Goal: Task Accomplishment & Management: Use online tool/utility

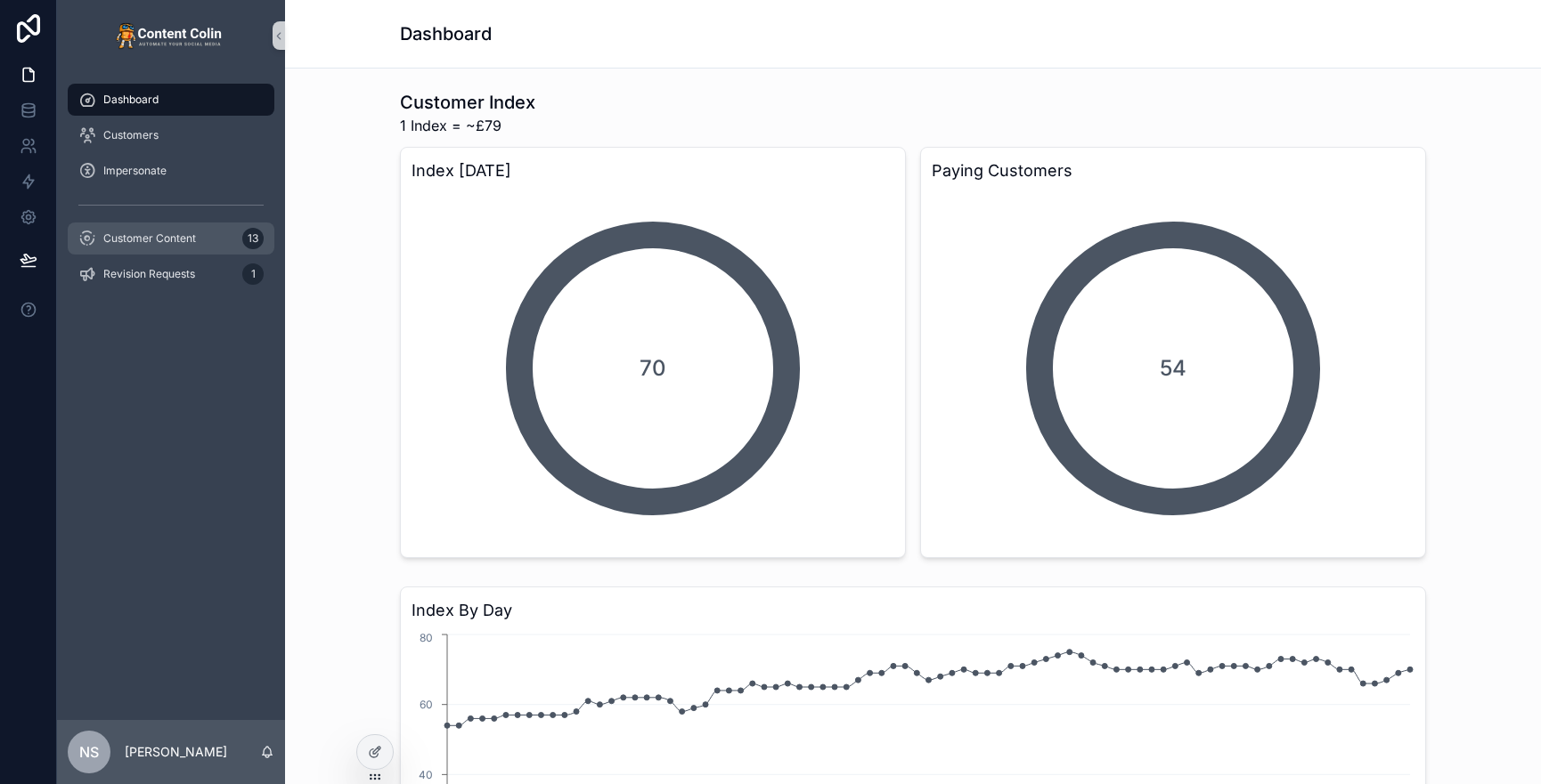
click at [164, 240] on span "Customer Content" at bounding box center [149, 238] width 92 height 15
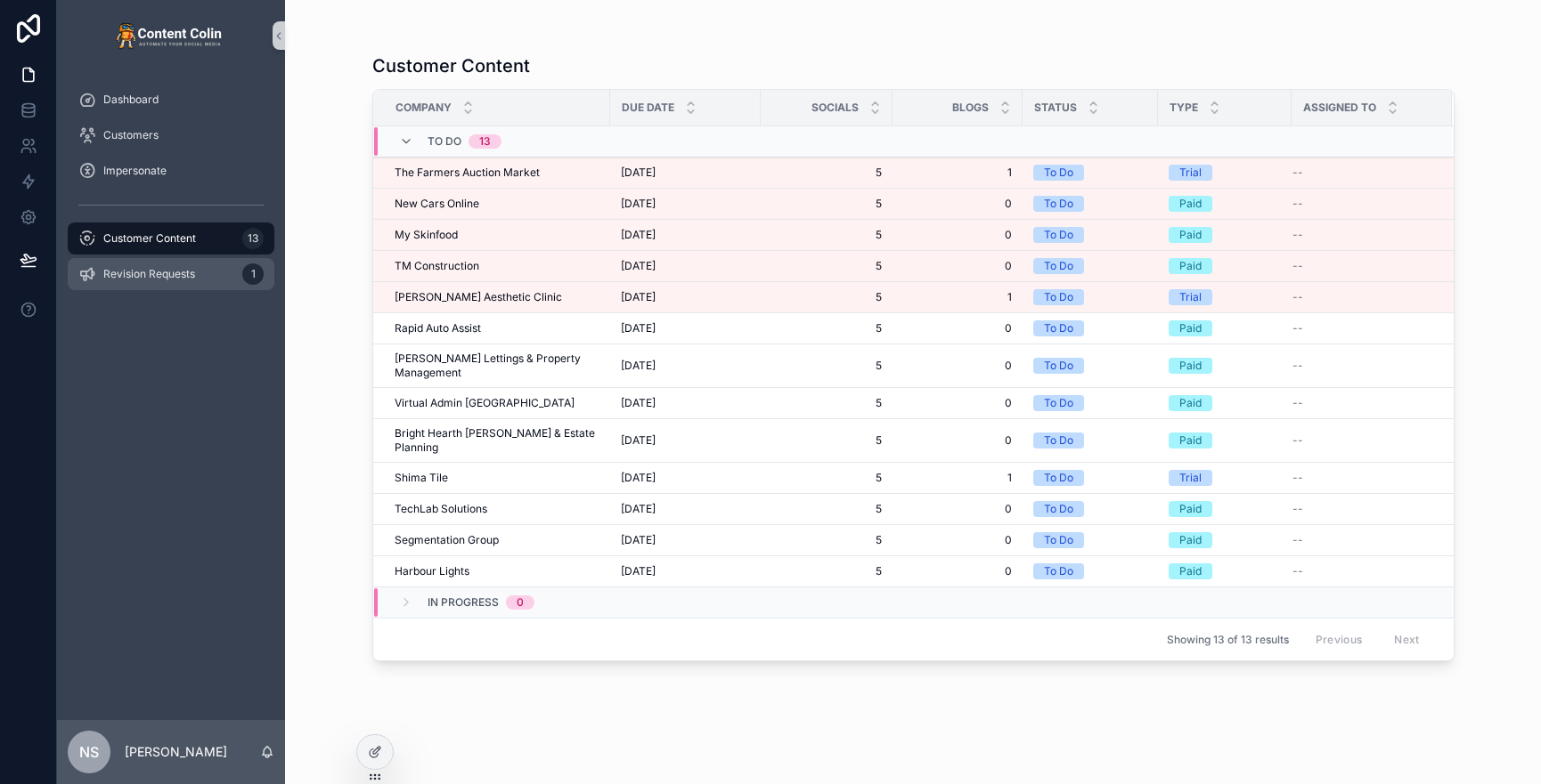
click at [155, 272] on span "Revision Requests" at bounding box center [149, 274] width 91 height 15
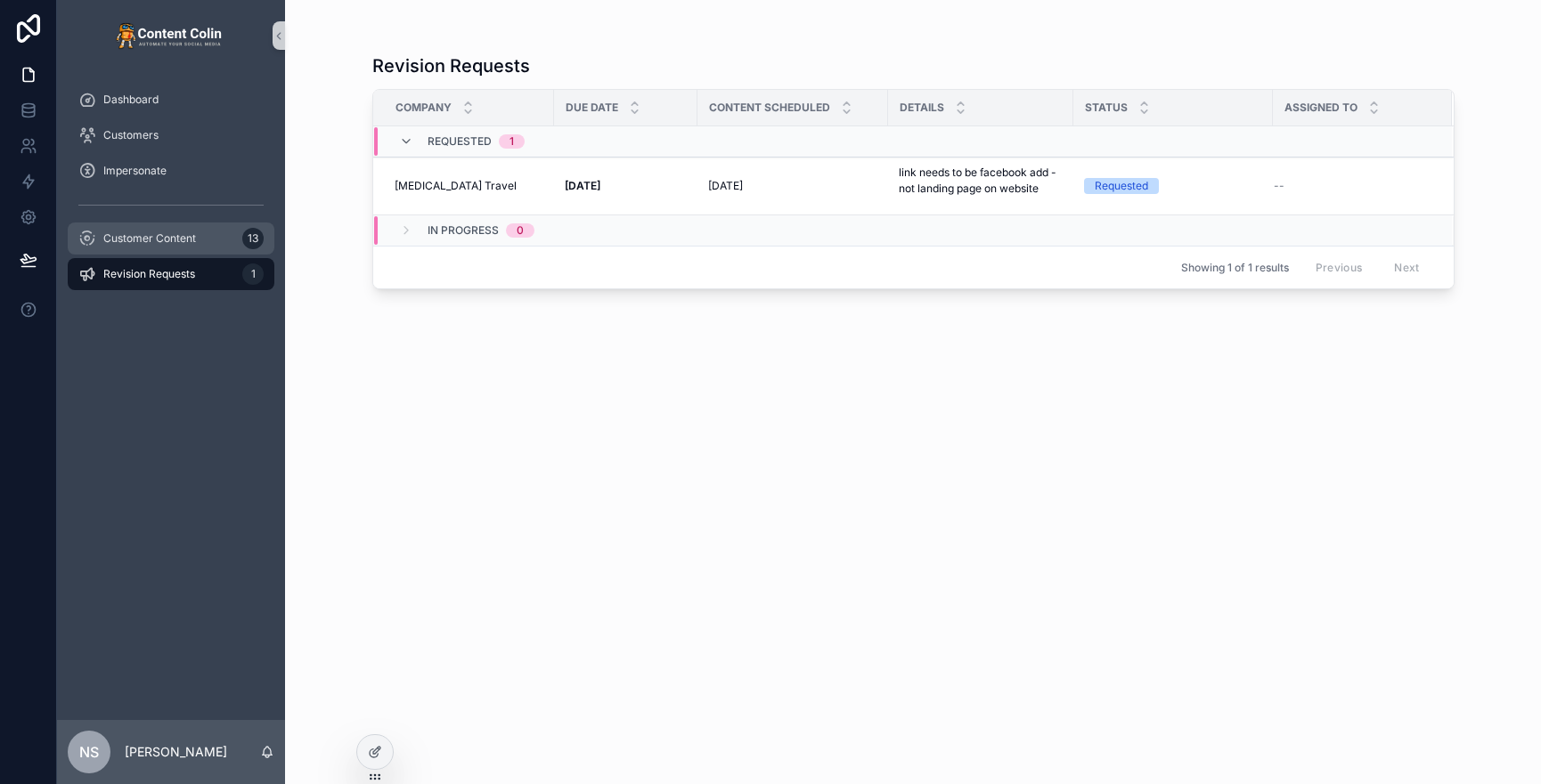
click at [165, 242] on span "Customer Content" at bounding box center [149, 238] width 92 height 15
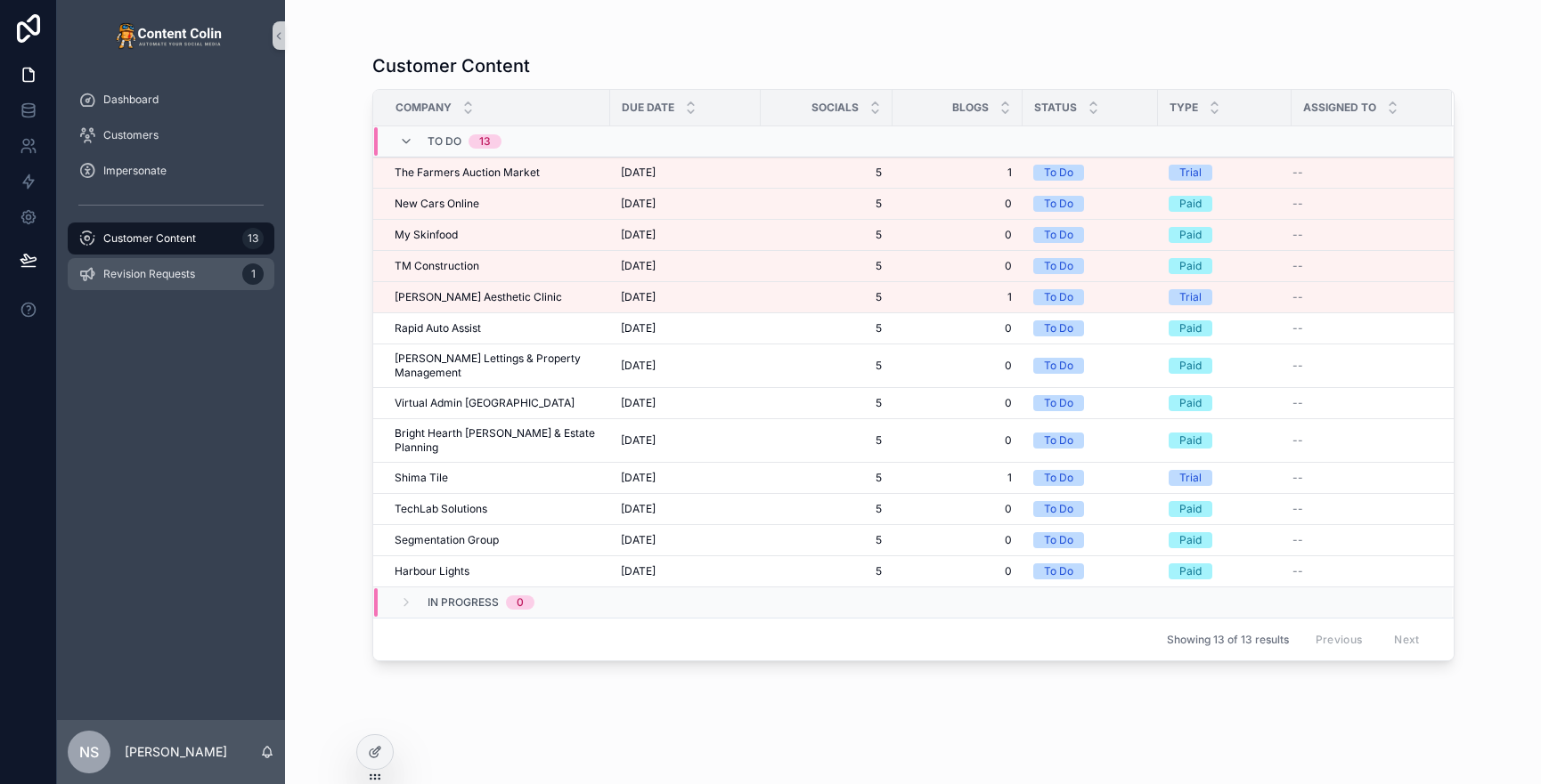
click at [160, 260] on div "Revision Requests 1" at bounding box center [171, 274] width 186 height 28
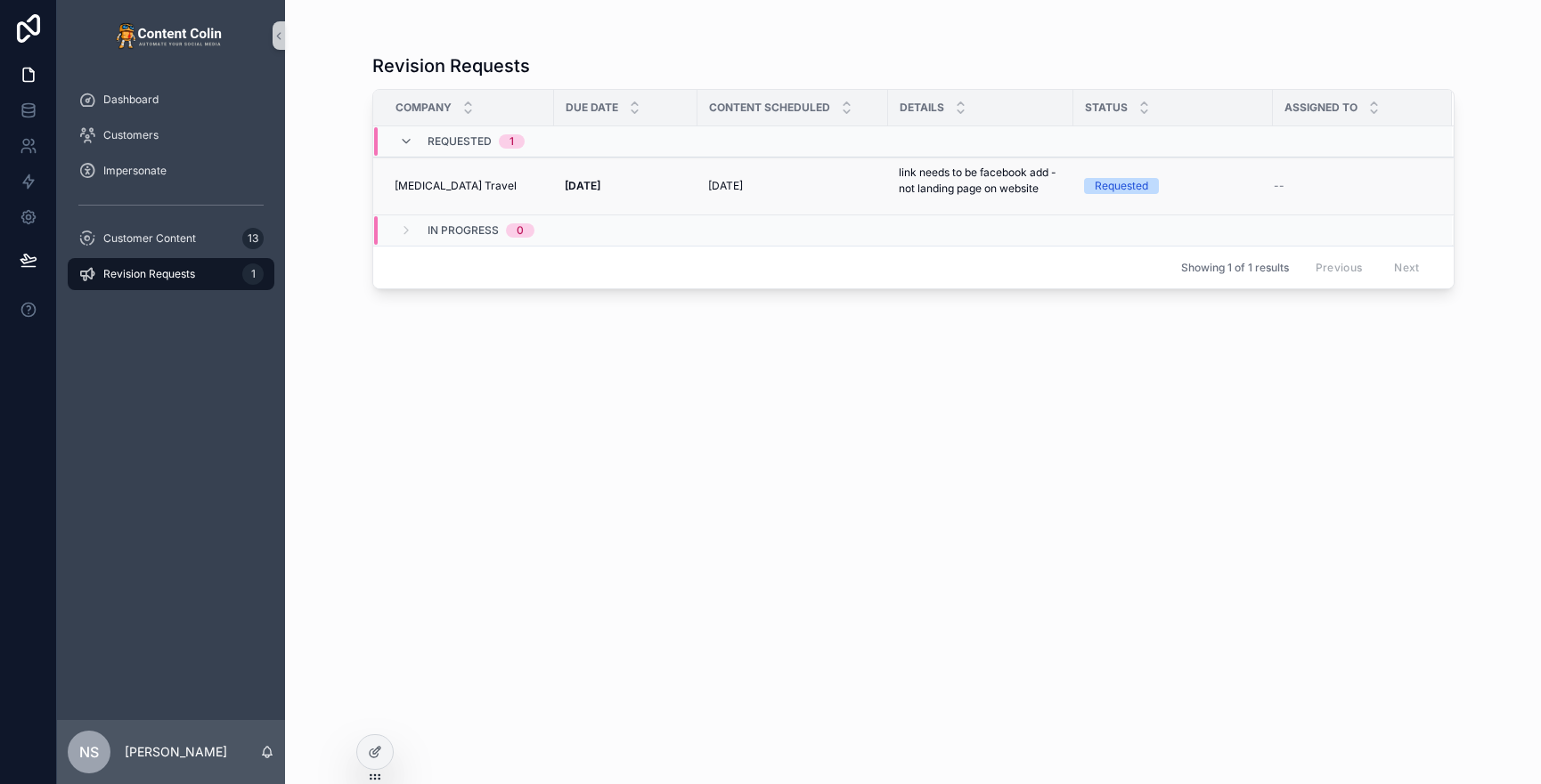
click at [721, 198] on td "1st October 2025 1st October 2025" at bounding box center [793, 187] width 190 height 58
click at [636, 177] on td "3rd October 2025 3rd October 2025" at bounding box center [626, 187] width 144 height 58
click at [600, 186] on strong "3rd October 2025" at bounding box center [582, 186] width 36 height 14
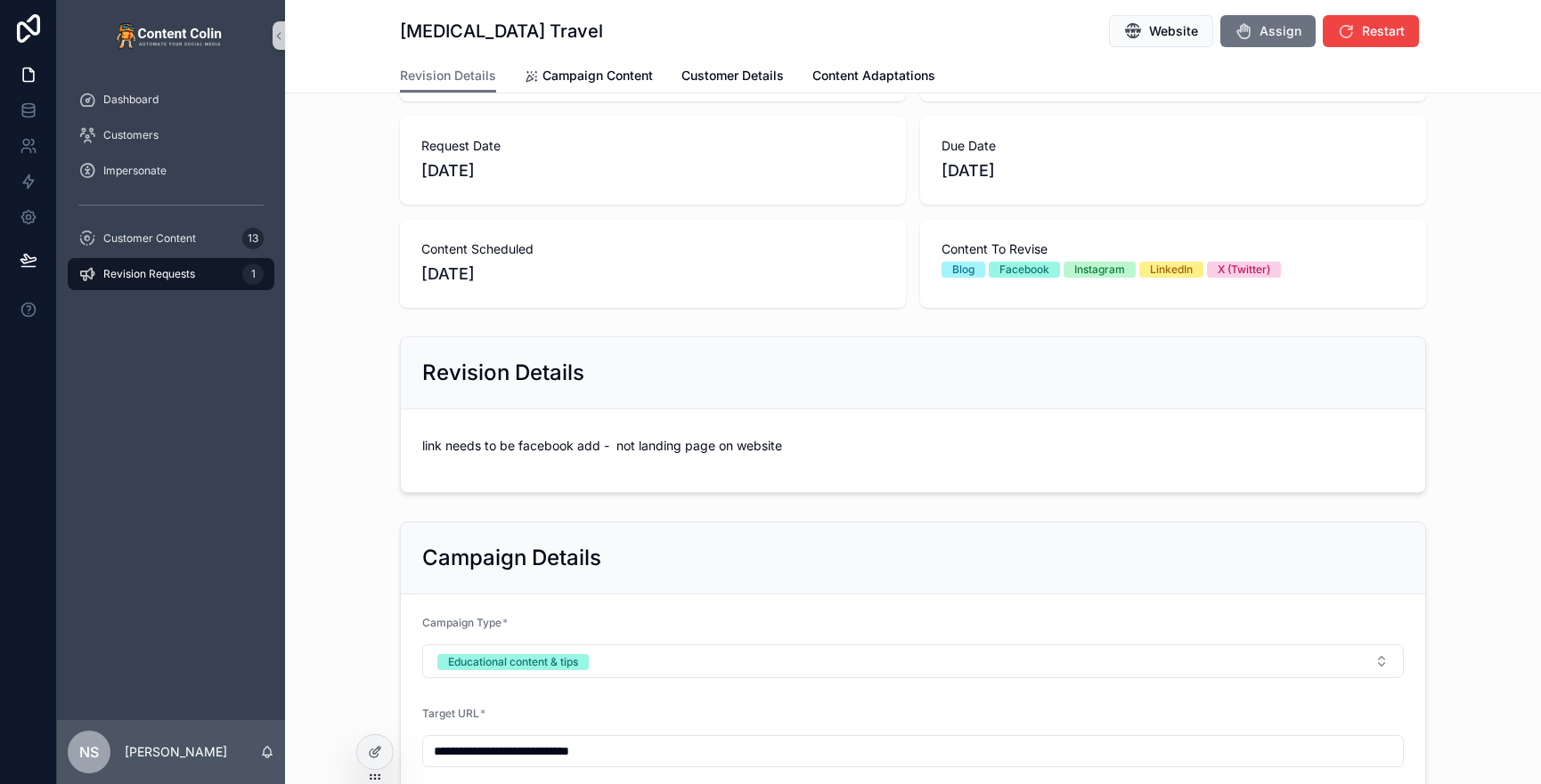
scroll to position [367, 0]
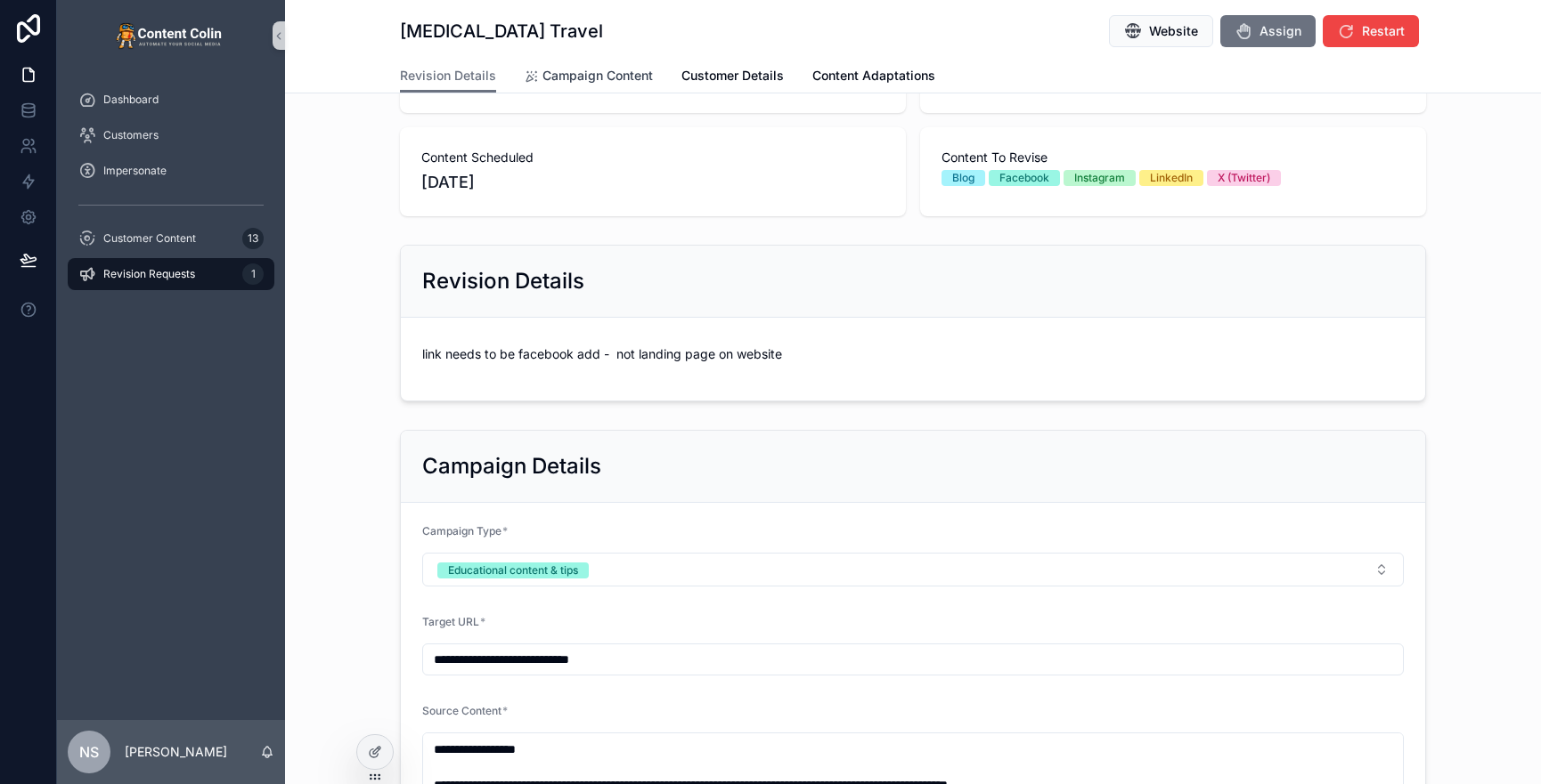
click at [599, 80] on span "Campaign Content" at bounding box center [598, 76] width 111 height 17
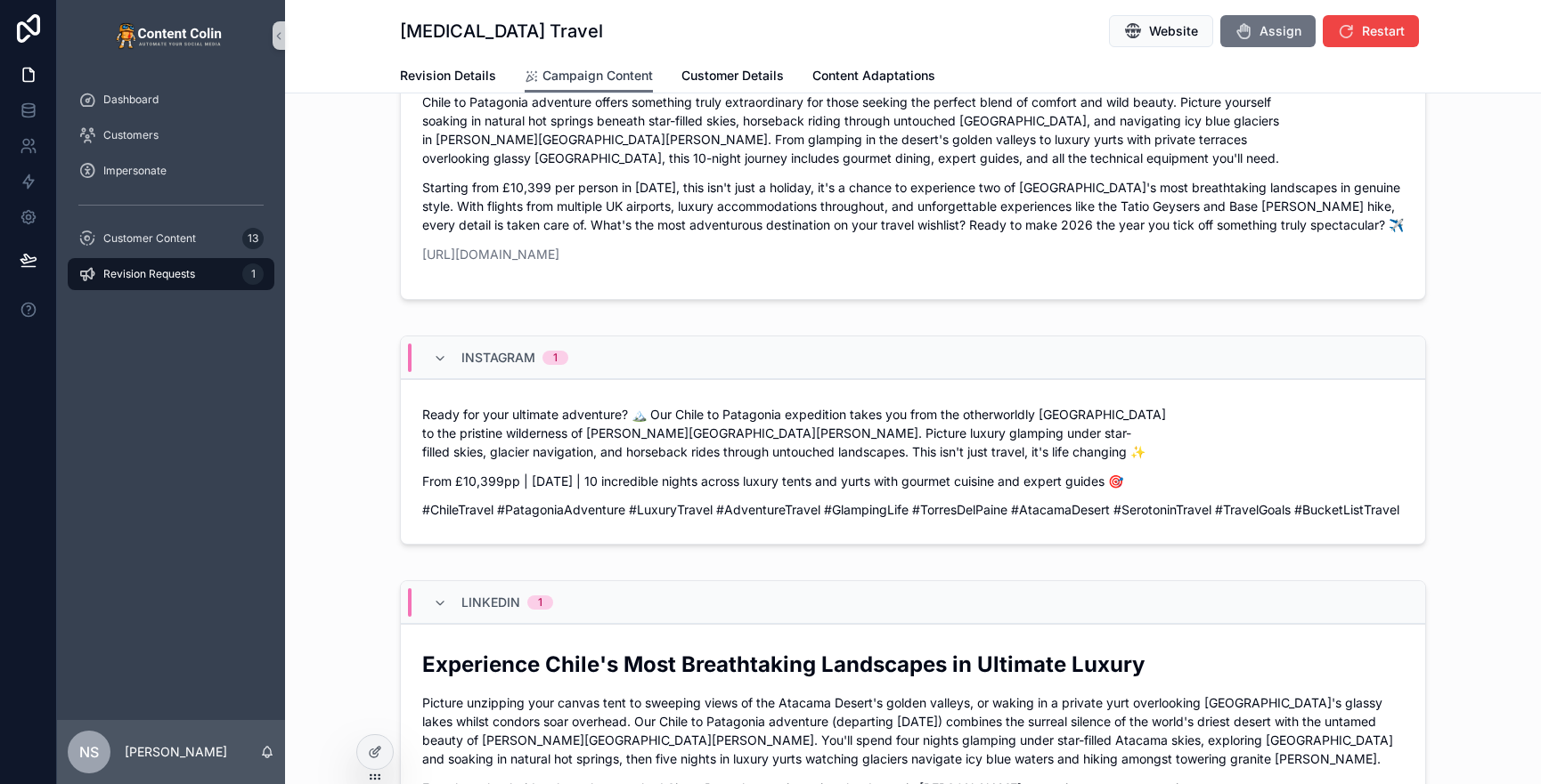
scroll to position [831, 0]
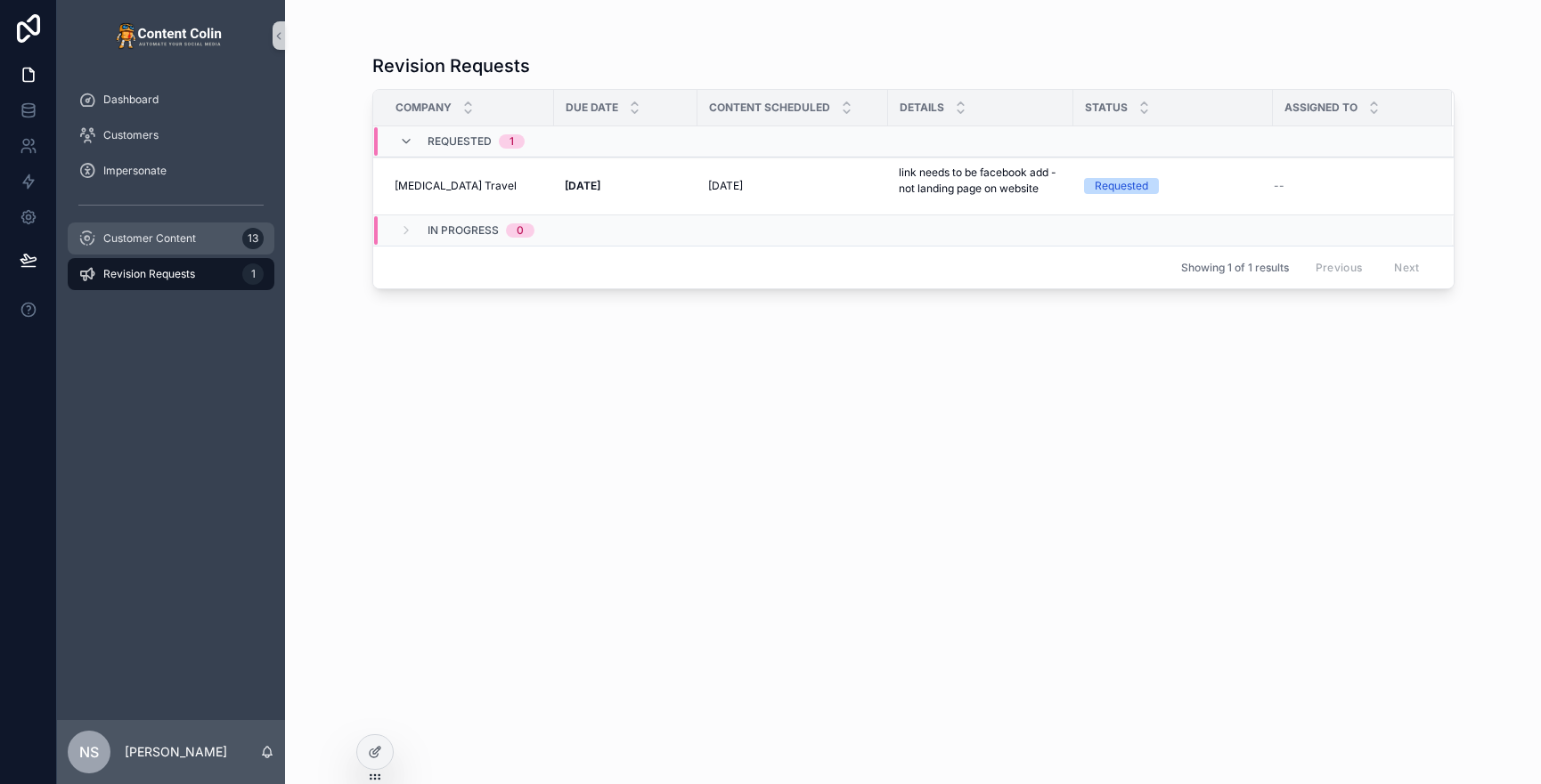
click at [192, 241] on span "Customer Content" at bounding box center [149, 238] width 92 height 15
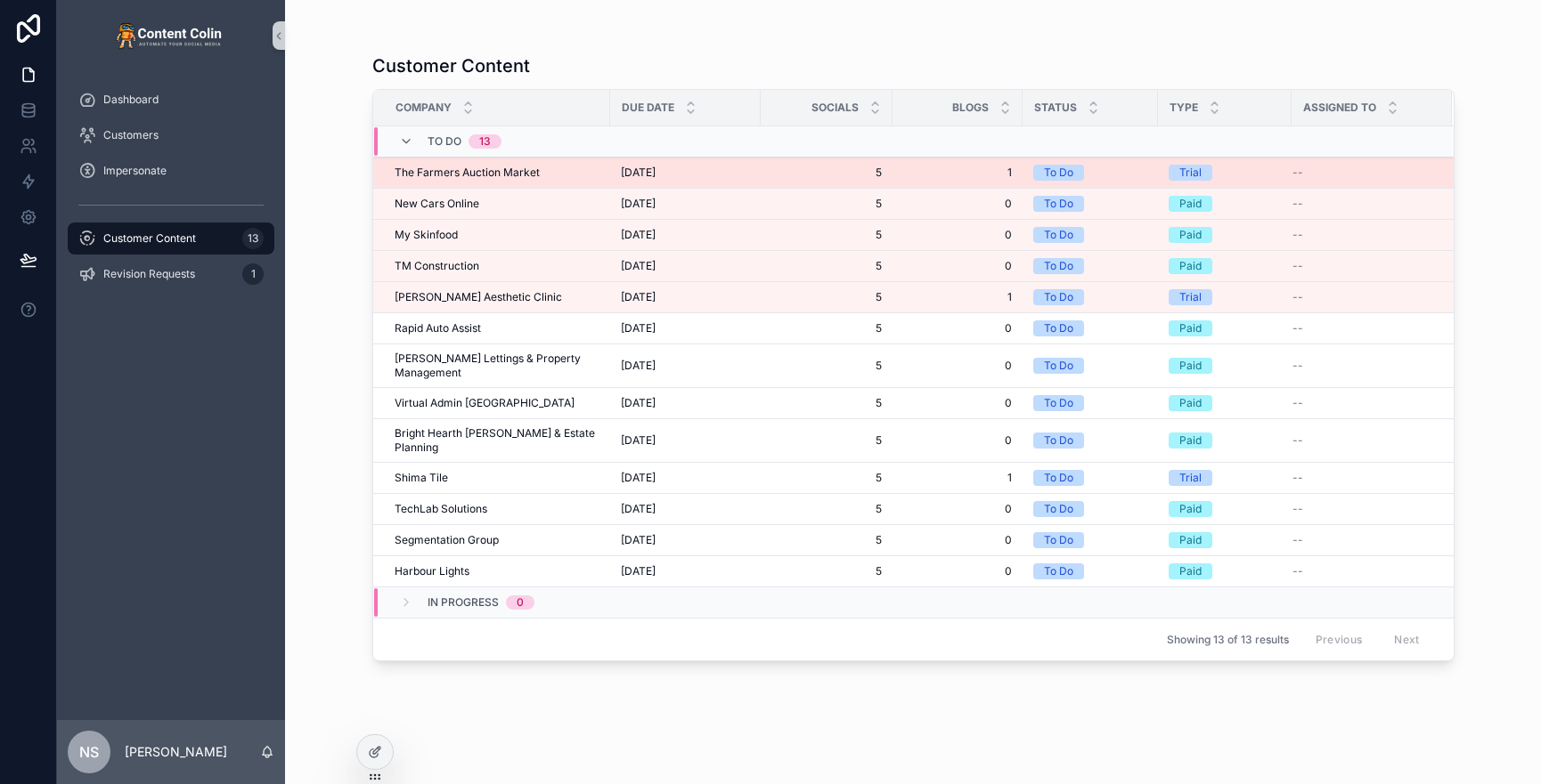
click at [575, 166] on div "The Farmers Auction Market The Farmers Auction Market" at bounding box center [497, 172] width 205 height 15
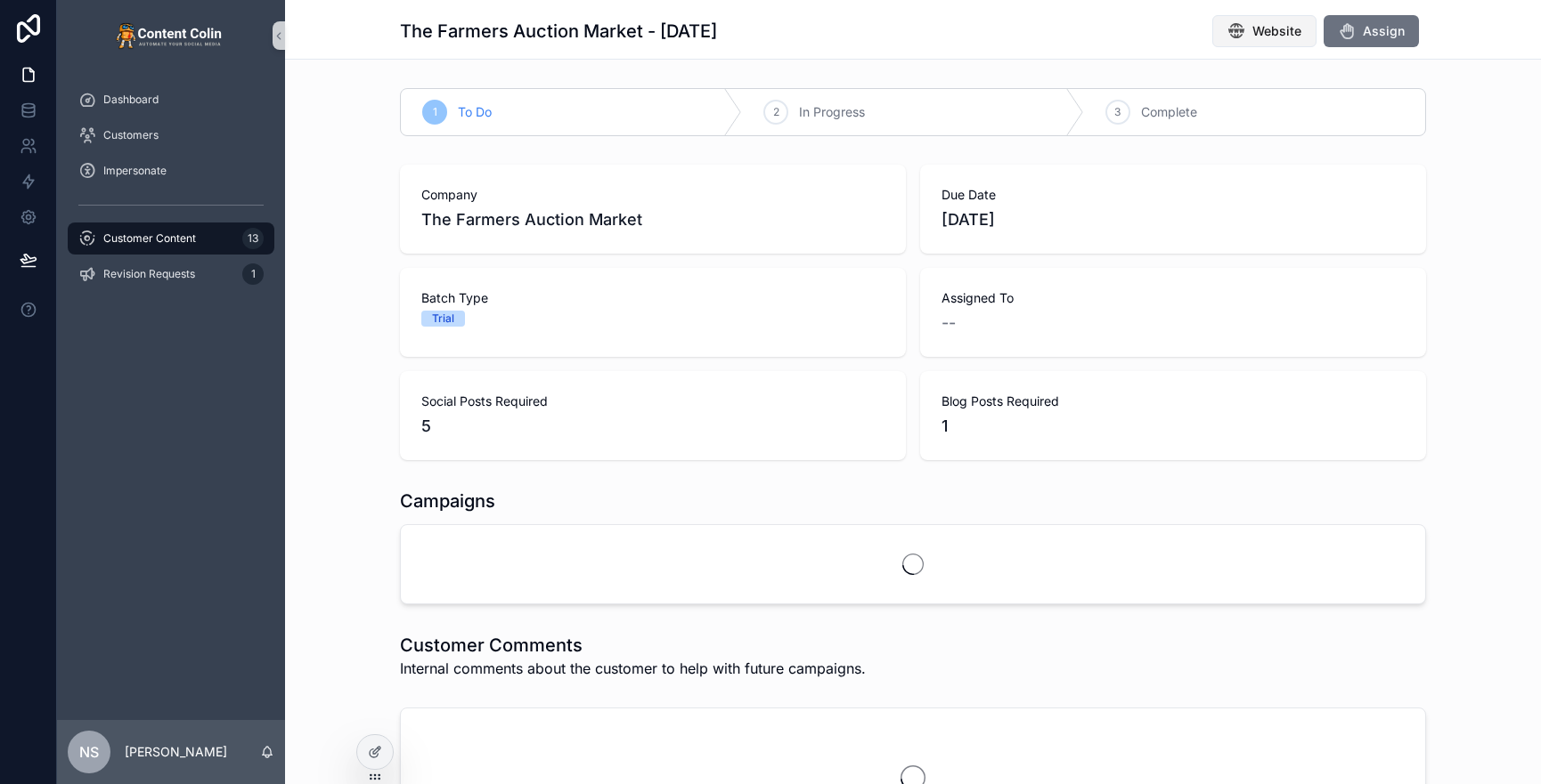
click at [1275, 35] on span "Website" at bounding box center [1277, 31] width 49 height 17
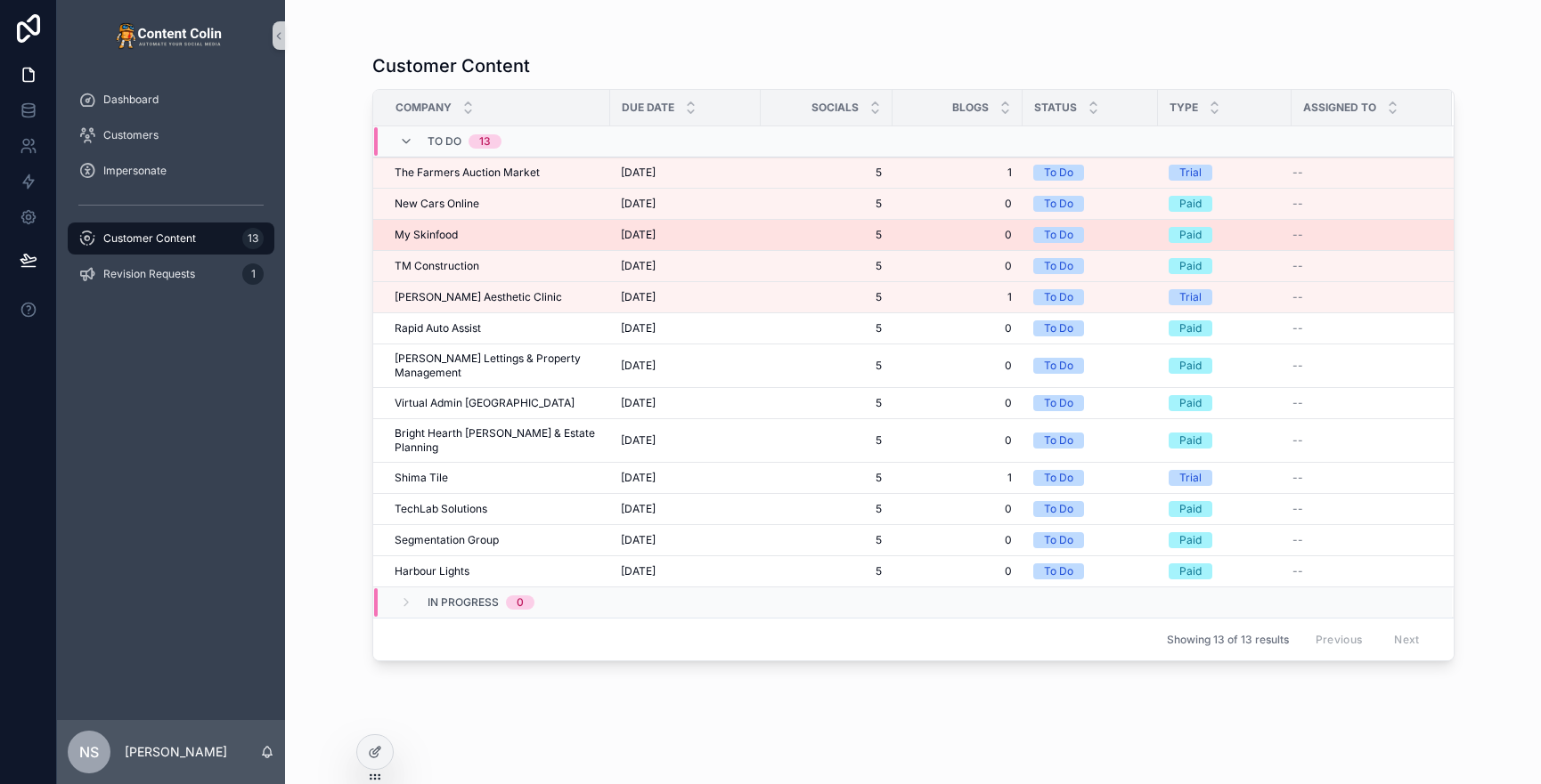
click at [422, 245] on td "My Skinfood My Skinfood" at bounding box center [492, 235] width 237 height 31
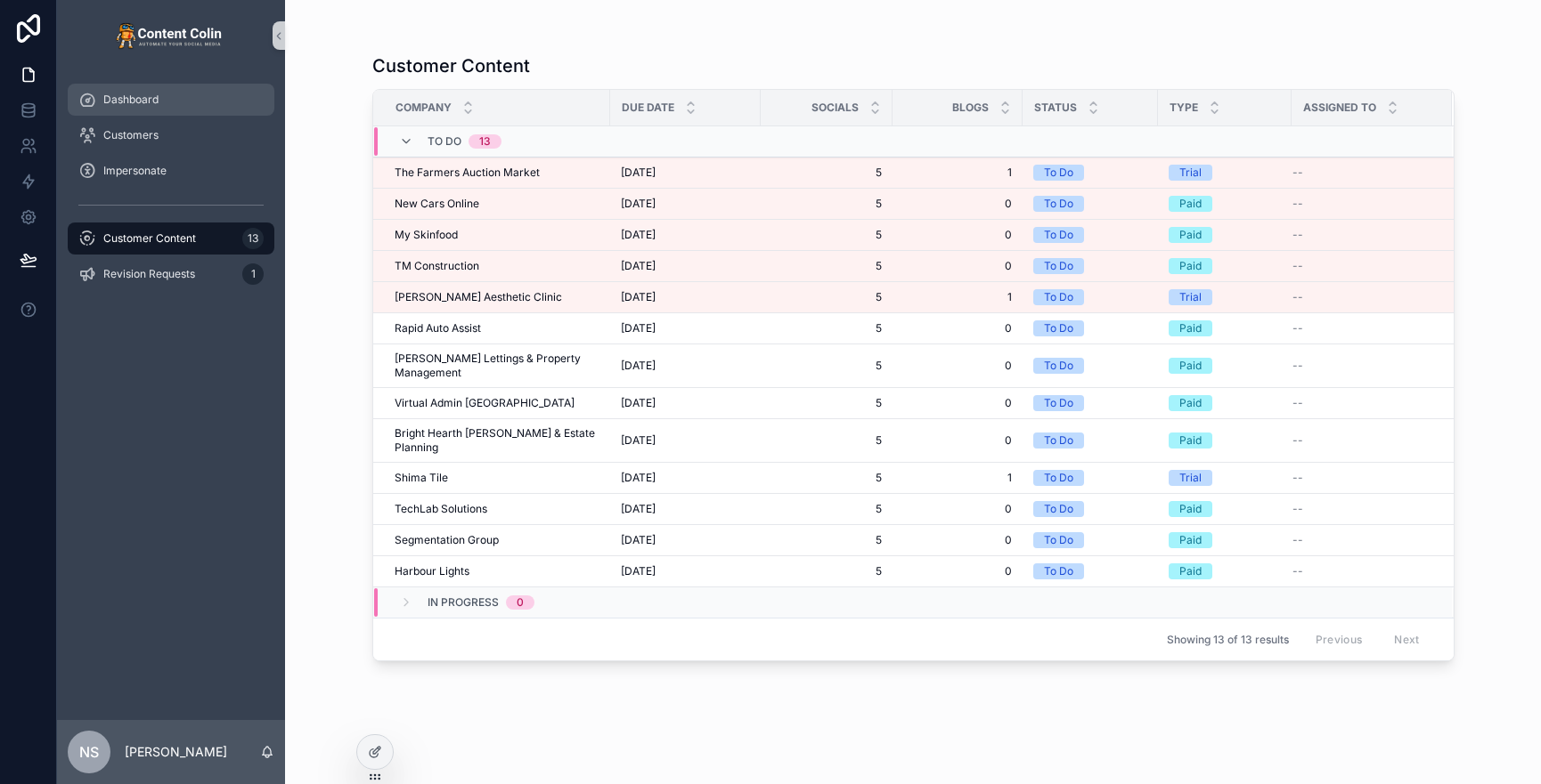
click at [158, 109] on div "Dashboard" at bounding box center [171, 99] width 186 height 28
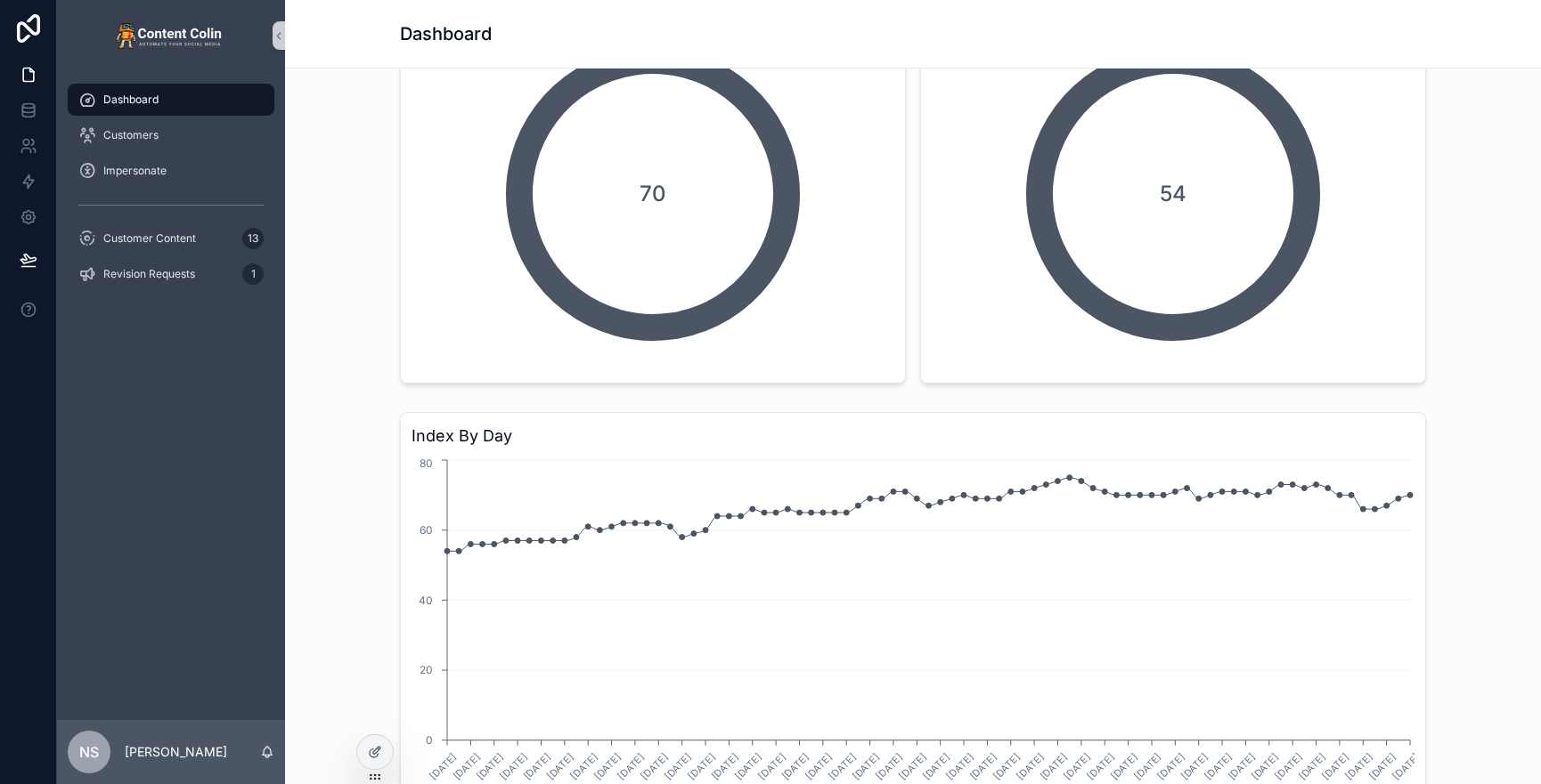
scroll to position [266, 0]
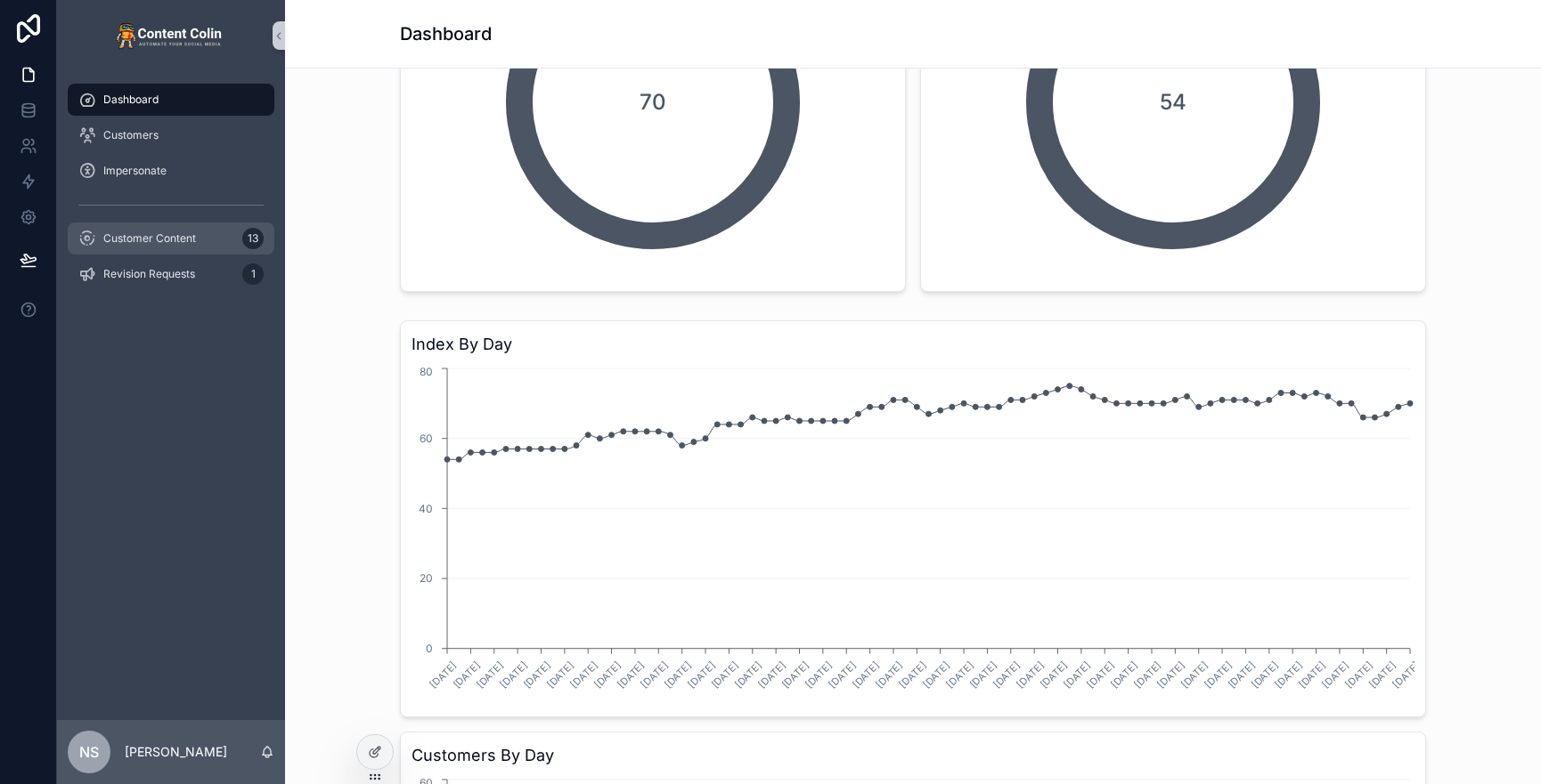
click at [139, 249] on div "Customer Content 13" at bounding box center [171, 238] width 186 height 28
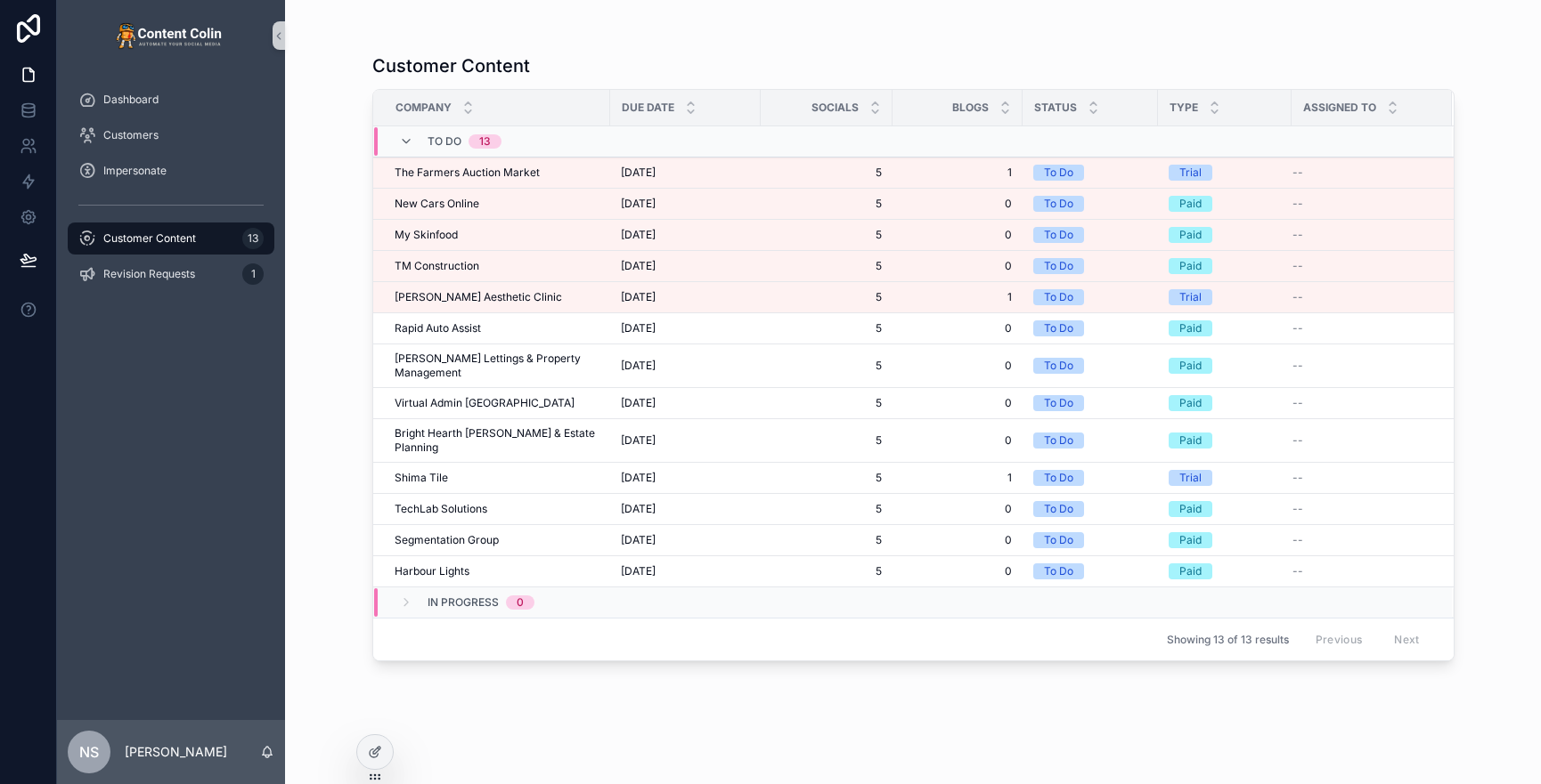
click at [557, 18] on div "Customer Content Company Due Date Socials Blogs Status Type Assigned To To Do 1…" at bounding box center [913, 381] width 1139 height 763
click at [159, 279] on span "Revision Requests" at bounding box center [149, 274] width 91 height 15
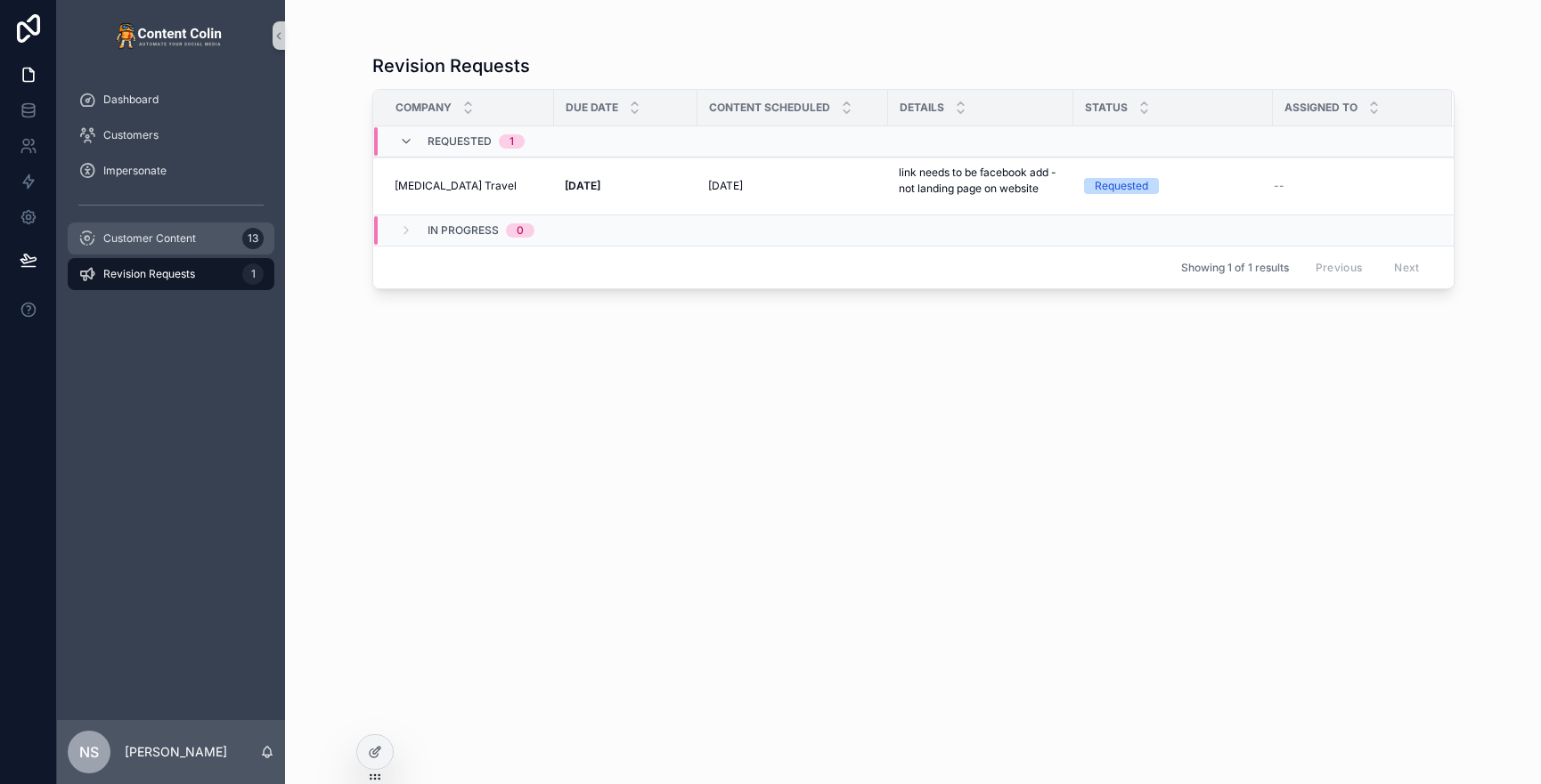
click at [200, 244] on div "Customer Content 13" at bounding box center [171, 238] width 186 height 28
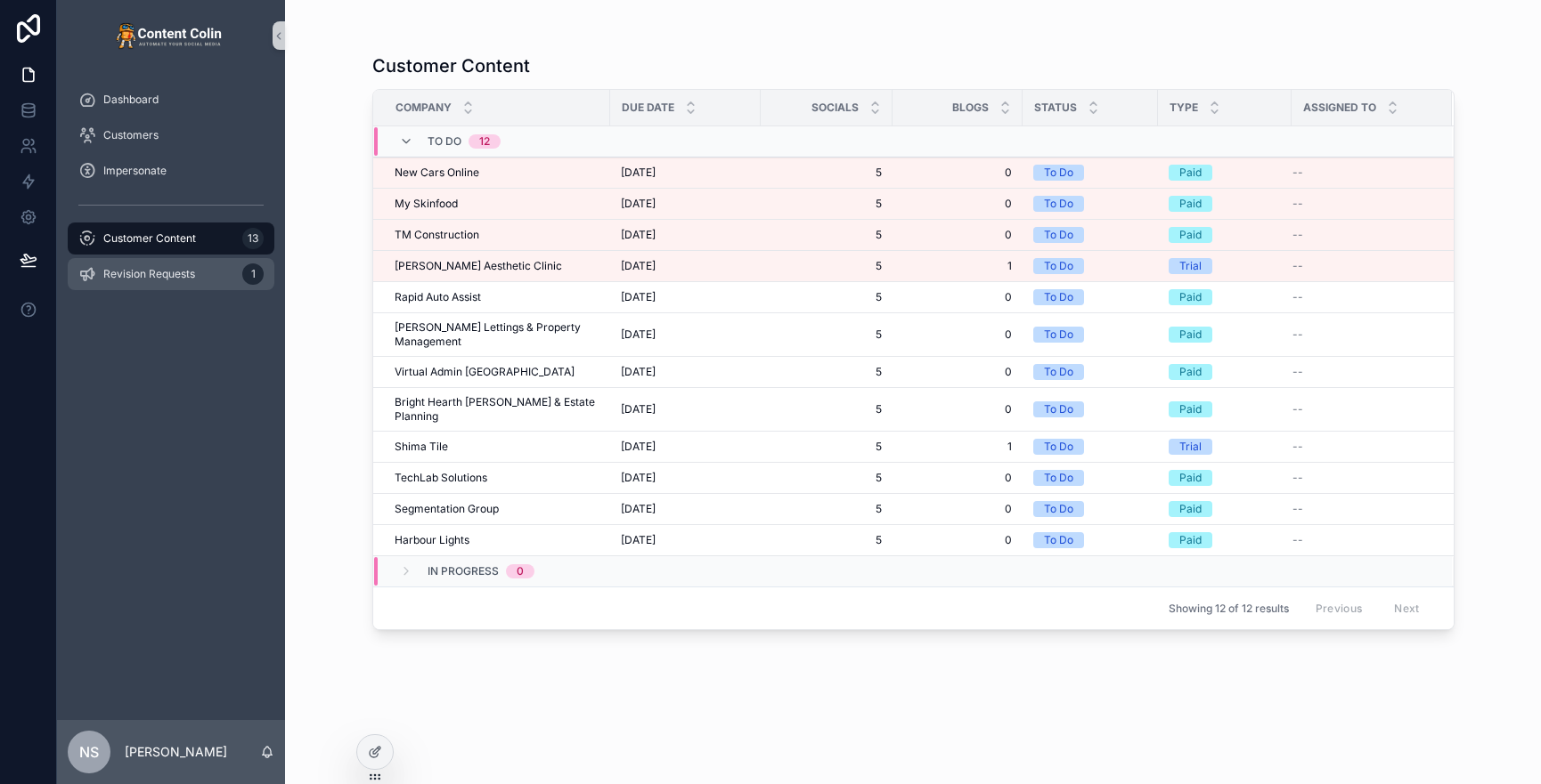
click at [166, 282] on div "Revision Requests 1" at bounding box center [171, 274] width 186 height 28
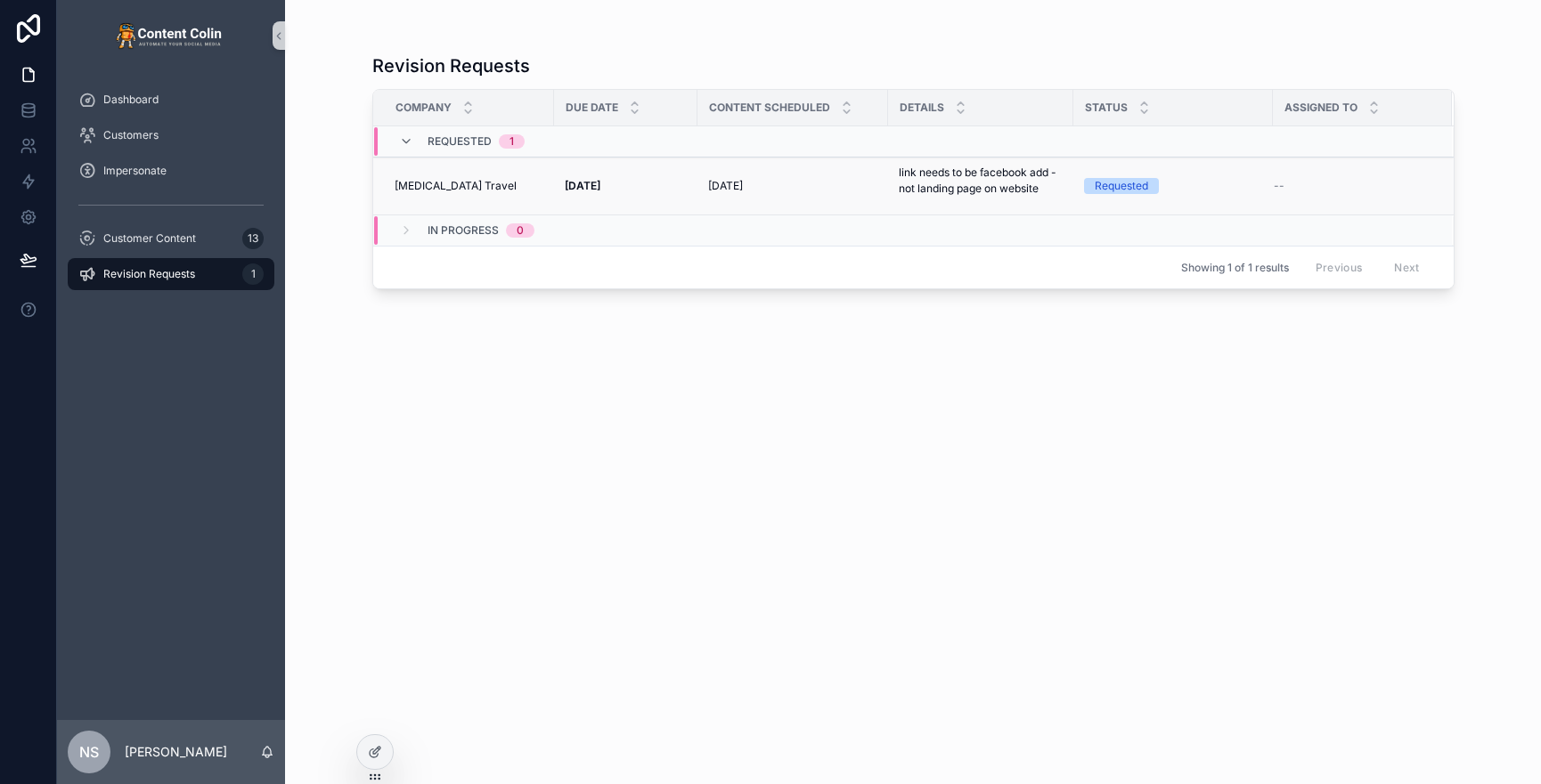
click at [972, 182] on p "link needs to be facebook add - not landing page on website" at bounding box center [980, 181] width 164 height 32
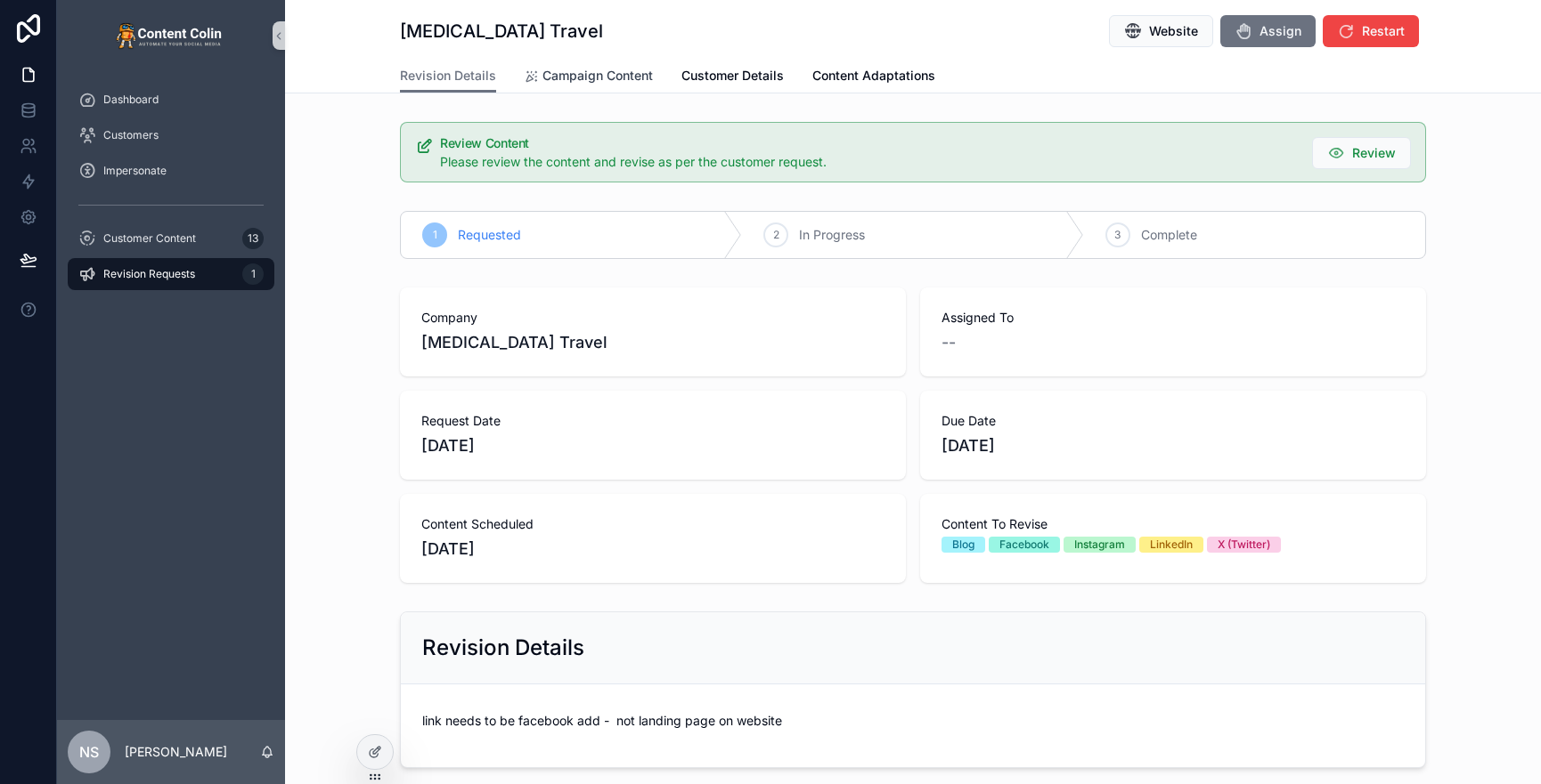
click at [609, 79] on span "Campaign Content" at bounding box center [598, 76] width 111 height 17
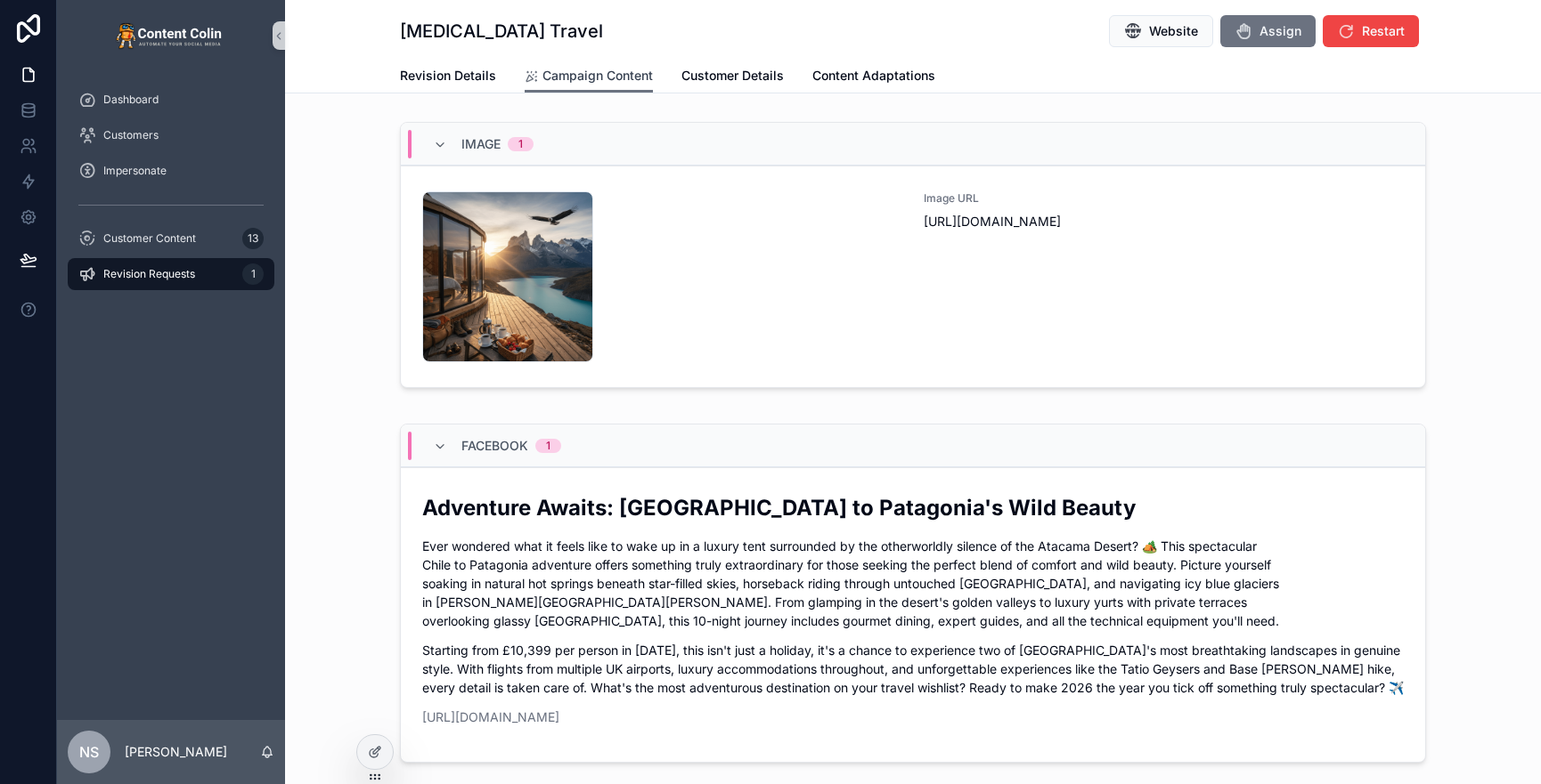
scroll to position [933, 0]
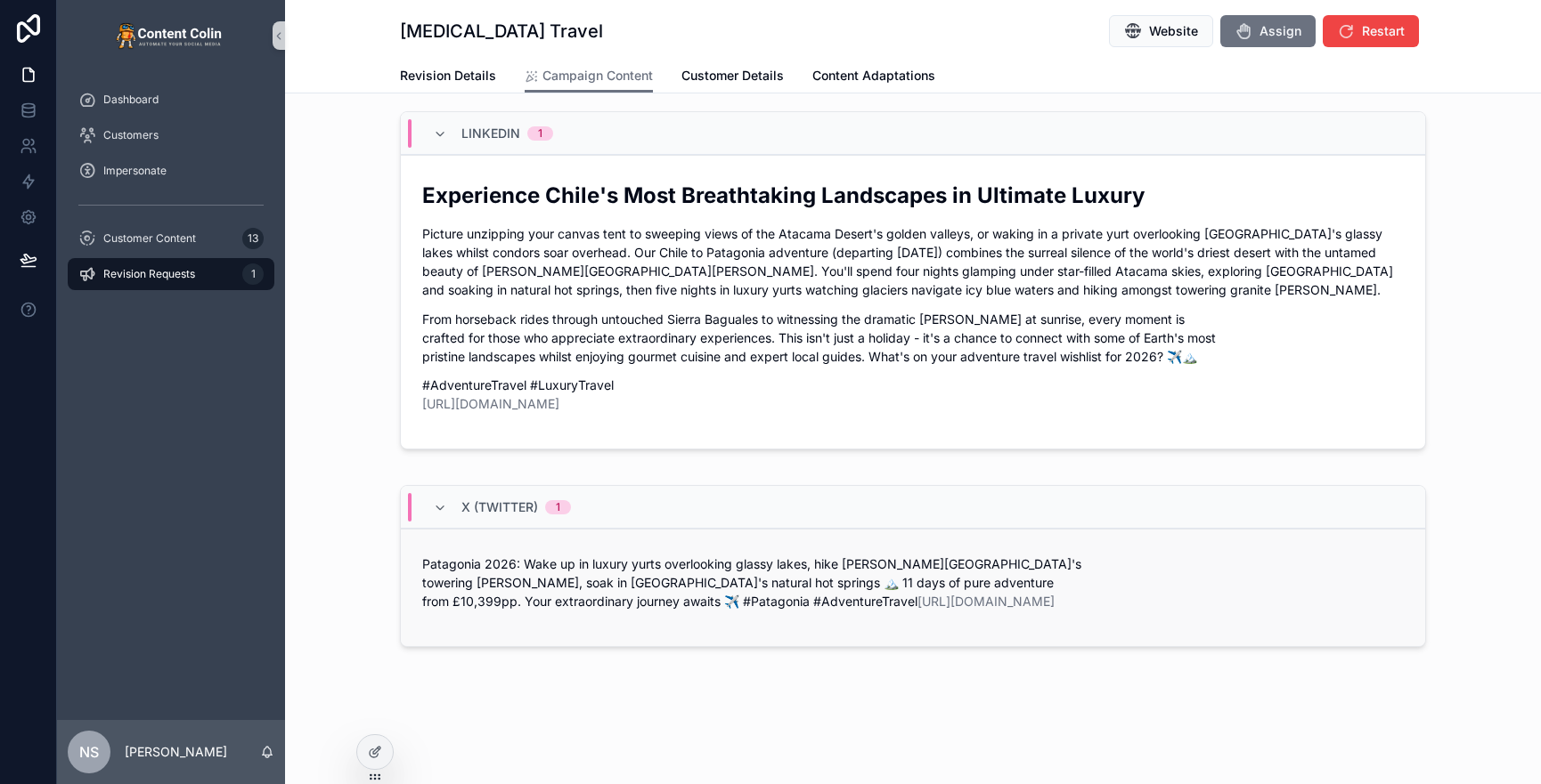
click at [634, 555] on p "Patagonia 2026: Wake up in luxury yurts overlooking glassy lakes, hike Torres d…" at bounding box center [912, 583] width 981 height 56
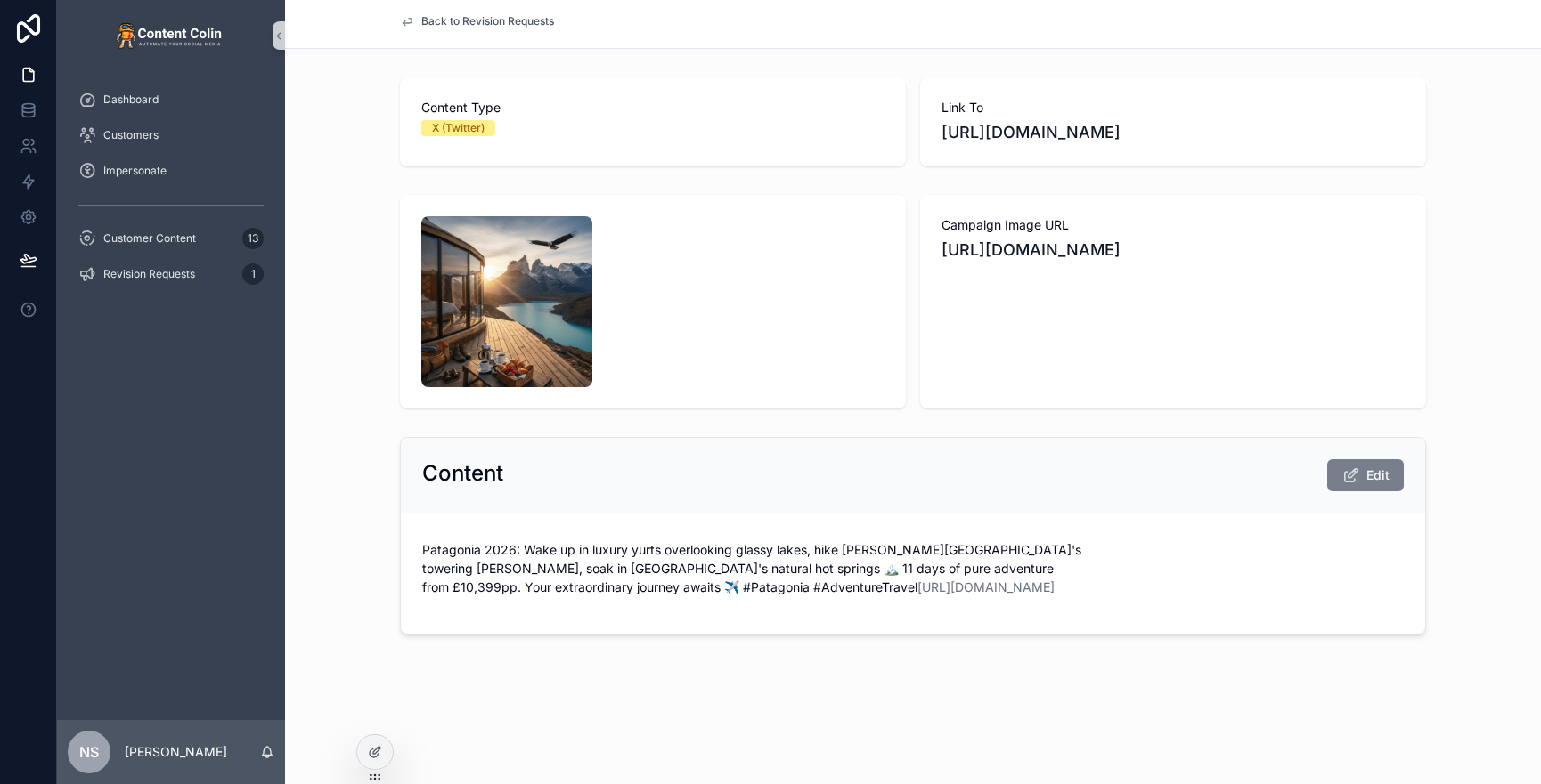
click at [1346, 475] on span "Edit" at bounding box center [1378, 475] width 23 height 17
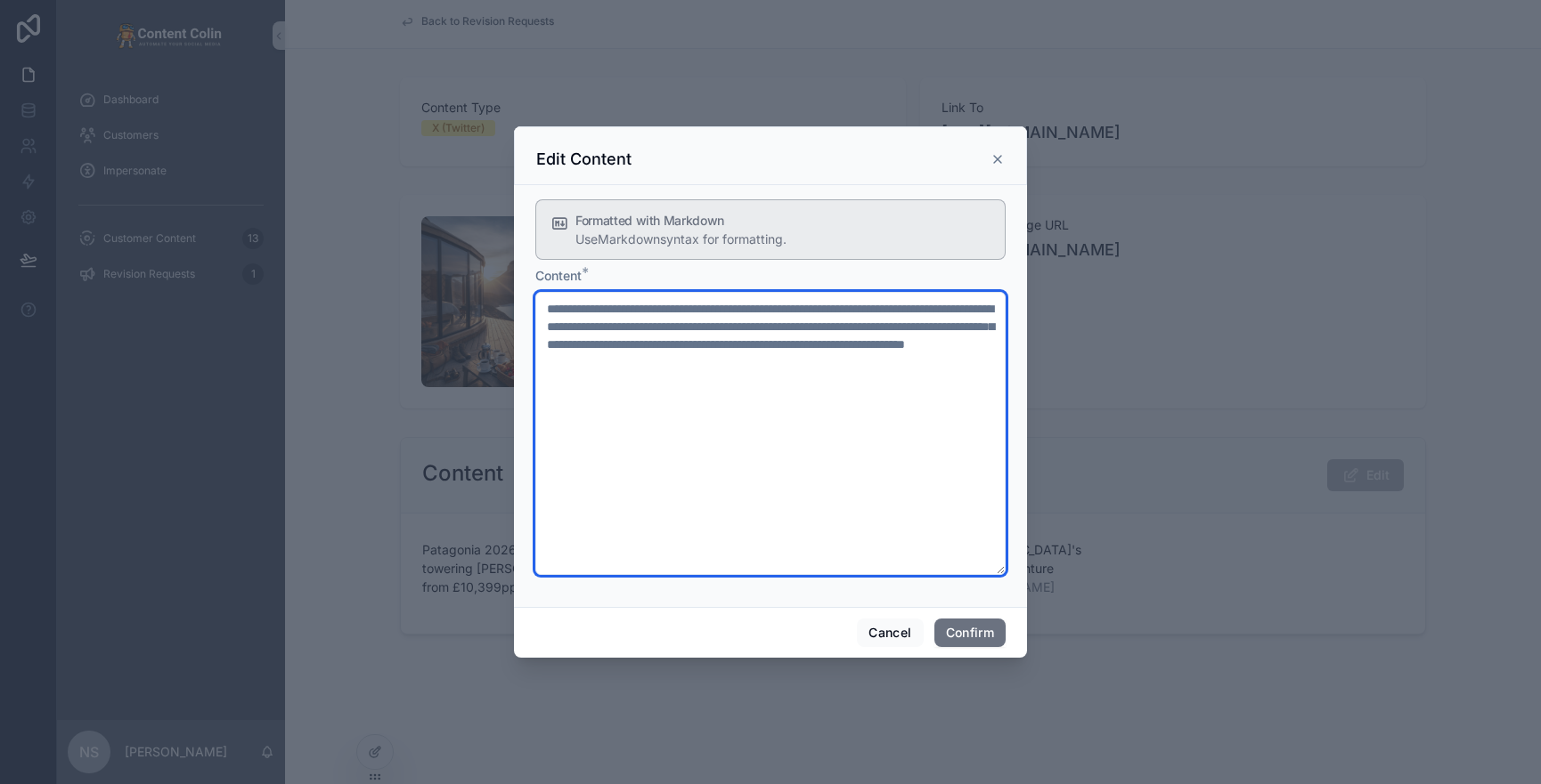
drag, startPoint x: 929, startPoint y: 362, endPoint x: 805, endPoint y: 364, distance: 124.0
click at [805, 364] on textarea "**********" at bounding box center [770, 433] width 470 height 283
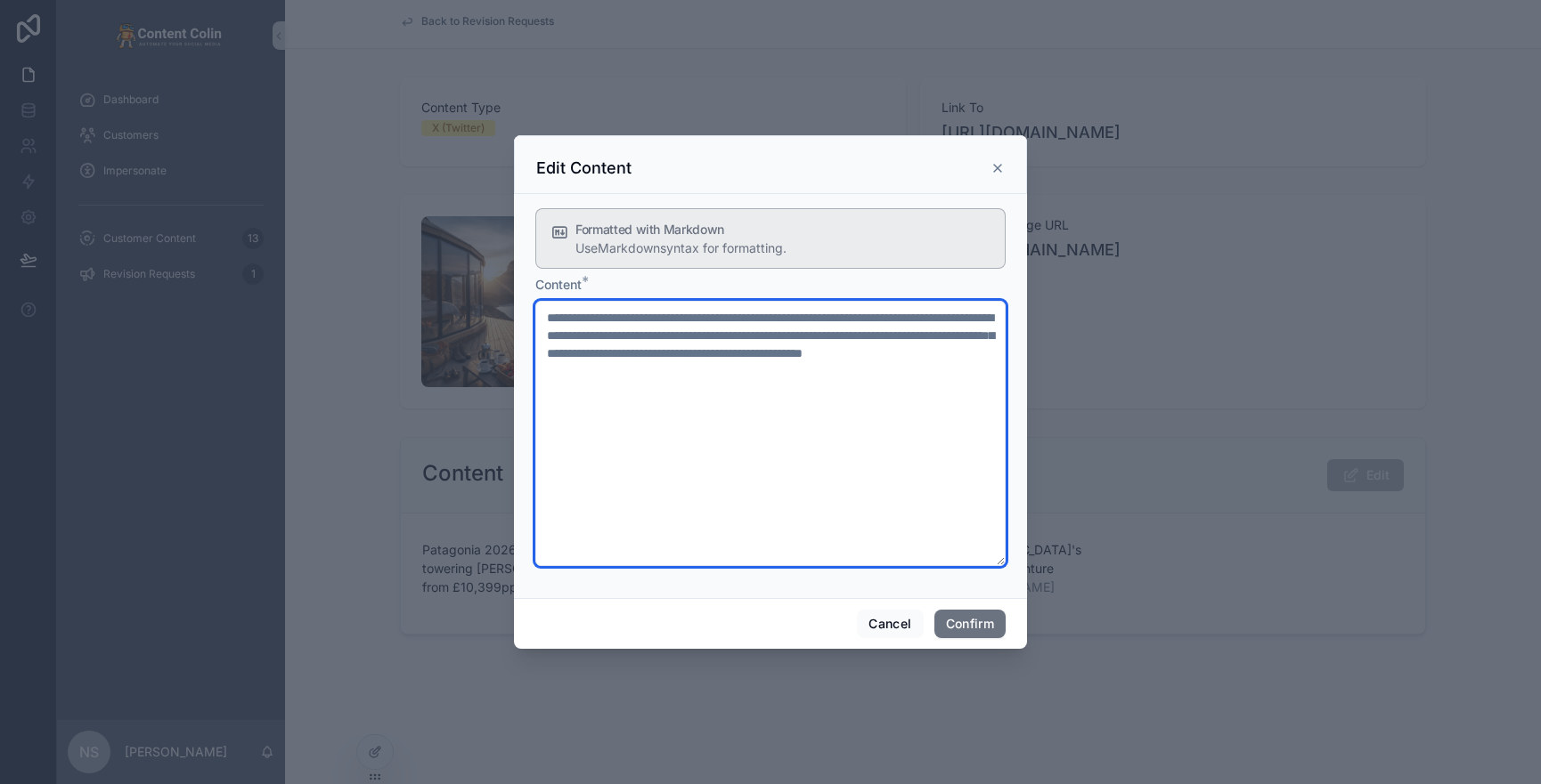
paste textarea "**********"
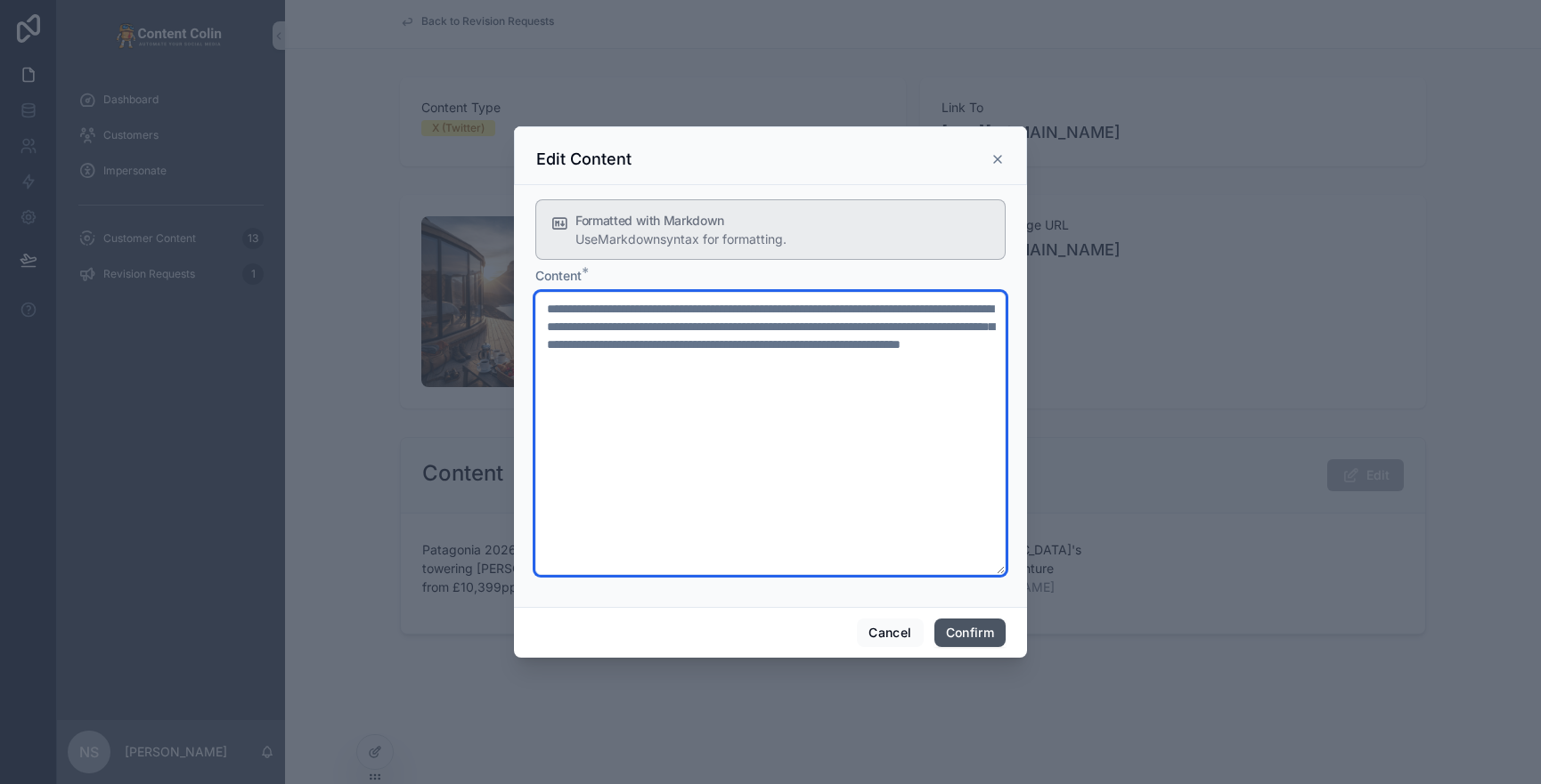
type textarea "**********"
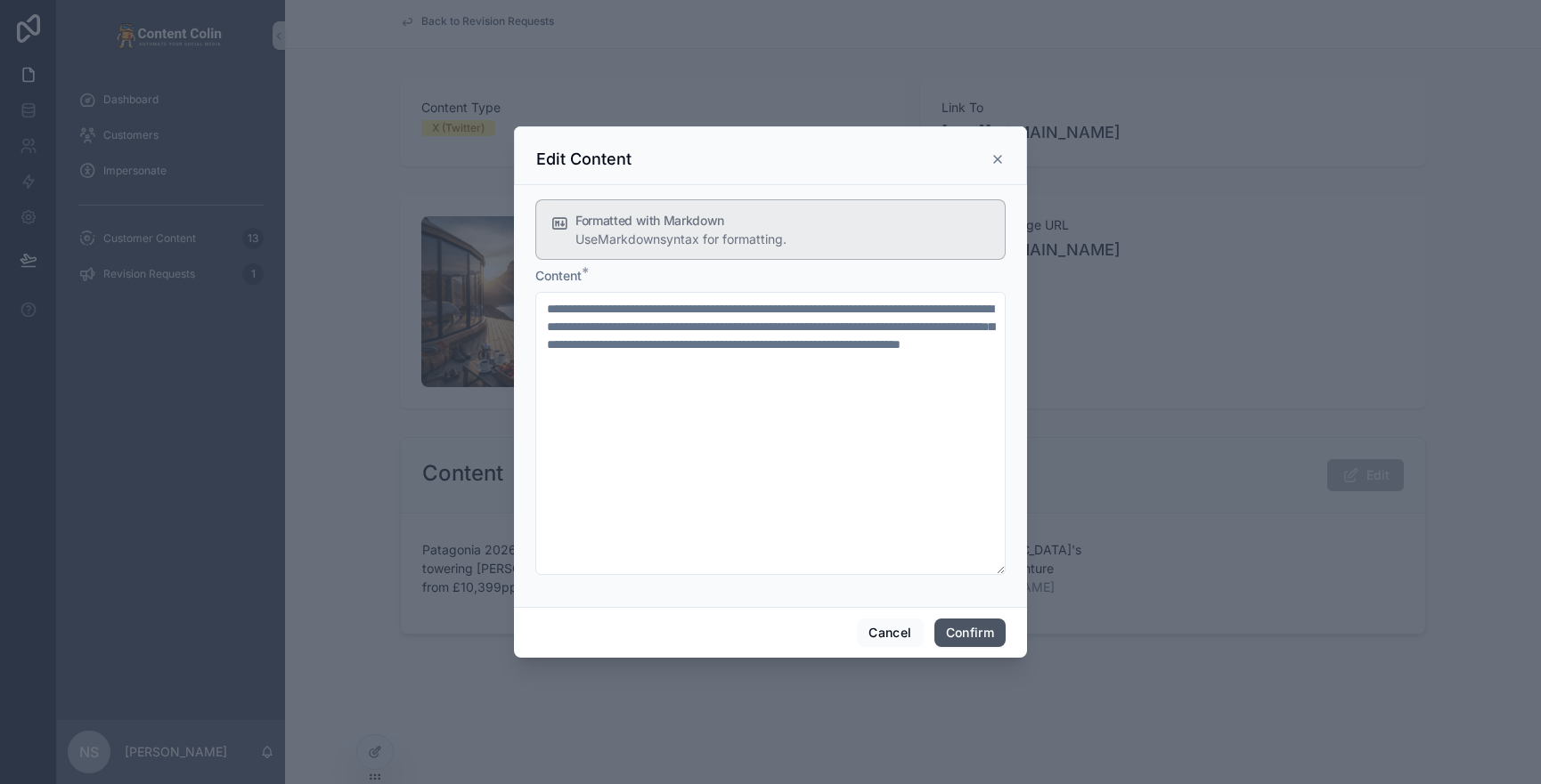
click at [981, 635] on button "Confirm" at bounding box center [969, 632] width 71 height 28
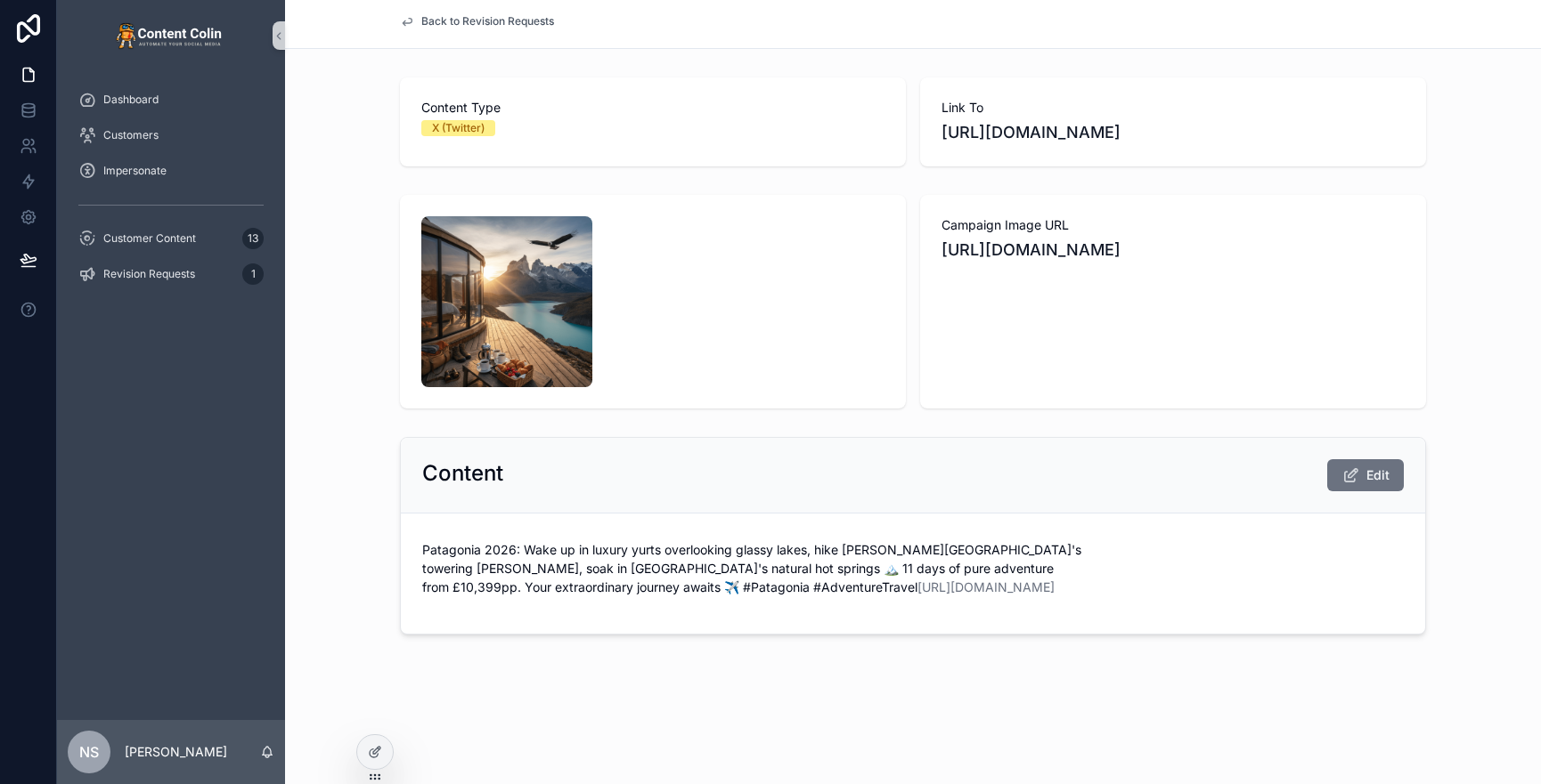
click at [531, 21] on span "Back to Revision Requests" at bounding box center [488, 21] width 133 height 15
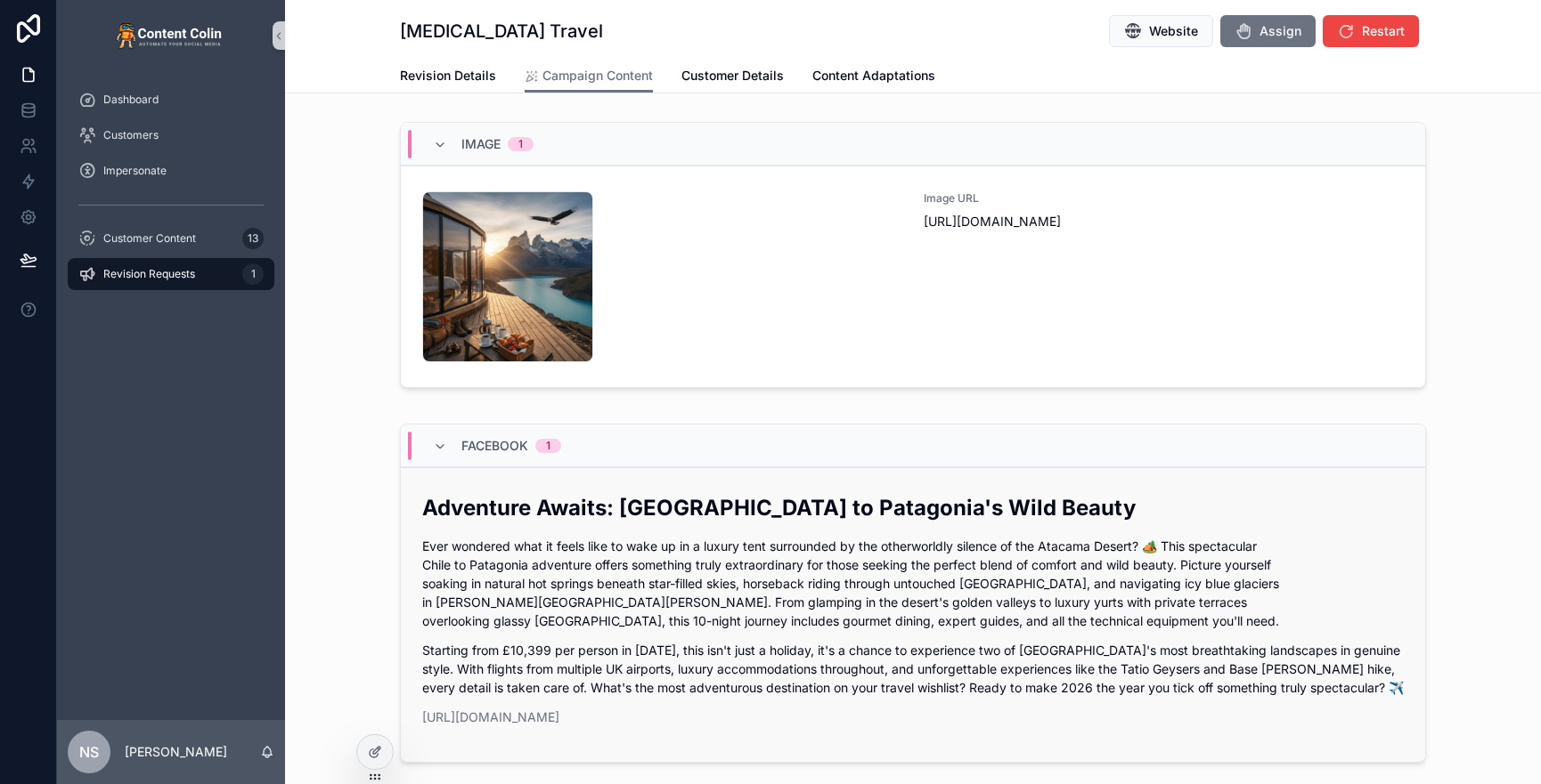
click at [714, 609] on p "Ever wondered what it feels like to wake up in a luxury tent surrounded by the …" at bounding box center [912, 584] width 981 height 93
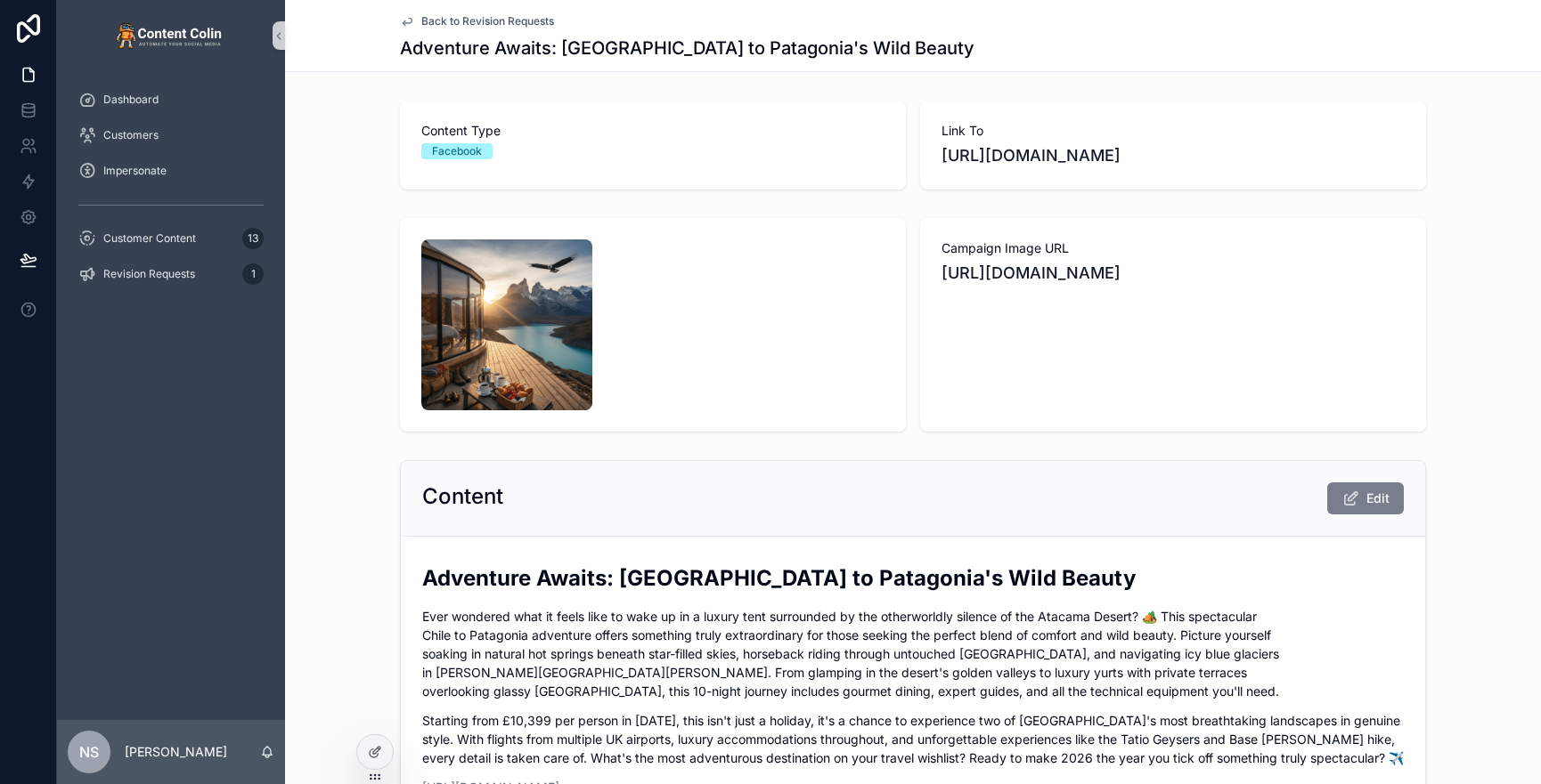
click at [1346, 492] on button "Edit" at bounding box center [1365, 498] width 77 height 32
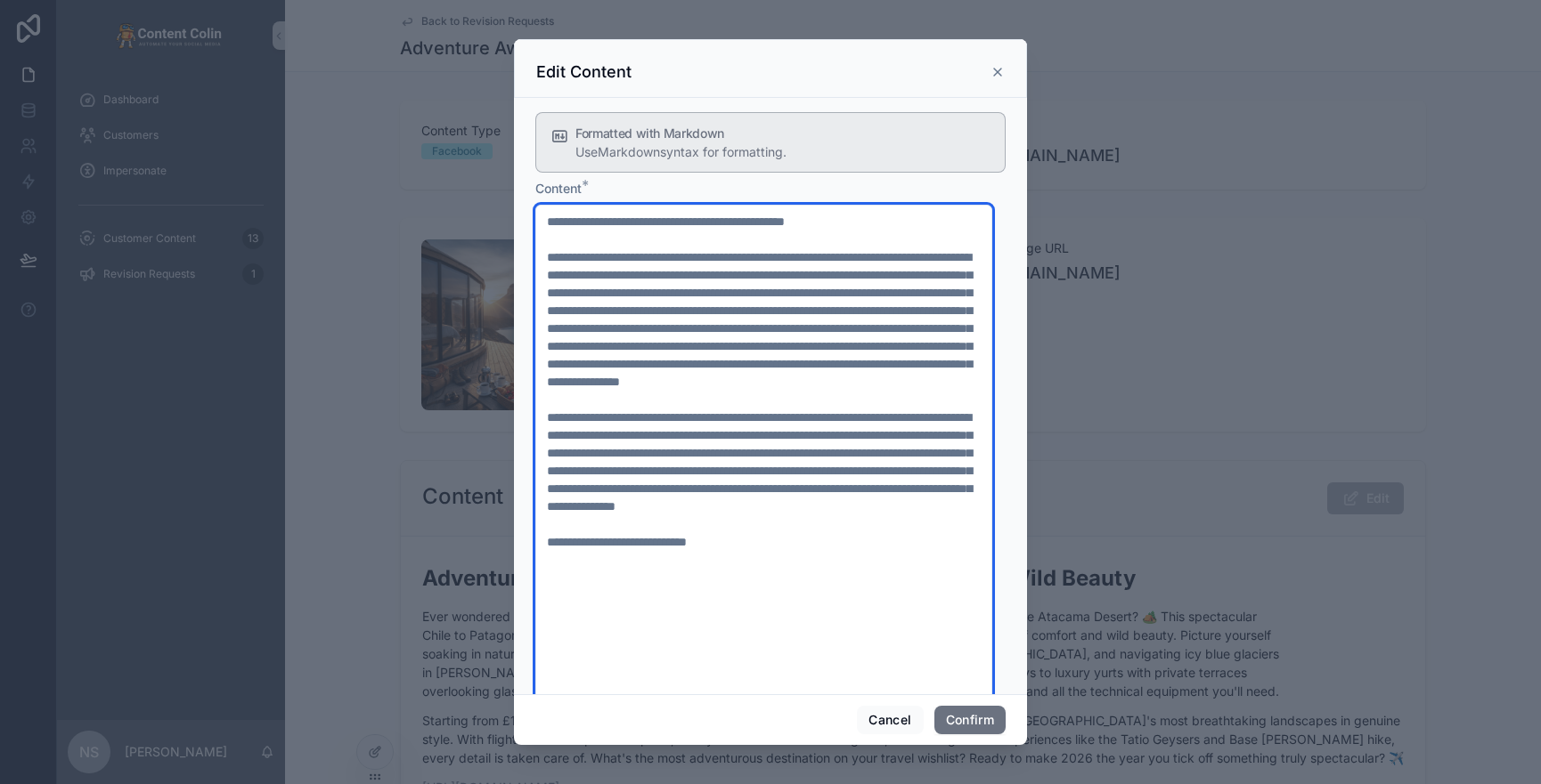
drag, startPoint x: 729, startPoint y: 593, endPoint x: 508, endPoint y: 592, distance: 221.0
click at [508, 592] on div "Edit Content Formatted with Markdown Use Markdown syntax for formatting. Conten…" at bounding box center [770, 392] width 1541 height 784
paste textarea "**********"
type textarea "**********"
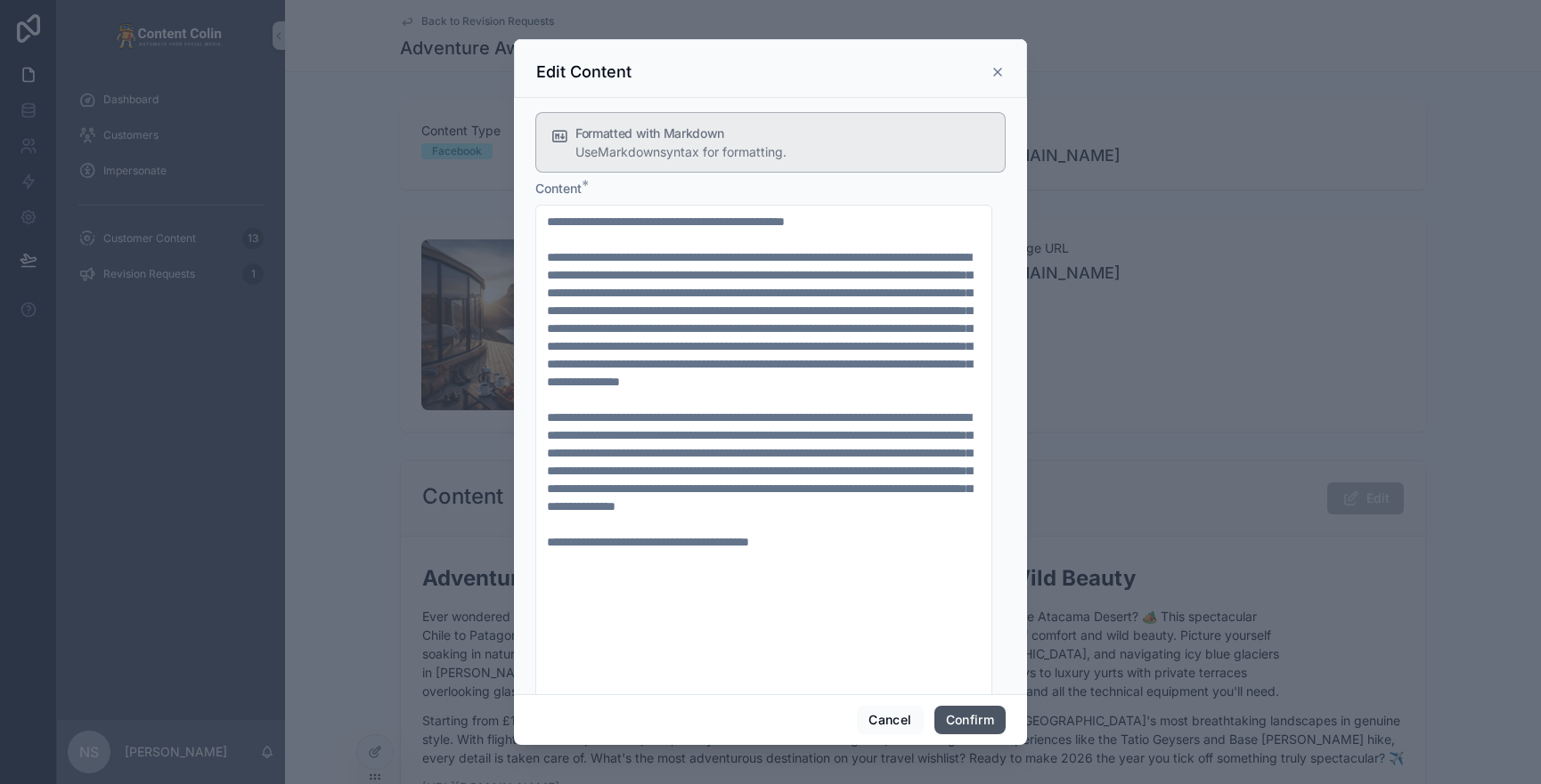
click at [987, 656] on button "Confirm" at bounding box center [969, 720] width 71 height 28
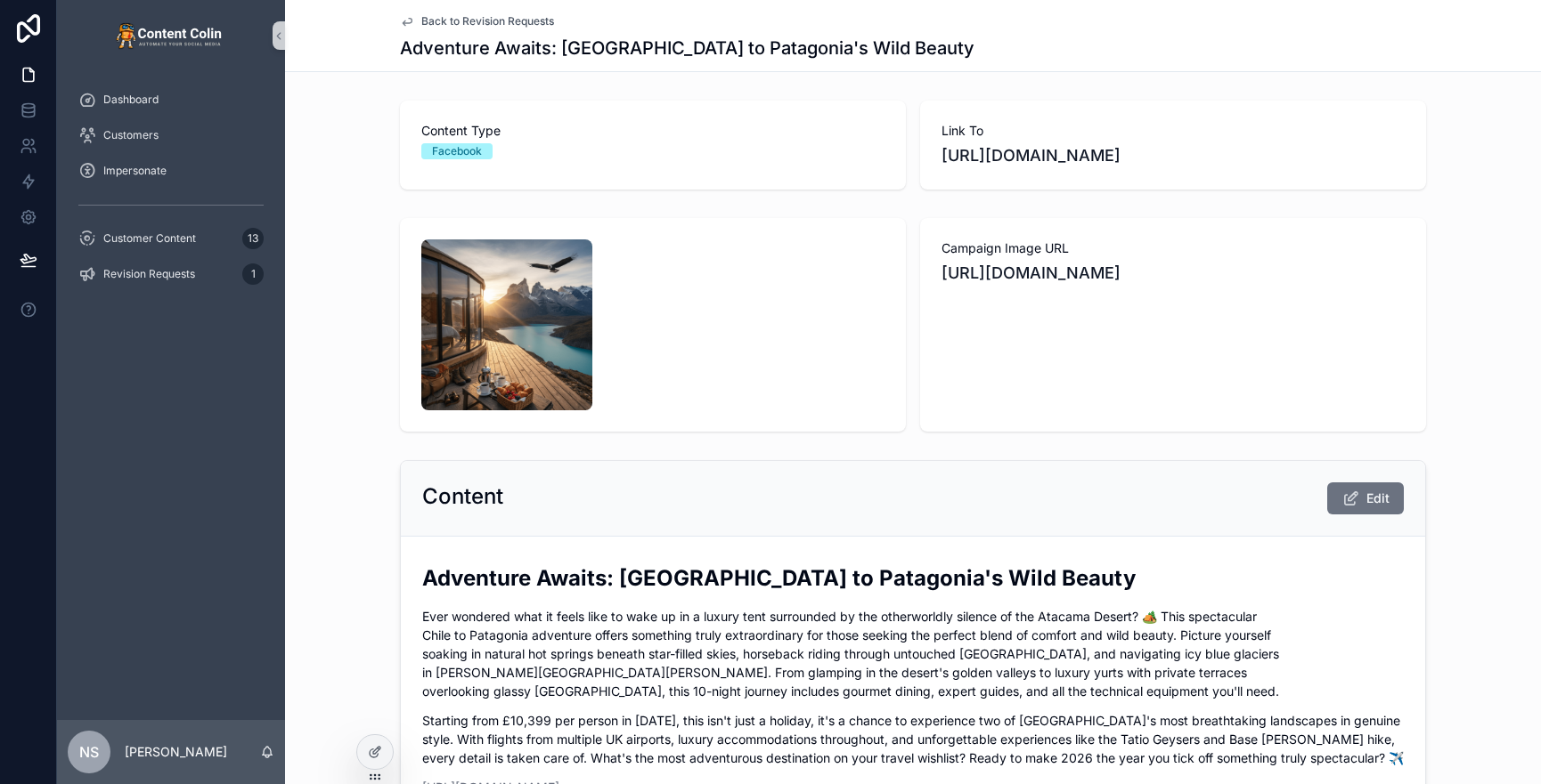
click at [471, 17] on span "Back to Revision Requests" at bounding box center [488, 21] width 133 height 15
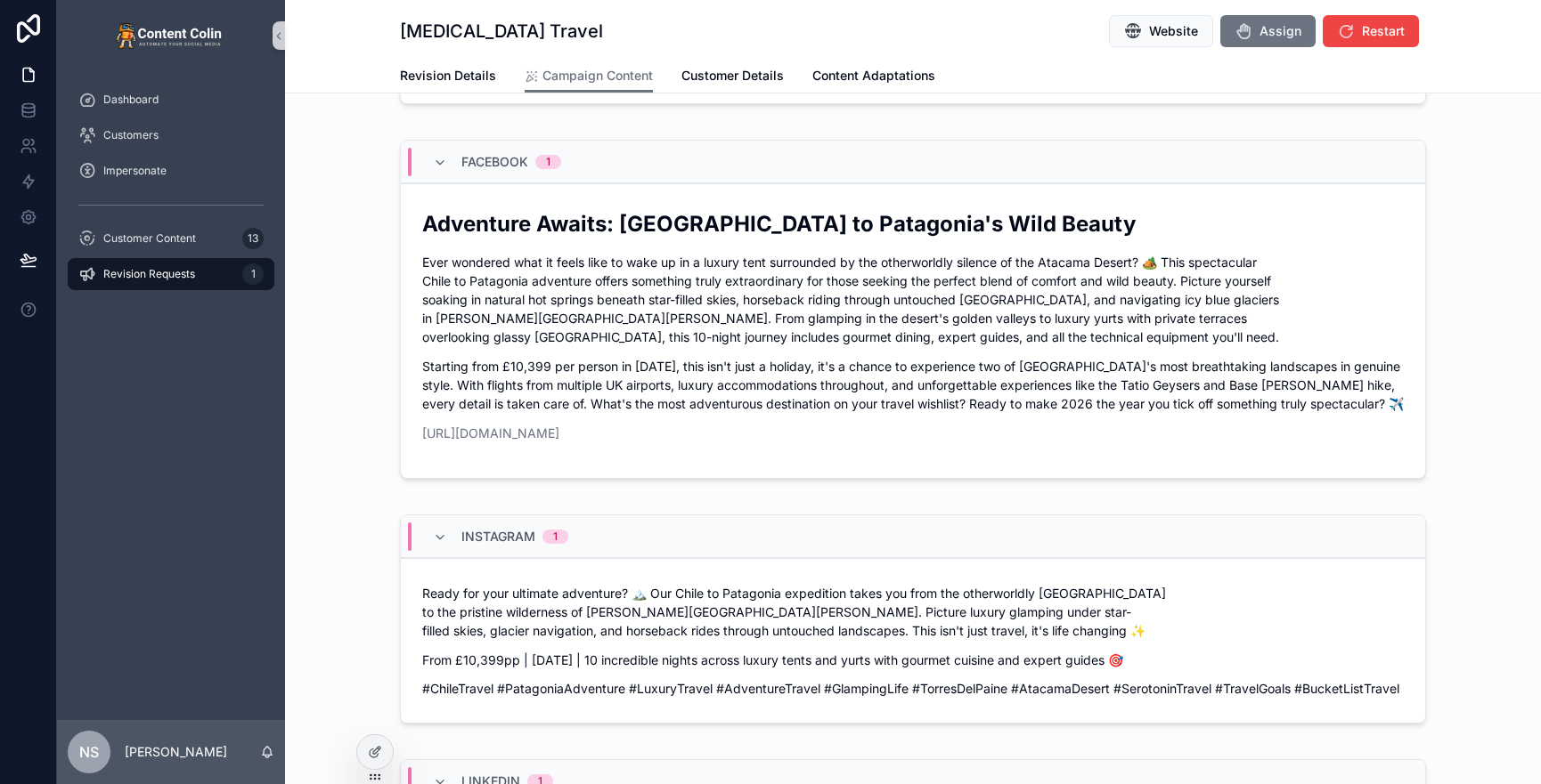
scroll to position [376, 0]
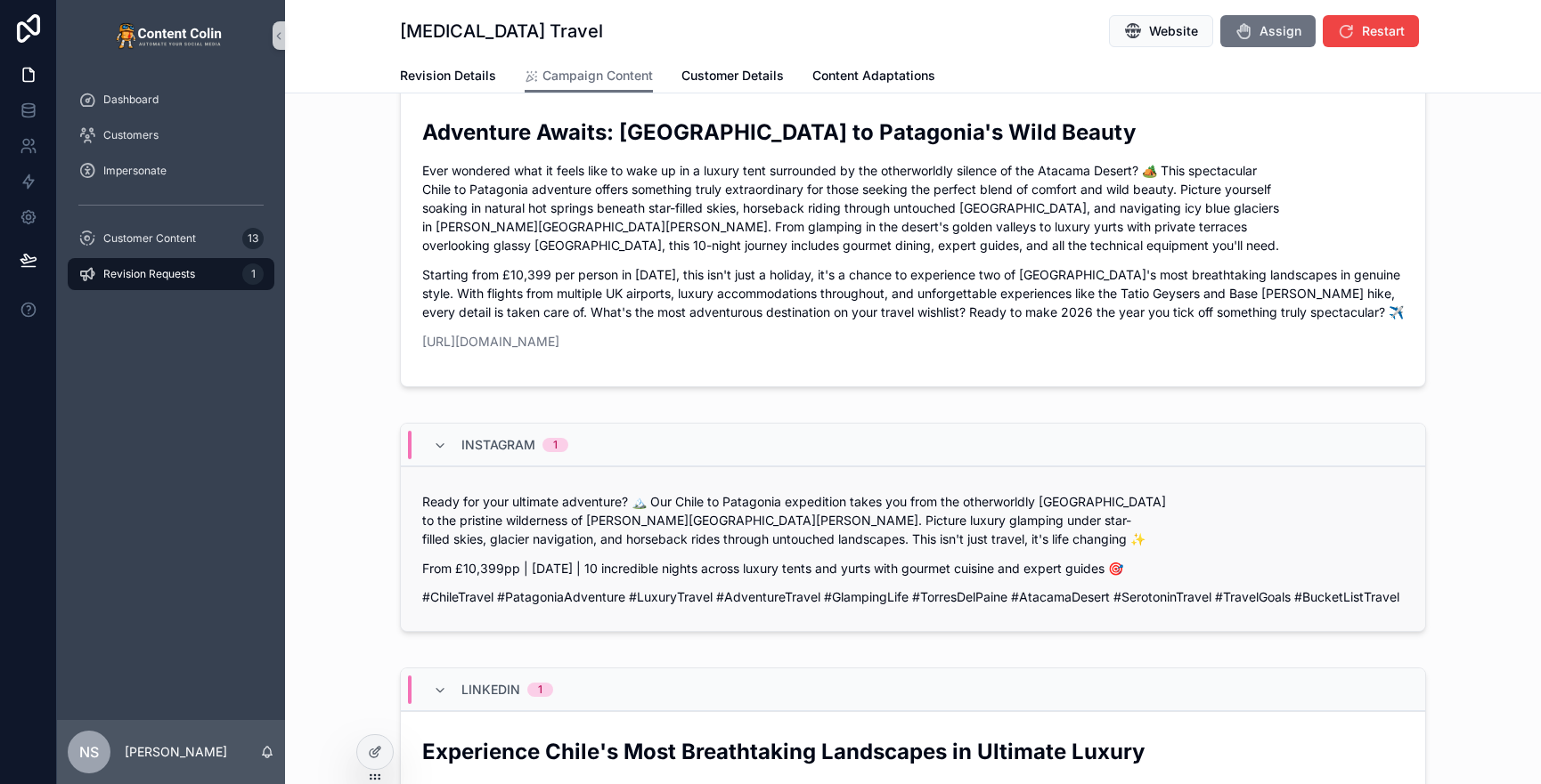
click at [812, 562] on div "Ready for your ultimate adventure? 🏔️ Our Chile to Patagonia expedition takes y…" at bounding box center [912, 549] width 981 height 114
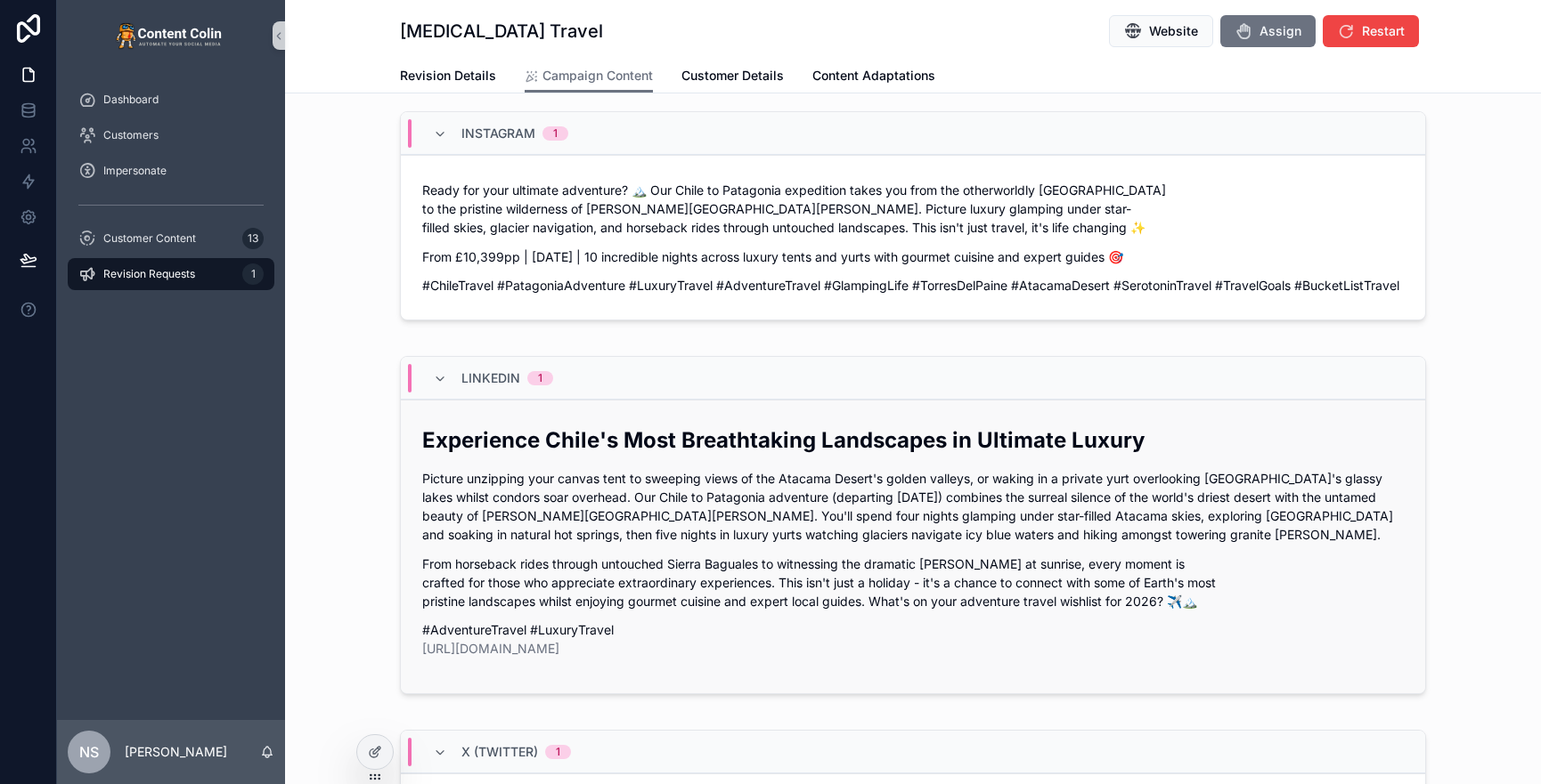
scroll to position [778, 0]
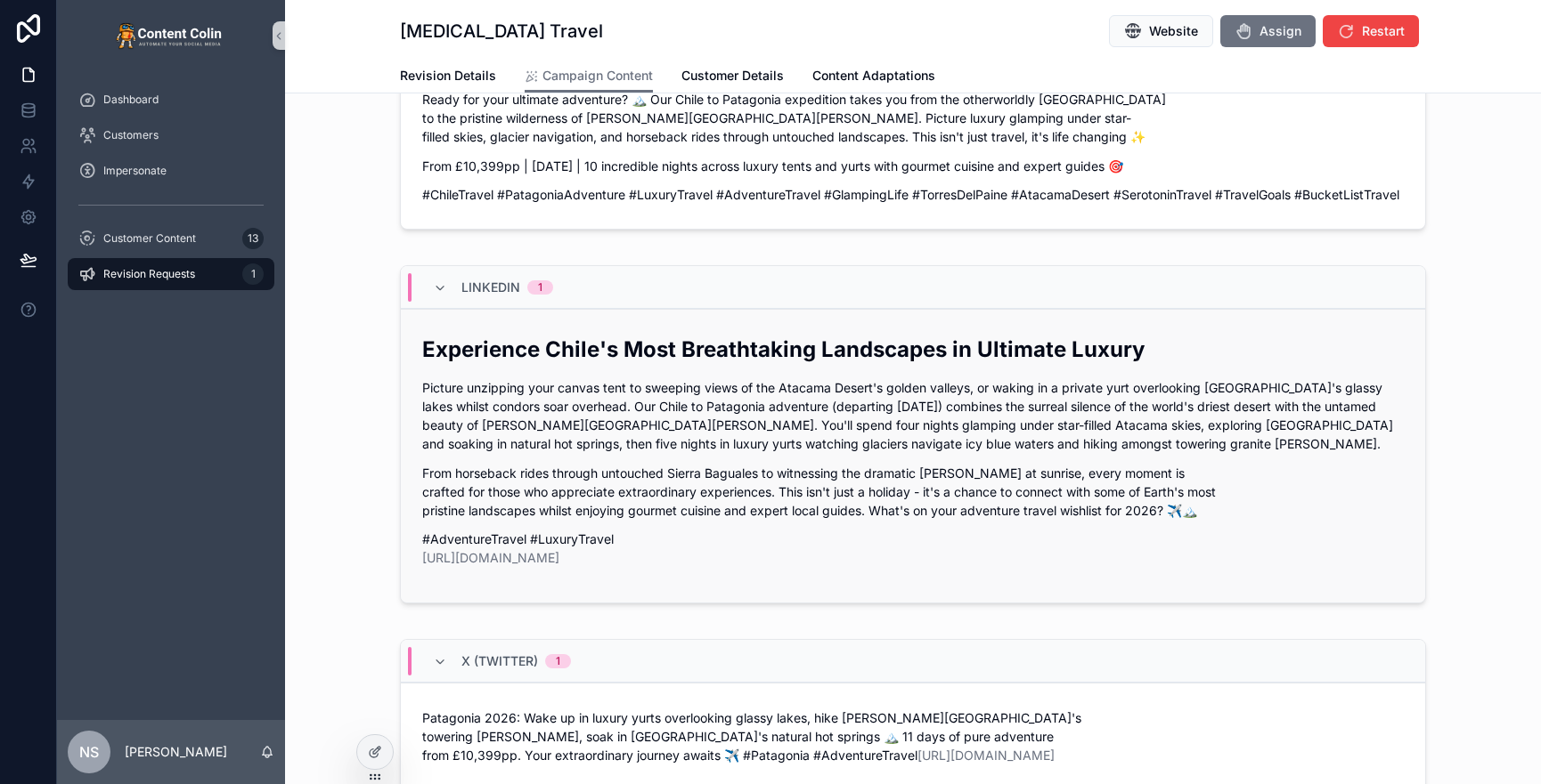
click at [671, 392] on p "Picture unzipping your canvas tent to sweeping views of the Atacama Desert's go…" at bounding box center [912, 416] width 981 height 75
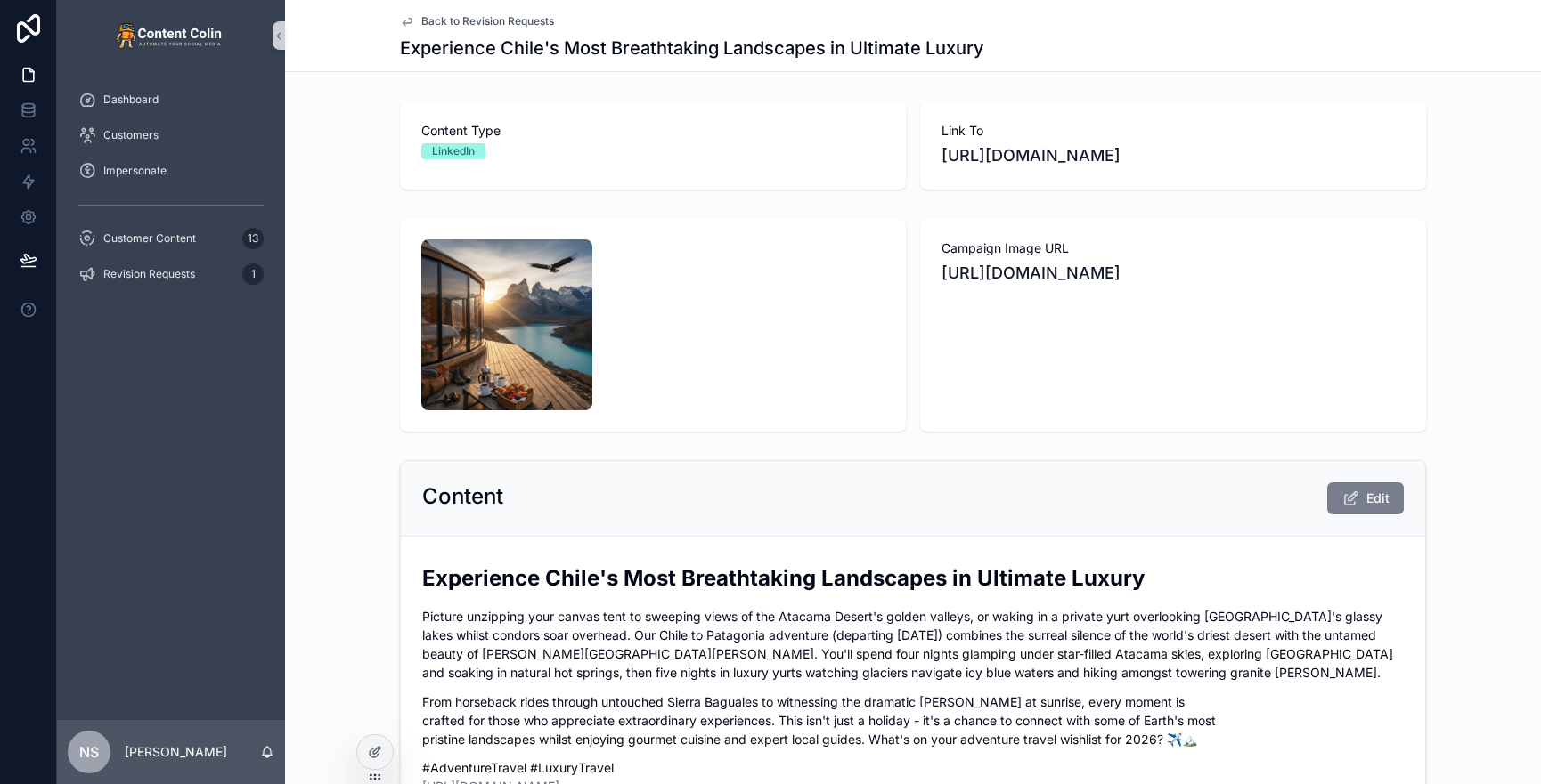
click at [1346, 490] on span "Edit" at bounding box center [1378, 498] width 23 height 17
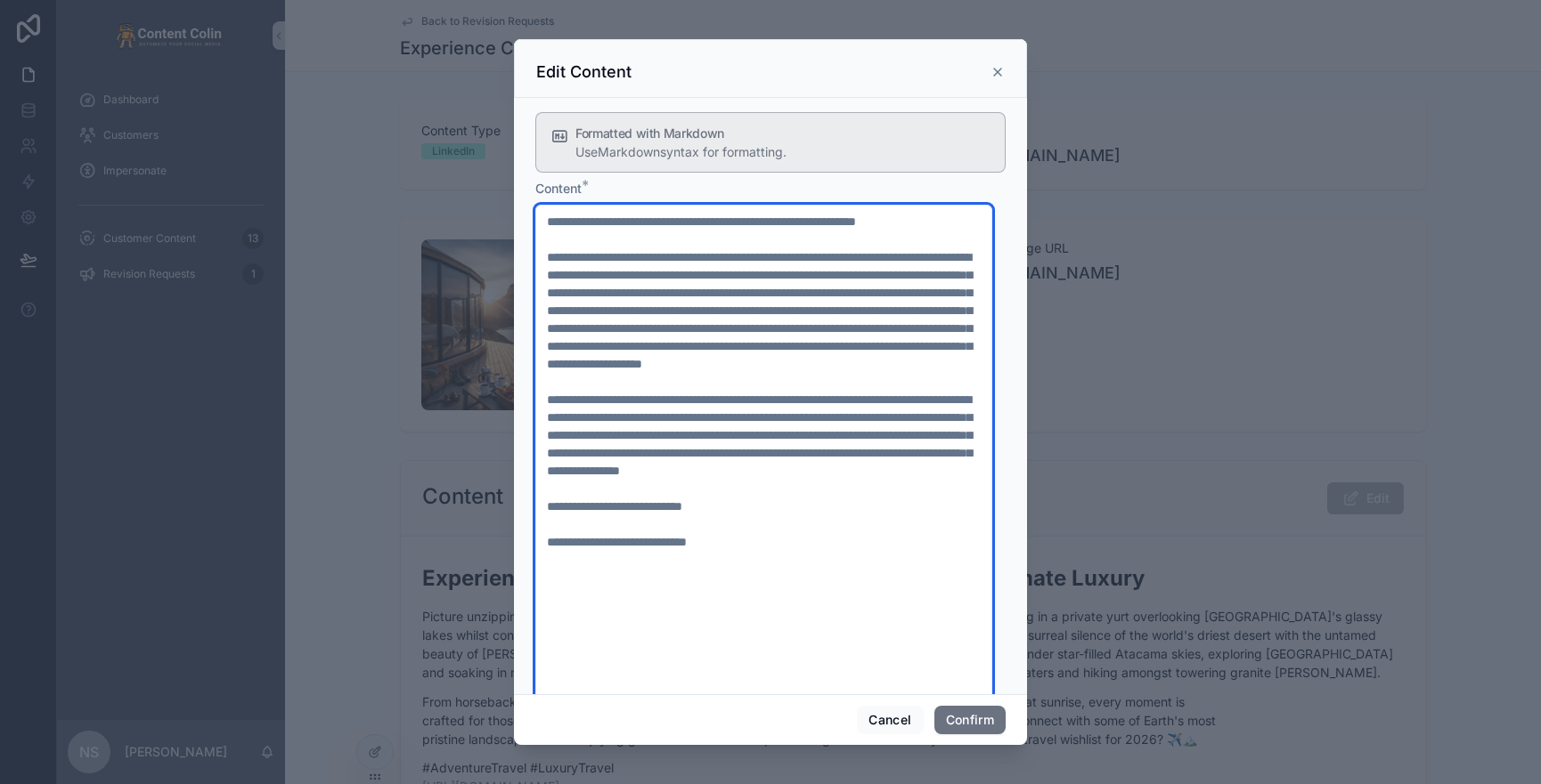
drag, startPoint x: 745, startPoint y: 600, endPoint x: 461, endPoint y: 590, distance: 284.2
click at [461, 590] on div "Edit Content Formatted with Markdown Use Markdown syntax for formatting. Conten…" at bounding box center [770, 392] width 1541 height 784
paste textarea "**********"
type textarea "**********"
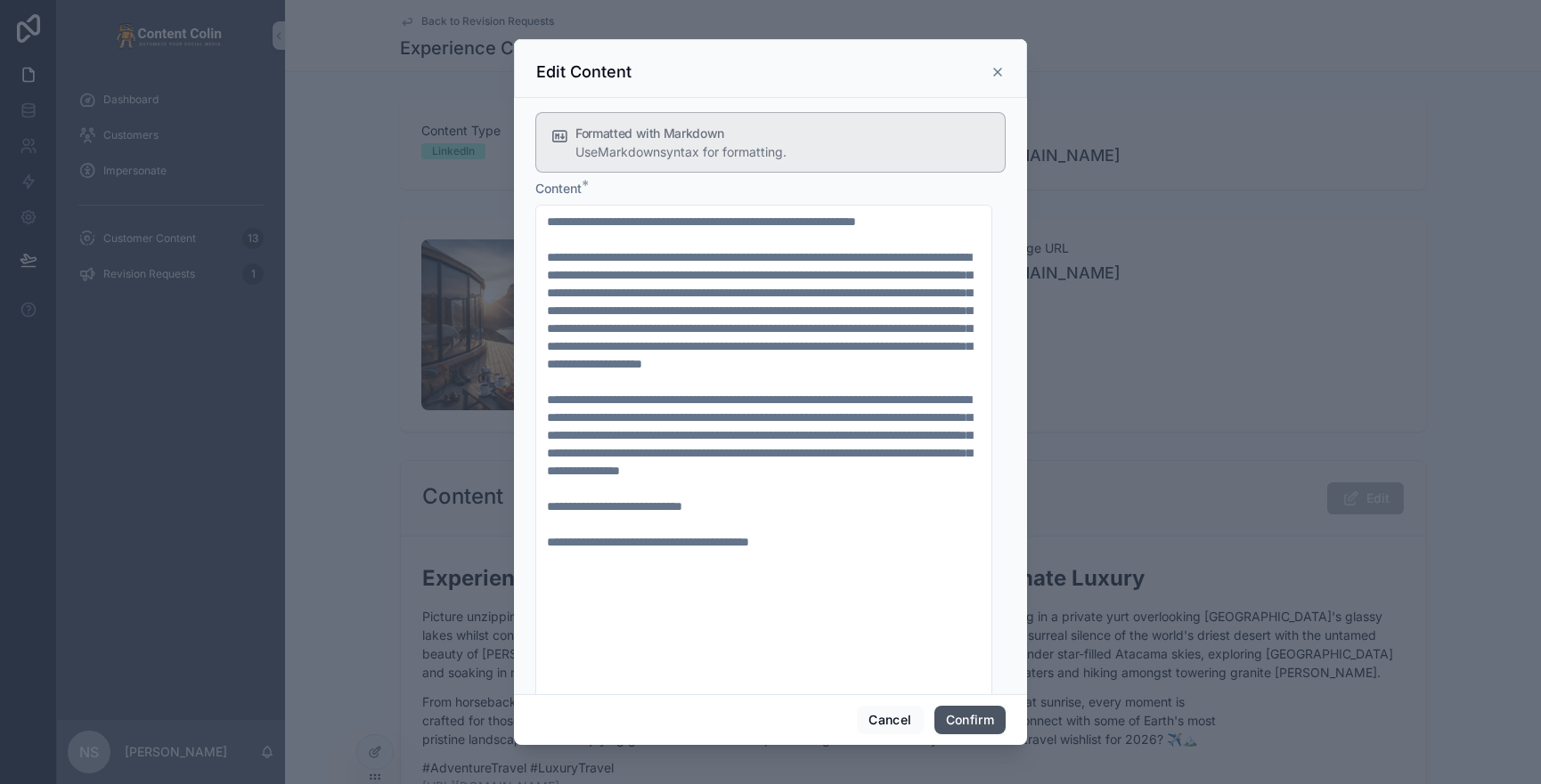
click at [971, 656] on button "Confirm" at bounding box center [969, 720] width 71 height 28
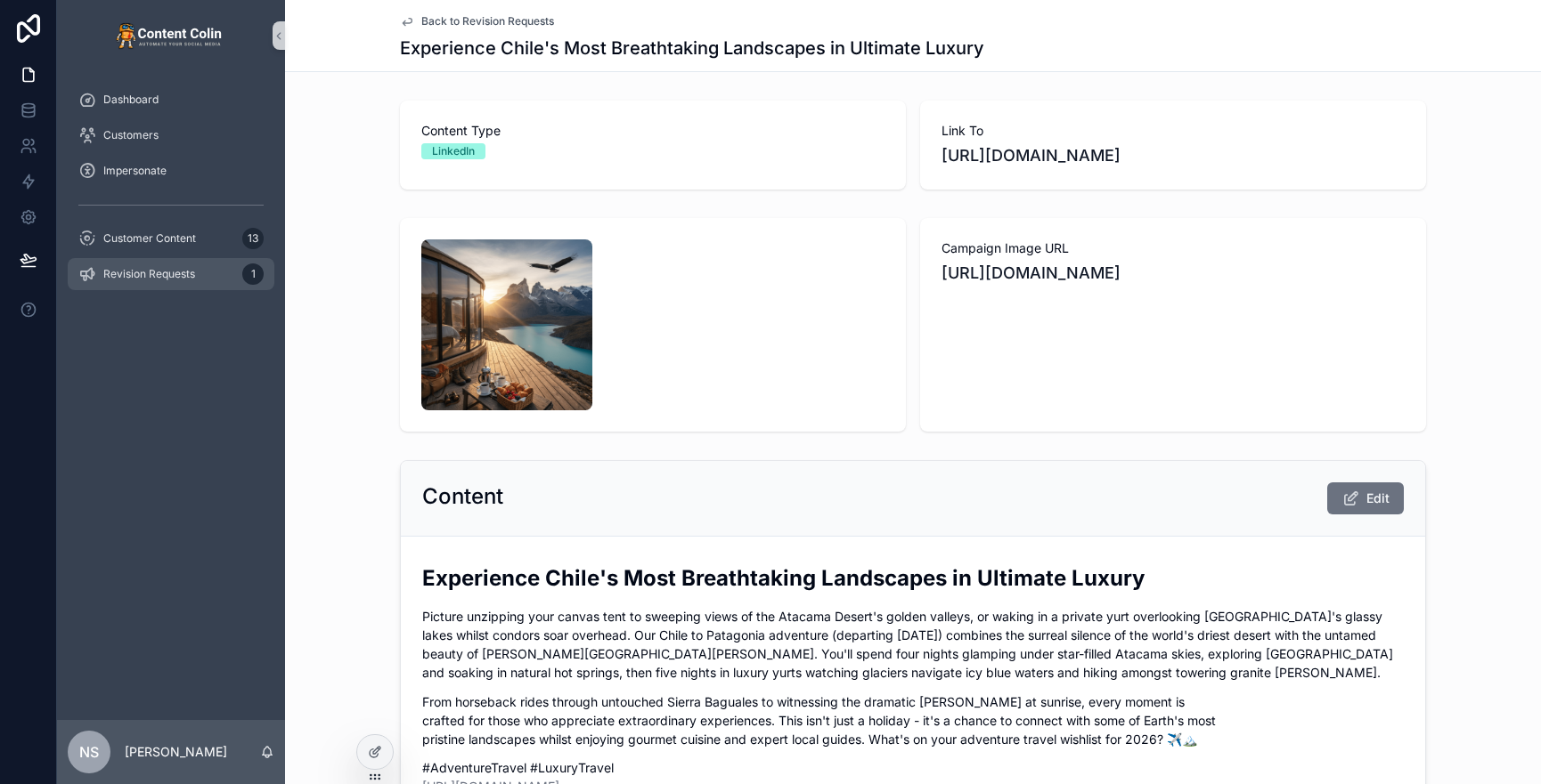
click at [161, 277] on span "Revision Requests" at bounding box center [149, 274] width 91 height 15
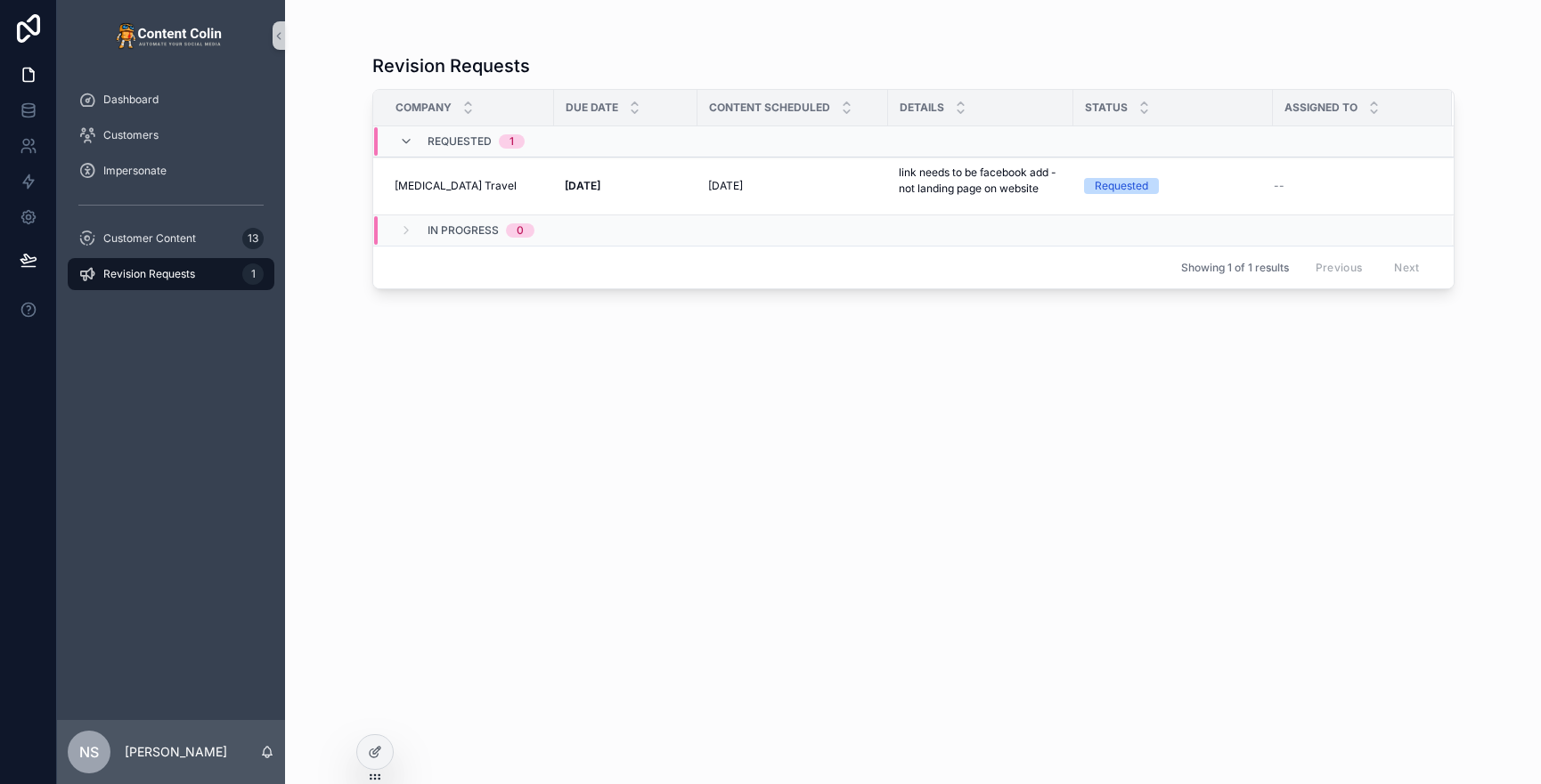
click at [742, 191] on span "[DATE]" at bounding box center [726, 186] width 35 height 15
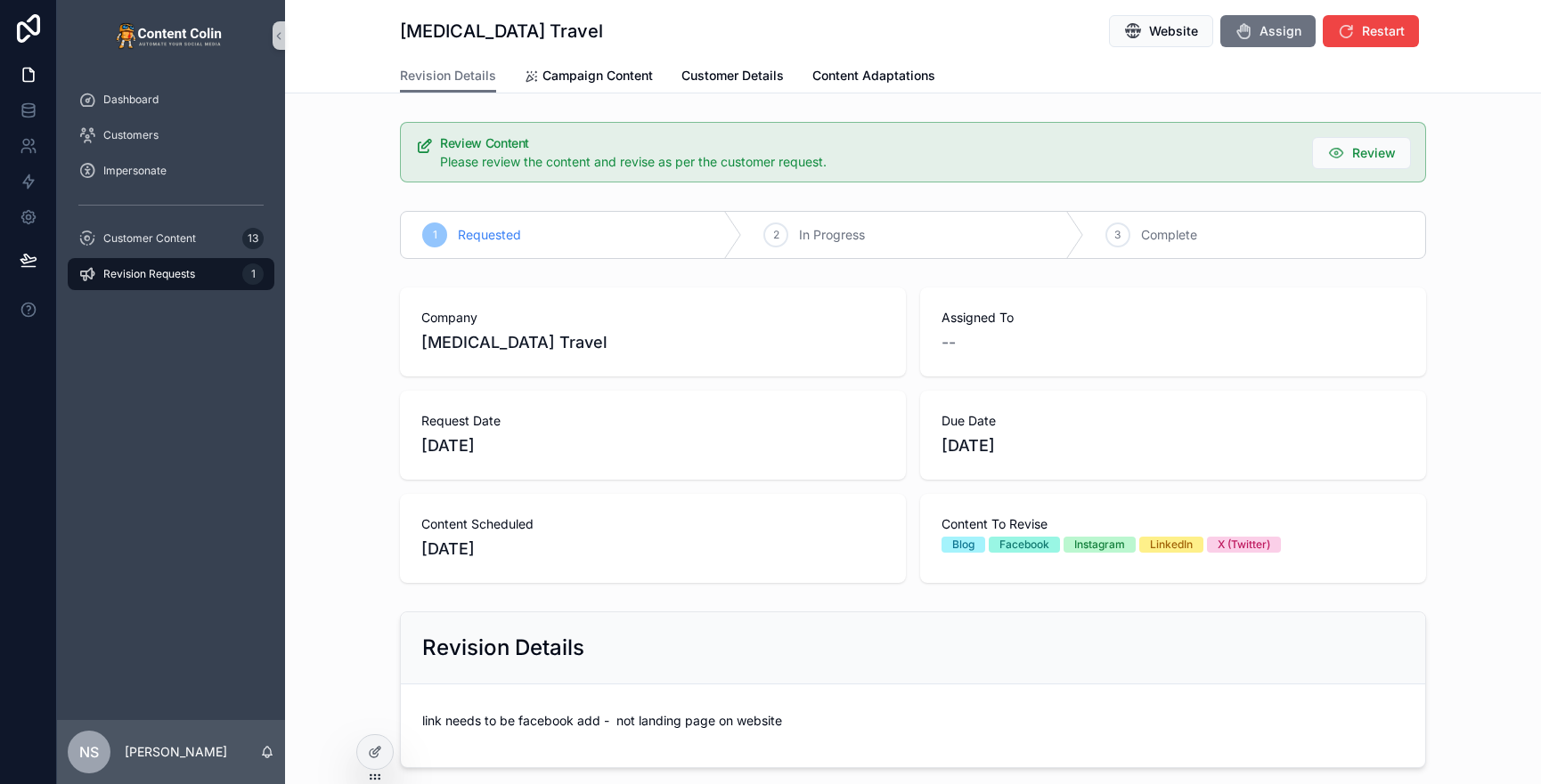
scroll to position [174, 0]
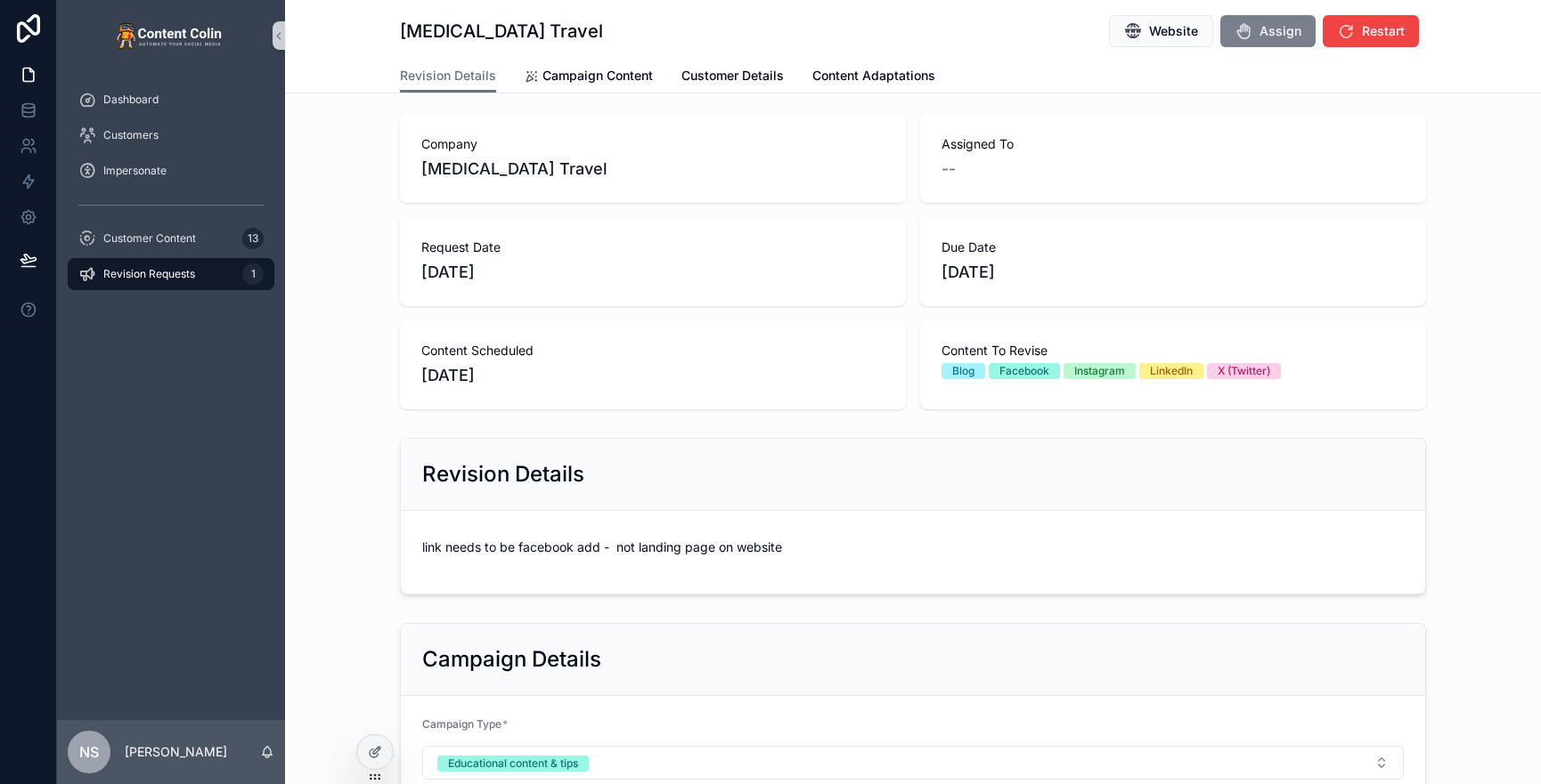
click at [1268, 33] on span "Assign" at bounding box center [1280, 31] width 42 height 17
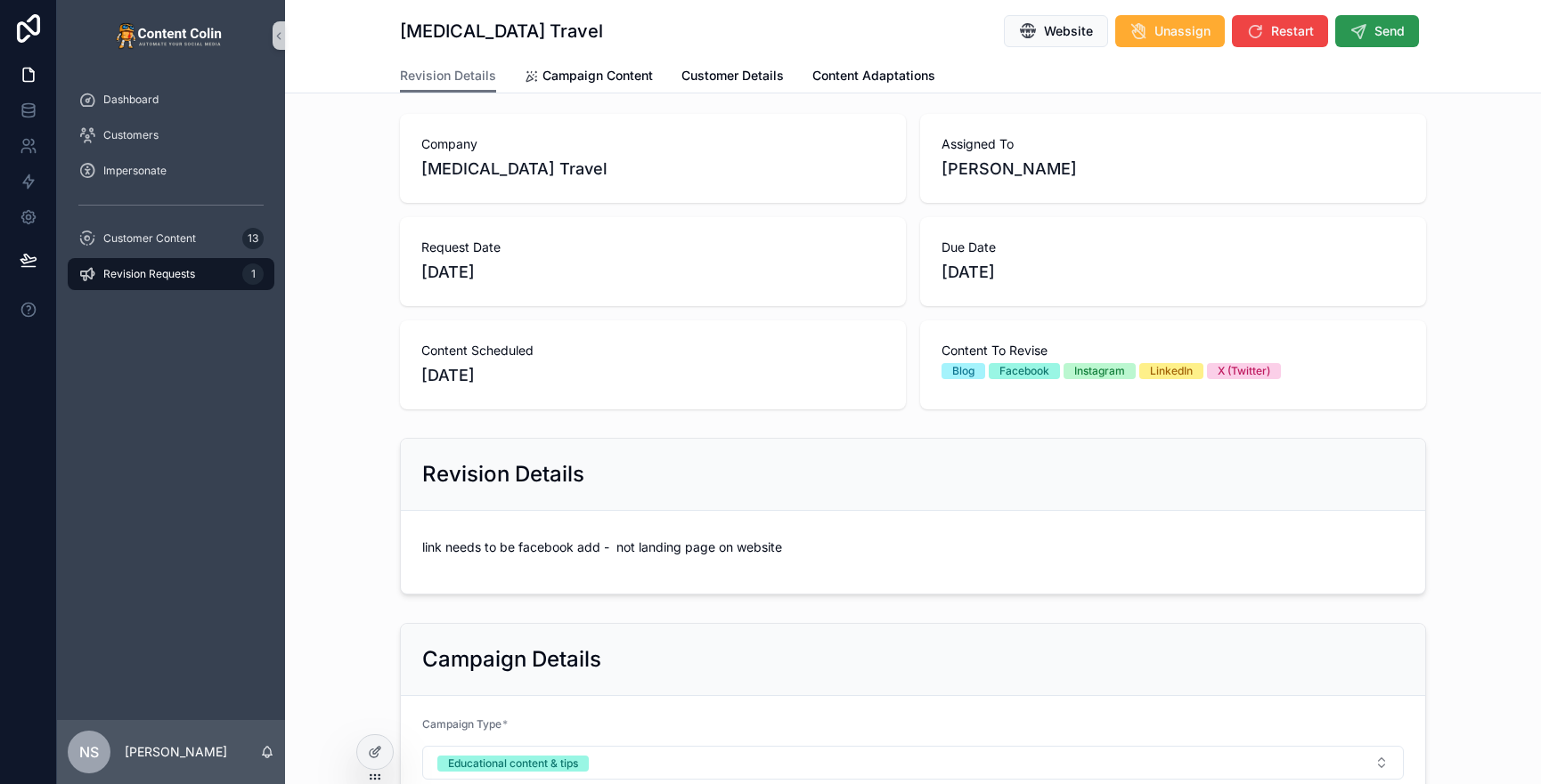
click at [1346, 29] on span "Send" at bounding box center [1388, 31] width 30 height 17
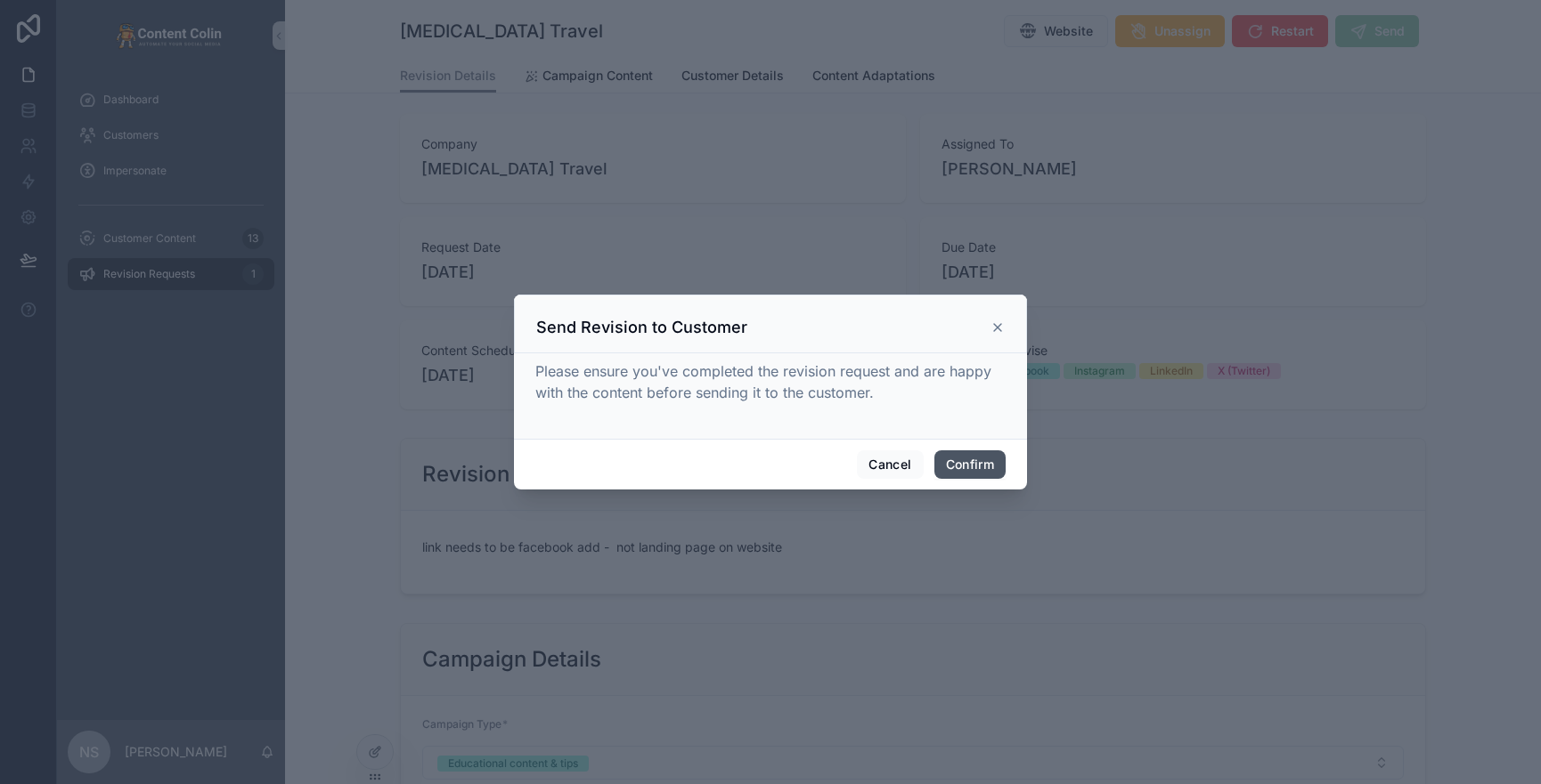
click at [976, 462] on button "Confirm" at bounding box center [969, 464] width 71 height 28
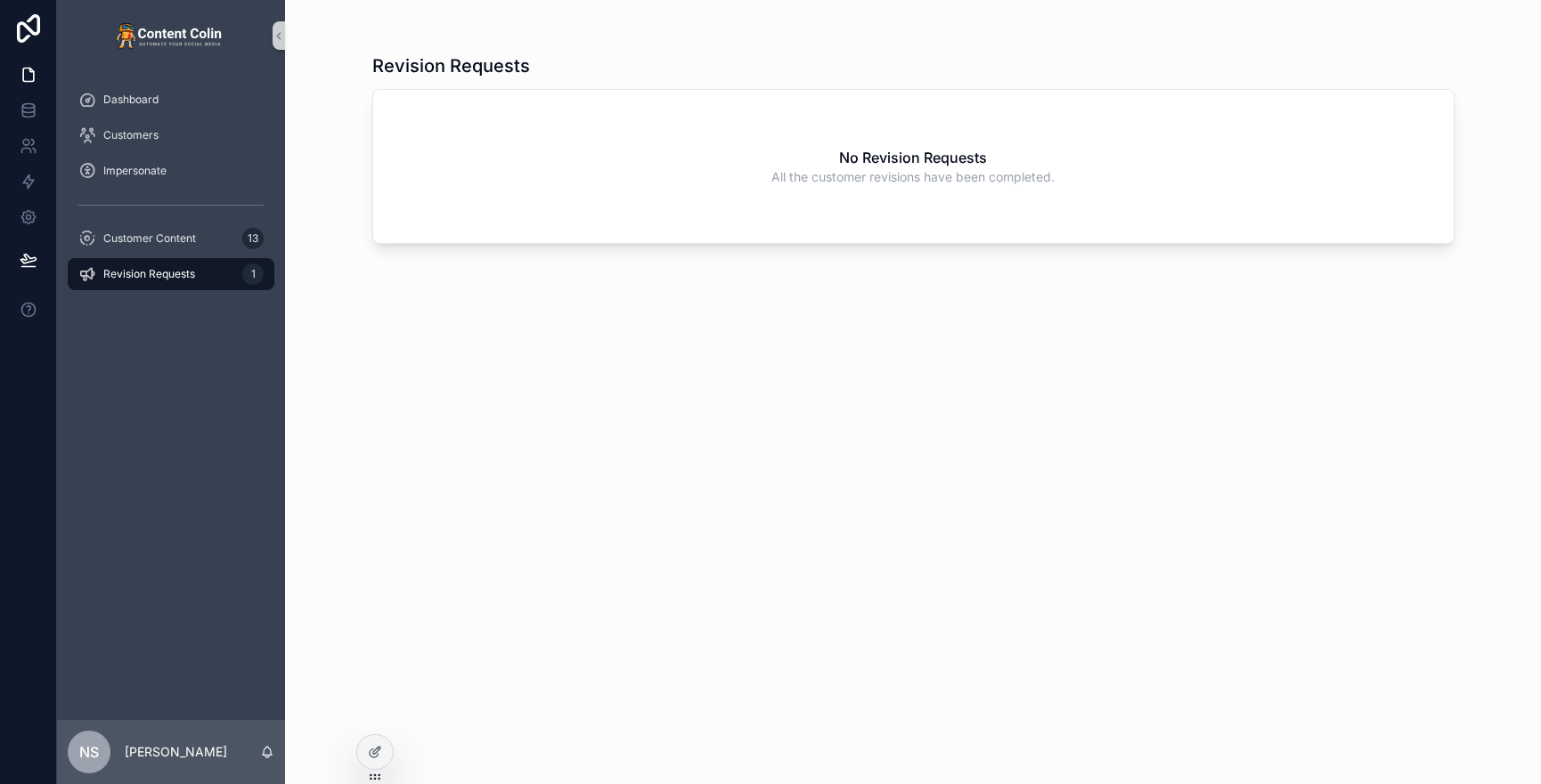
click at [126, 289] on link "Revision Requests 1" at bounding box center [171, 274] width 207 height 32
click at [153, 249] on div "Customer Content 13" at bounding box center [171, 238] width 186 height 28
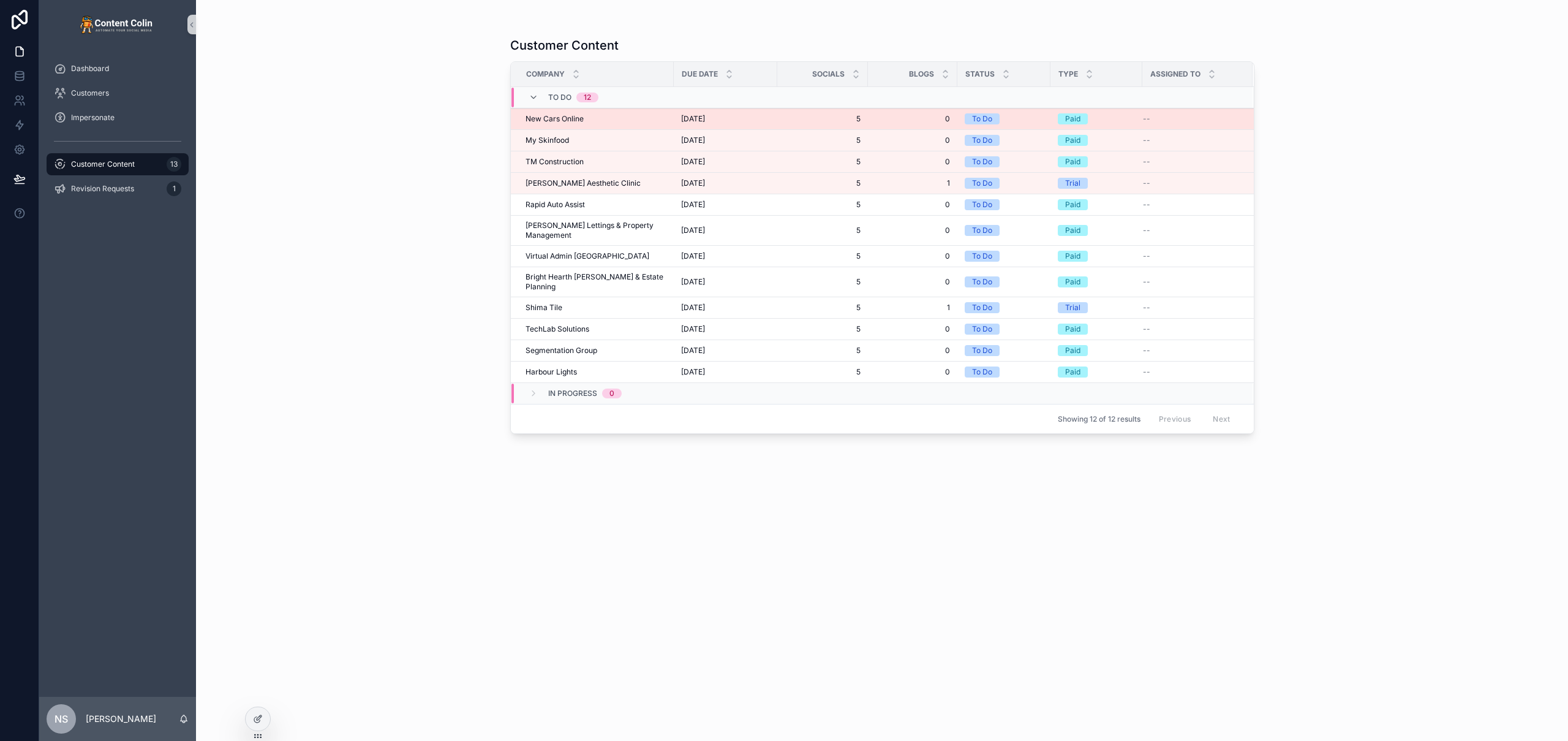
click at [600, 120] on div "New Cars Online New Cars Online" at bounding box center [596, 118] width 141 height 10
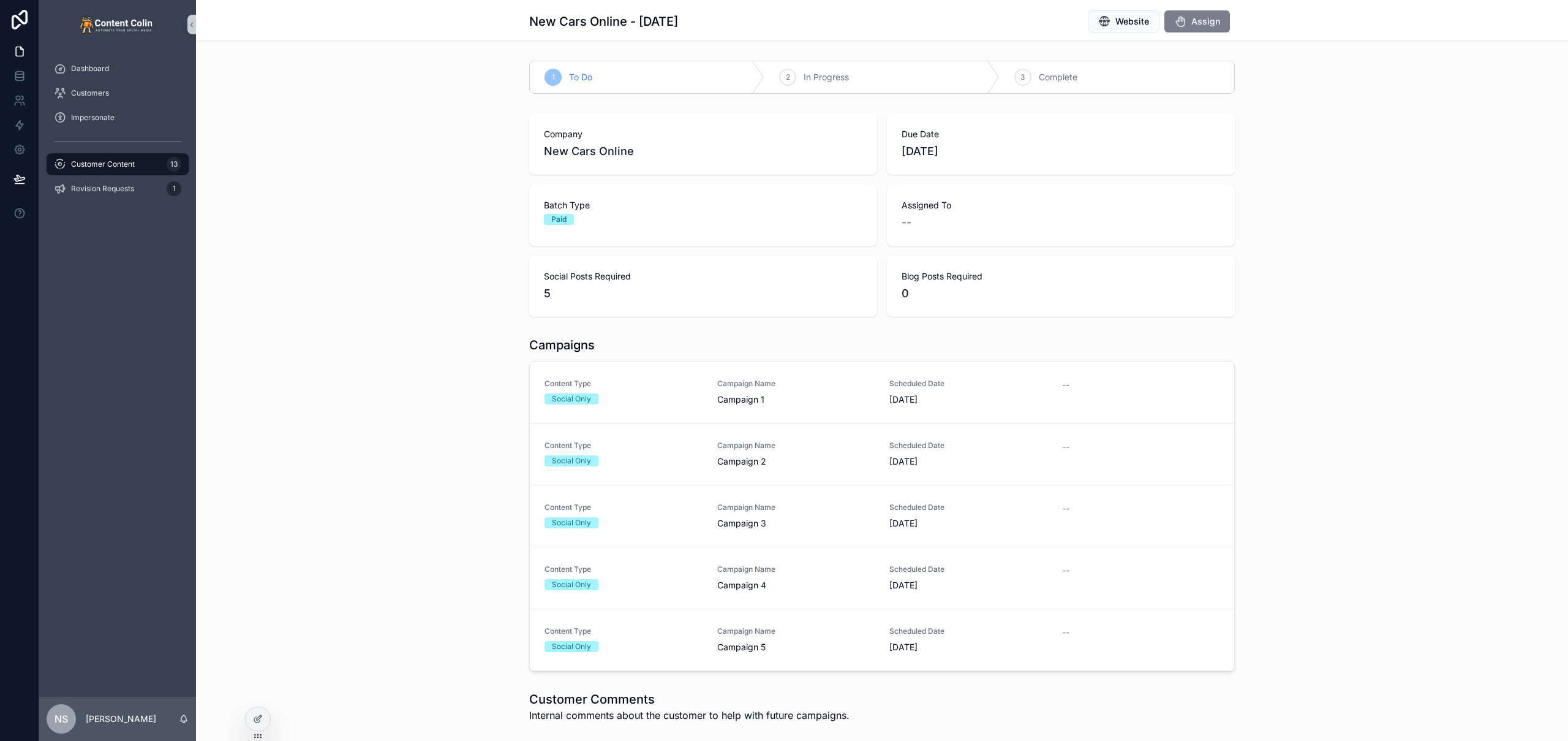
click at [926, 25] on span "Assign" at bounding box center [1206, 21] width 29 height 12
click at [675, 395] on div "Social Only" at bounding box center [624, 399] width 158 height 11
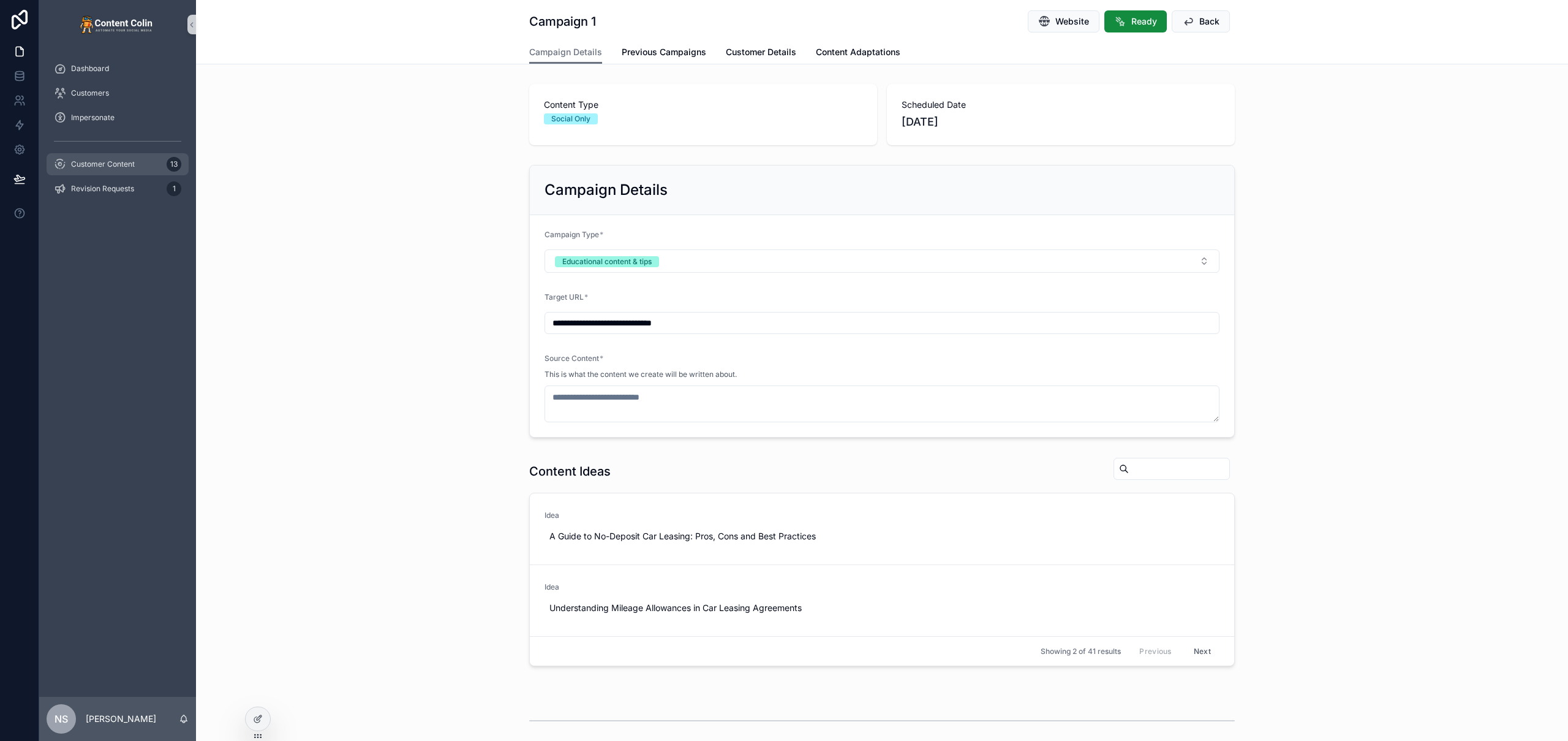
click at [134, 165] on span "Customer Content" at bounding box center [102, 164] width 63 height 10
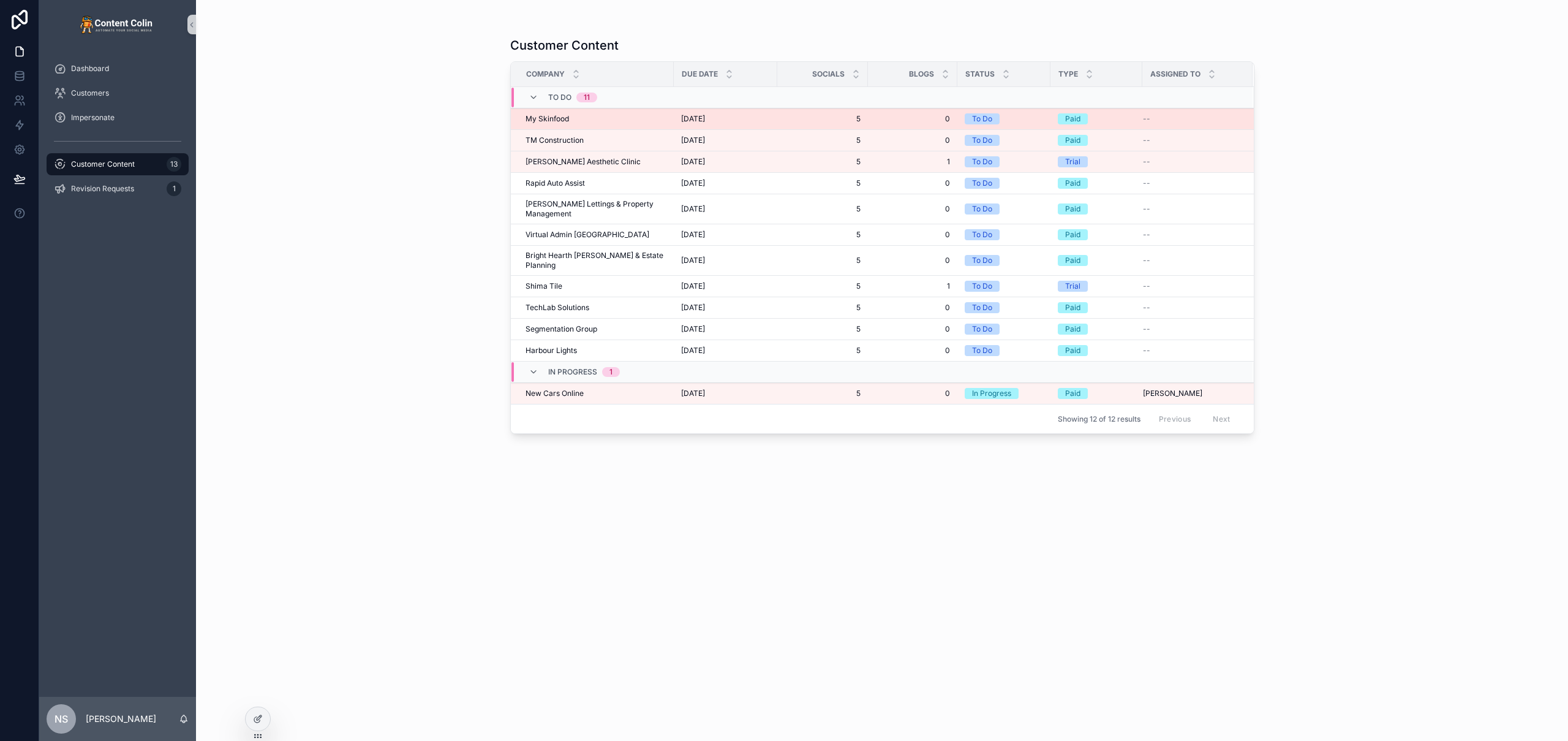
click at [588, 121] on div "My Skinfood My Skinfood" at bounding box center [596, 118] width 141 height 10
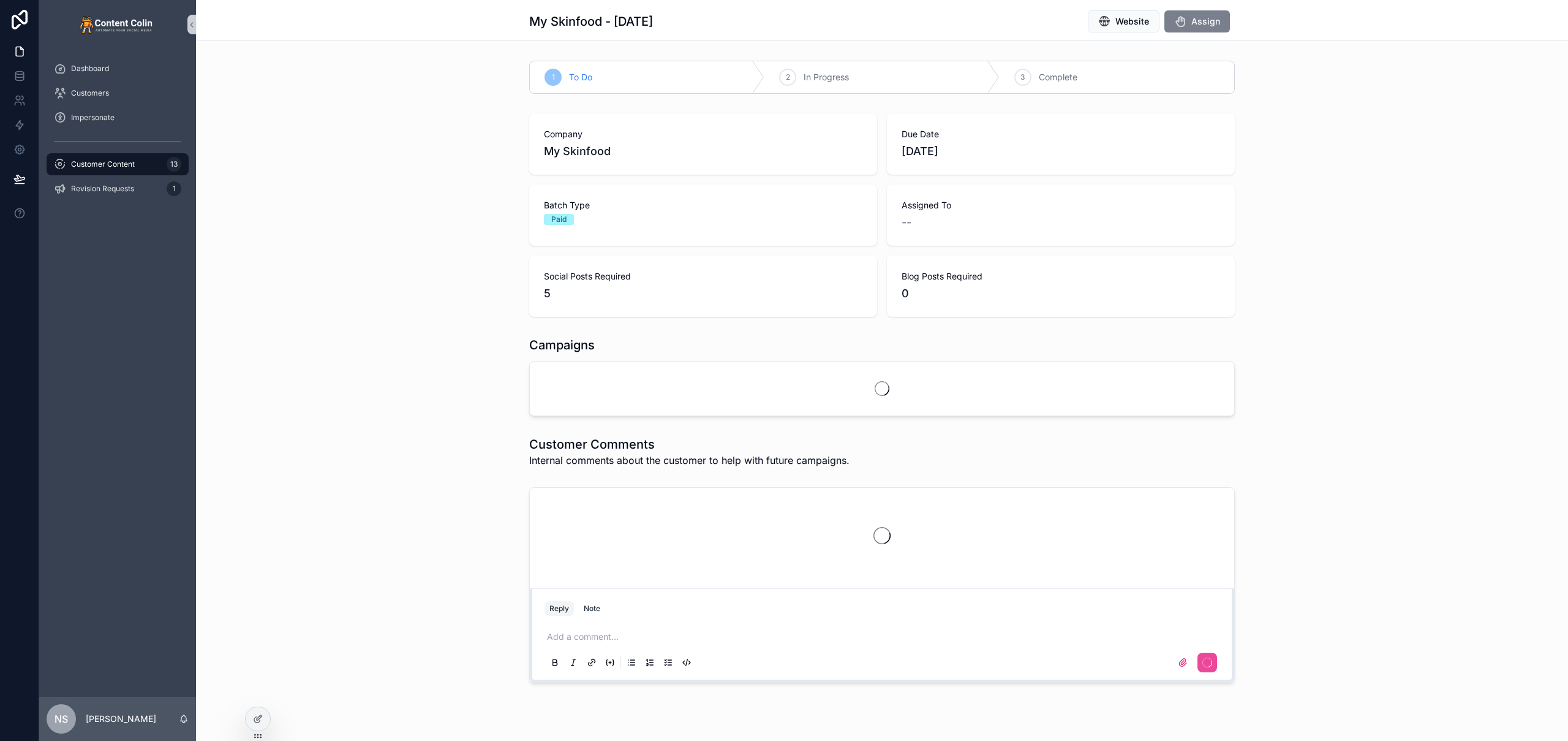
click at [926, 25] on span "Assign" at bounding box center [1206, 21] width 29 height 12
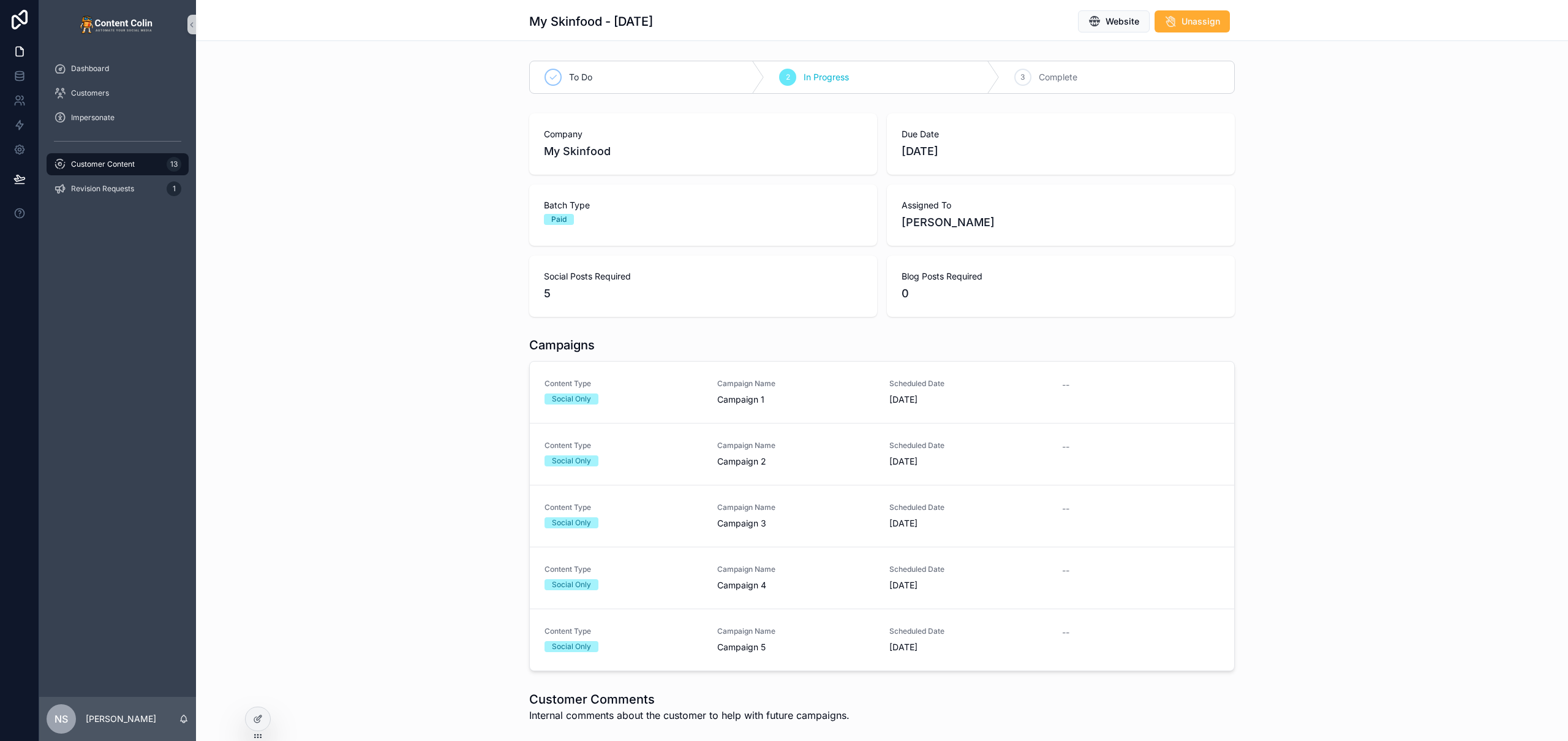
click at [144, 173] on div "Customer Content 13" at bounding box center [118, 164] width 128 height 19
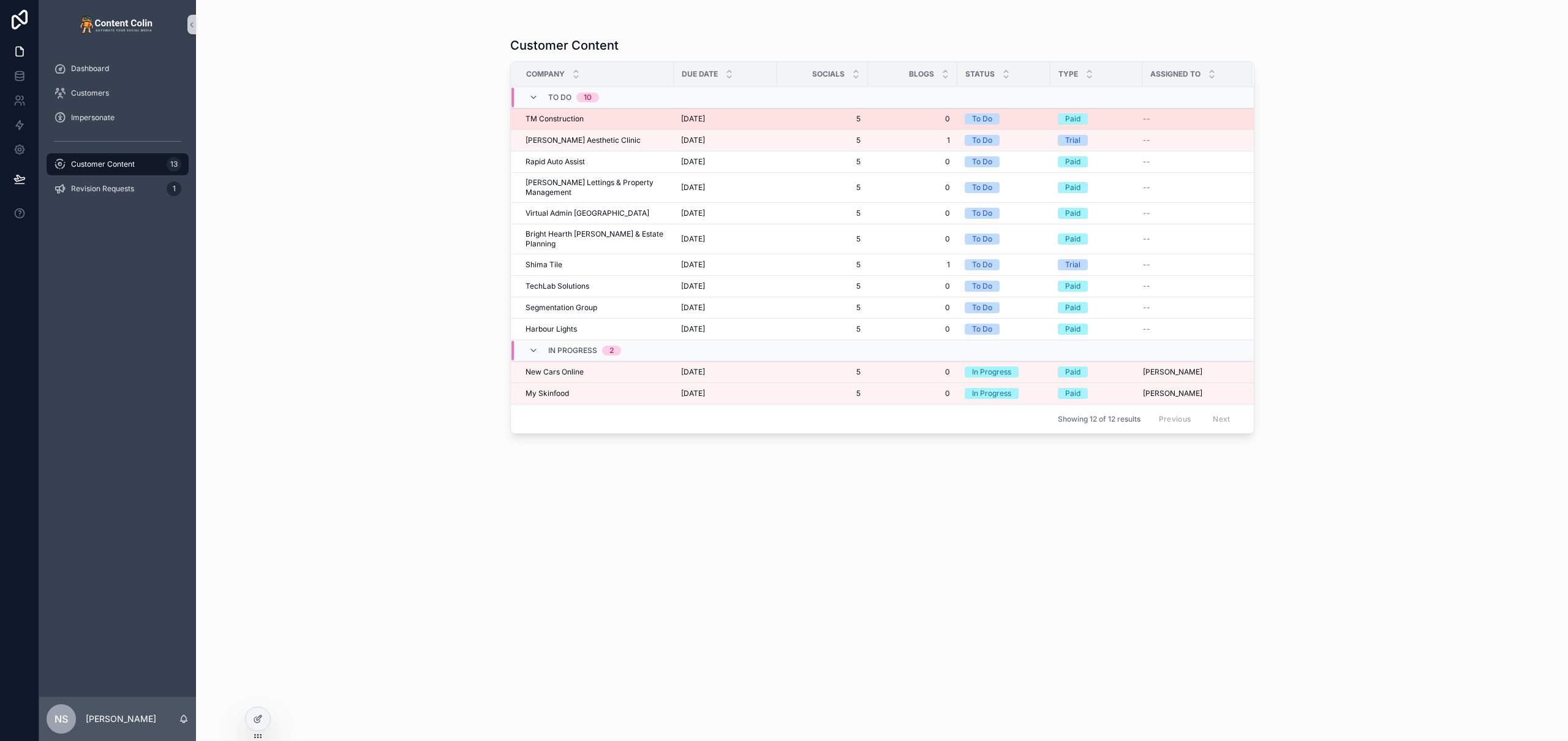
click at [575, 120] on span "TM Construction" at bounding box center [554, 118] width 58 height 10
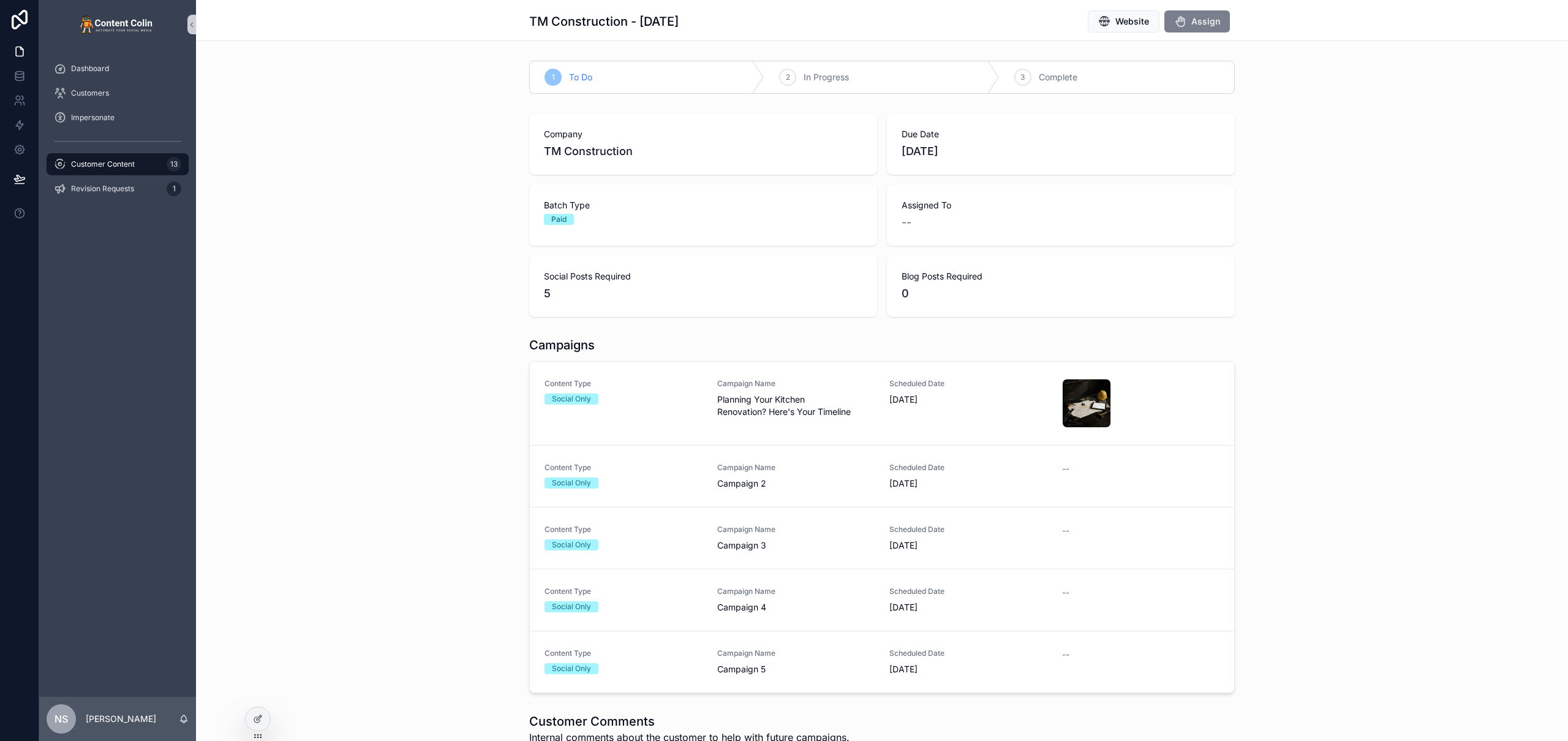
click at [926, 19] on span "Assign" at bounding box center [1206, 21] width 29 height 12
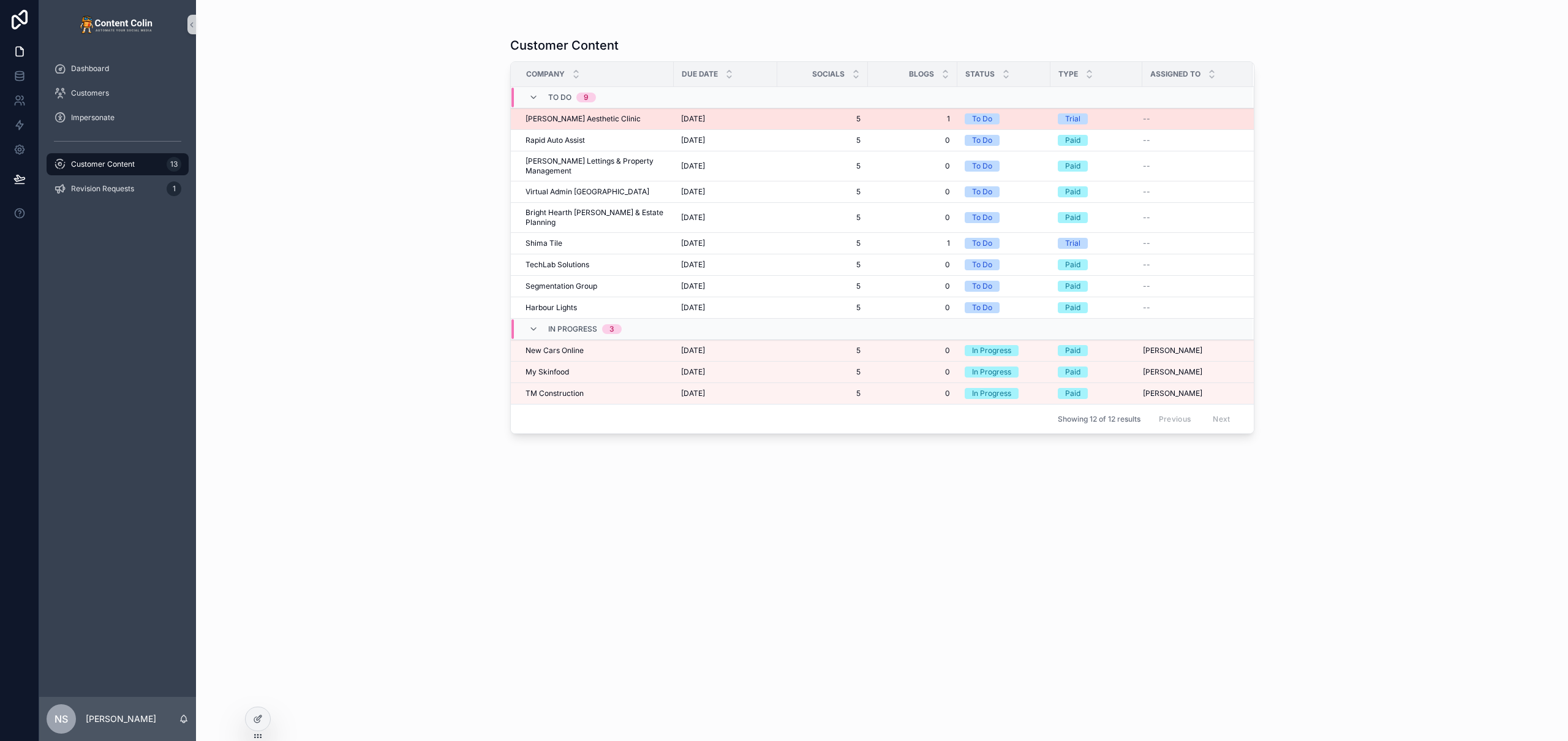
click at [576, 116] on span "[PERSON_NAME] Aesthetic Clinic" at bounding box center [583, 118] width 115 height 10
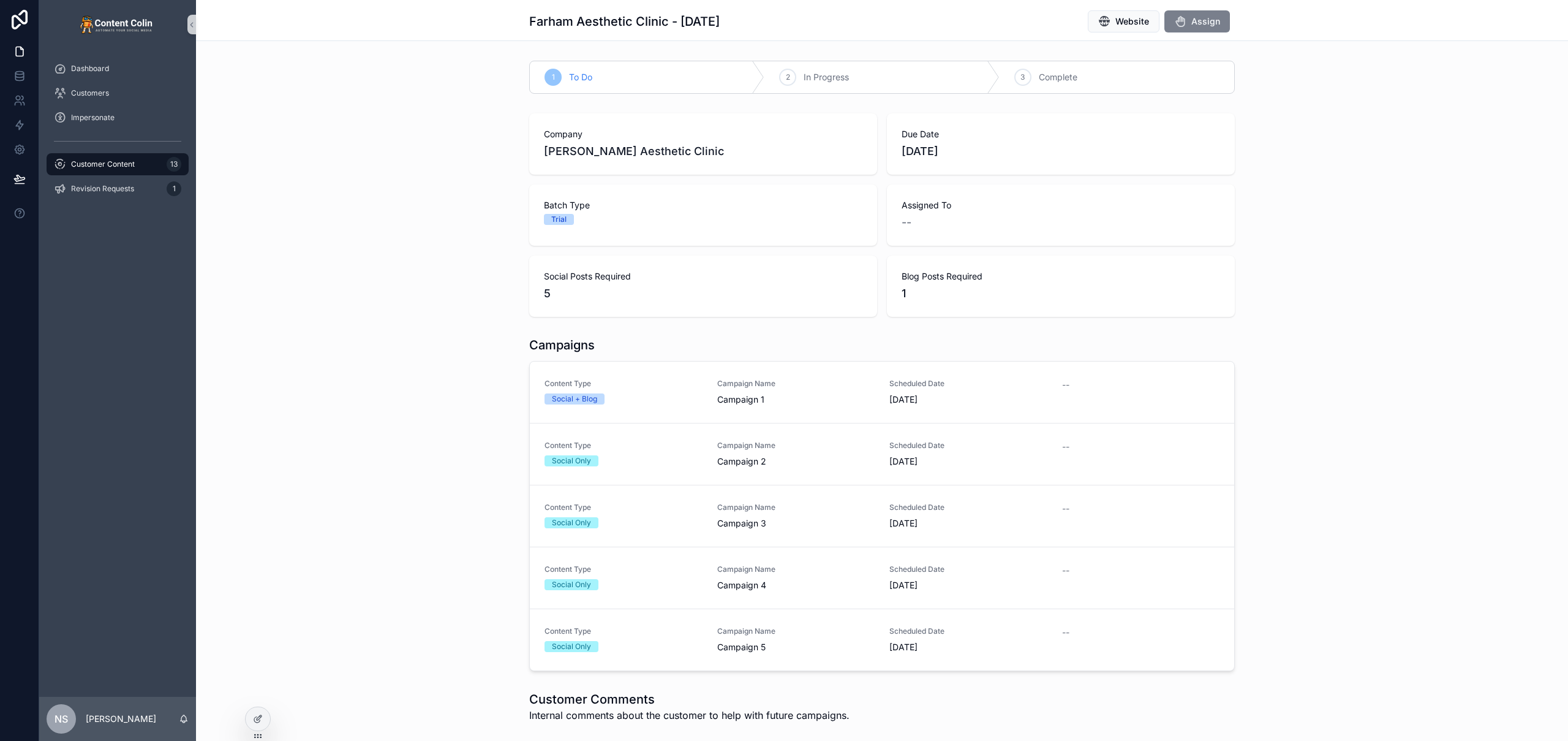
click at [926, 27] on span "Assign" at bounding box center [1206, 21] width 29 height 12
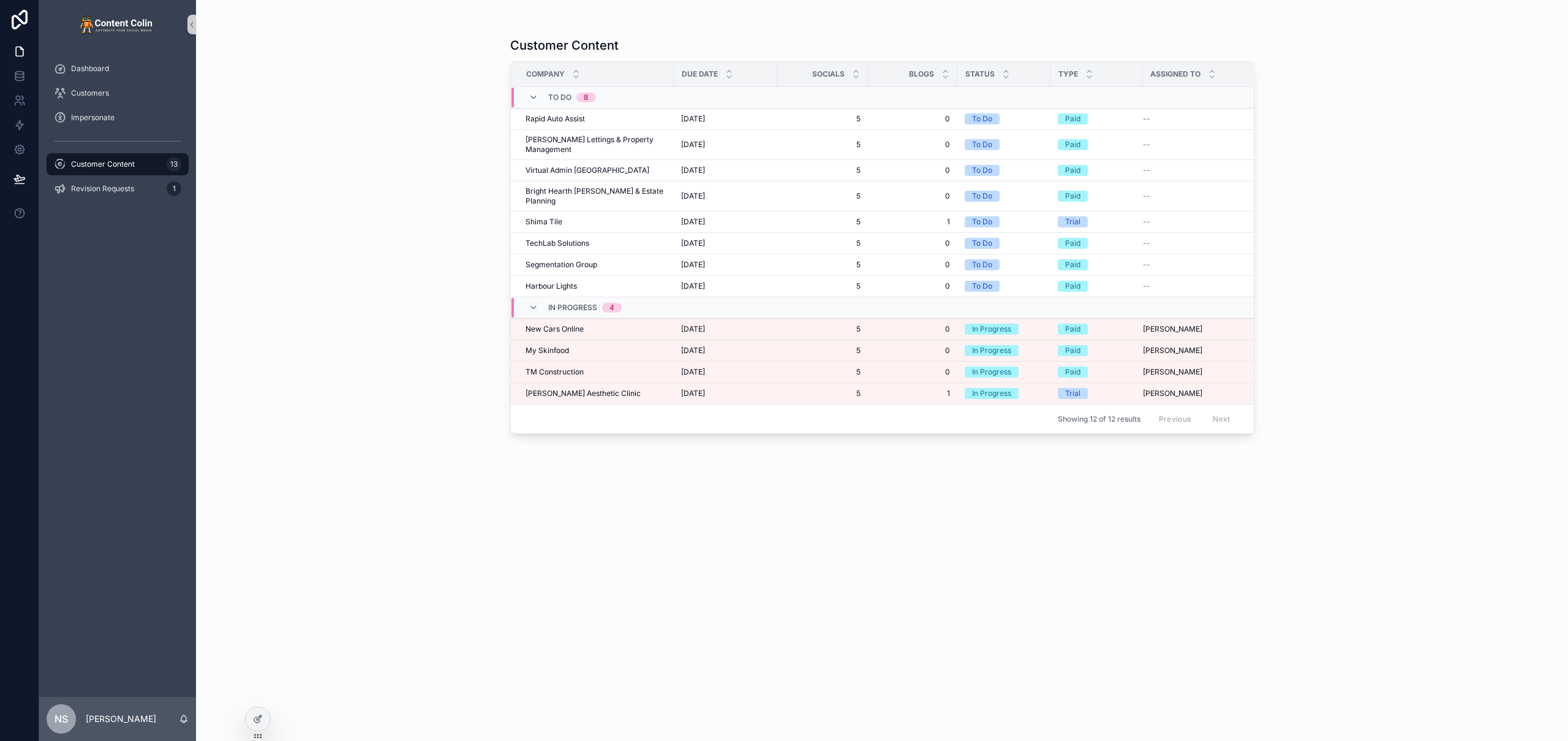
click at [461, 255] on div "Customer Content Company Due Date Socials Blogs Status Type Assigned To To Do 8…" at bounding box center [882, 370] width 1372 height 741
click at [608, 389] on div "Farham Aesthetic Clinic Farham Aesthetic Clinic" at bounding box center [596, 393] width 141 height 10
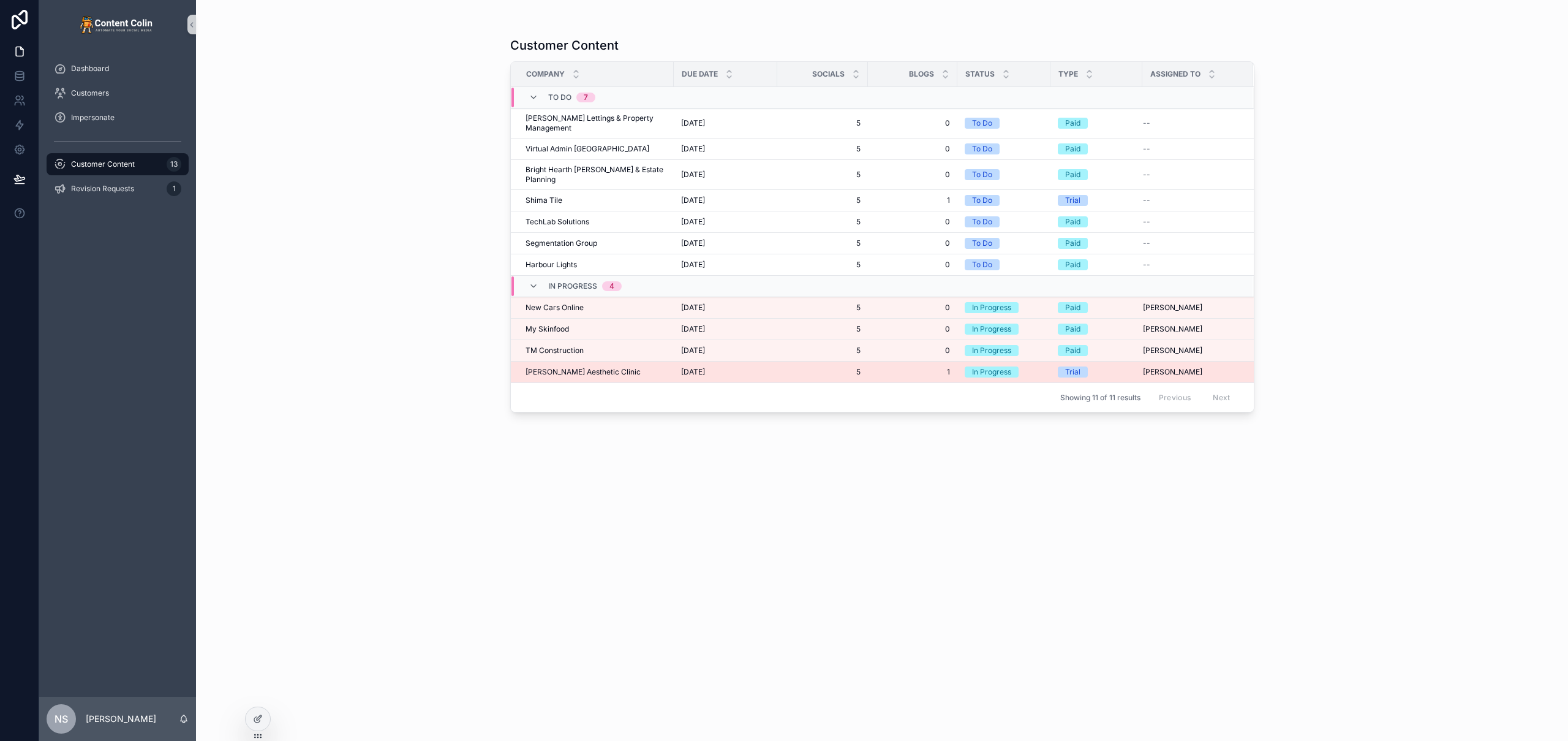
click at [615, 367] on div "Farham Aesthetic Clinic Farham Aesthetic Clinic" at bounding box center [596, 372] width 141 height 10
click at [324, 225] on div "Customer Content Company Due Date Socials Blogs Status Type Assigned To To Do 7…" at bounding box center [882, 370] width 1372 height 741
click at [113, 179] on div "Revision Requests 1" at bounding box center [118, 189] width 128 height 19
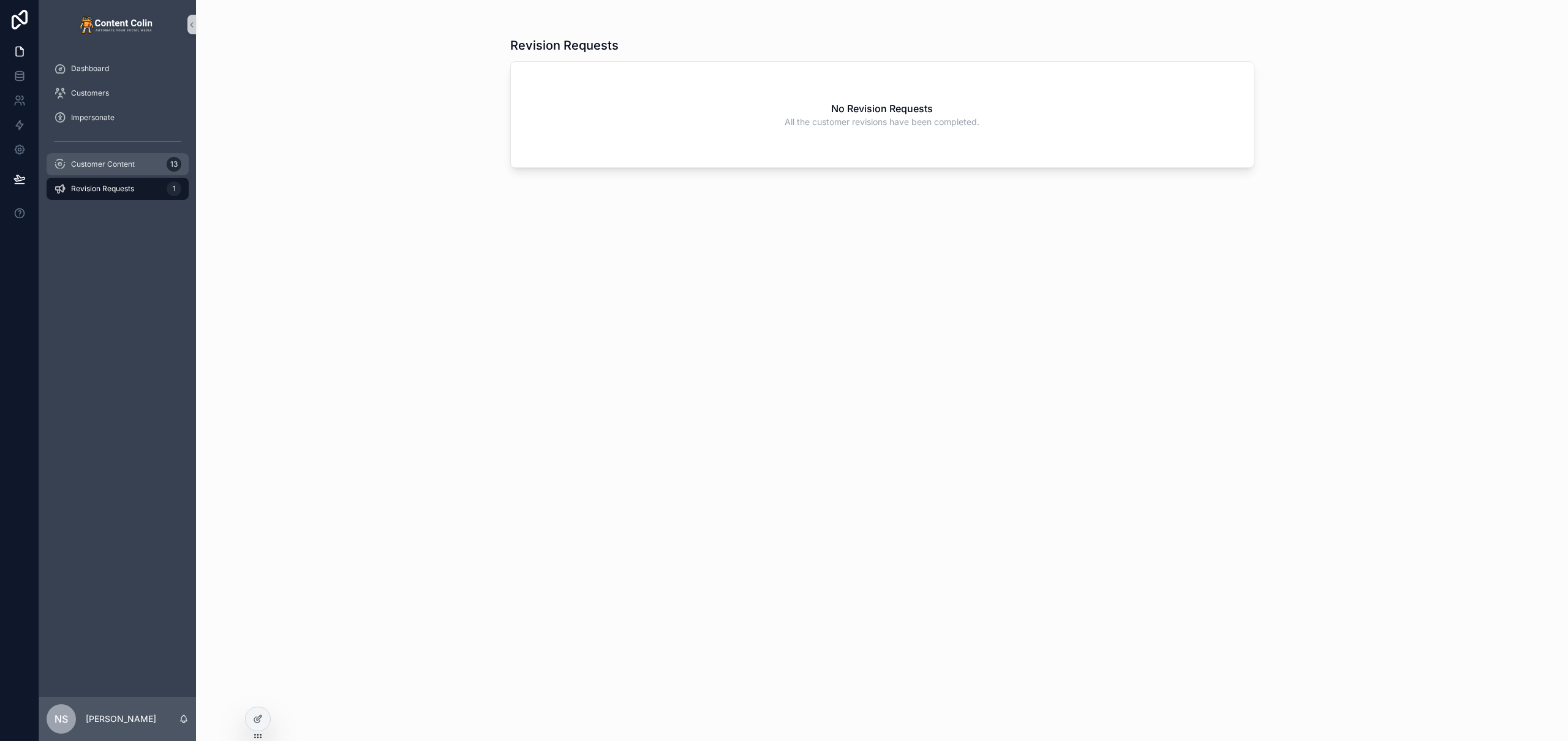
click at [132, 168] on span "Customer Content" at bounding box center [102, 164] width 63 height 10
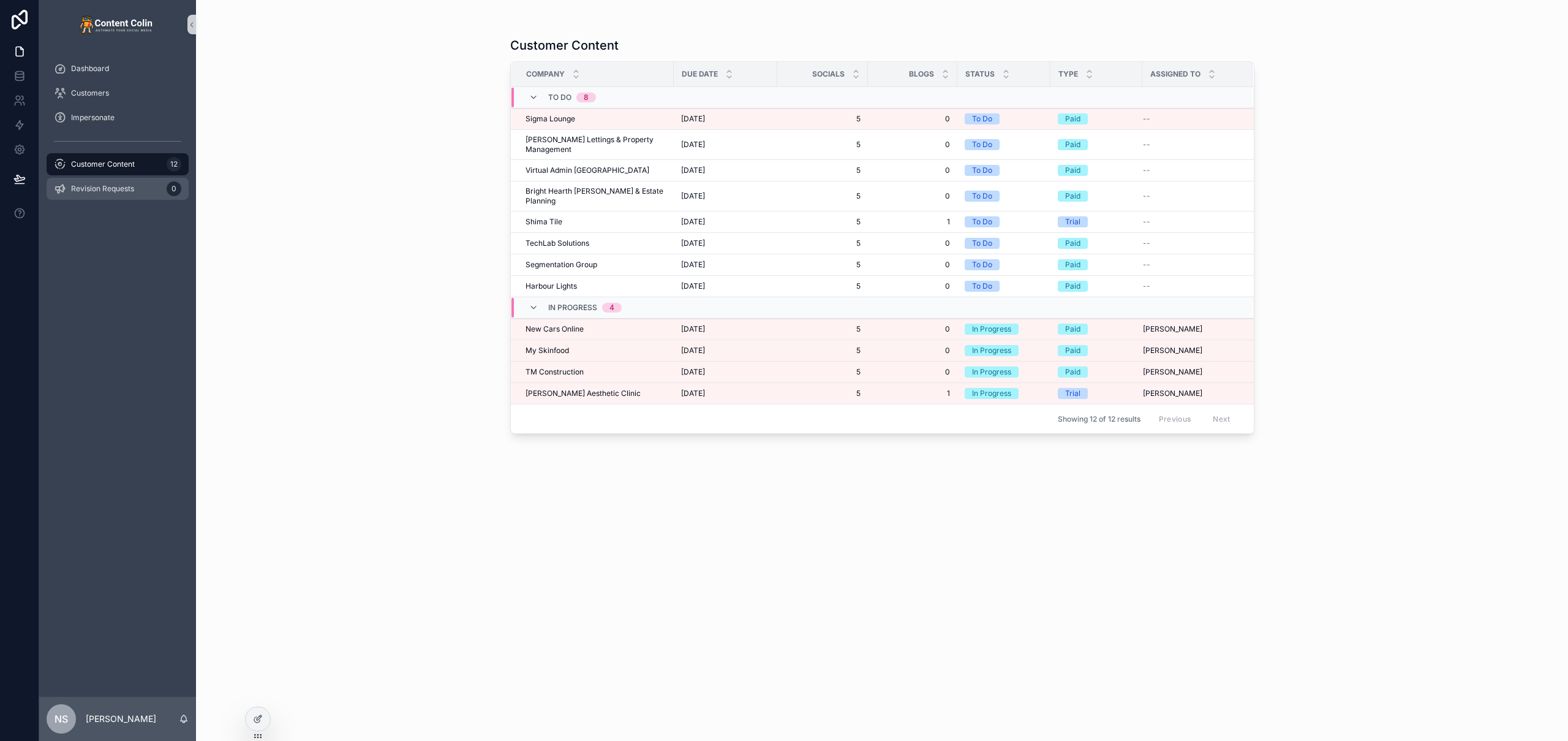
click at [127, 187] on span "Revision Requests" at bounding box center [102, 189] width 63 height 10
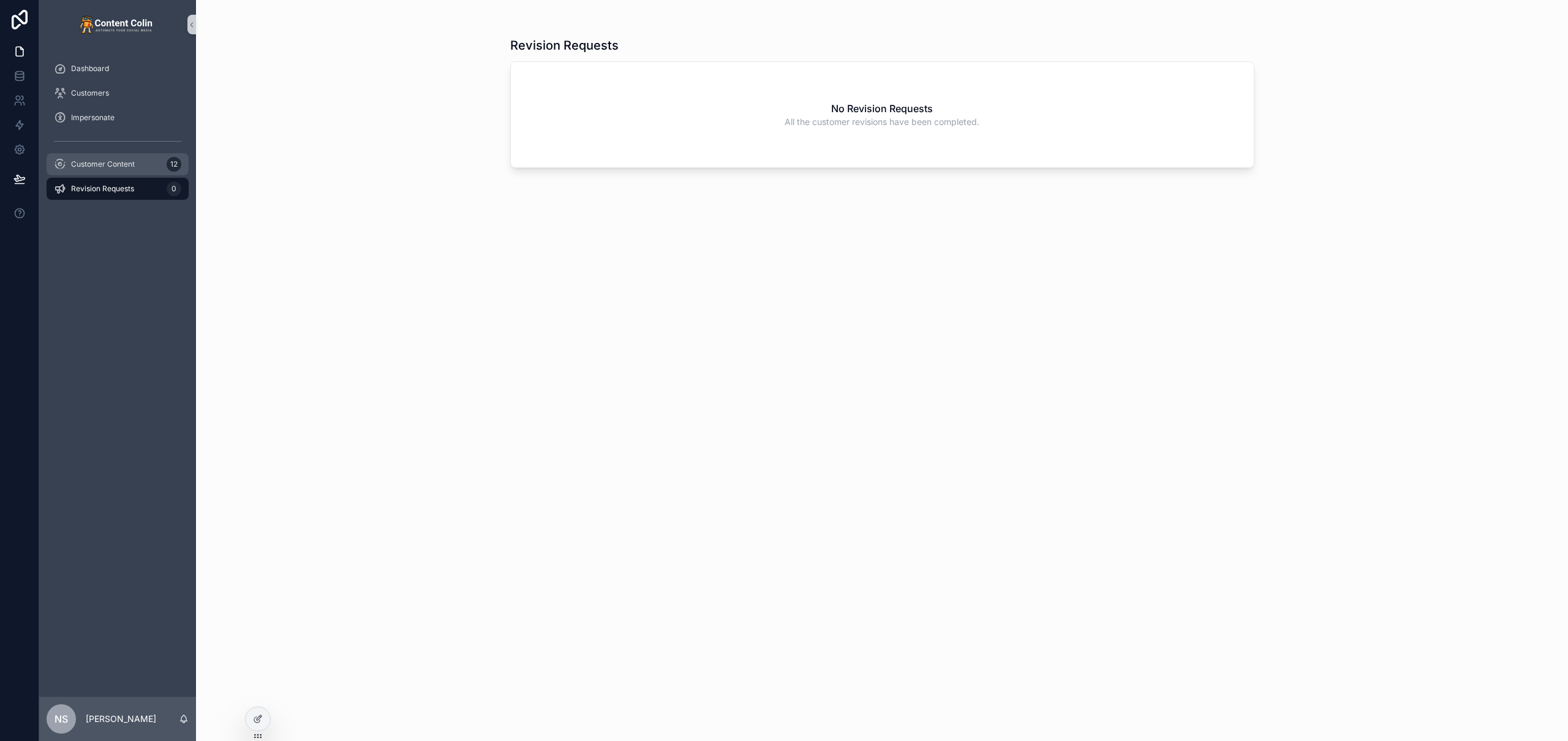
drag, startPoint x: 127, startPoint y: 173, endPoint x: 159, endPoint y: 167, distance: 32.6
click at [127, 173] on div "Customer Content 12" at bounding box center [118, 164] width 128 height 19
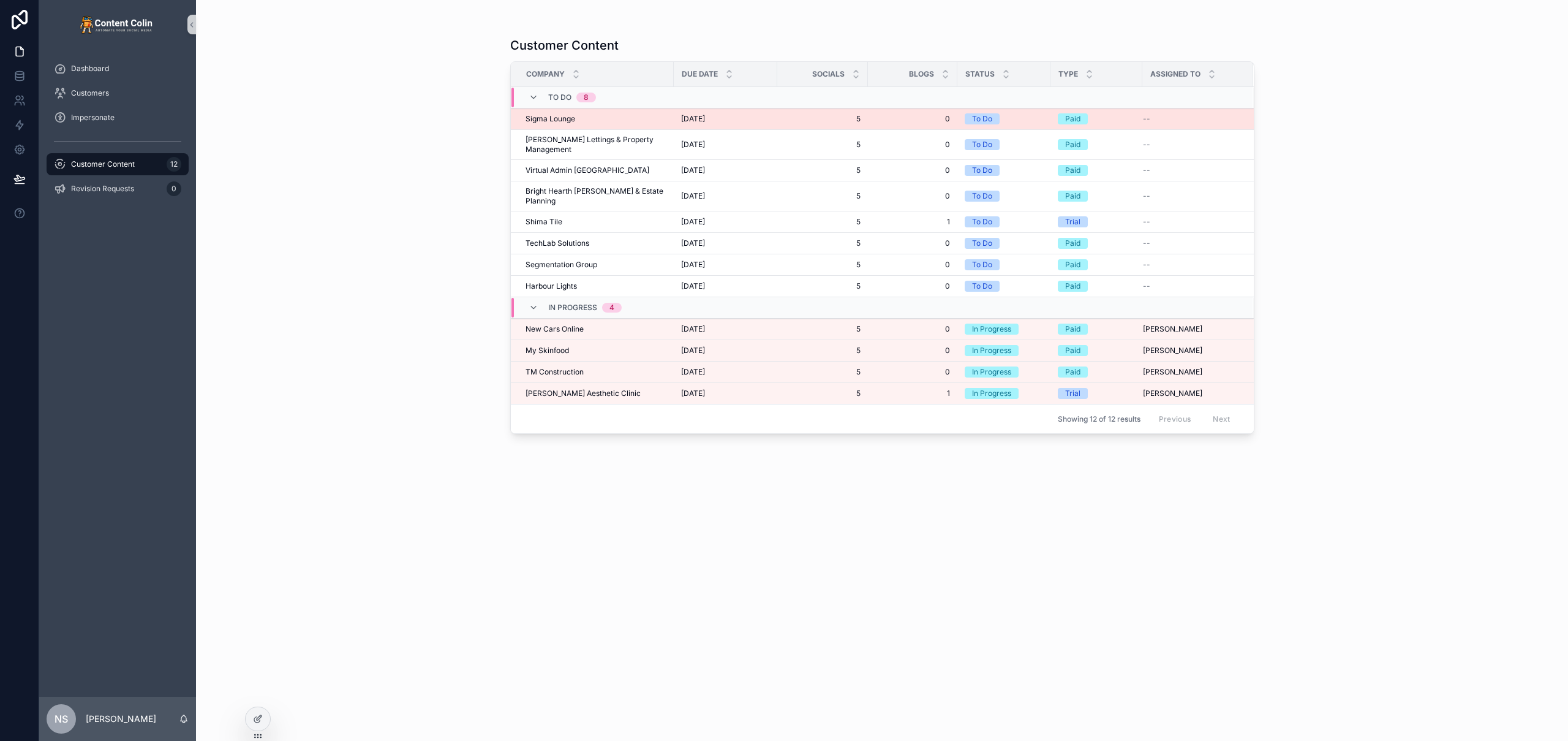
click at [624, 123] on div "Sigma Lounge Sigma Lounge" at bounding box center [596, 118] width 141 height 10
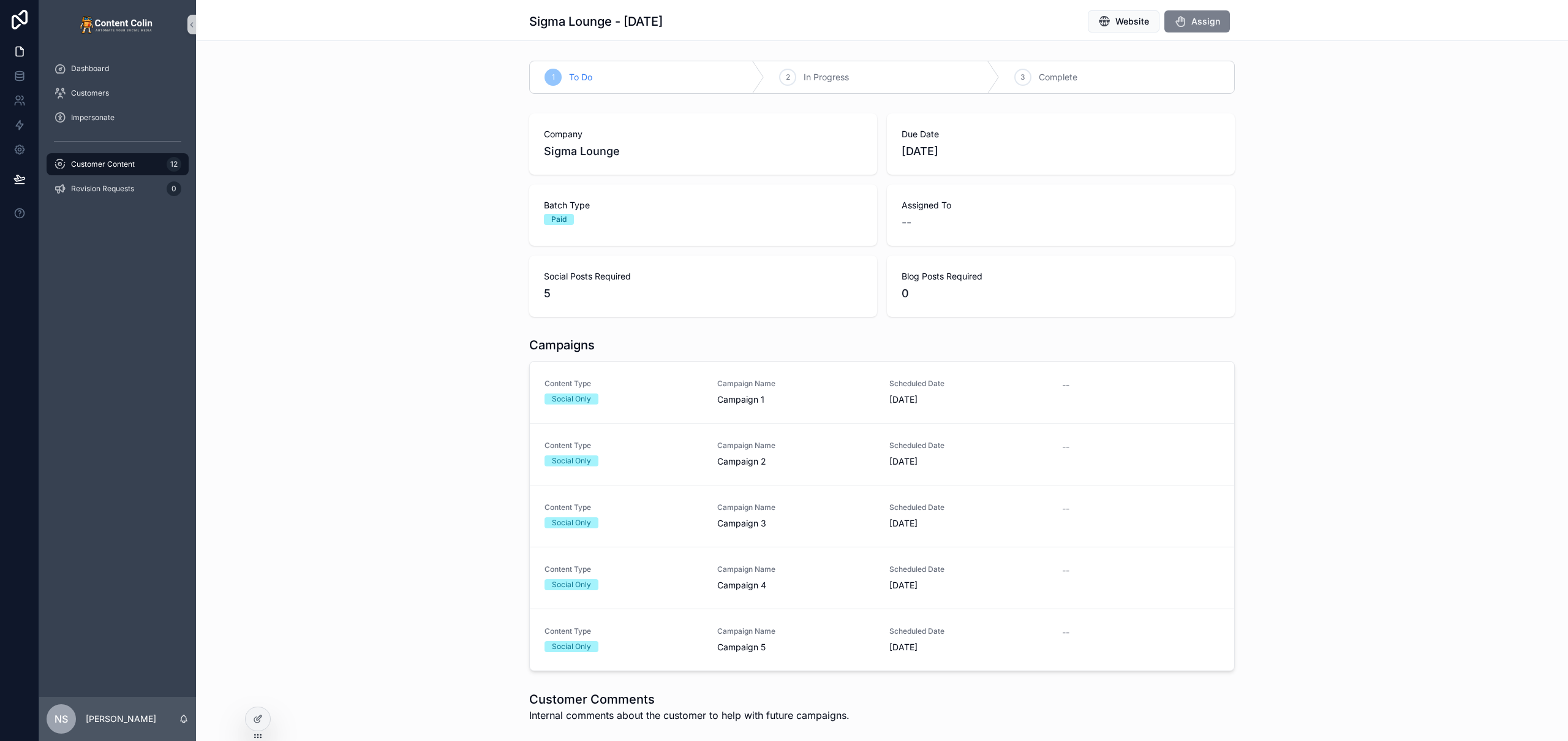
click at [1200, 23] on span "Assign" at bounding box center [1206, 21] width 29 height 12
click at [138, 165] on div "Customer Content 12" at bounding box center [118, 164] width 128 height 19
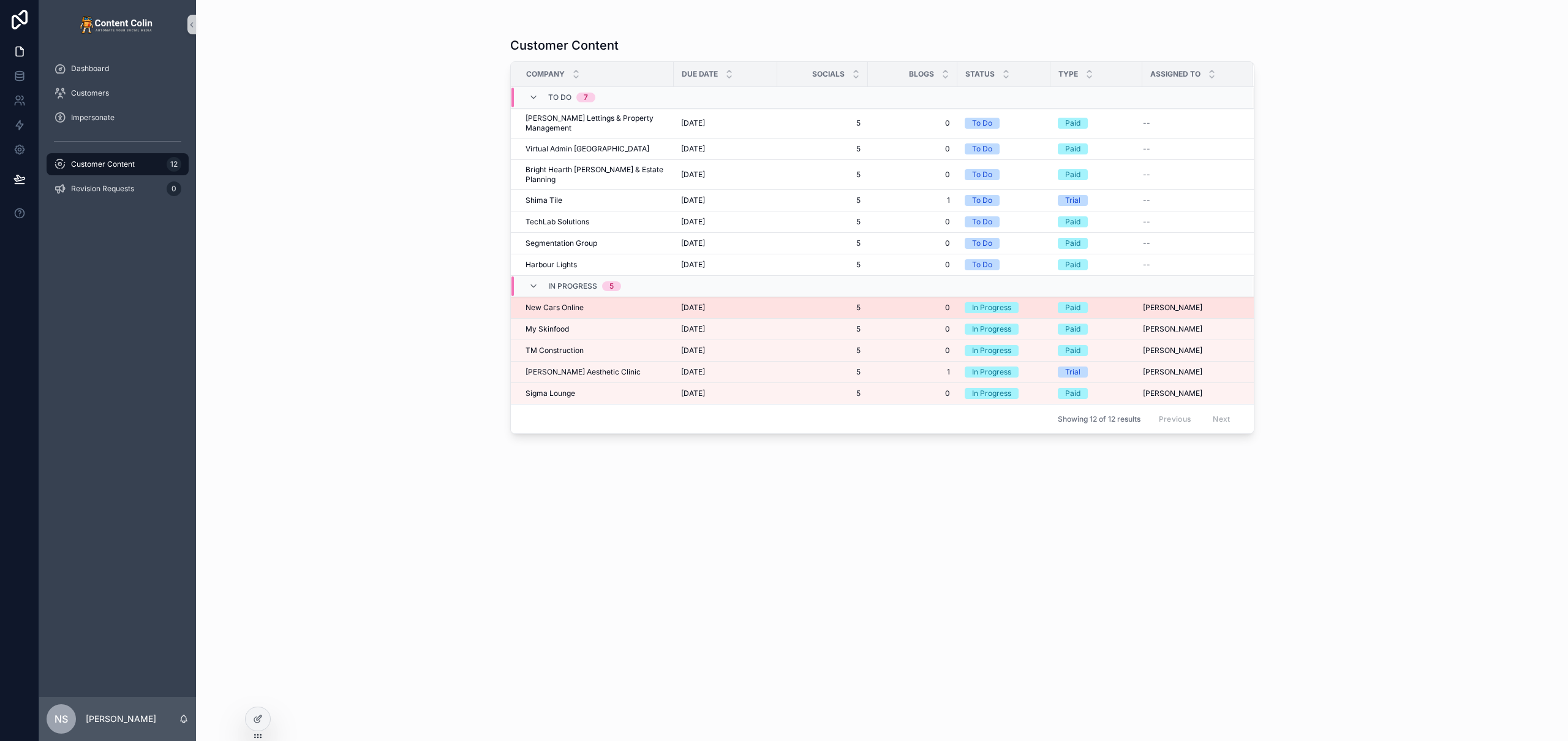
click at [567, 303] on span "New Cars Online" at bounding box center [554, 308] width 58 height 10
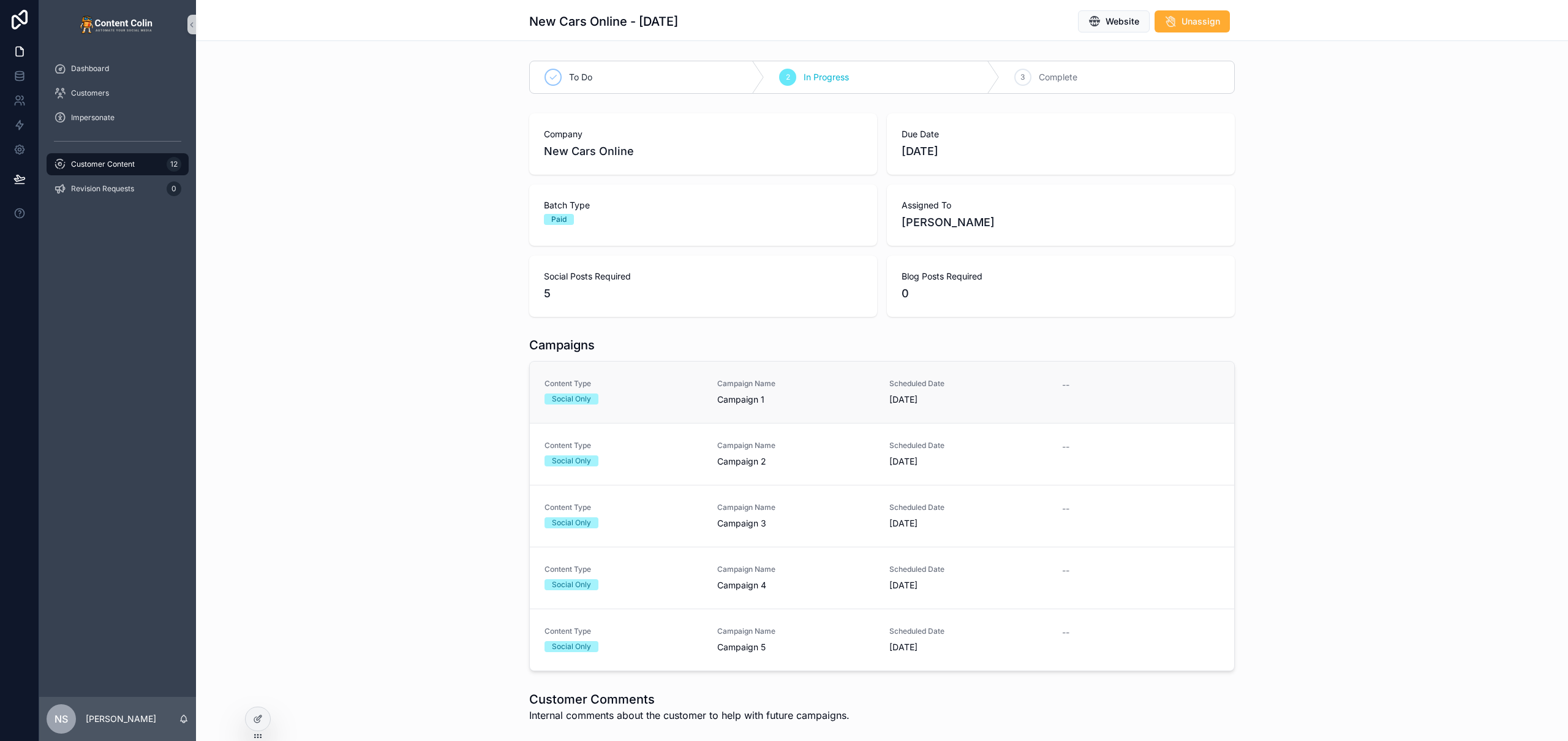
click at [773, 400] on span "Campaign 1" at bounding box center [796, 399] width 158 height 12
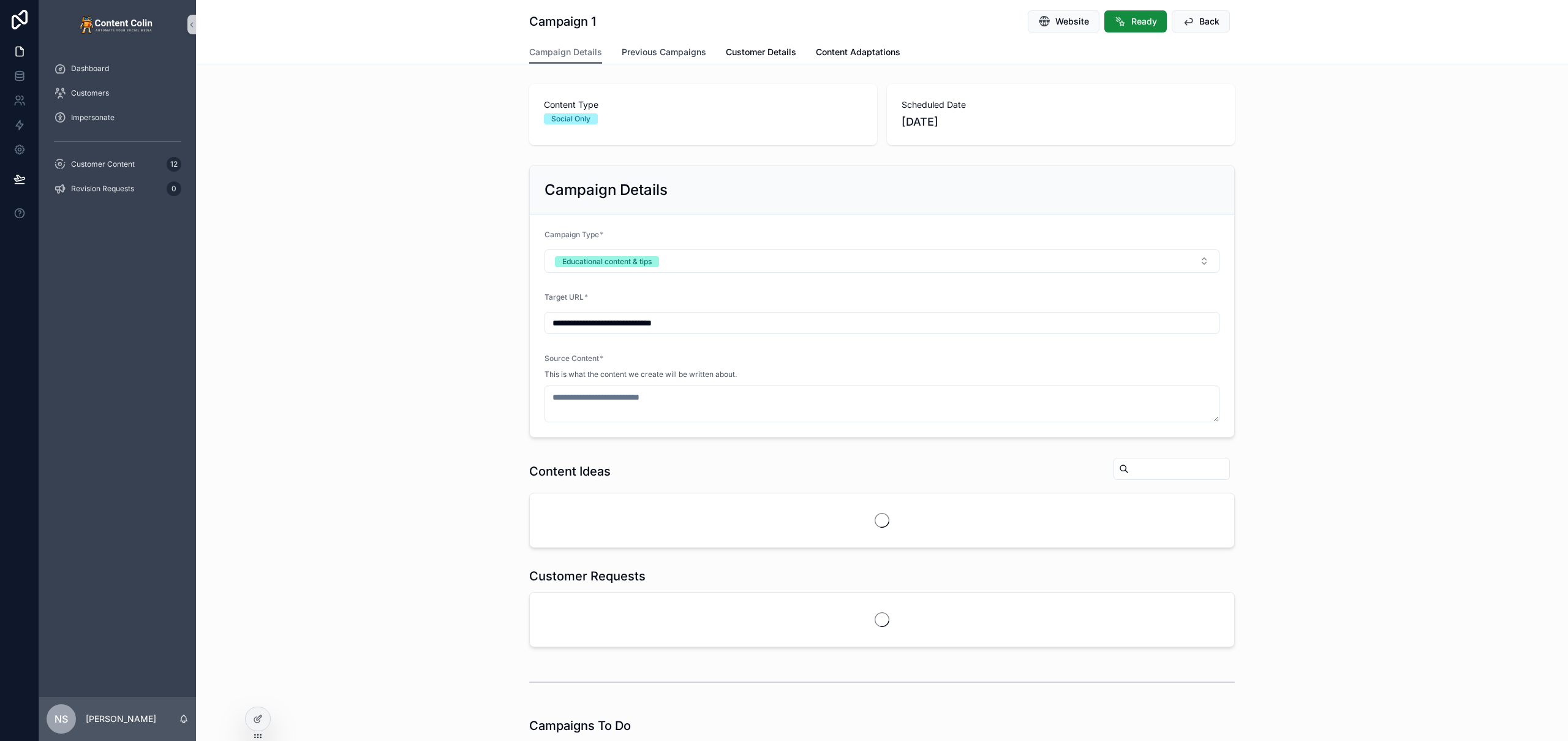
click at [680, 48] on span "Previous Campaigns" at bounding box center [664, 52] width 84 height 12
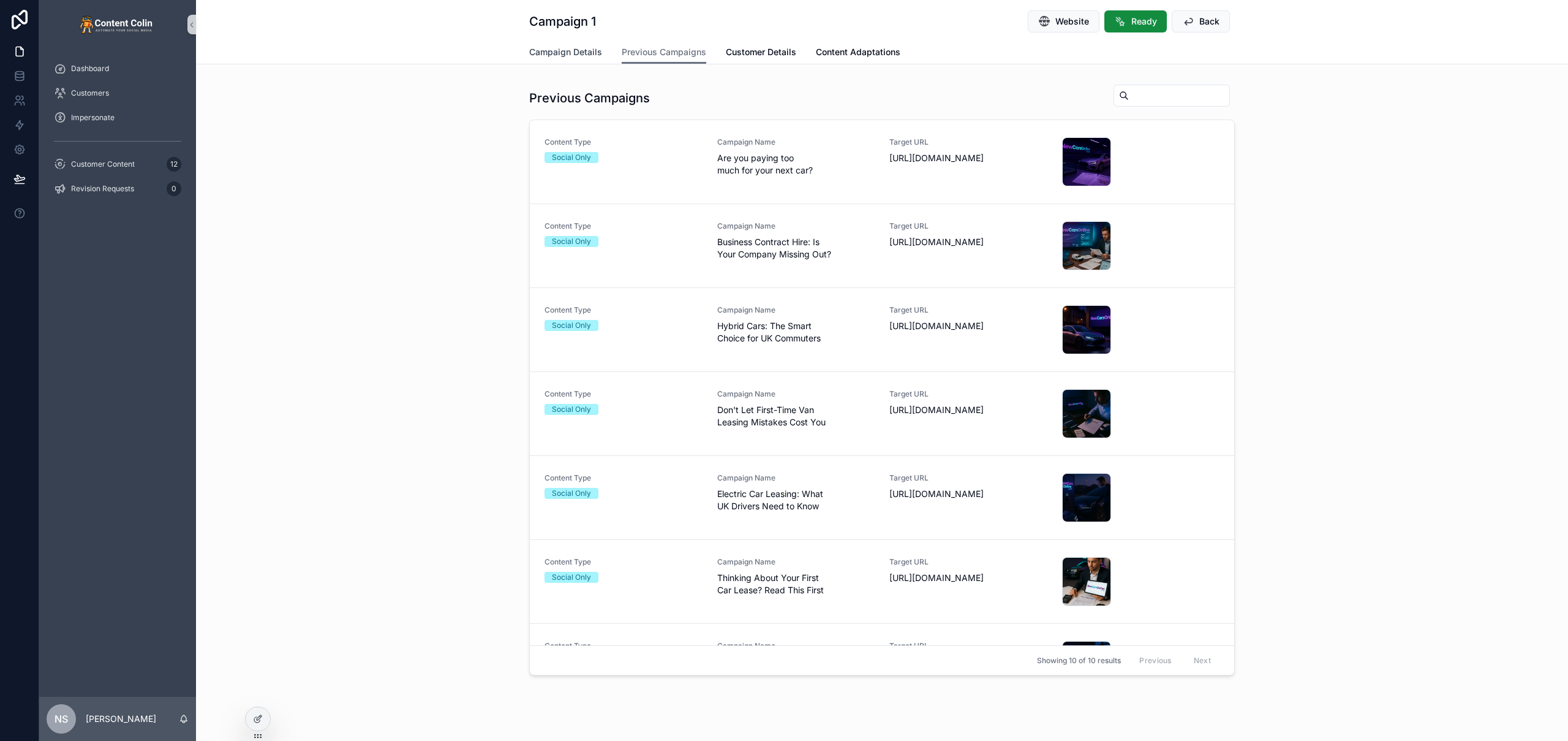
click at [567, 53] on span "Campaign Details" at bounding box center [565, 52] width 73 height 12
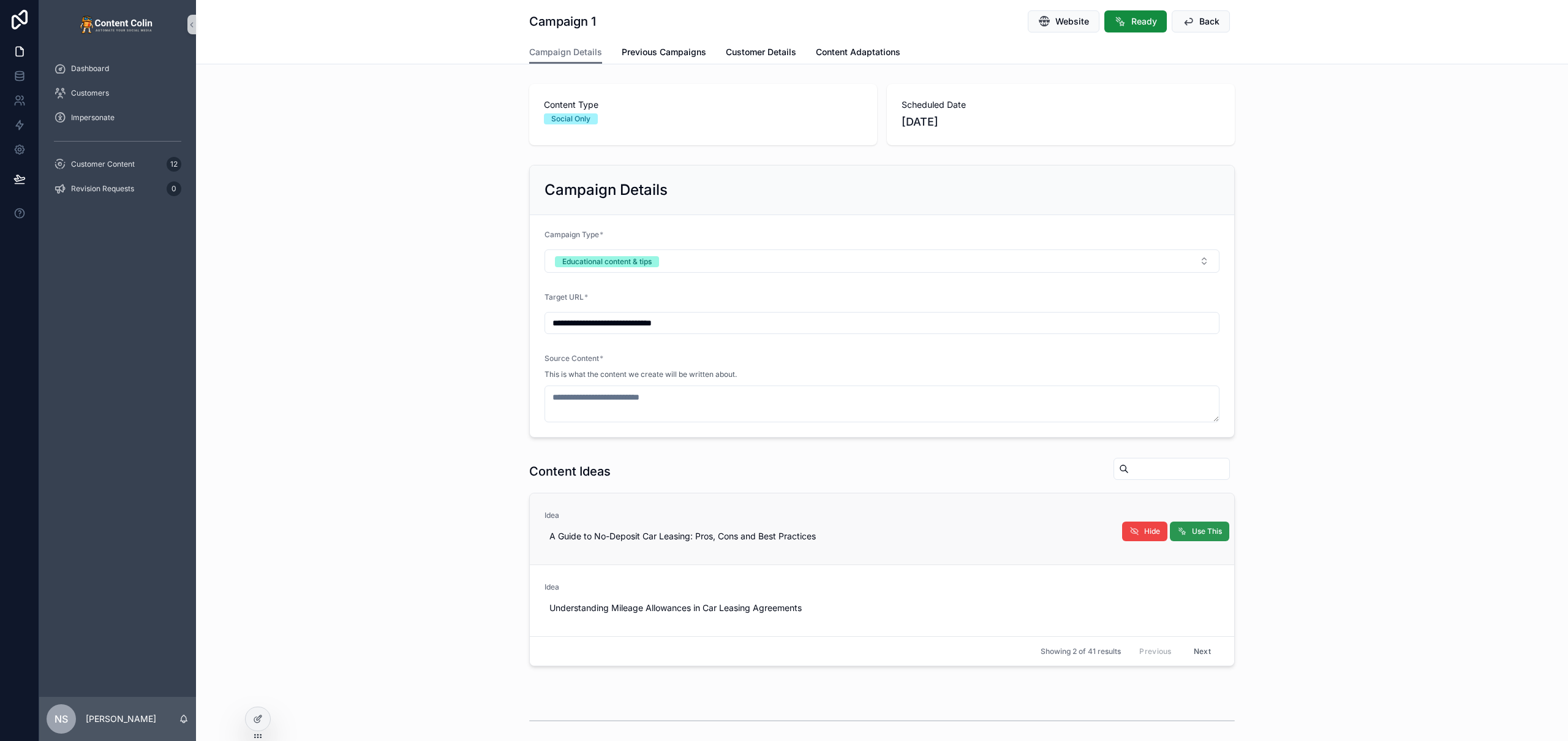
click at [1198, 532] on span "Use This" at bounding box center [1207, 531] width 30 height 10
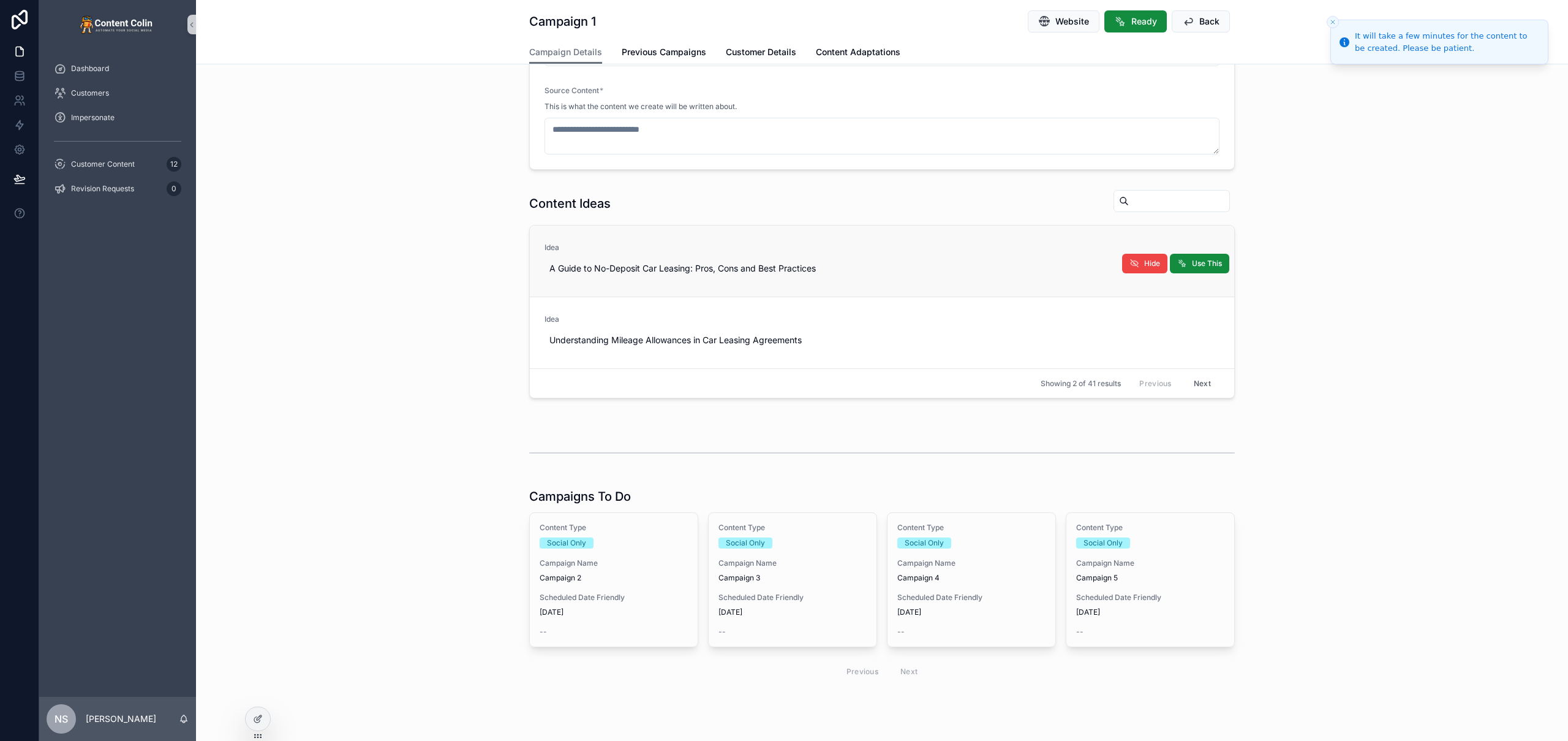
scroll to position [296, 0]
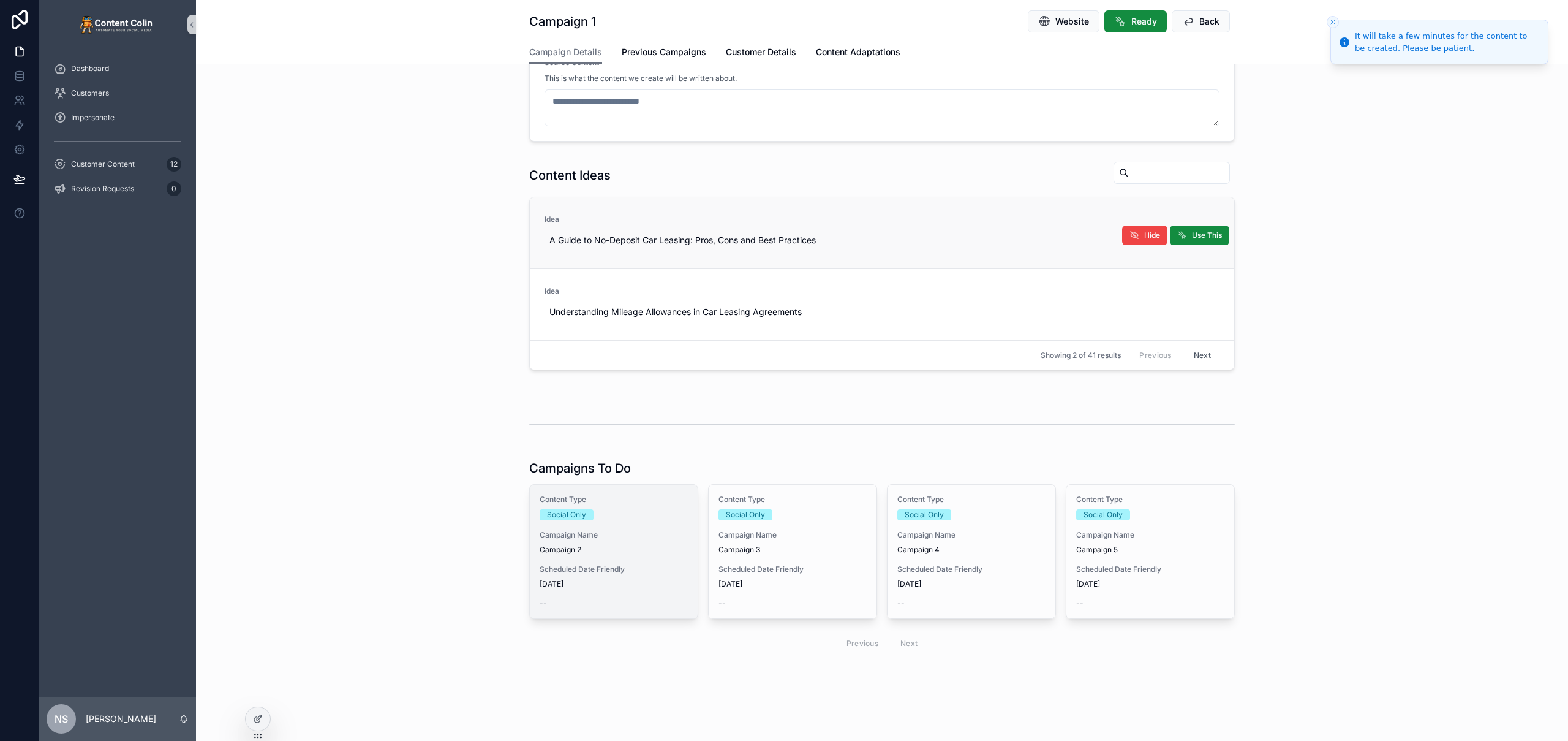
click at [606, 562] on div "Content Type Social Only Campaign Name Campaign 2 Scheduled Date Friendly 8th O…" at bounding box center [614, 552] width 168 height 134
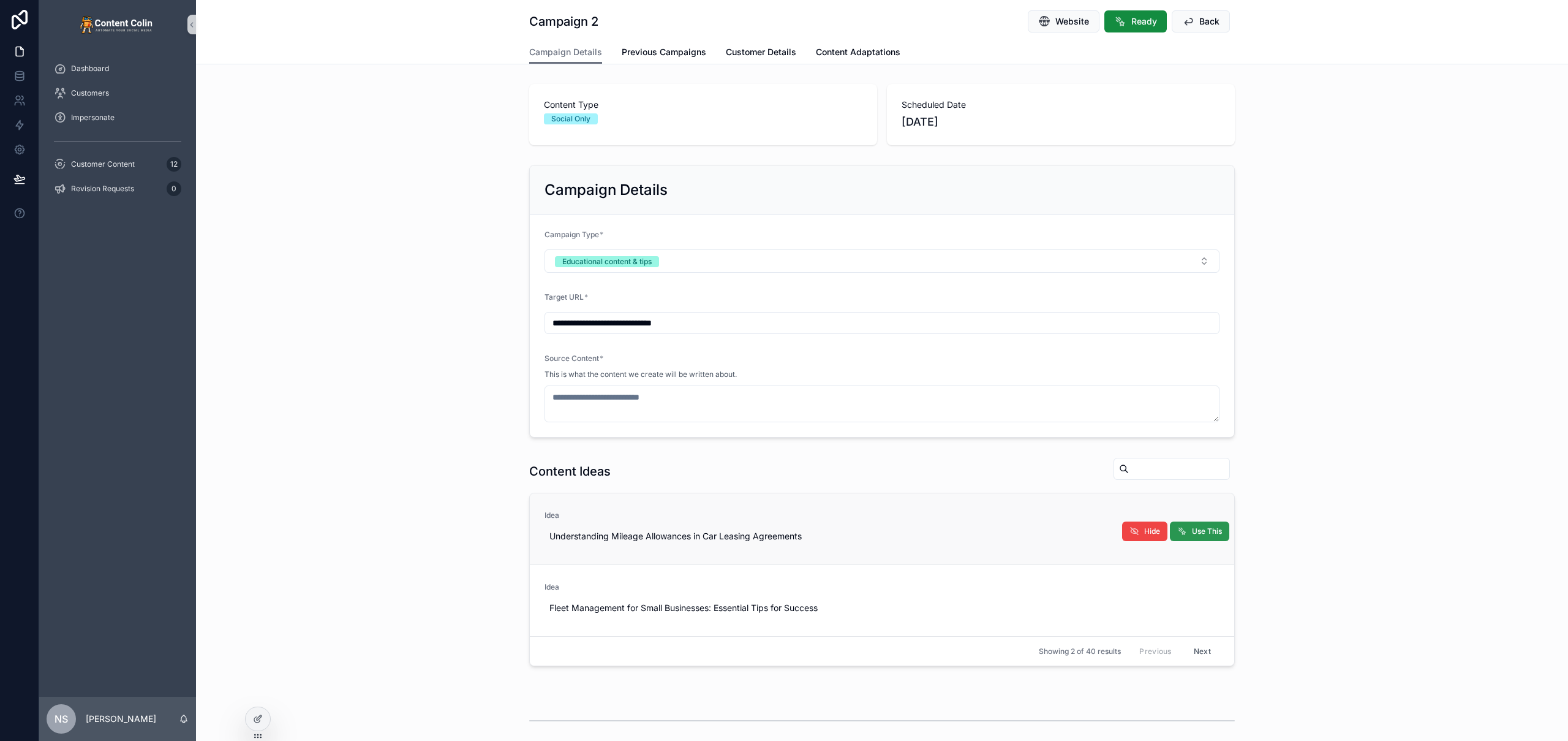
click at [1204, 530] on span "Use This" at bounding box center [1207, 531] width 30 height 10
click at [1200, 27] on span "Back" at bounding box center [1210, 21] width 20 height 12
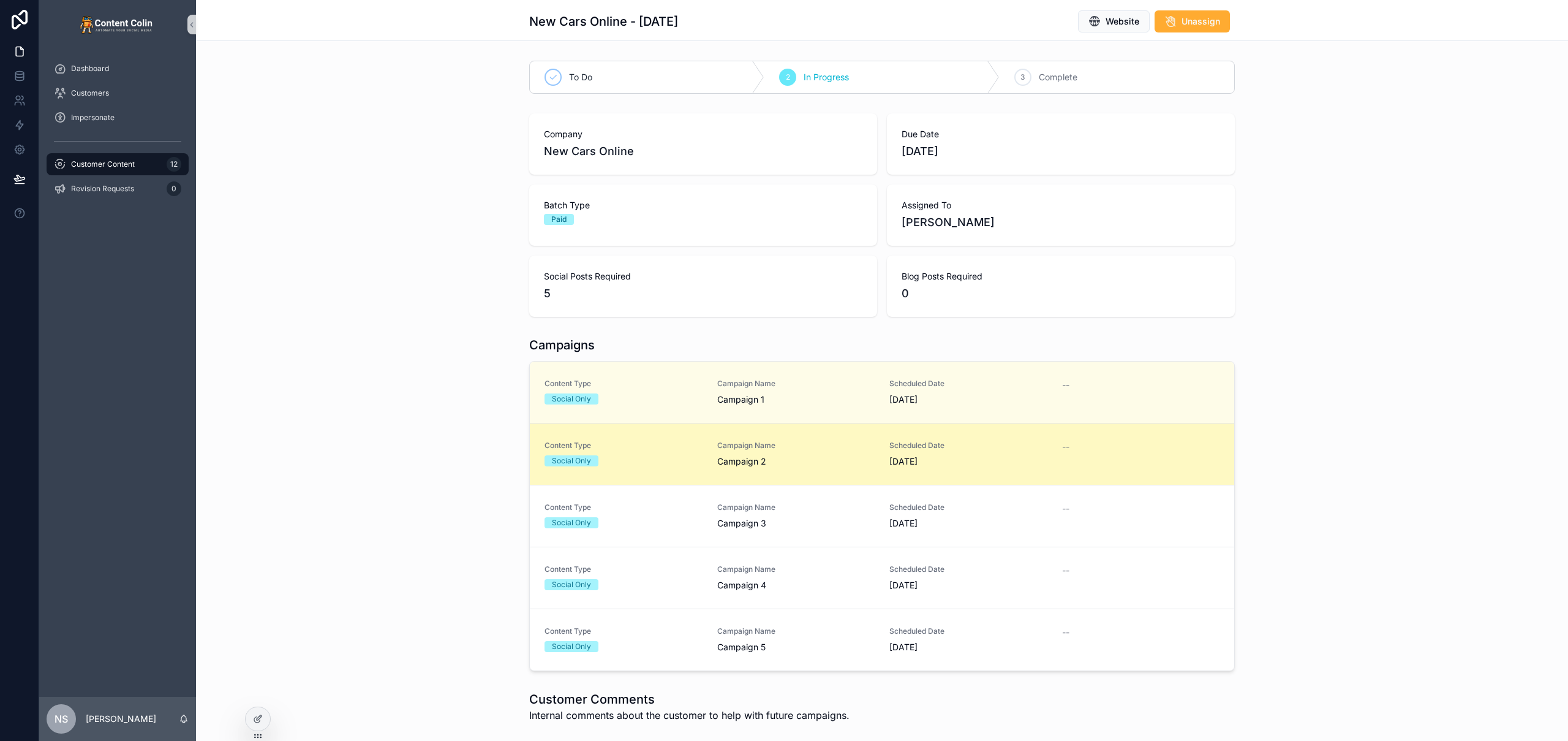
click at [763, 459] on span "Campaign 2" at bounding box center [796, 461] width 158 height 12
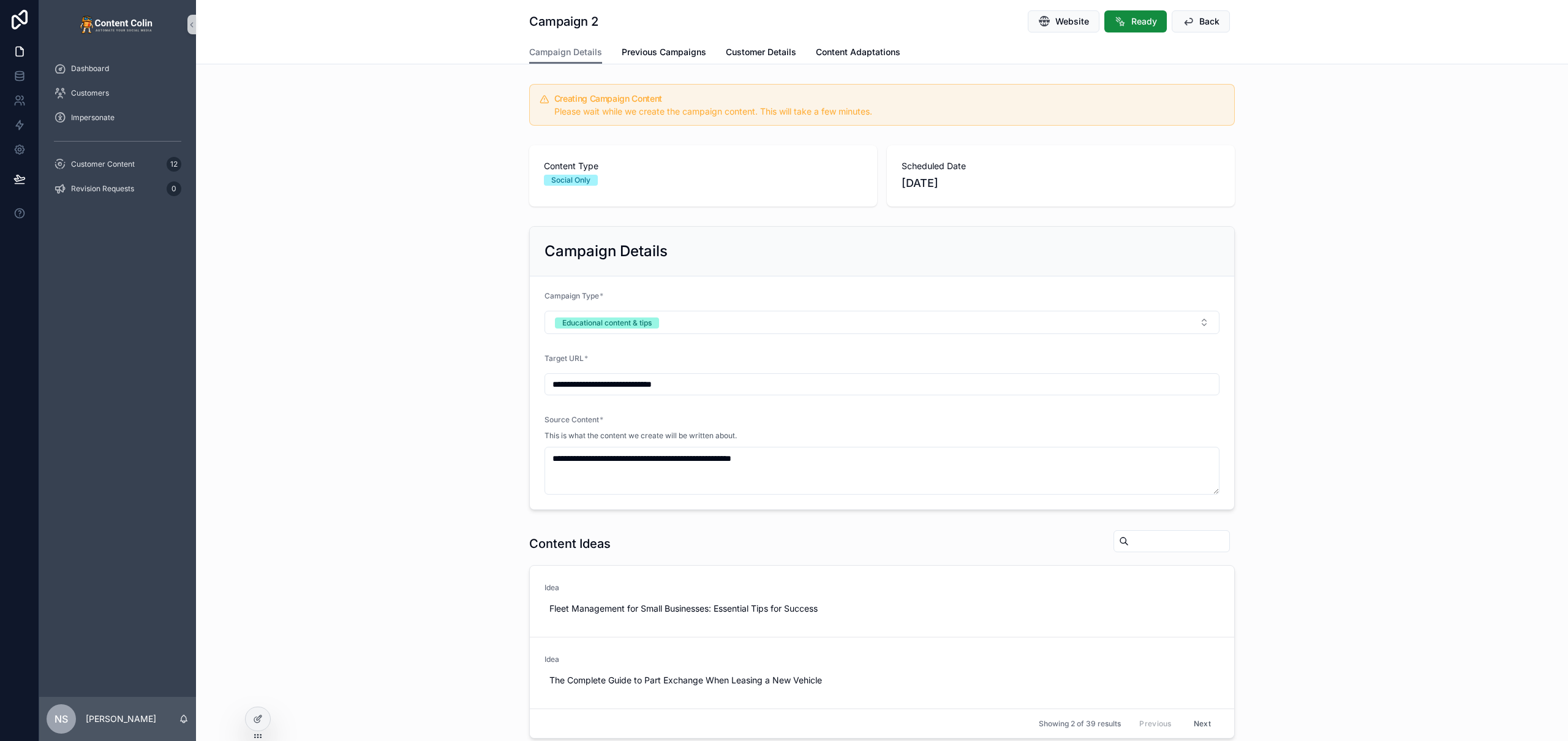
type textarea "**********"
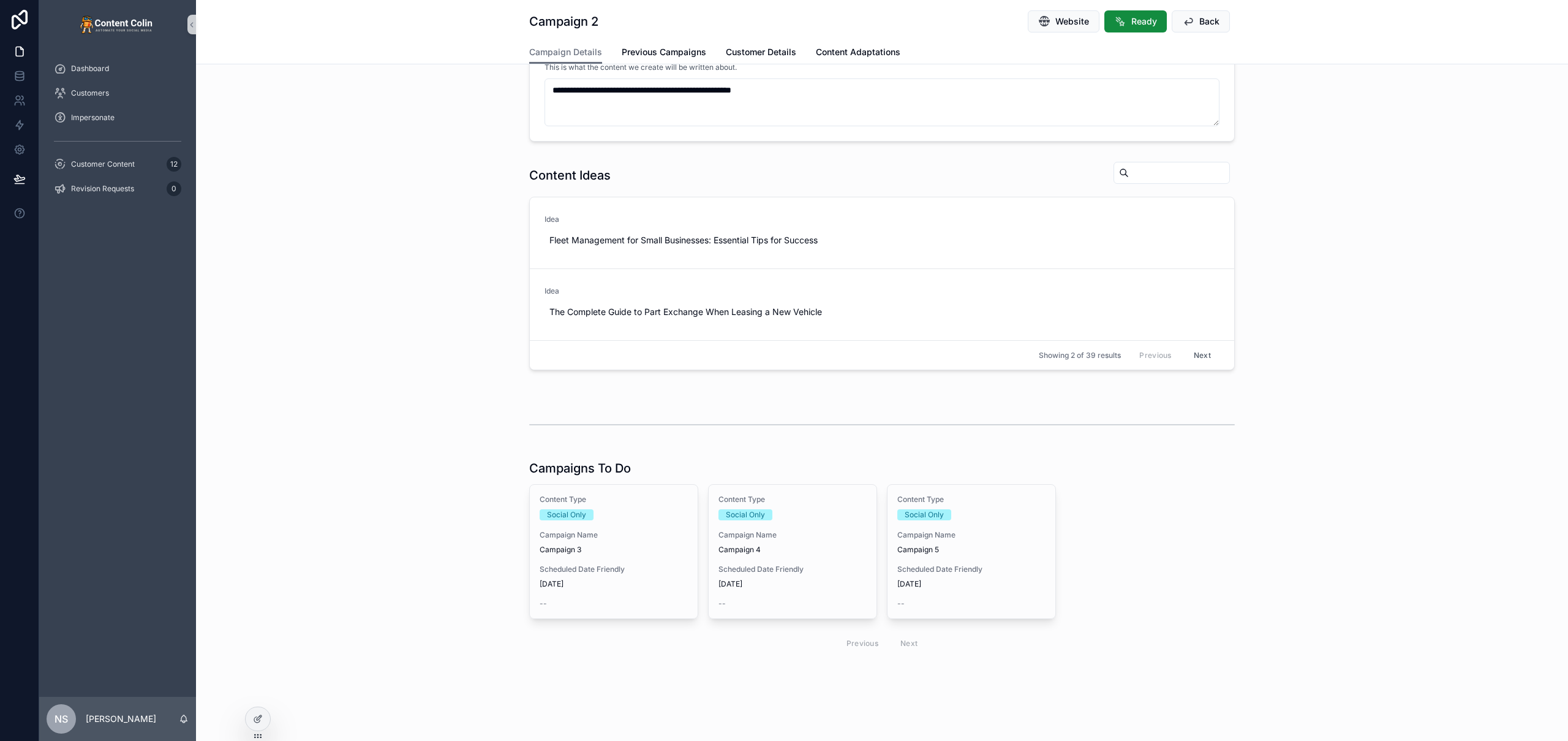
click at [627, 558] on div "Content Type Social Only Campaign Name Campaign 3 Scheduled Date Friendly 10th …" at bounding box center [614, 552] width 168 height 134
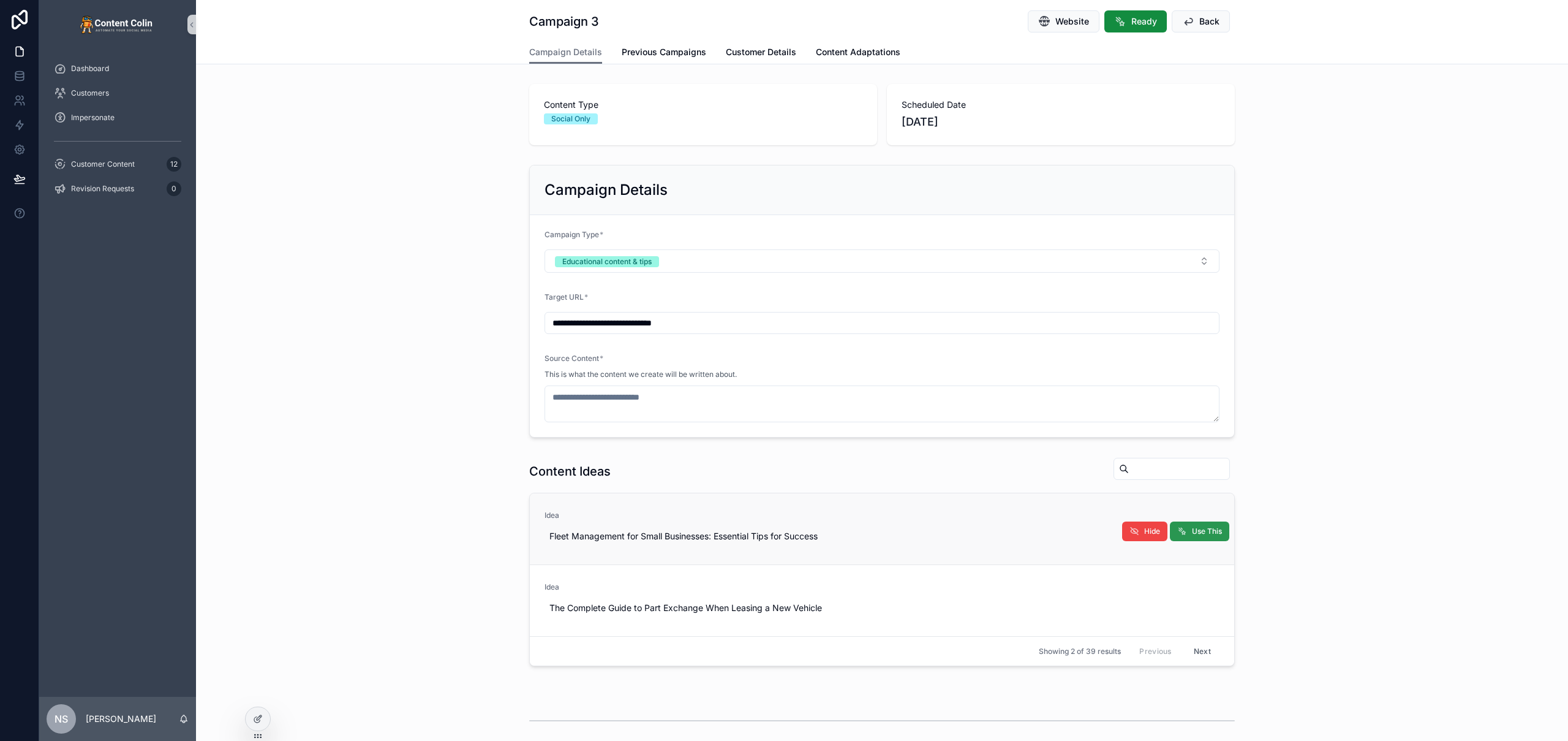
click at [1192, 528] on span "Use This" at bounding box center [1207, 531] width 30 height 10
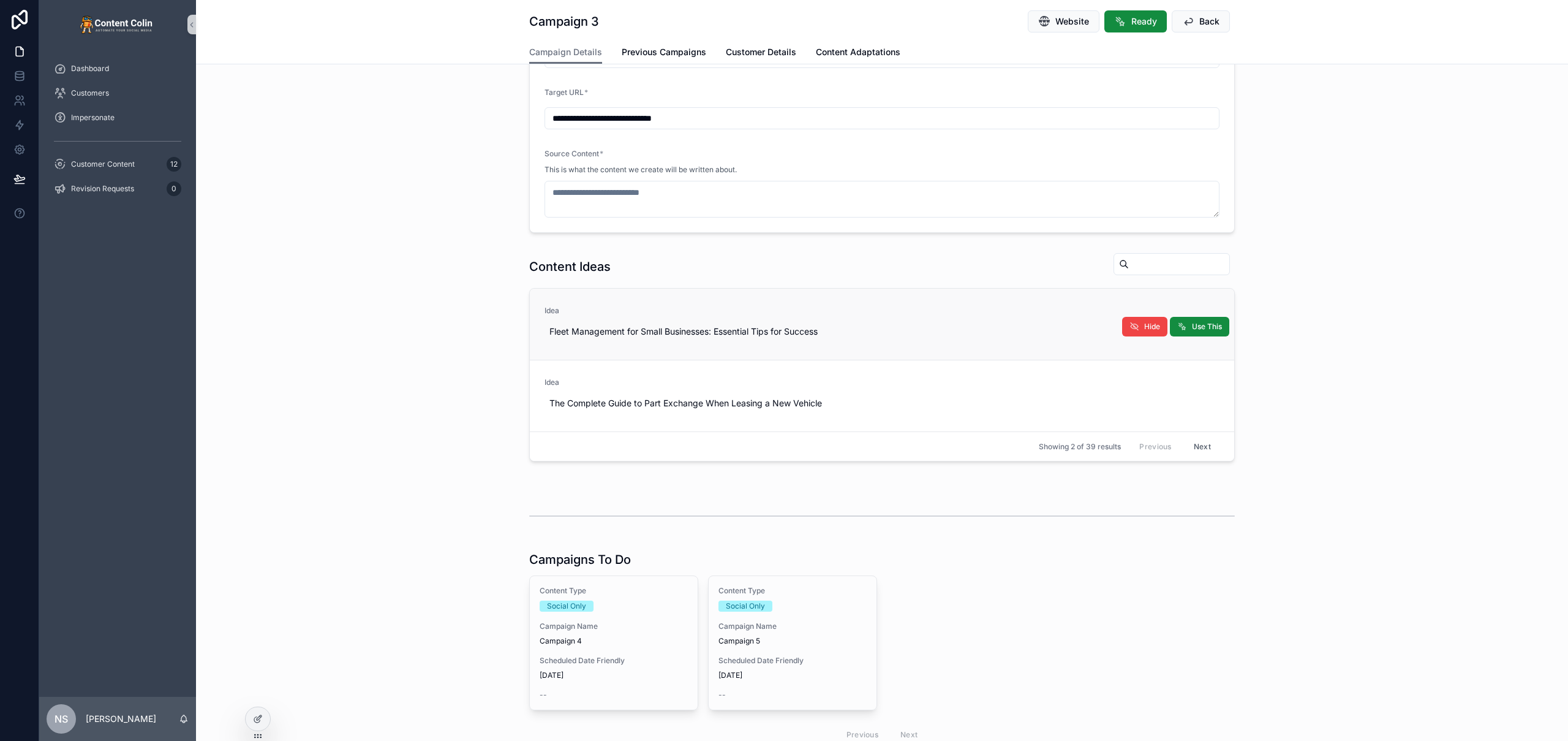
scroll to position [258, 0]
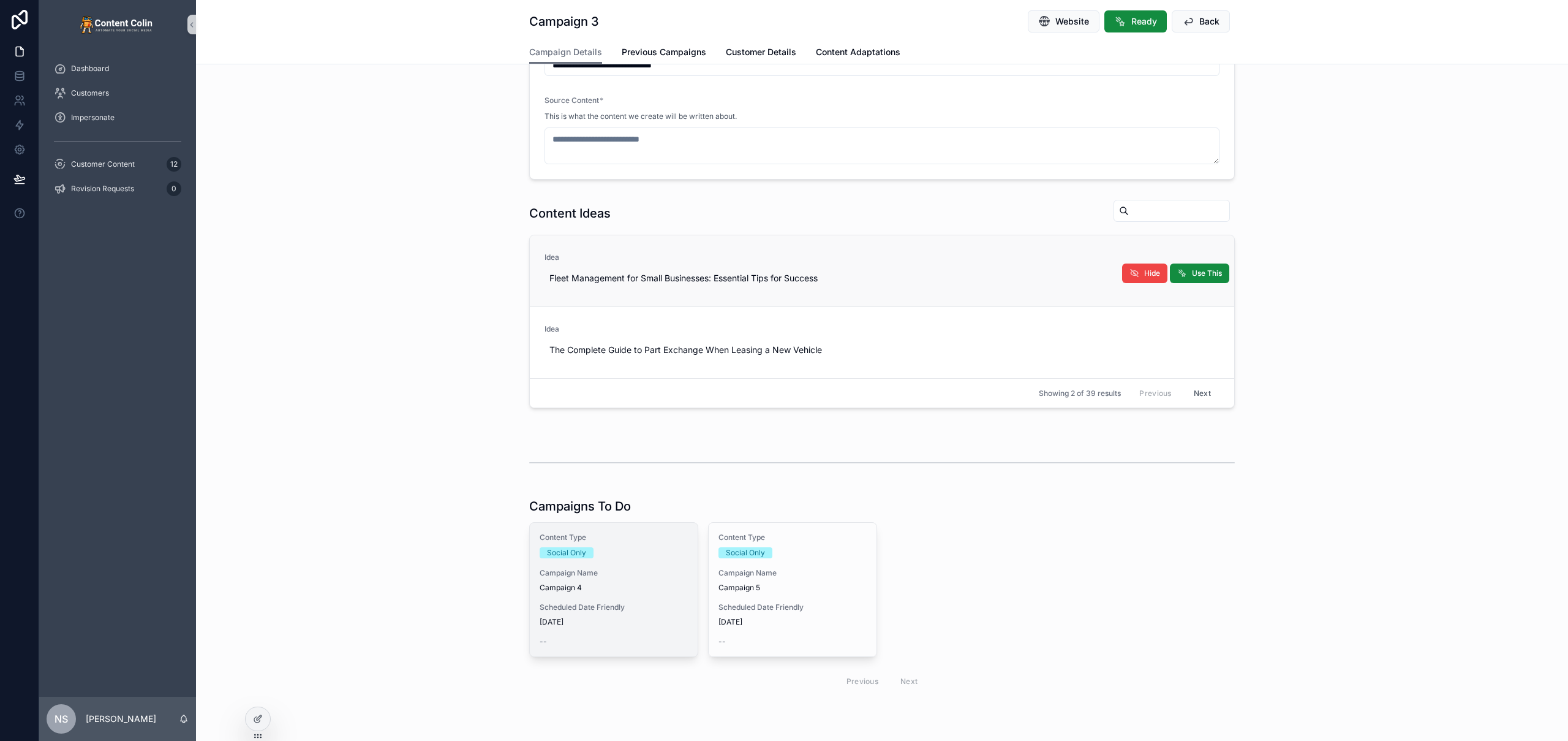
click at [613, 587] on span "Campaign 4" at bounding box center [614, 588] width 148 height 10
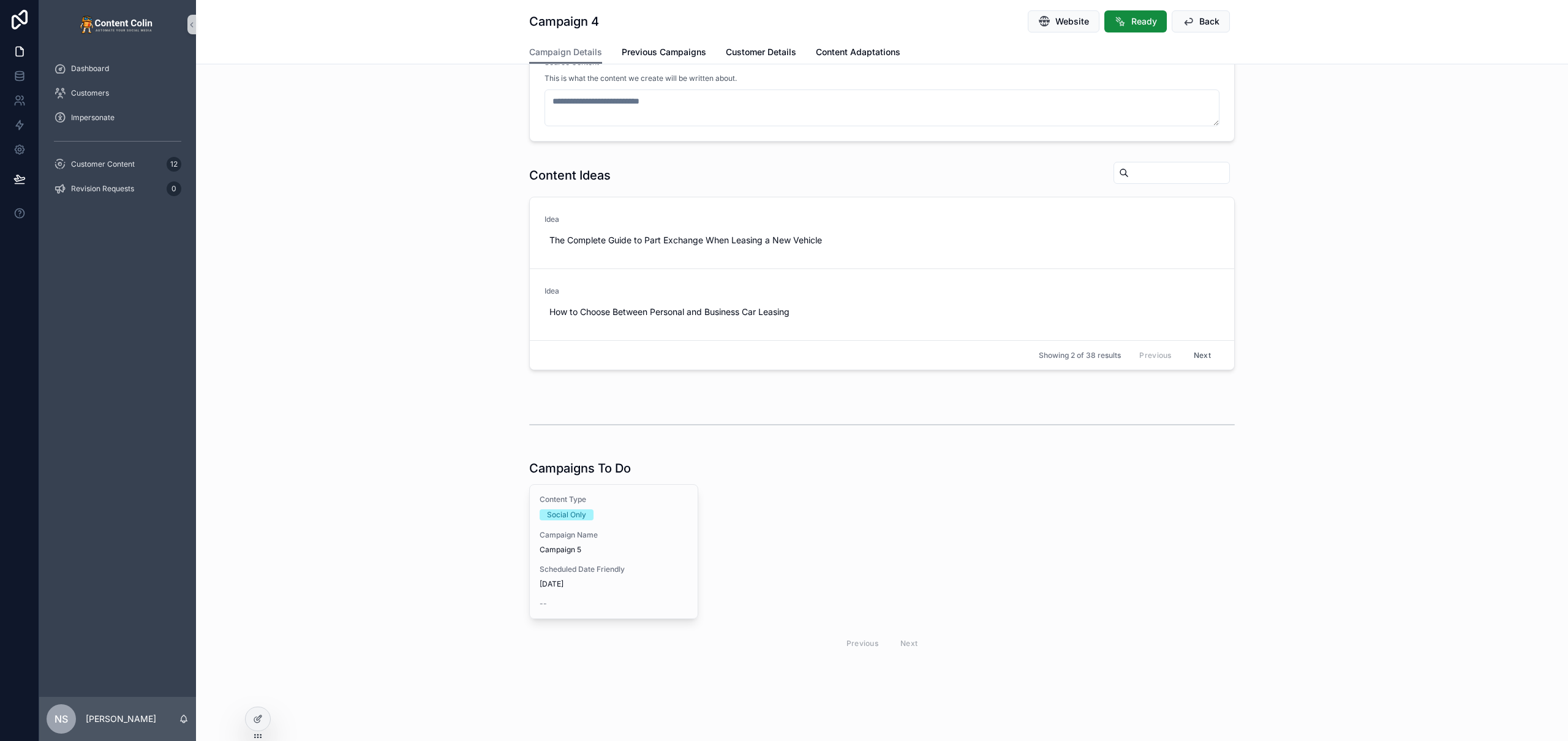
scroll to position [234, 0]
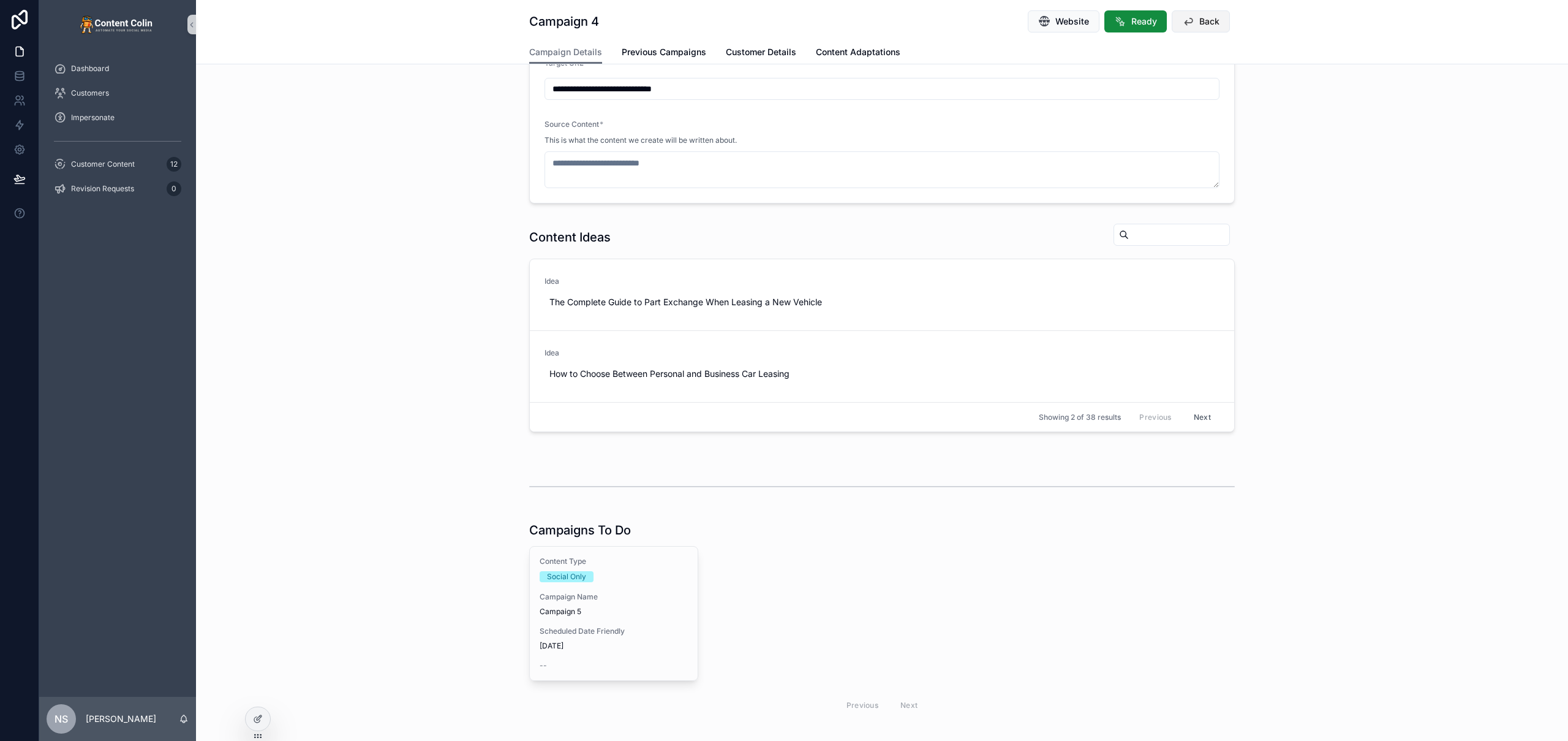
click at [1200, 19] on span "Back" at bounding box center [1210, 21] width 20 height 12
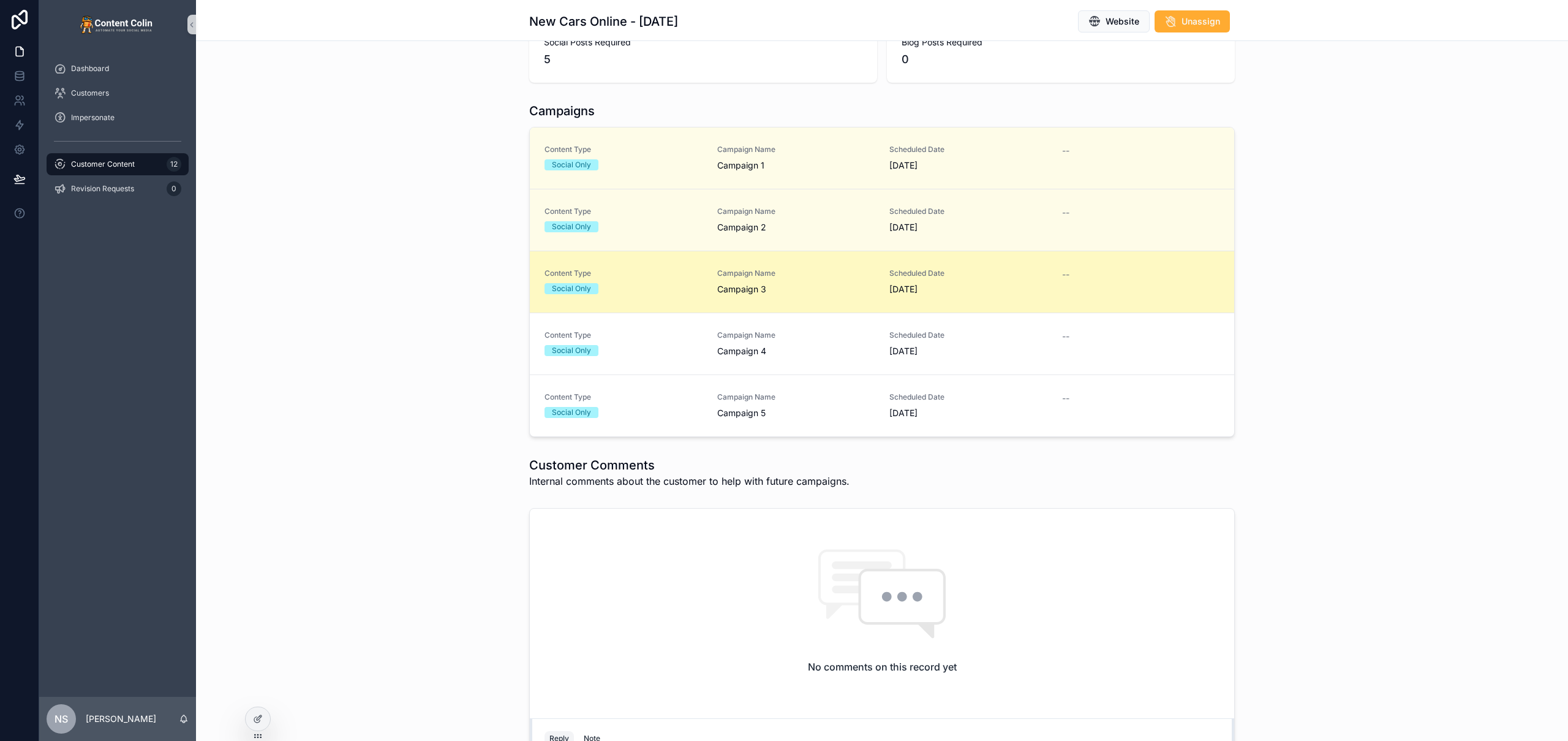
click at [789, 278] on span "Campaign Name" at bounding box center [796, 273] width 158 height 10
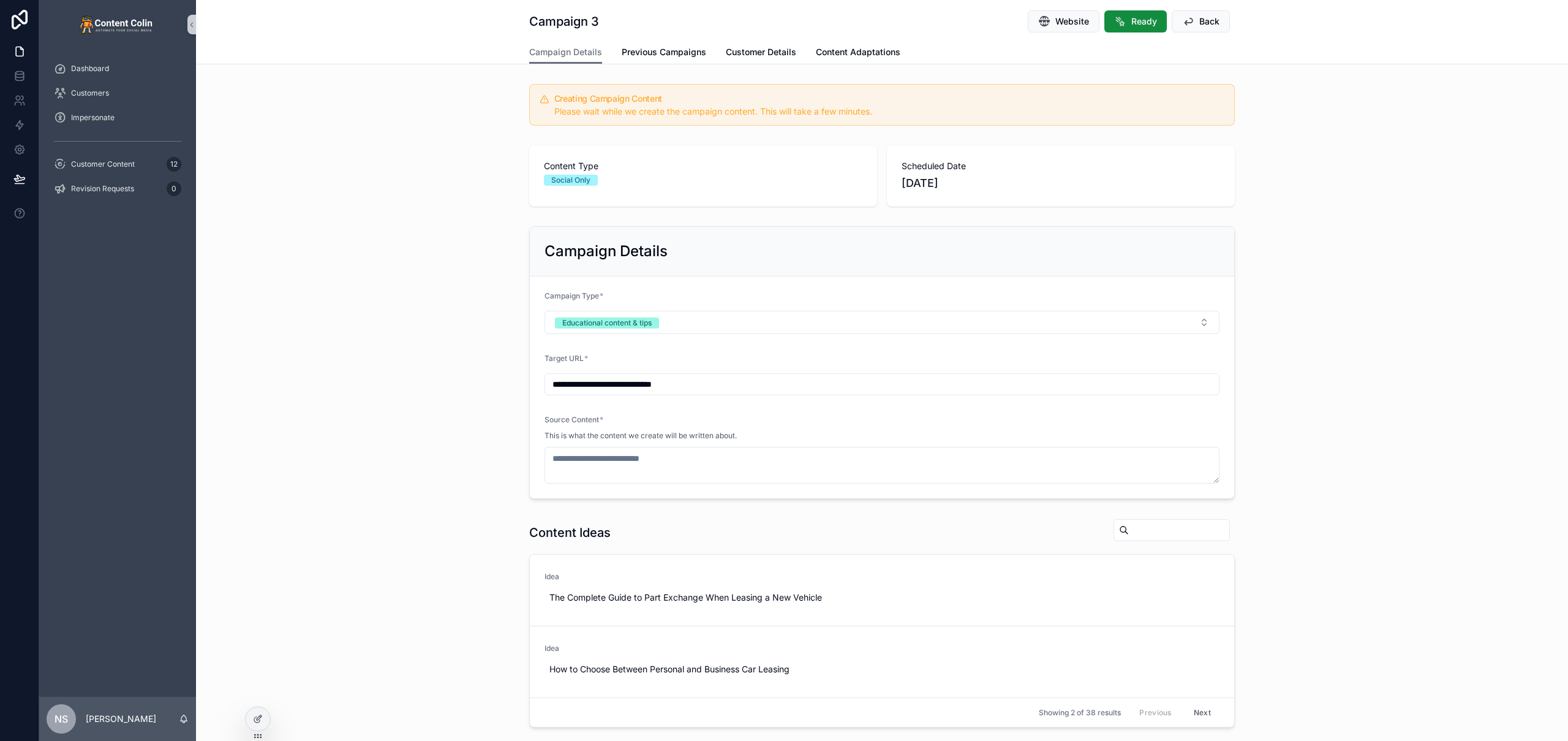
type textarea "**********"
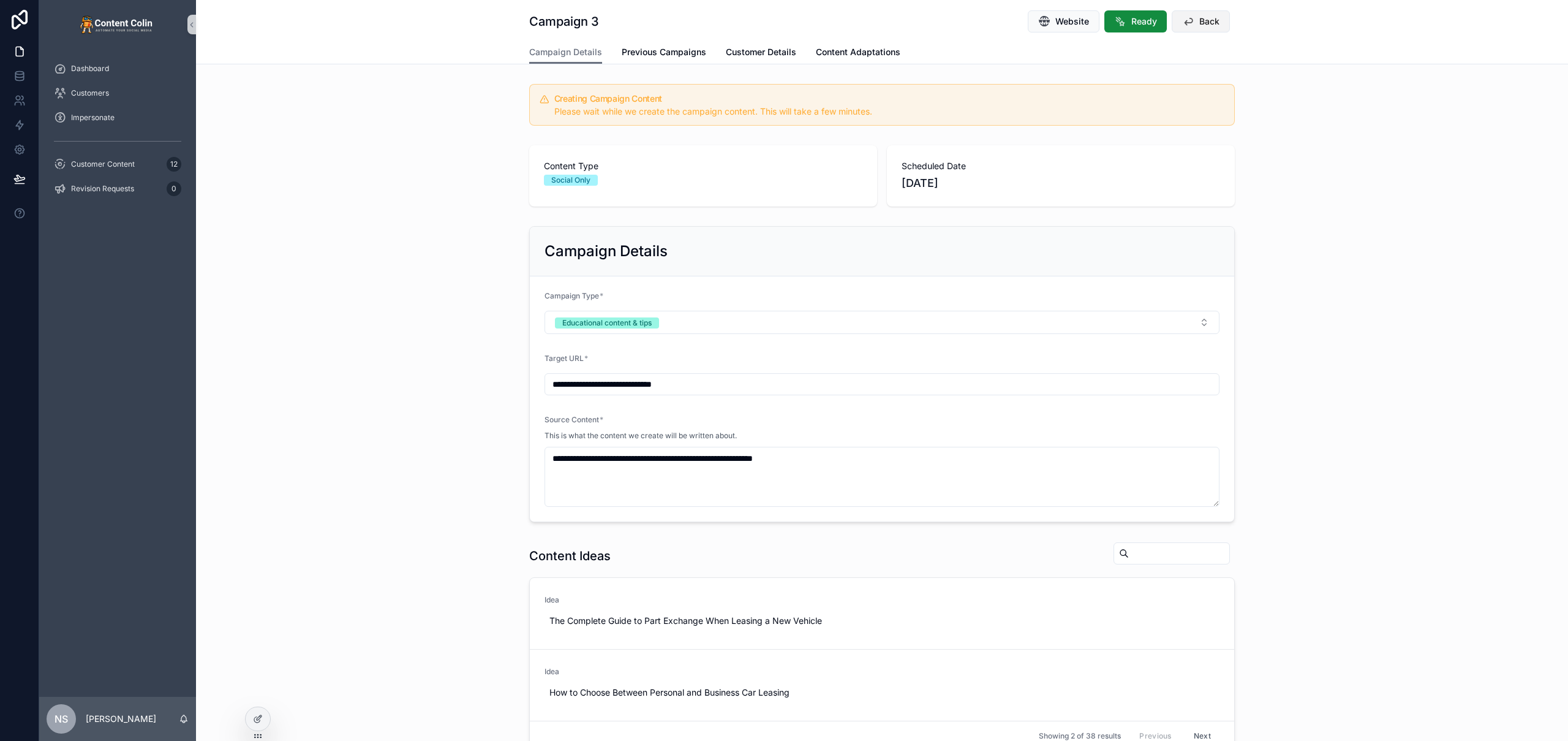
click at [1193, 25] on button "Back" at bounding box center [1200, 21] width 58 height 22
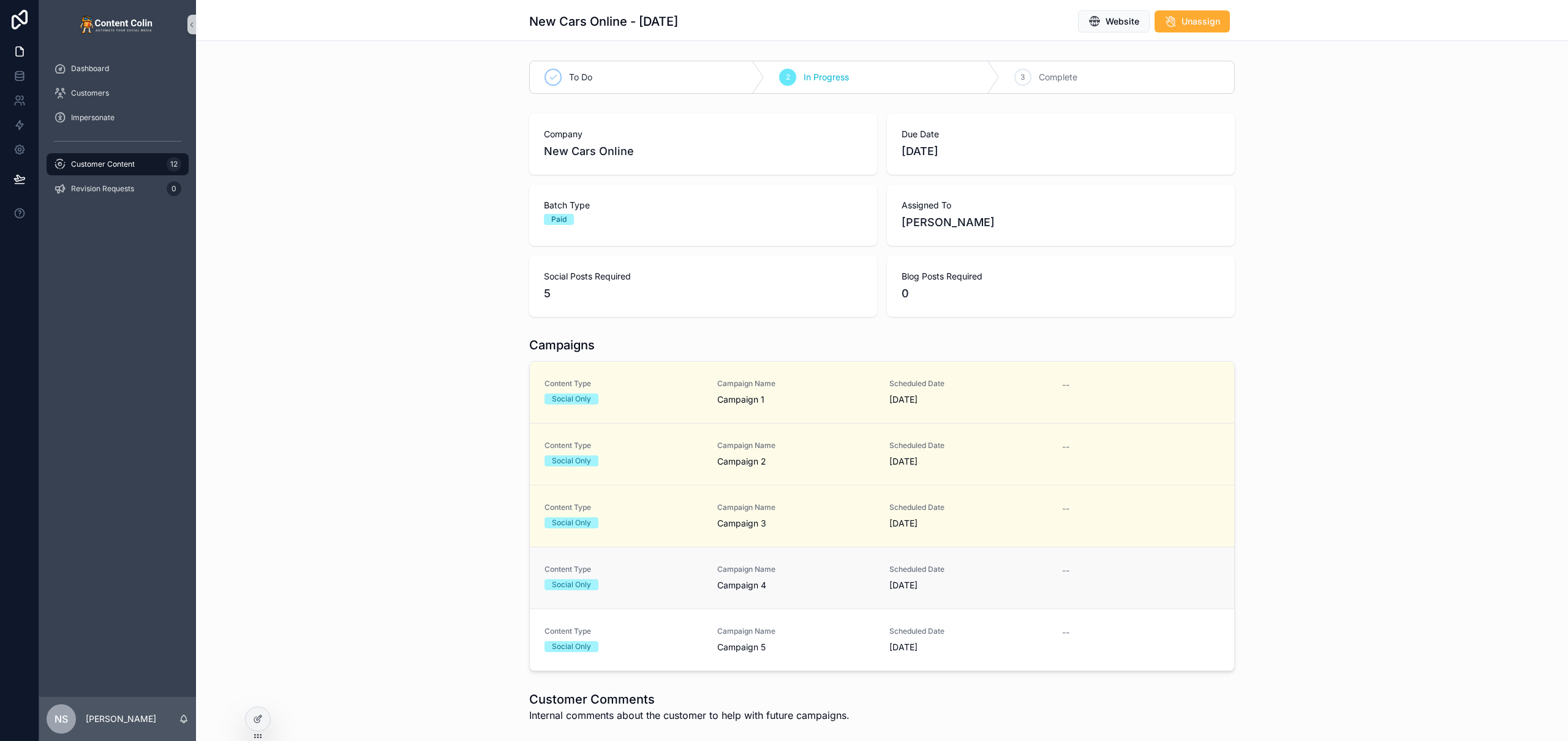
click at [826, 594] on link "Content Type Social Only Campaign Name Campaign 4 Scheduled Date 14th October 2…" at bounding box center [882, 578] width 704 height 62
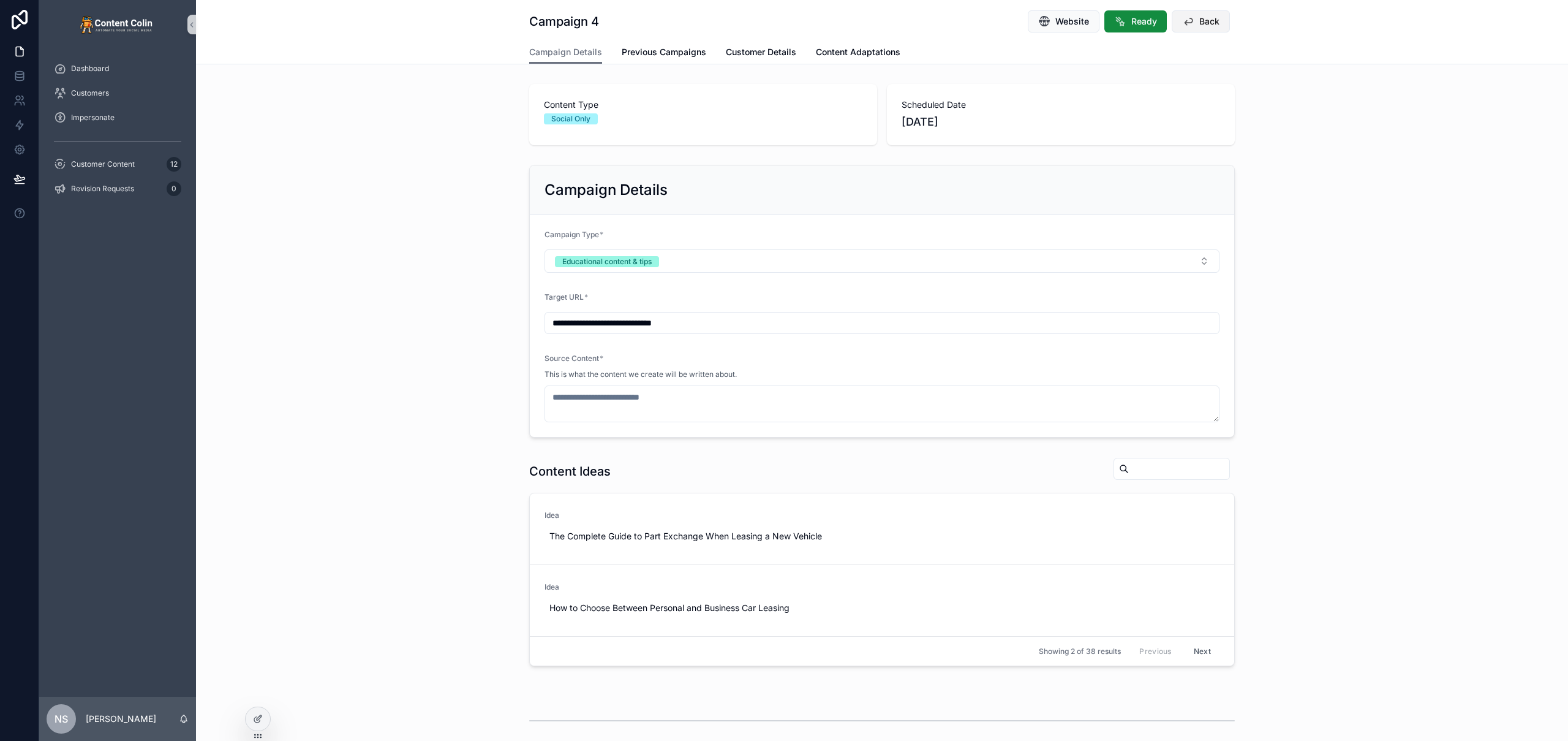
click at [1208, 18] on span "Back" at bounding box center [1210, 21] width 20 height 12
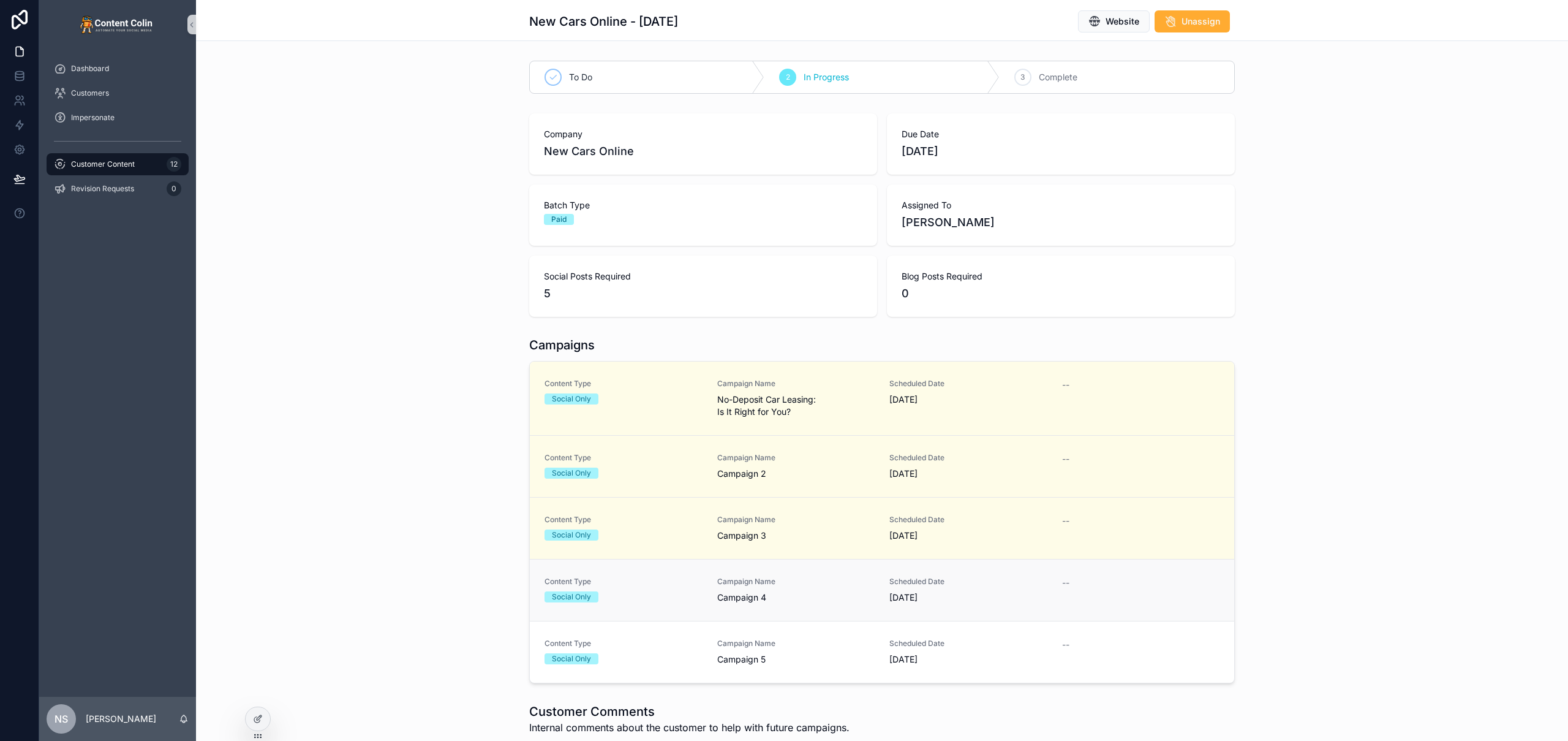
click at [801, 591] on span "Campaign 4" at bounding box center [796, 597] width 158 height 12
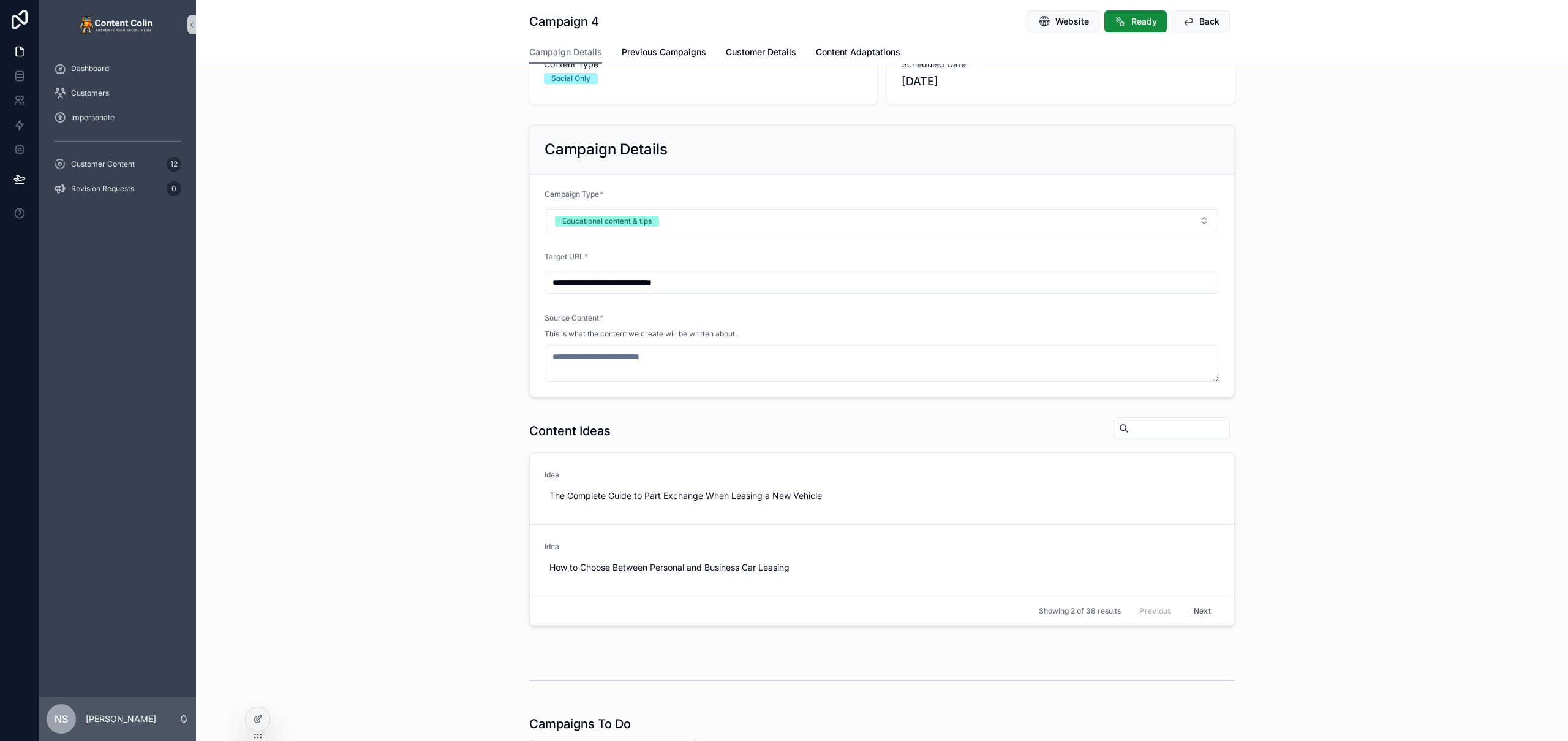
scroll to position [165, 0]
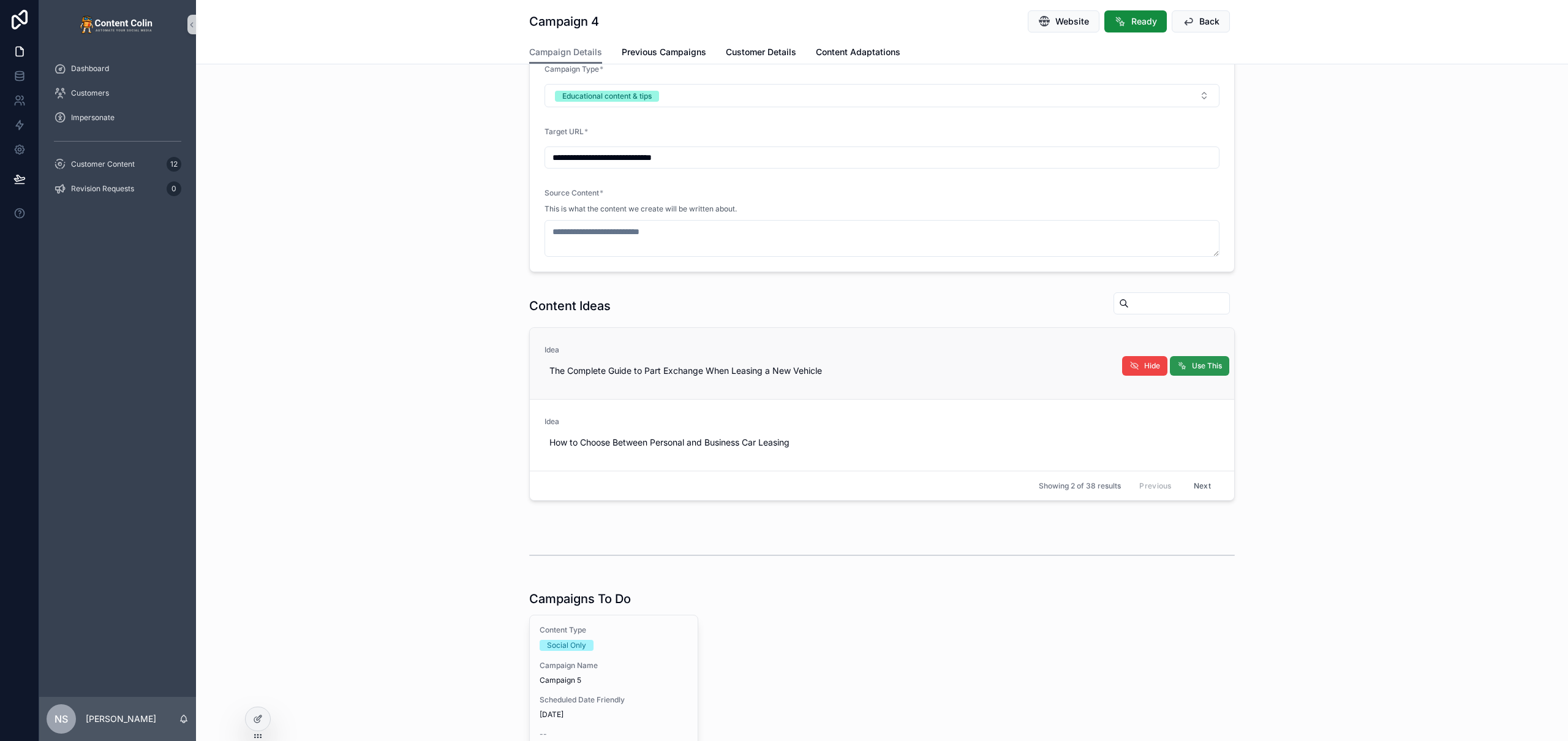
click at [1209, 366] on span "Use This" at bounding box center [1207, 366] width 30 height 10
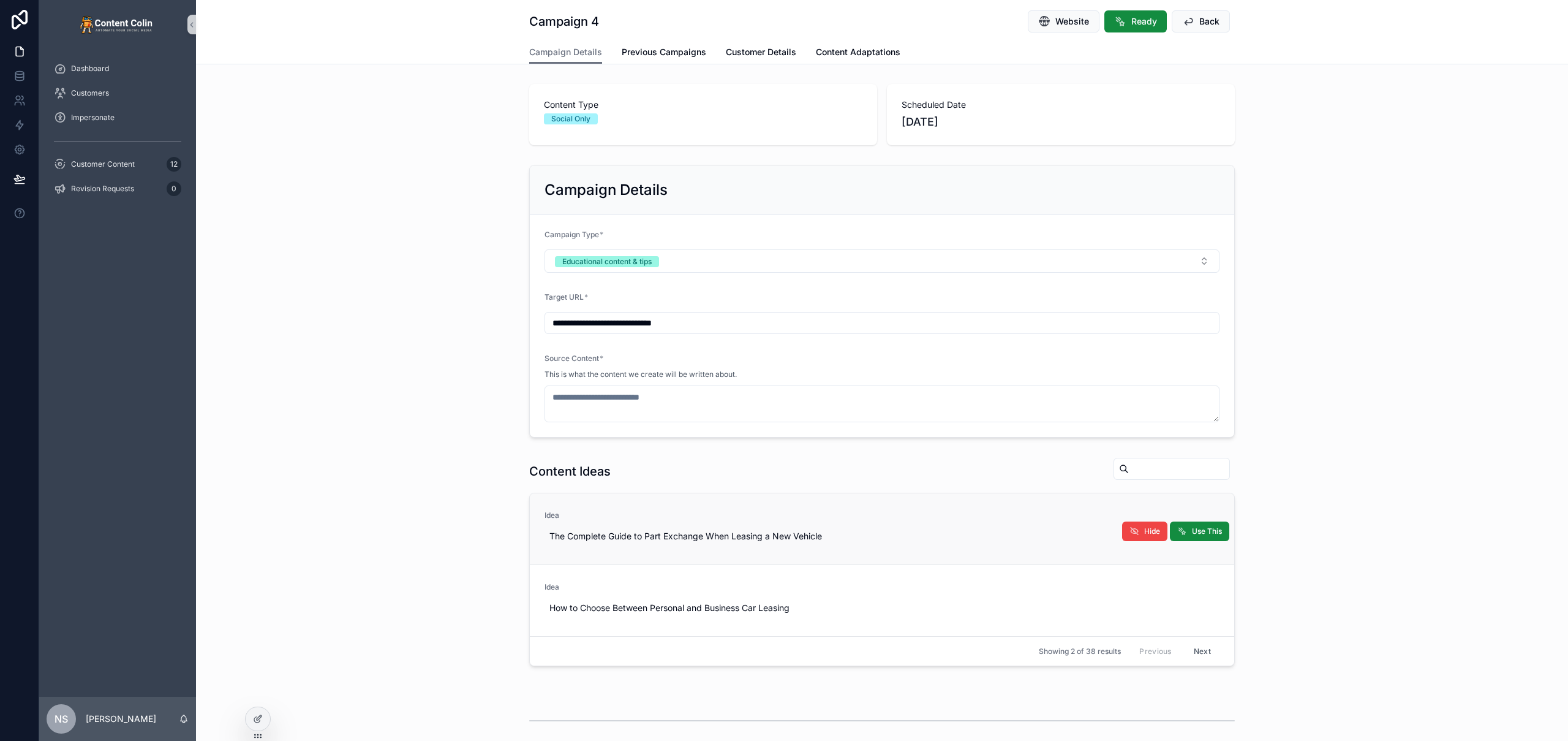
scroll to position [296, 0]
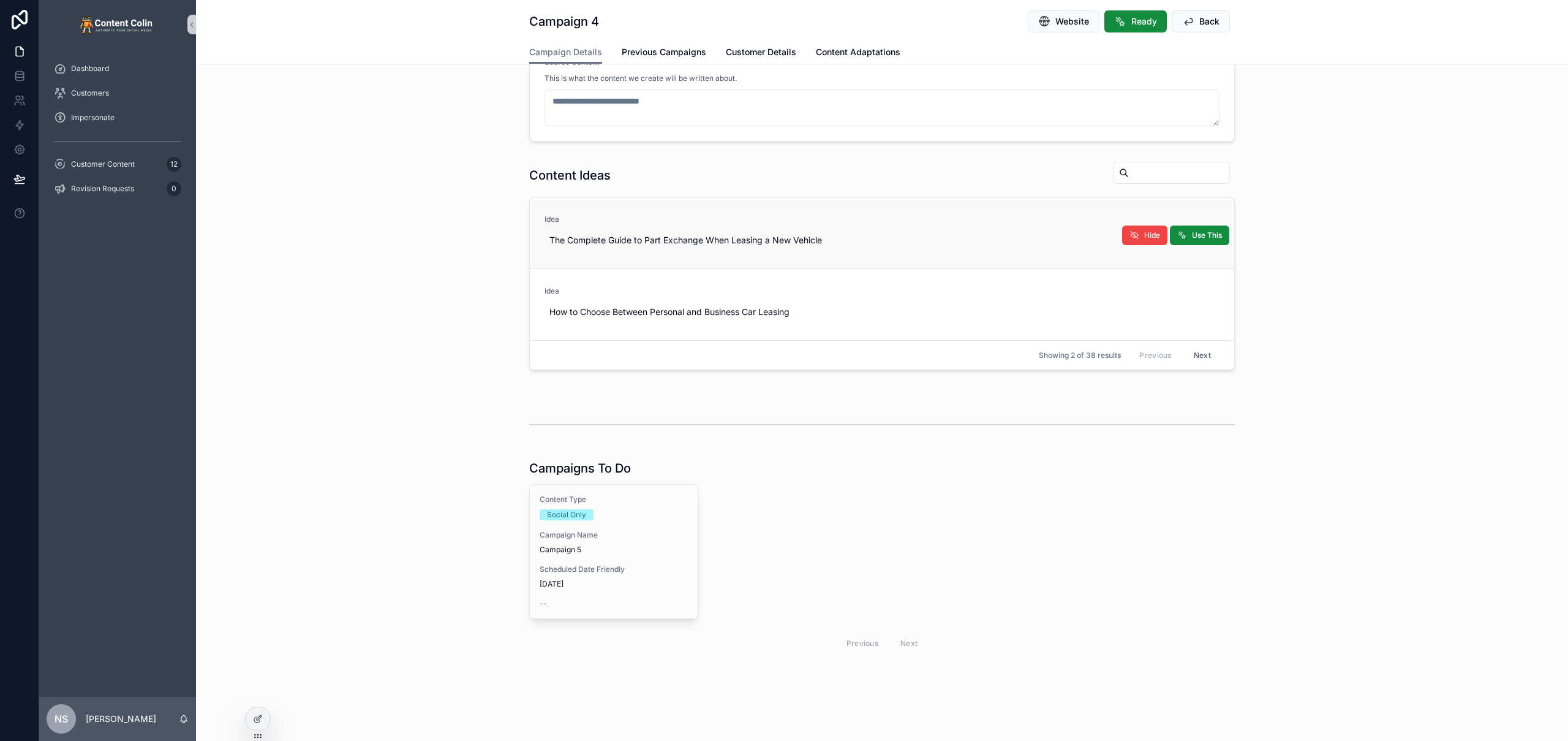
click at [614, 545] on span "Campaign 5" at bounding box center [614, 550] width 148 height 10
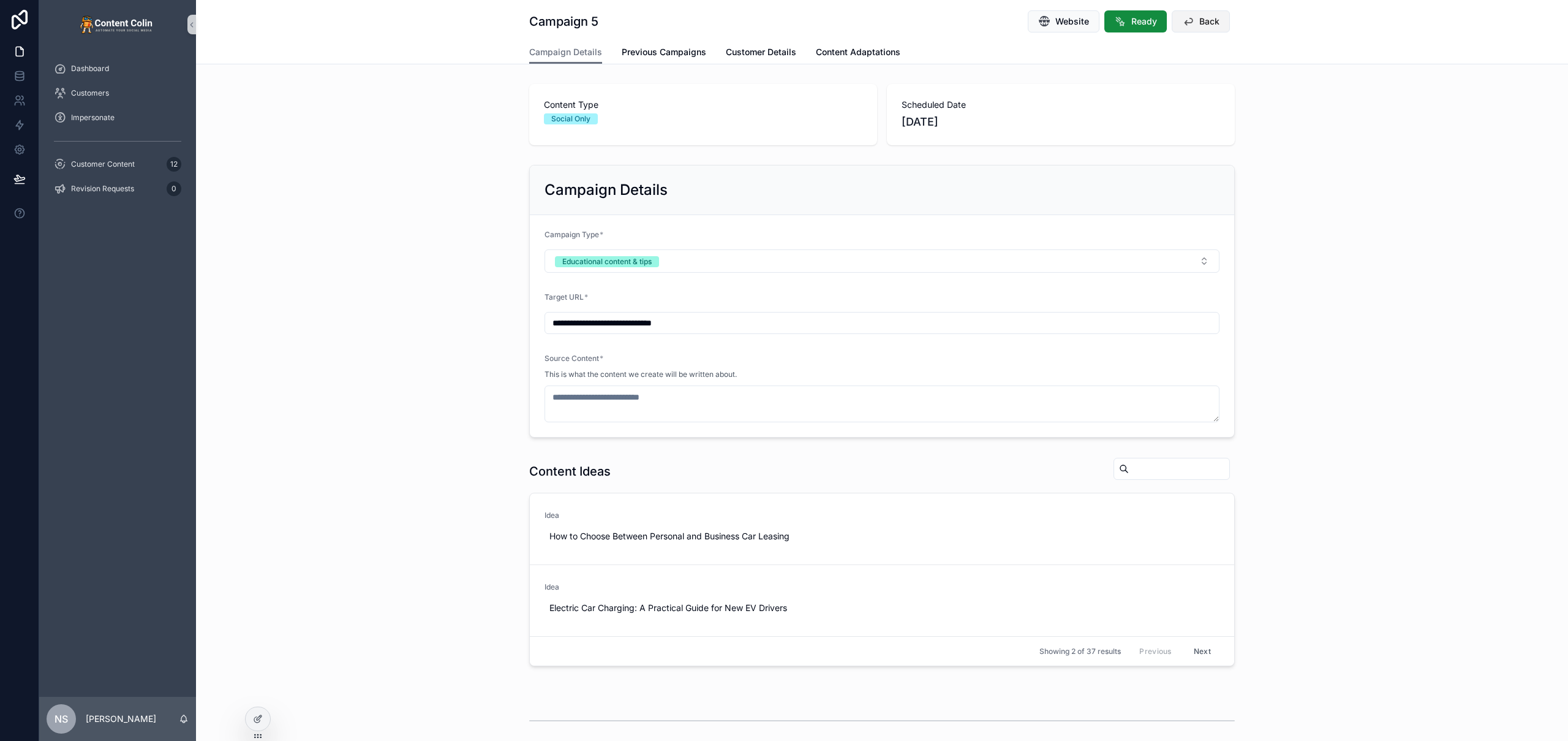
click at [1207, 27] on span "Back" at bounding box center [1210, 21] width 20 height 12
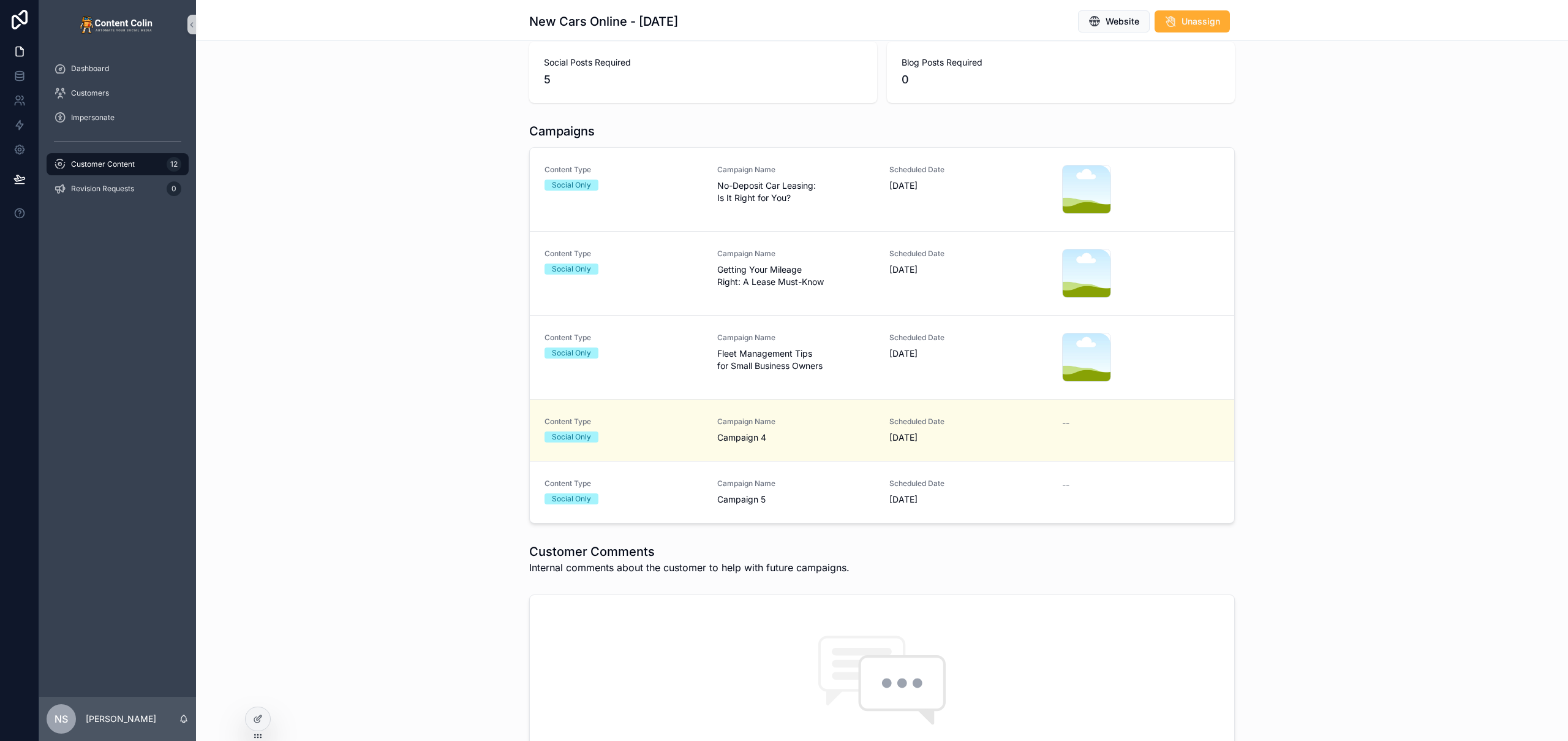
scroll to position [277, 0]
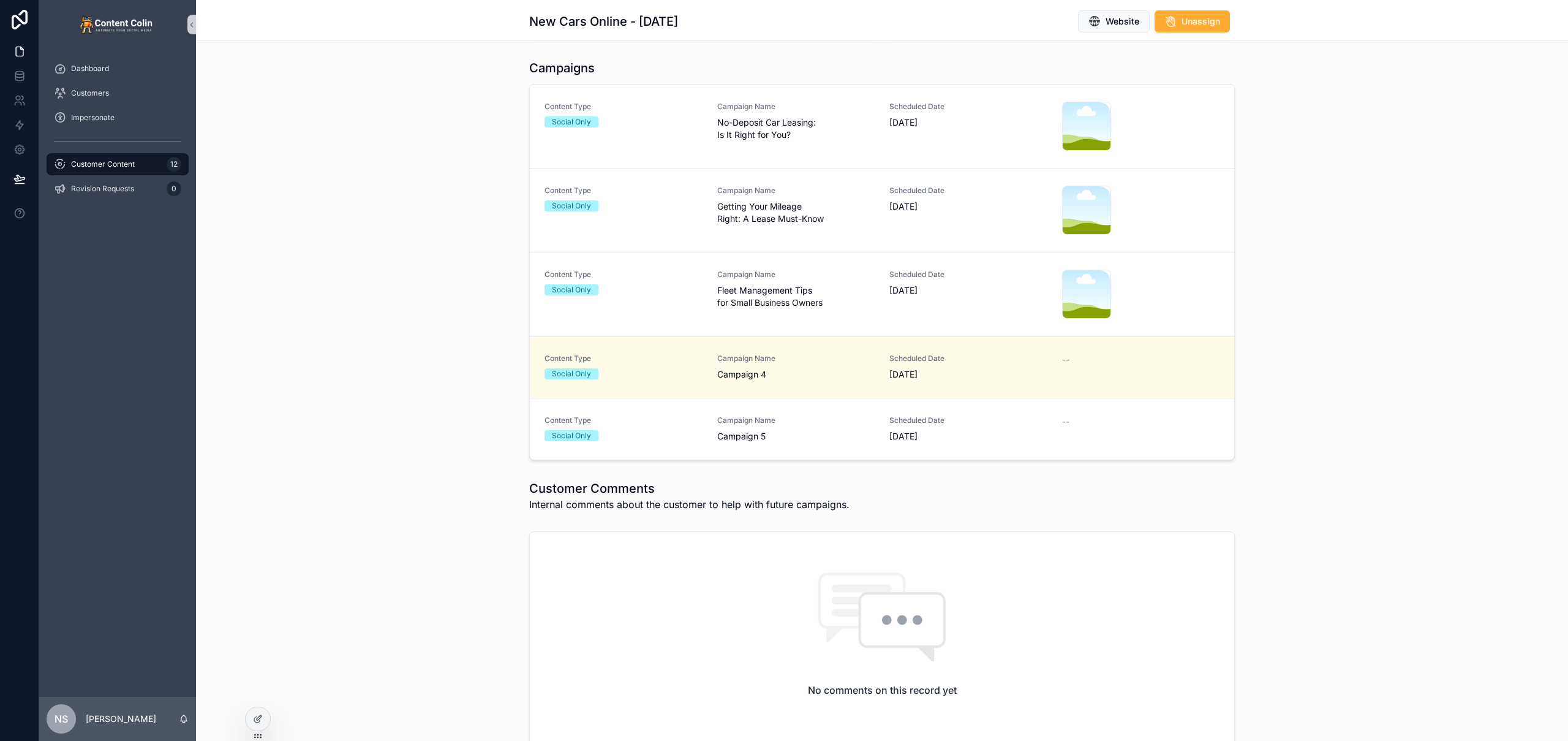
click at [737, 441] on span "Campaign 5" at bounding box center [796, 436] width 158 height 12
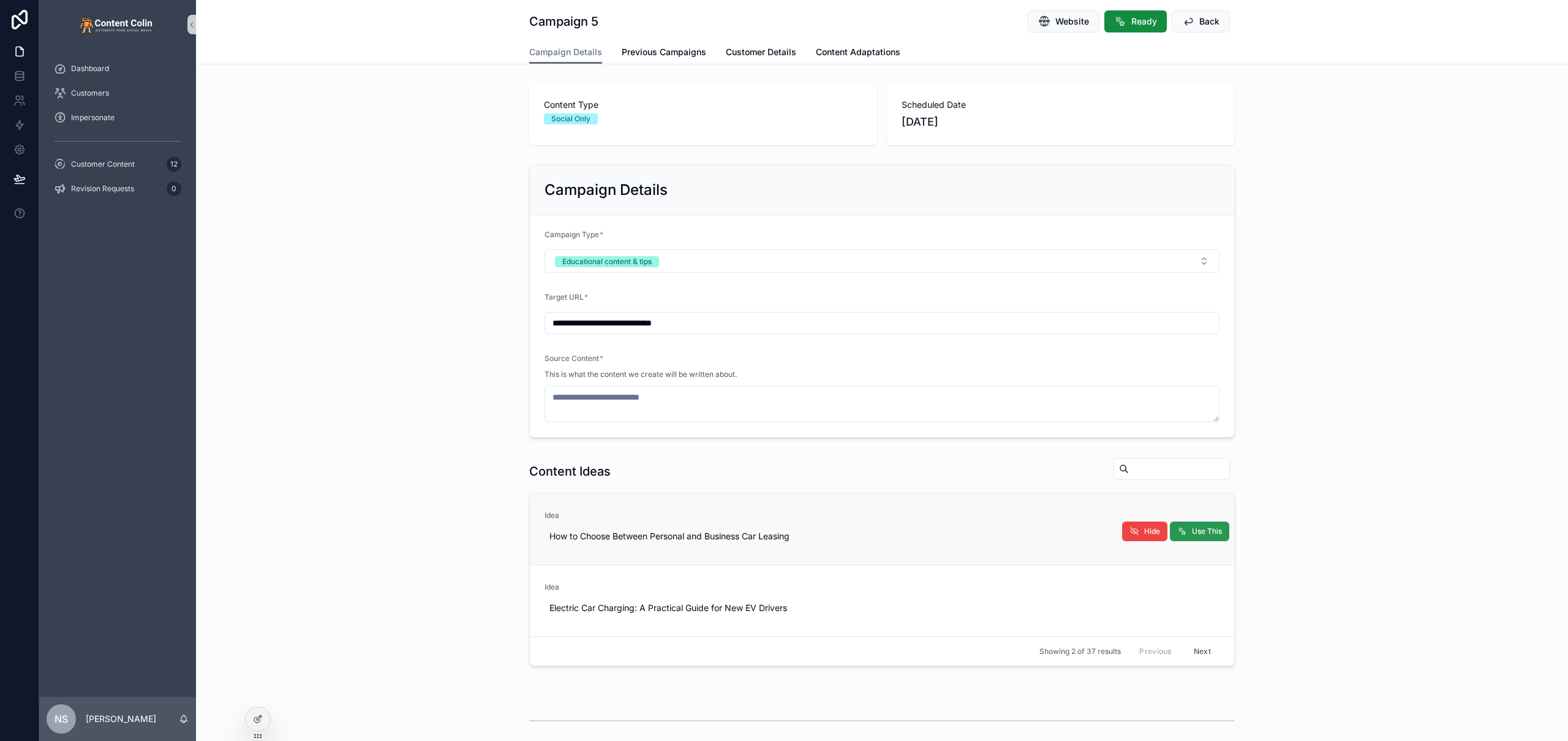
click at [1207, 532] on span "Use This" at bounding box center [1207, 531] width 30 height 10
click at [257, 721] on icon at bounding box center [258, 719] width 10 height 10
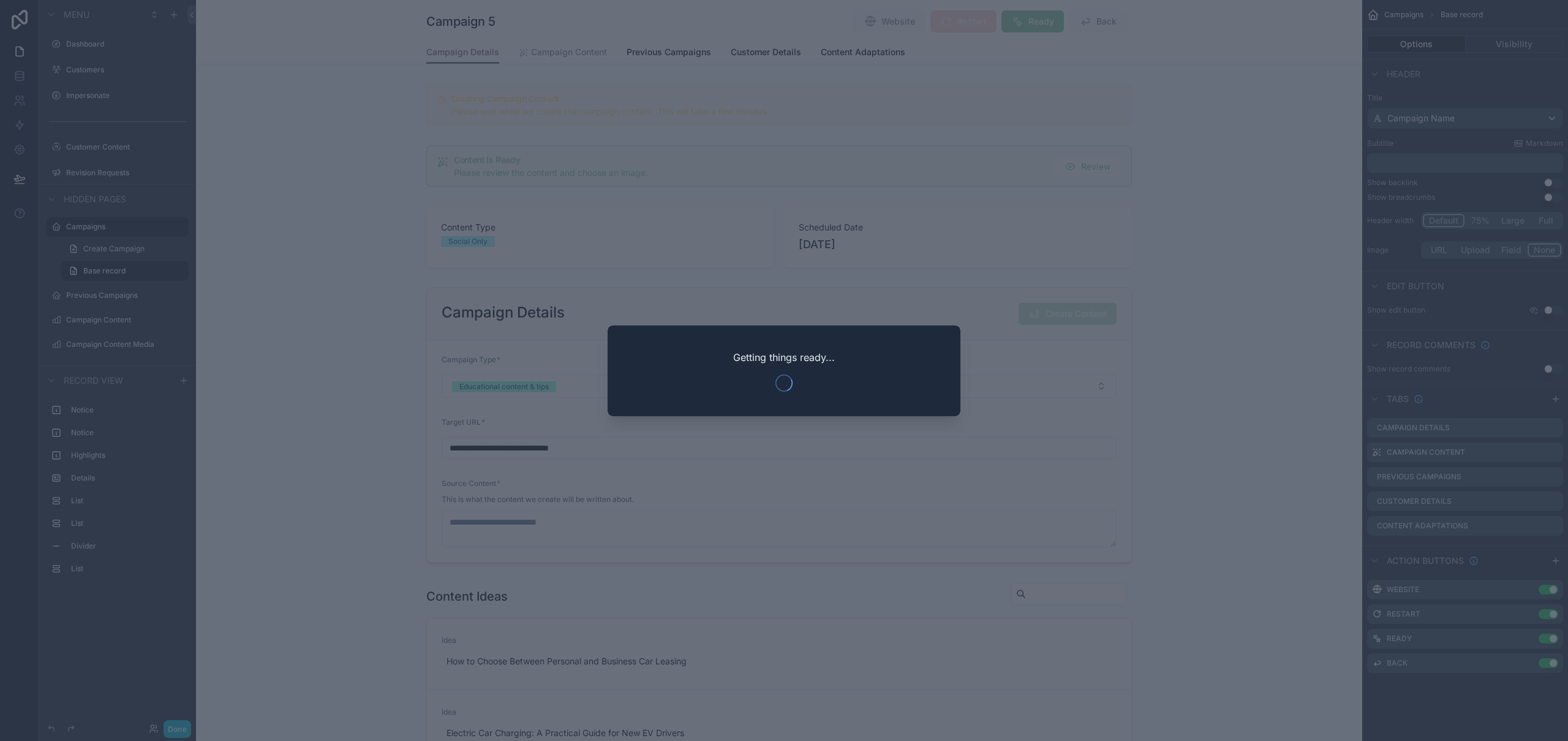
type textarea "**********"
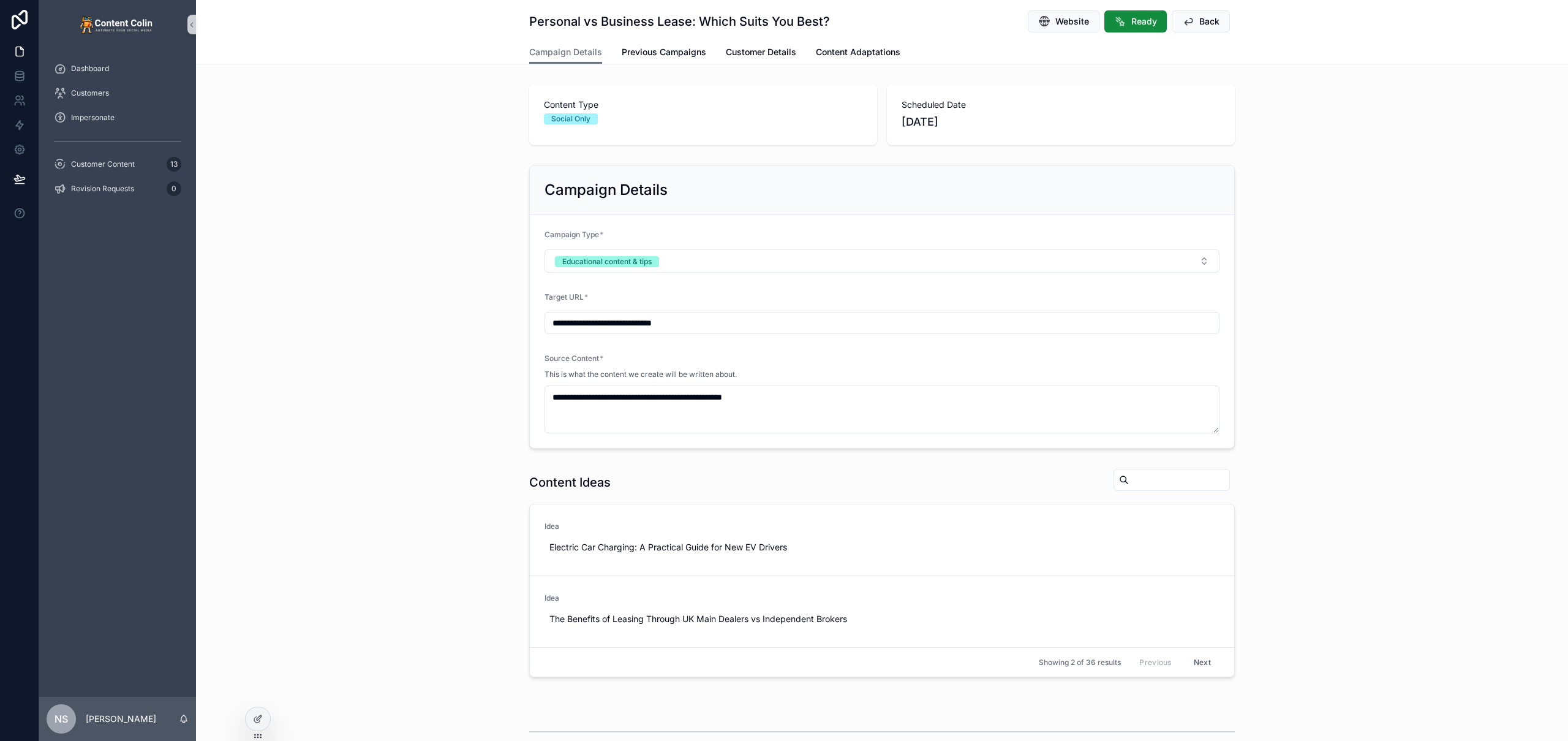
click at [430, 193] on div "**********" at bounding box center [882, 306] width 1372 height 294
click at [1200, 20] on span "Back" at bounding box center [1210, 21] width 20 height 12
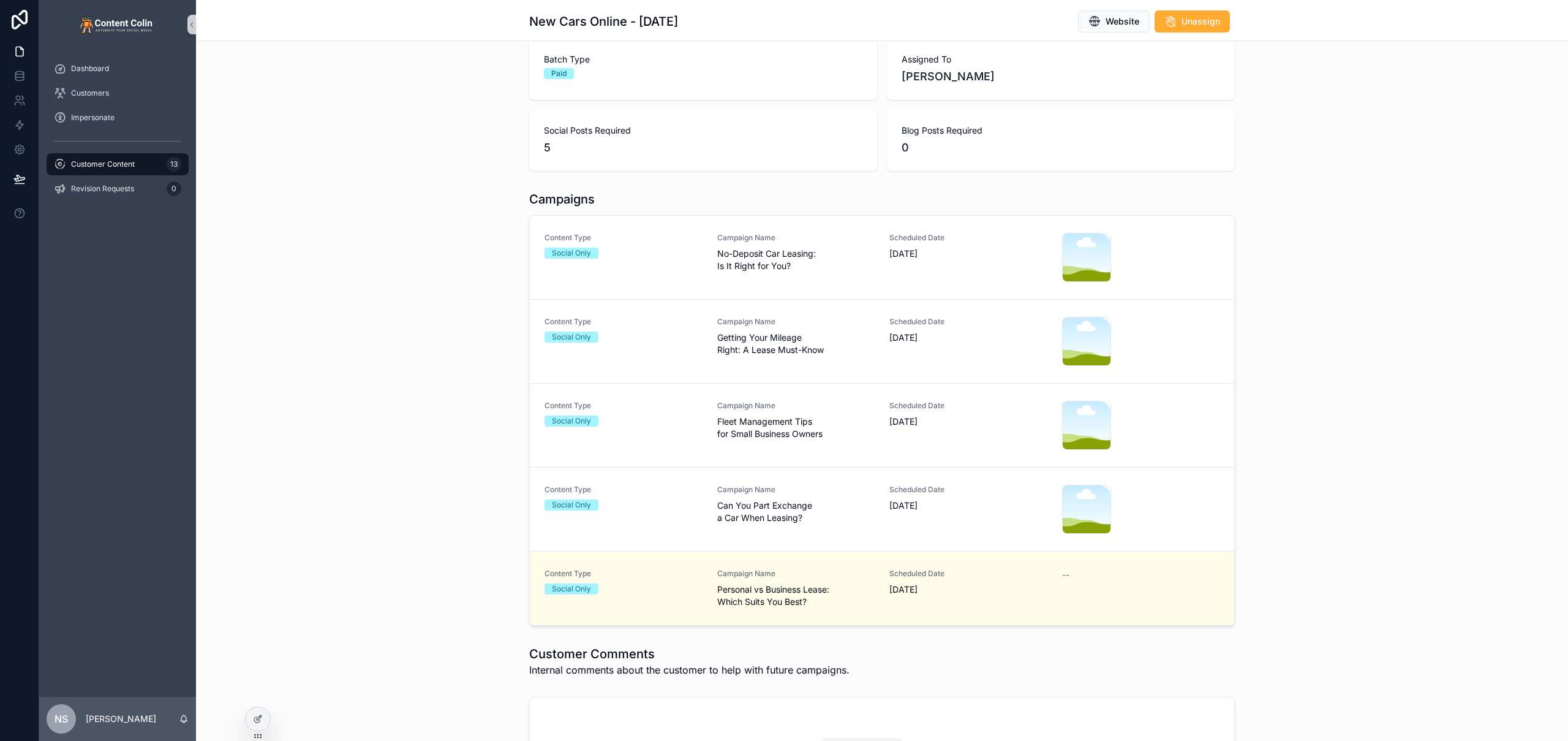
scroll to position [83, 0]
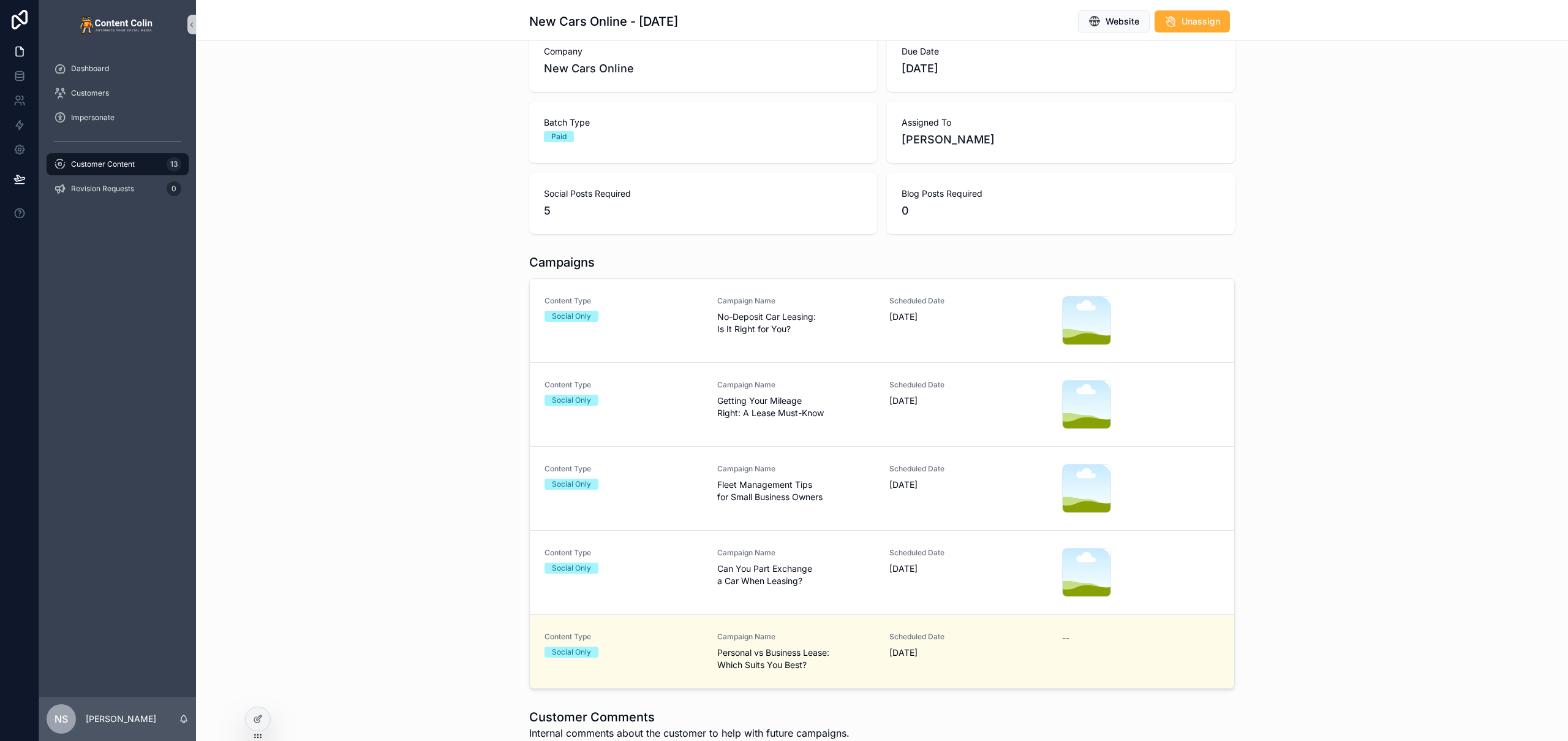
click at [612, 662] on div "Content Type Social Only" at bounding box center [624, 651] width 158 height 39
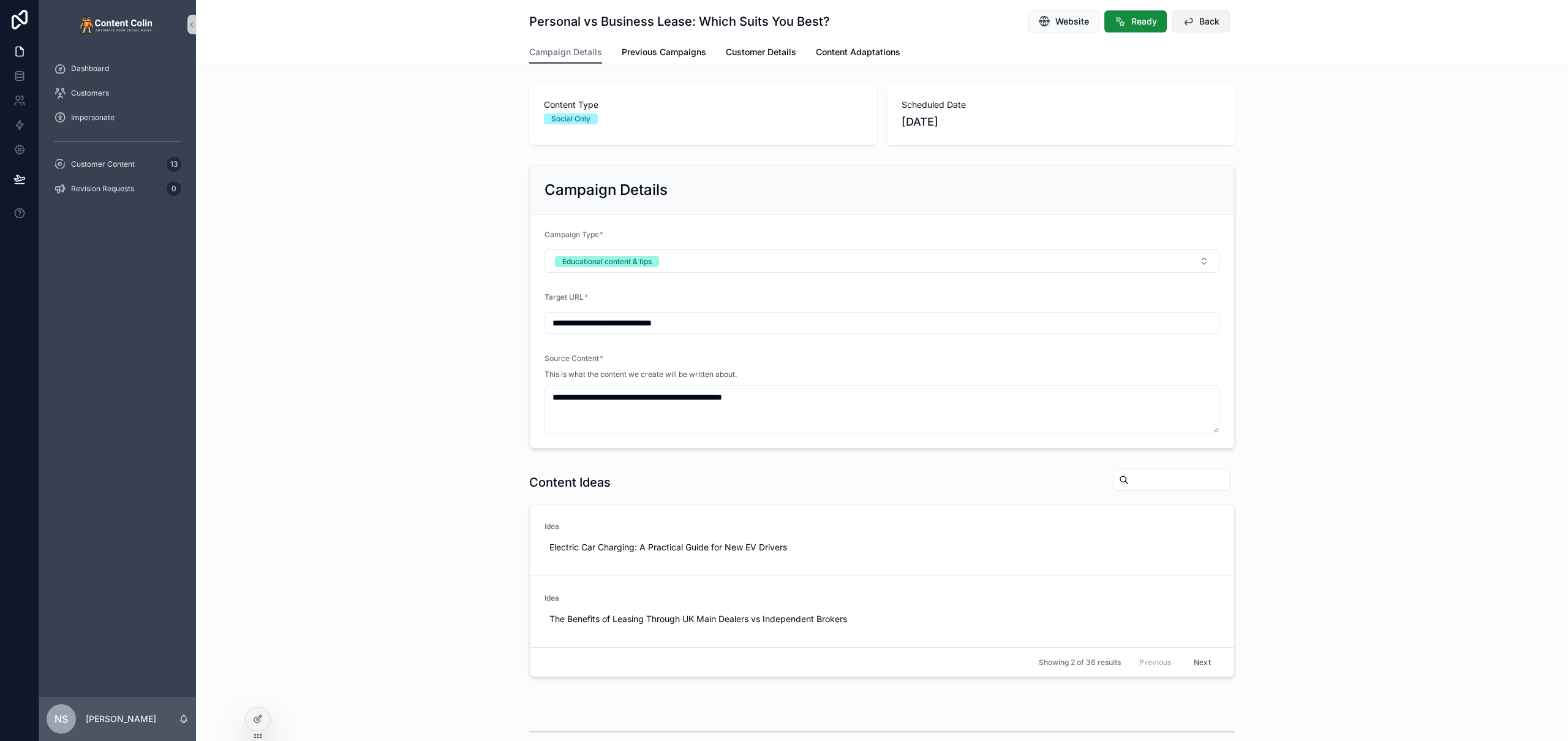
click at [1202, 19] on span "Back" at bounding box center [1210, 21] width 20 height 12
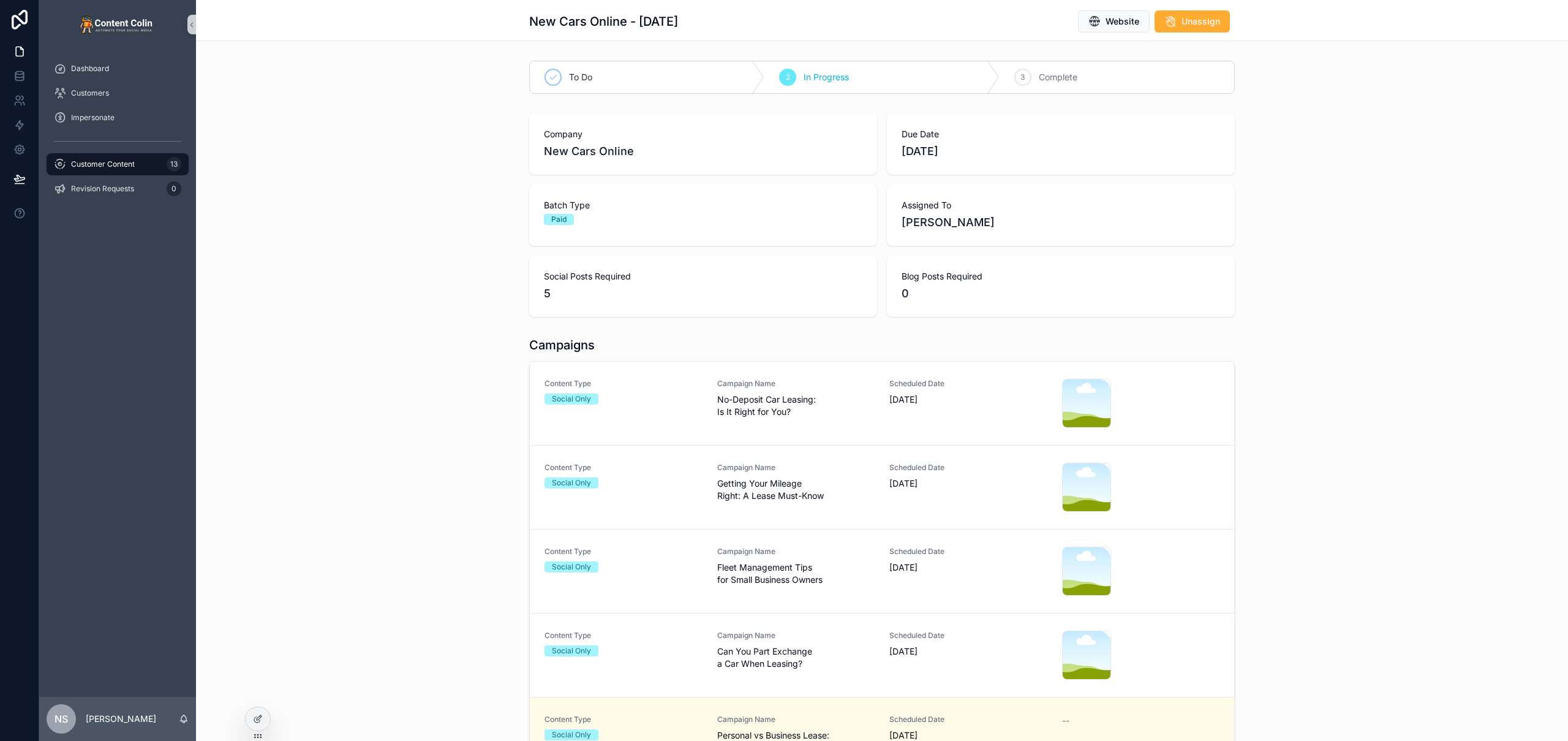
click at [793, 419] on div "Campaign Name No-Deposit Car Leasing: Is It Right for You?" at bounding box center [796, 403] width 158 height 49
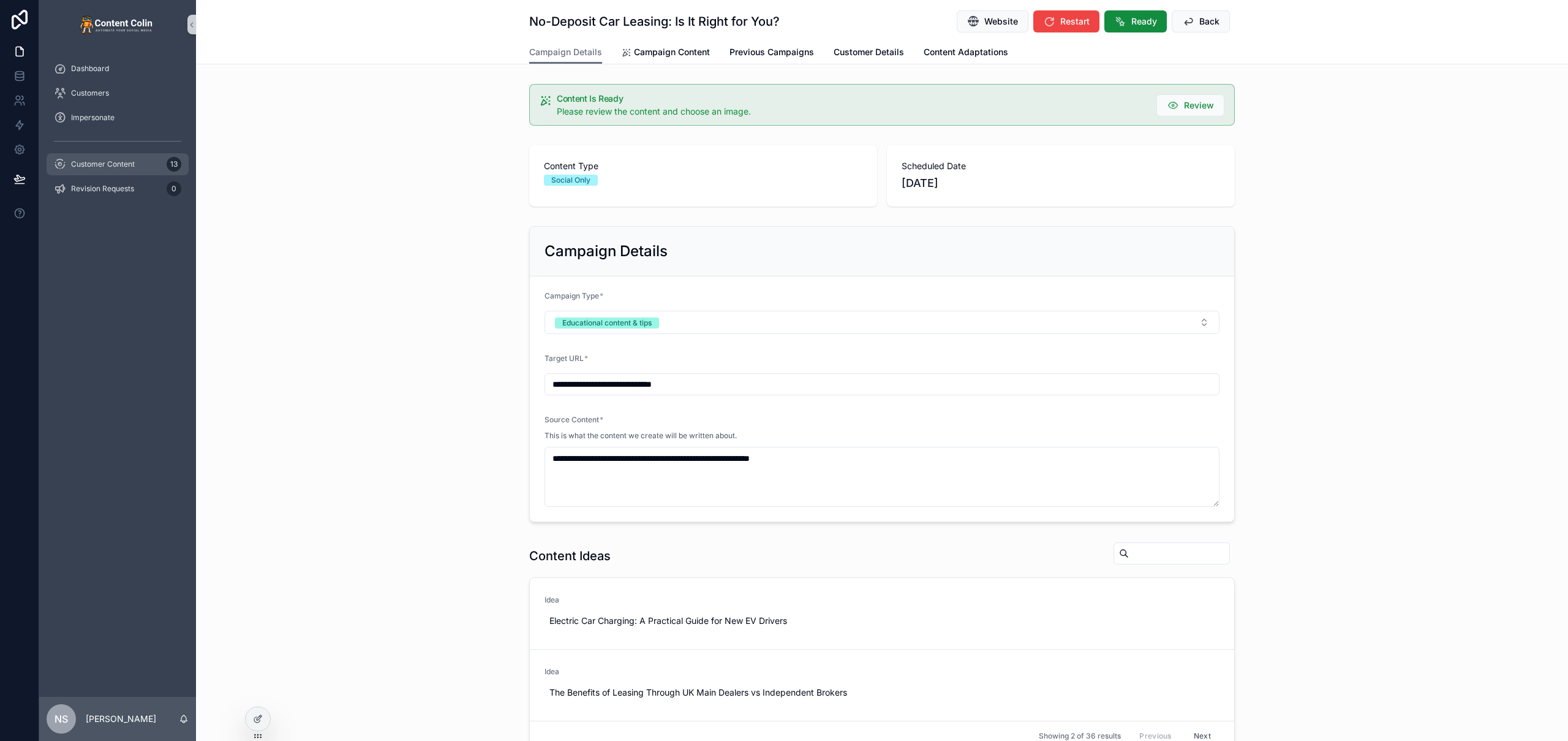
click at [117, 163] on span "Customer Content" at bounding box center [102, 164] width 63 height 10
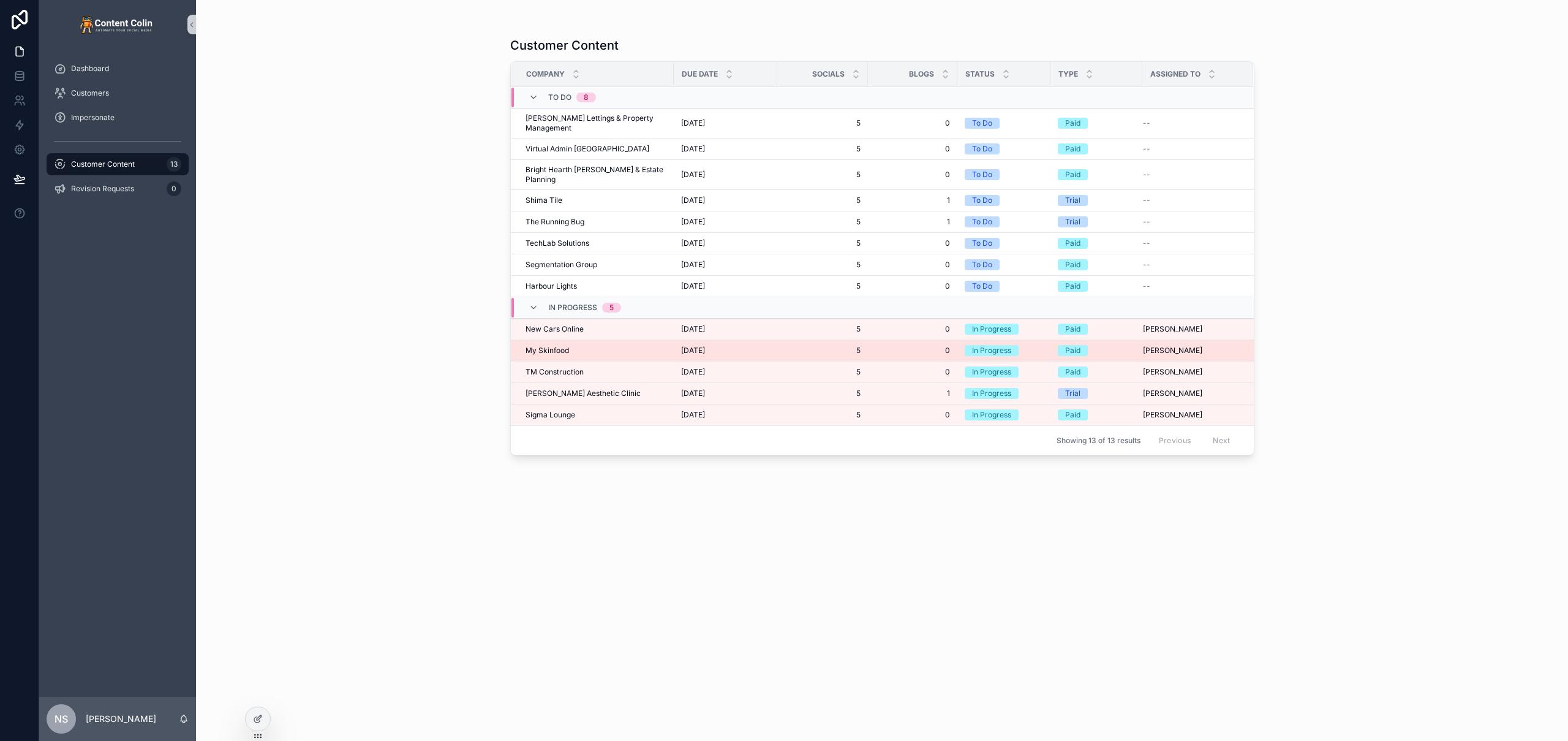
click at [577, 346] on div "My Skinfood My Skinfood" at bounding box center [596, 350] width 141 height 10
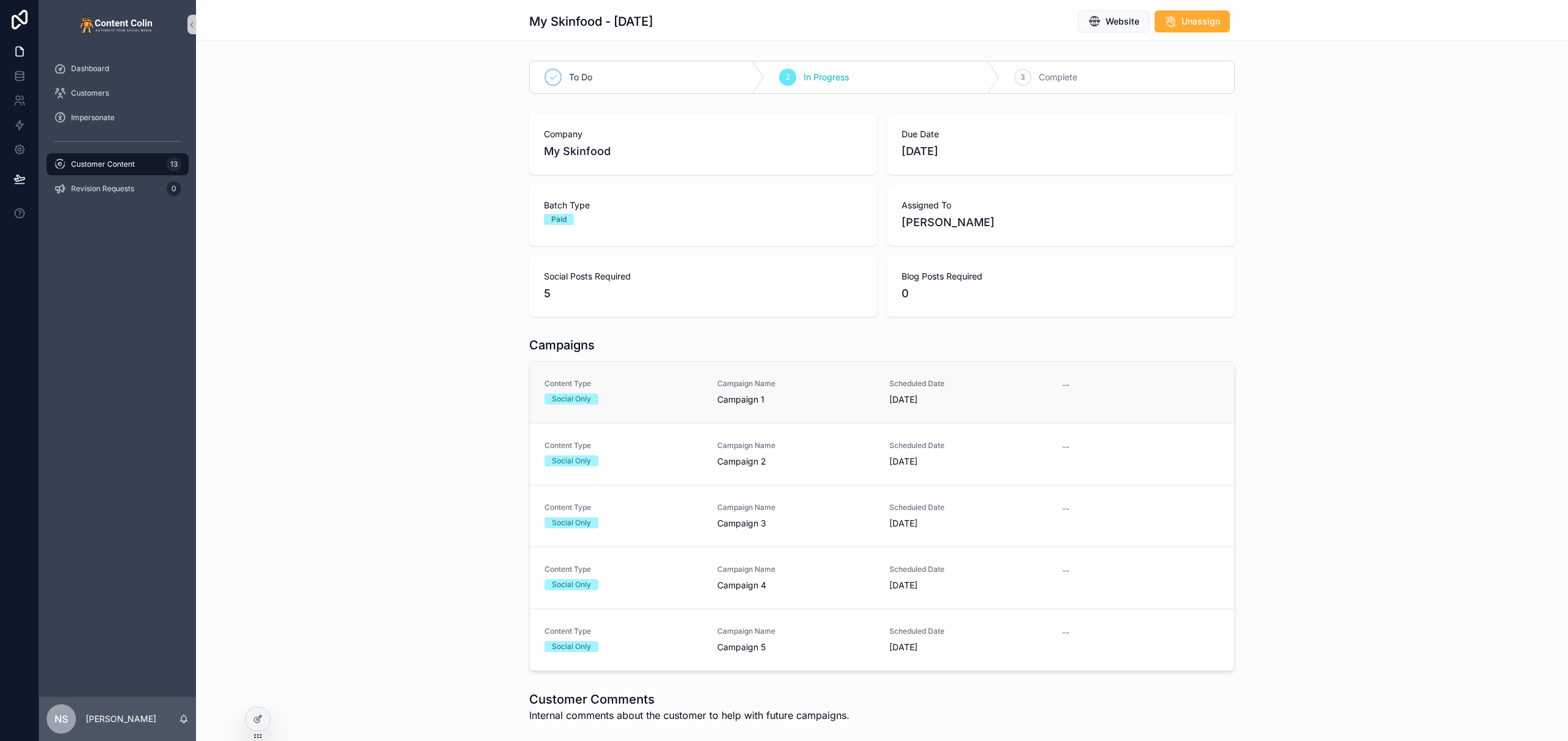
click at [647, 394] on div "Social Only" at bounding box center [624, 399] width 158 height 11
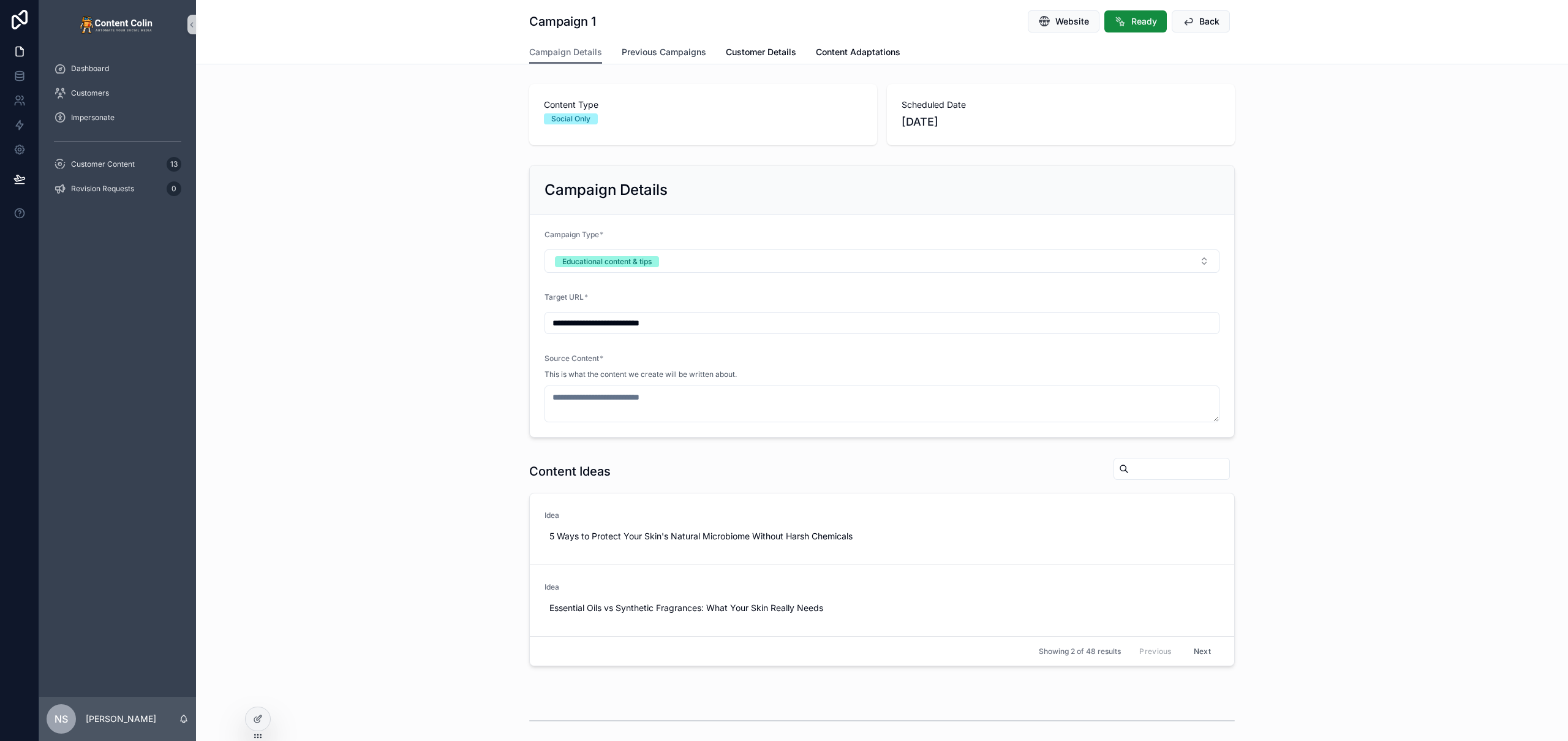
click at [643, 48] on span "Previous Campaigns" at bounding box center [664, 52] width 84 height 12
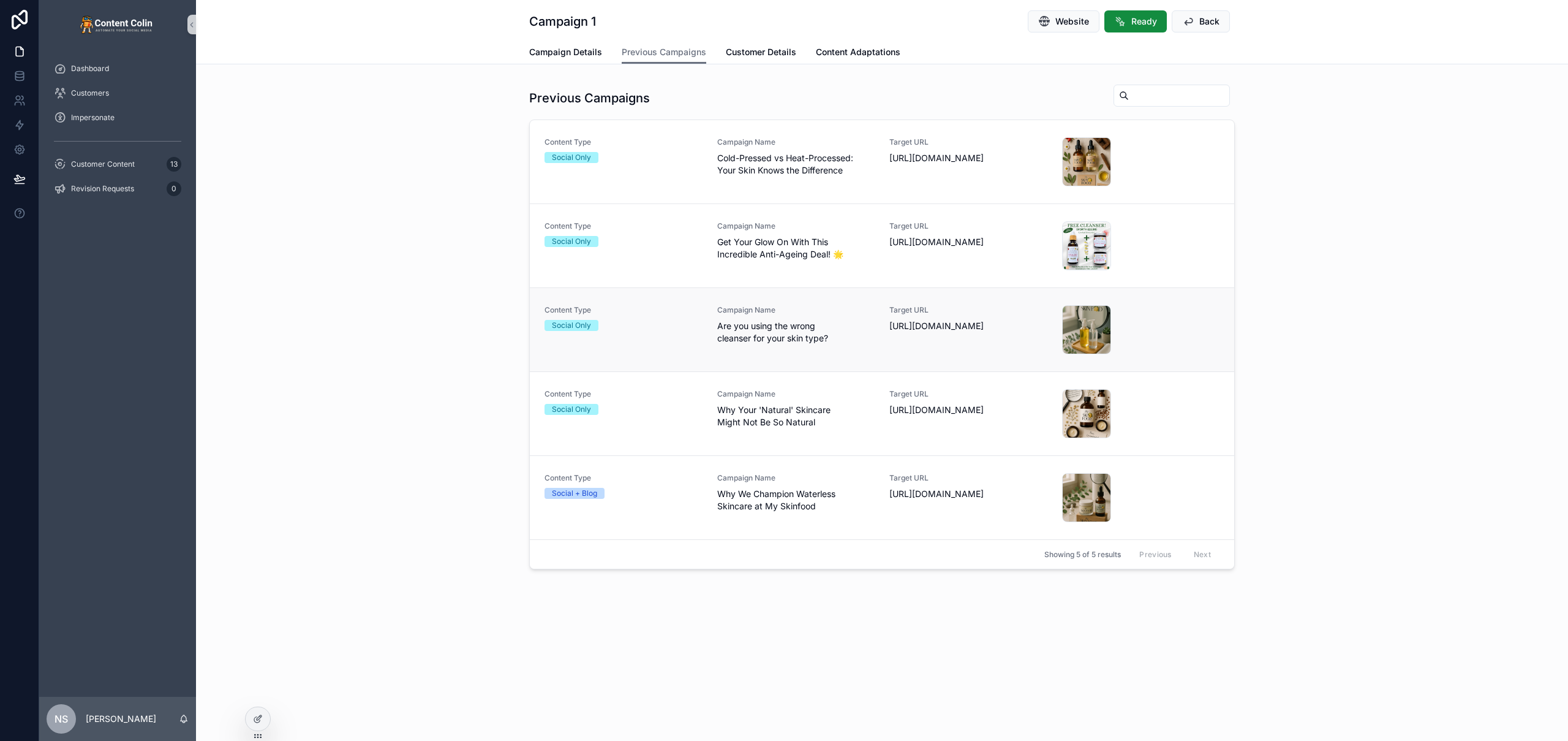
click at [822, 348] on div "Campaign Name Are you using the wrong cleanser for your skin type?" at bounding box center [796, 329] width 158 height 49
click at [119, 167] on span "Customer Content" at bounding box center [102, 164] width 63 height 10
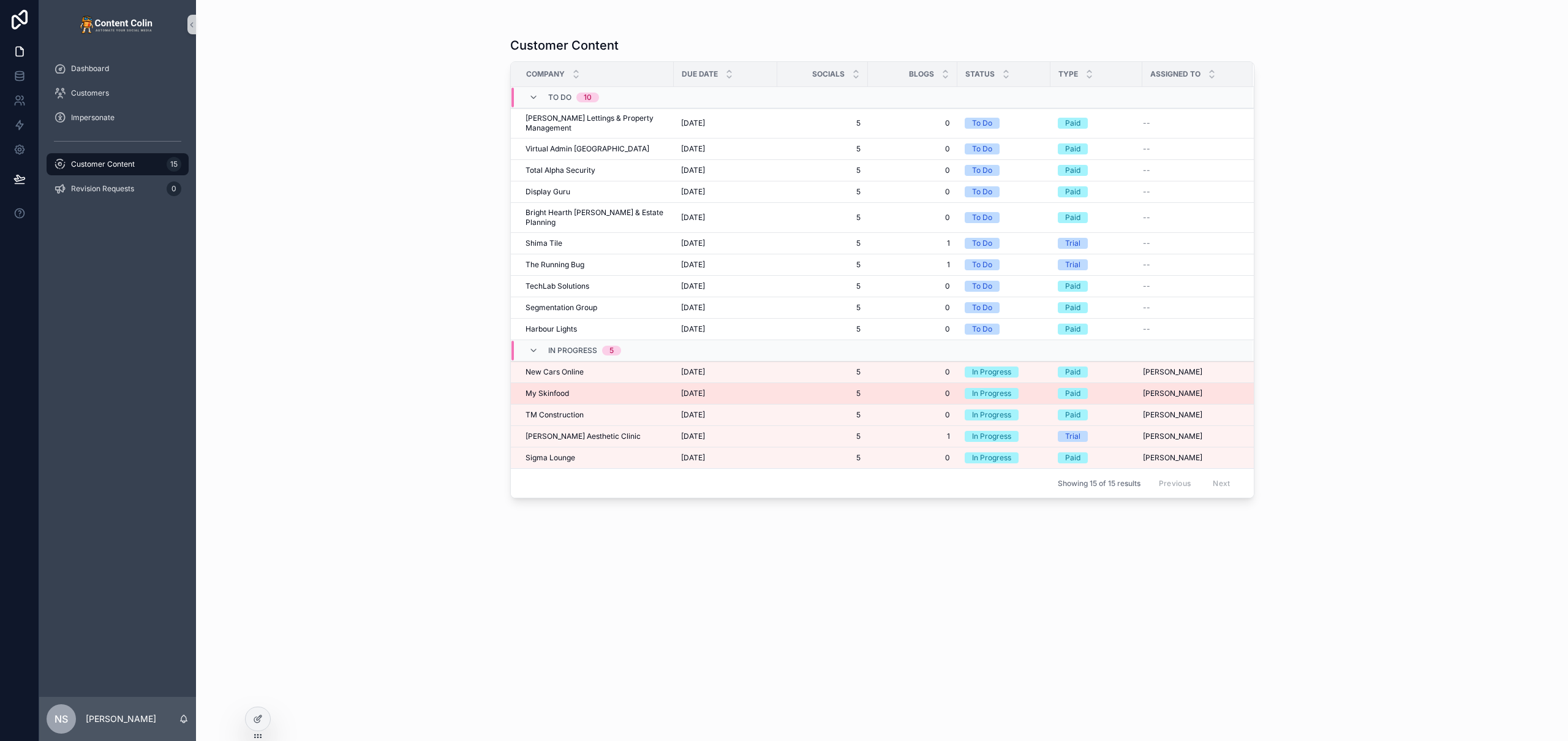
click at [598, 389] on div "My Skinfood My Skinfood" at bounding box center [596, 393] width 141 height 10
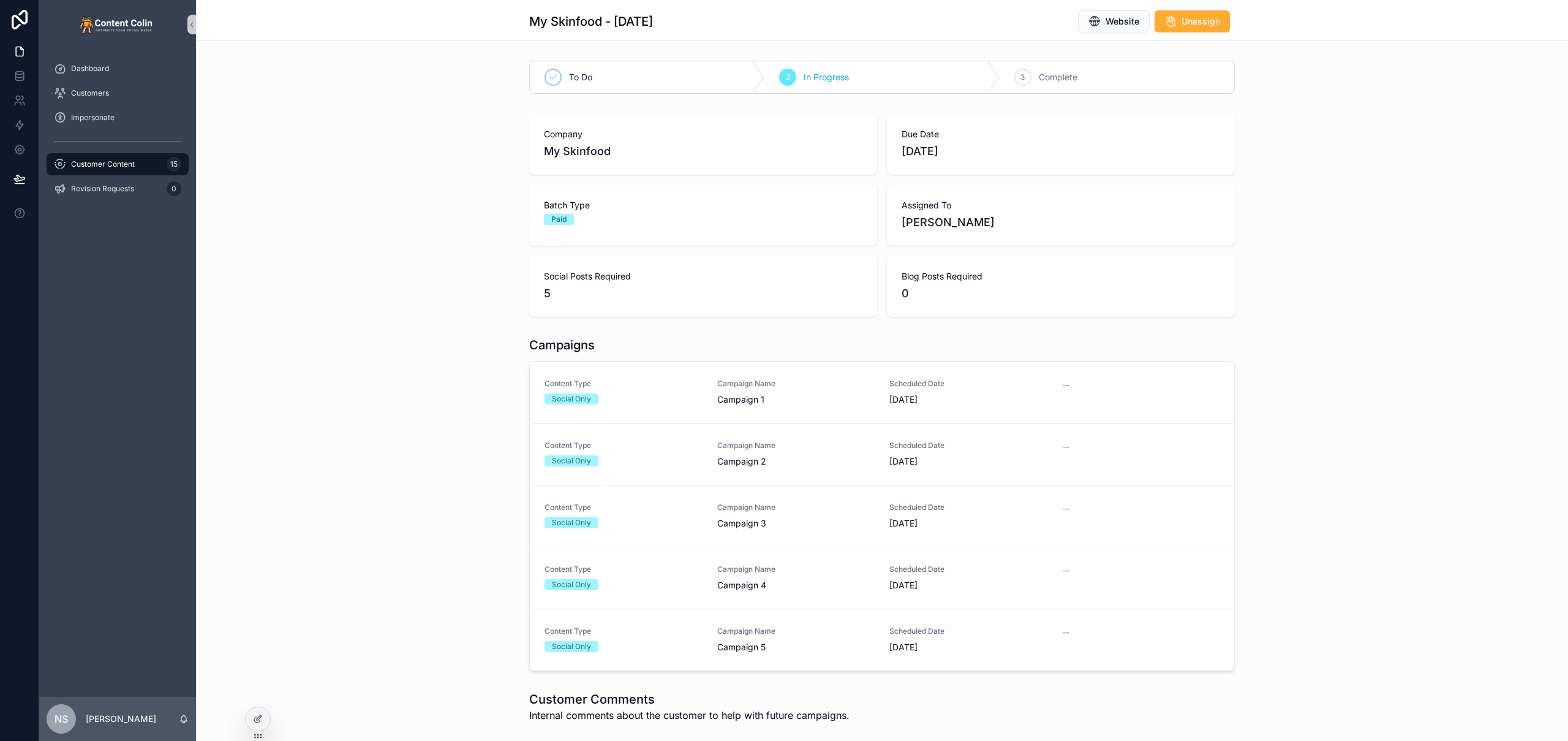
click at [115, 164] on span "Customer Content" at bounding box center [102, 164] width 63 height 10
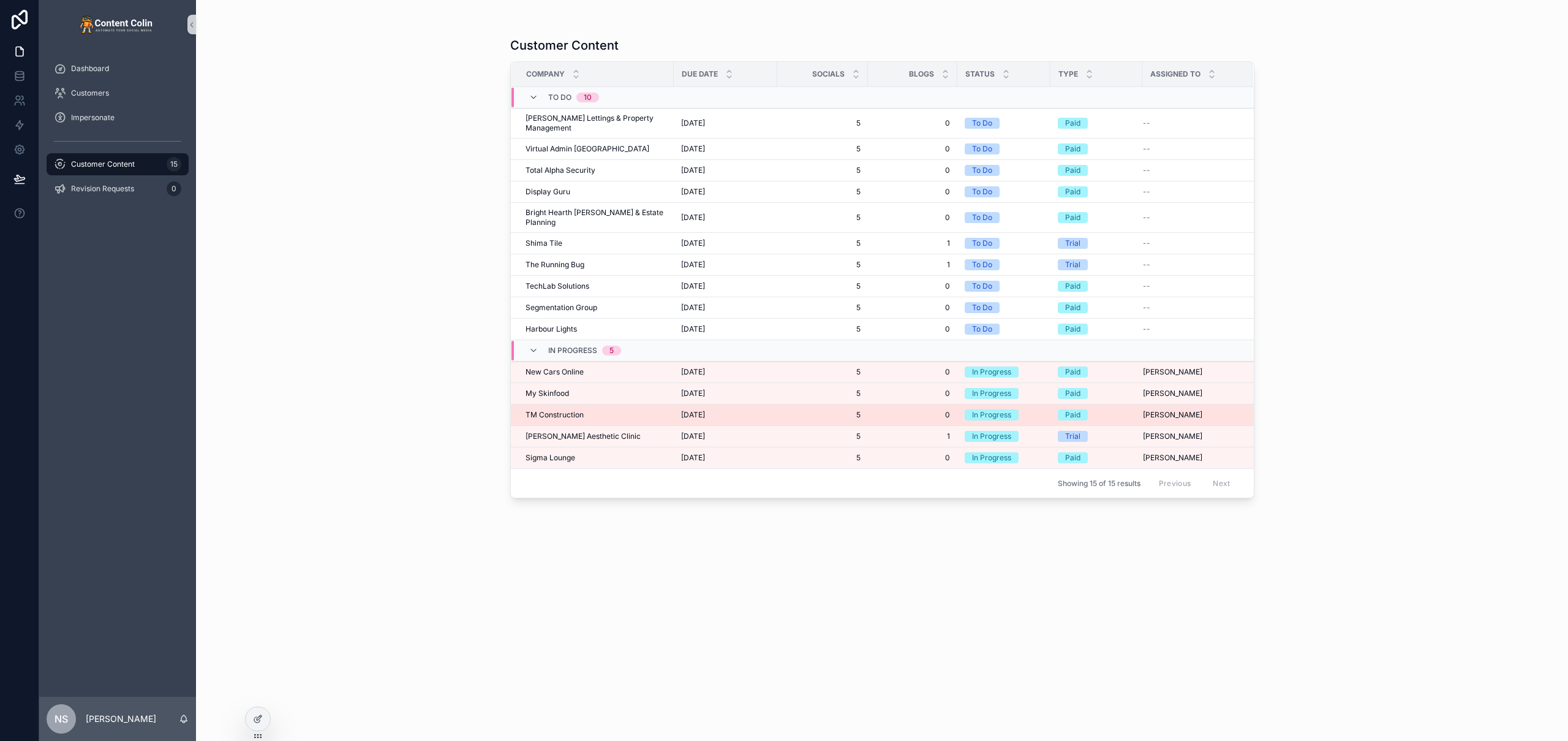
click at [567, 410] on span "TM Construction" at bounding box center [554, 415] width 58 height 10
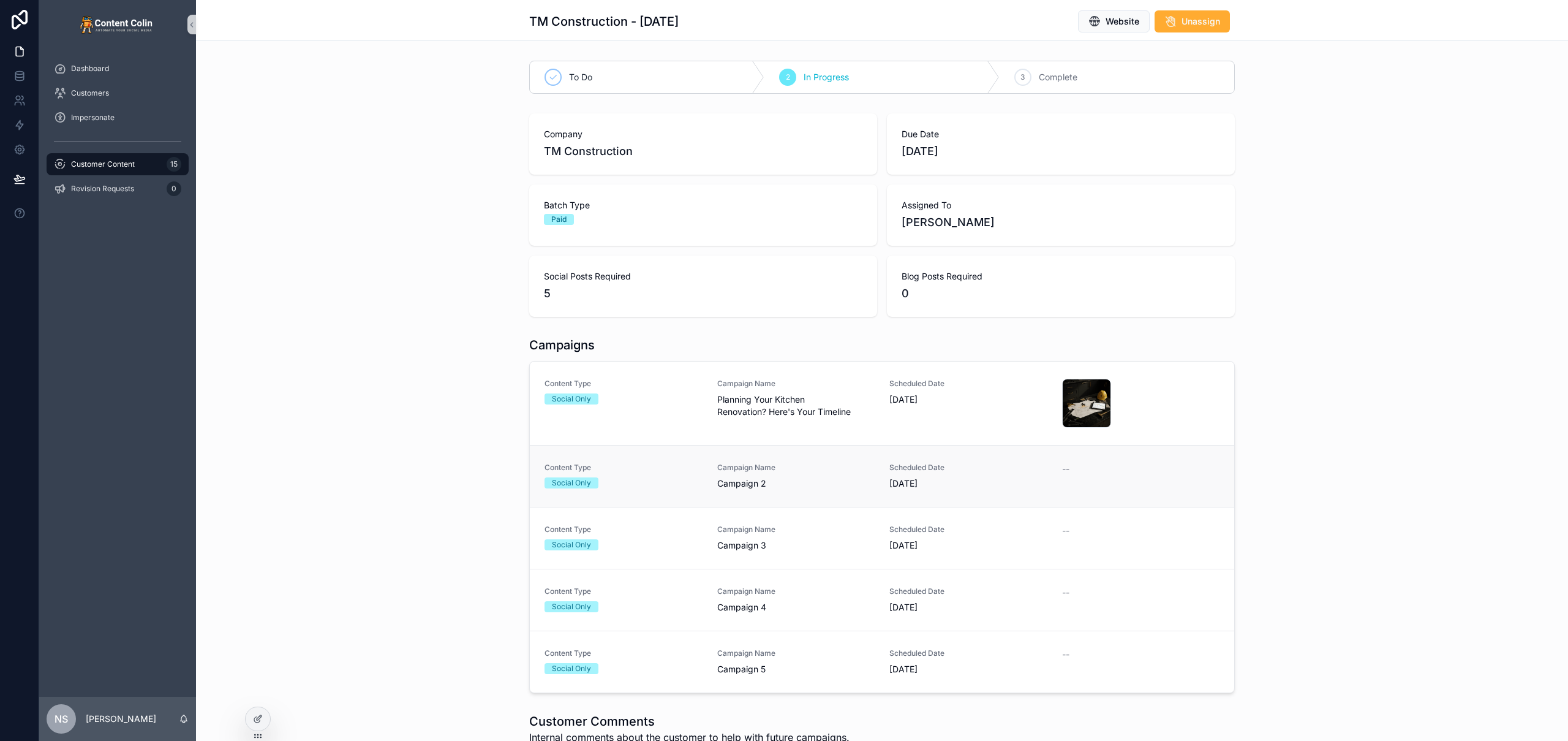
click at [789, 472] on span "Campaign Name" at bounding box center [796, 467] width 158 height 10
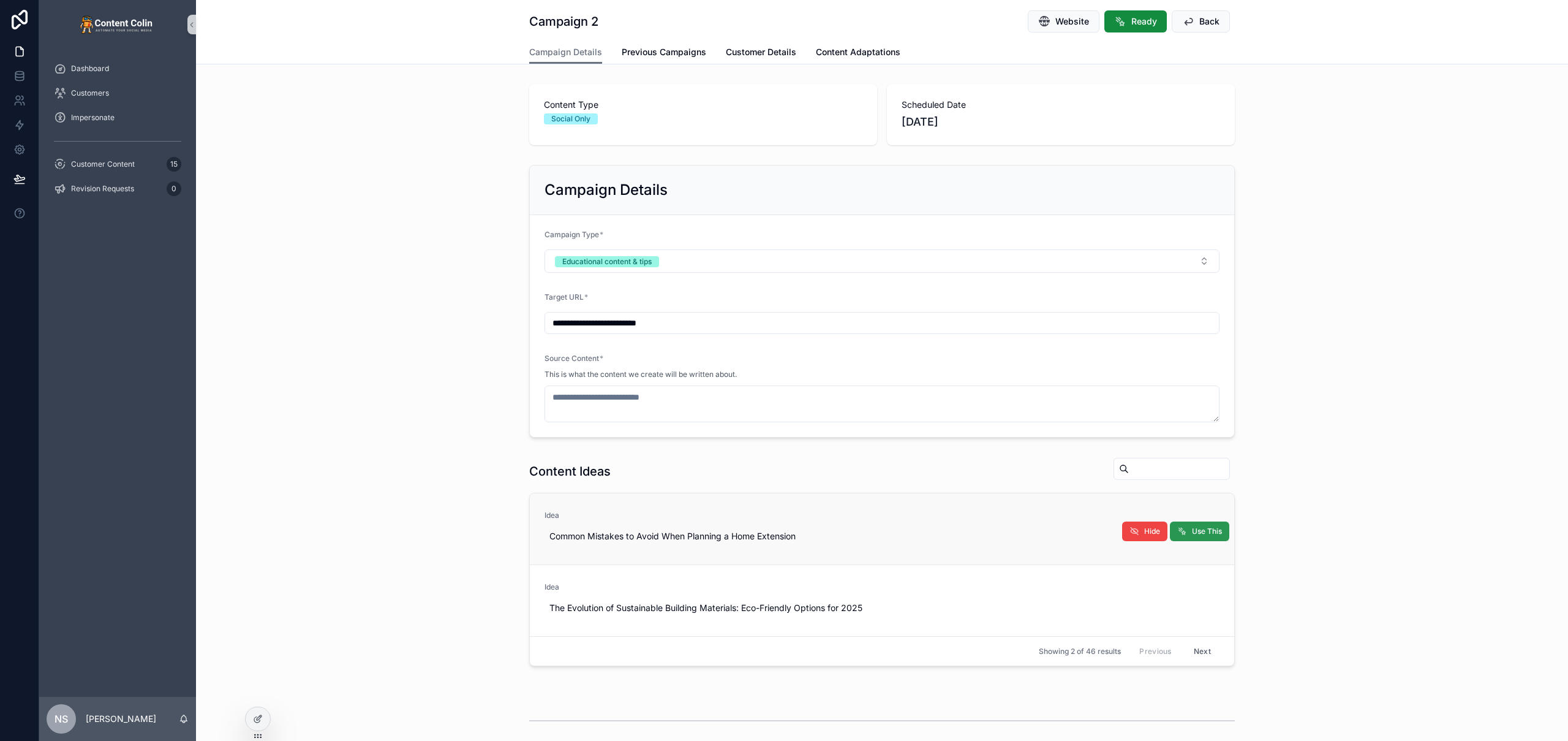
click at [1194, 533] on span "Use This" at bounding box center [1207, 531] width 30 height 10
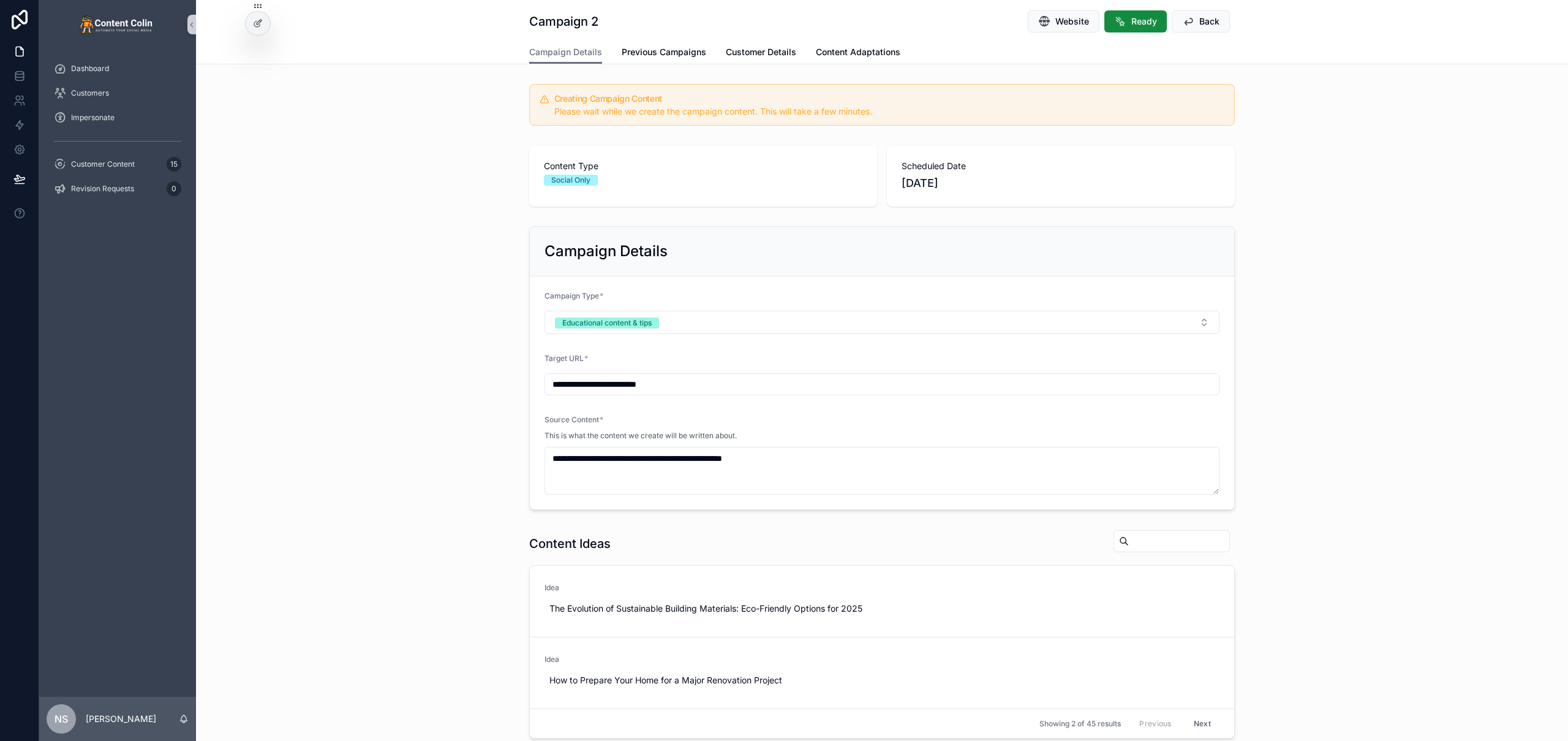
scroll to position [204, 0]
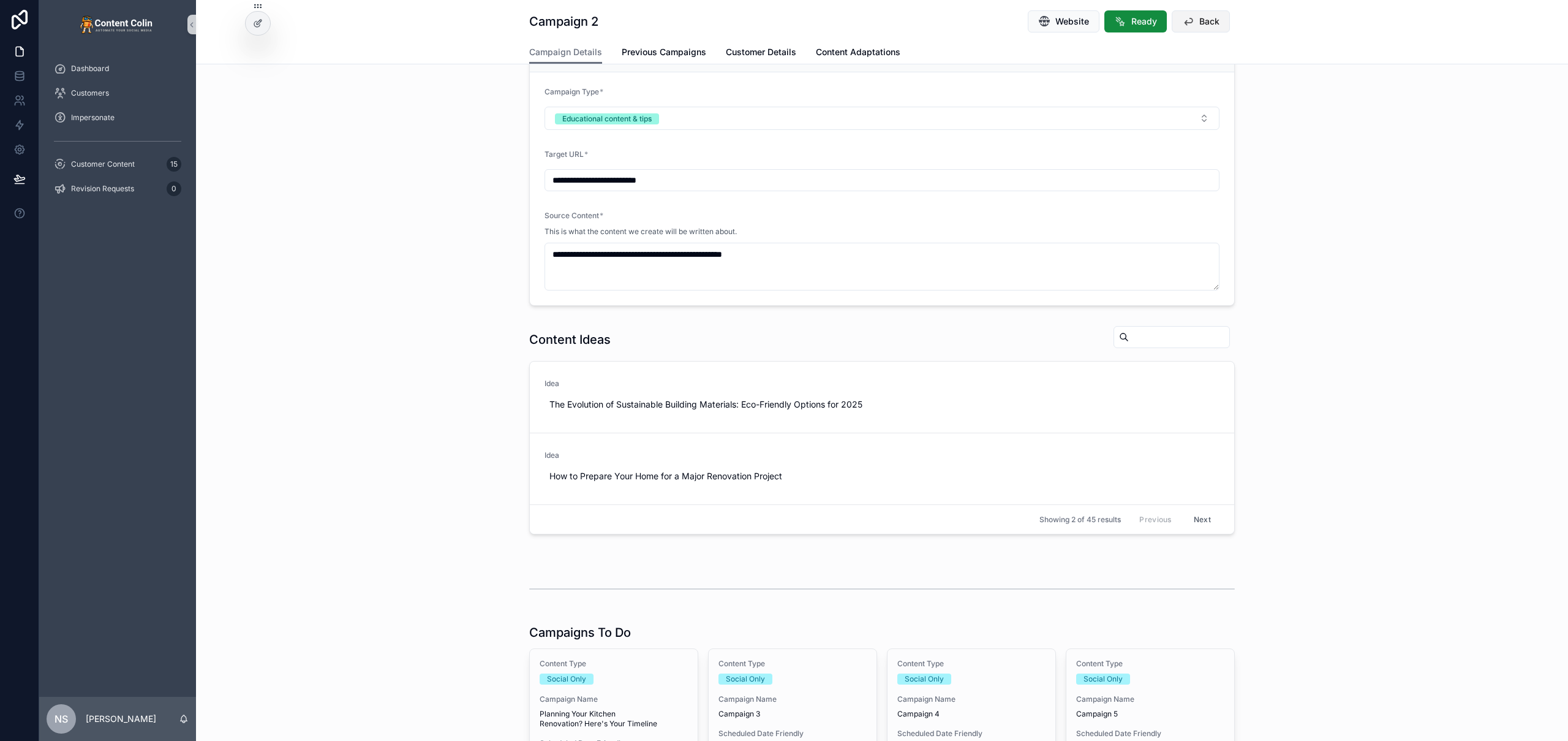
click at [1205, 22] on span "Back" at bounding box center [1210, 21] width 20 height 12
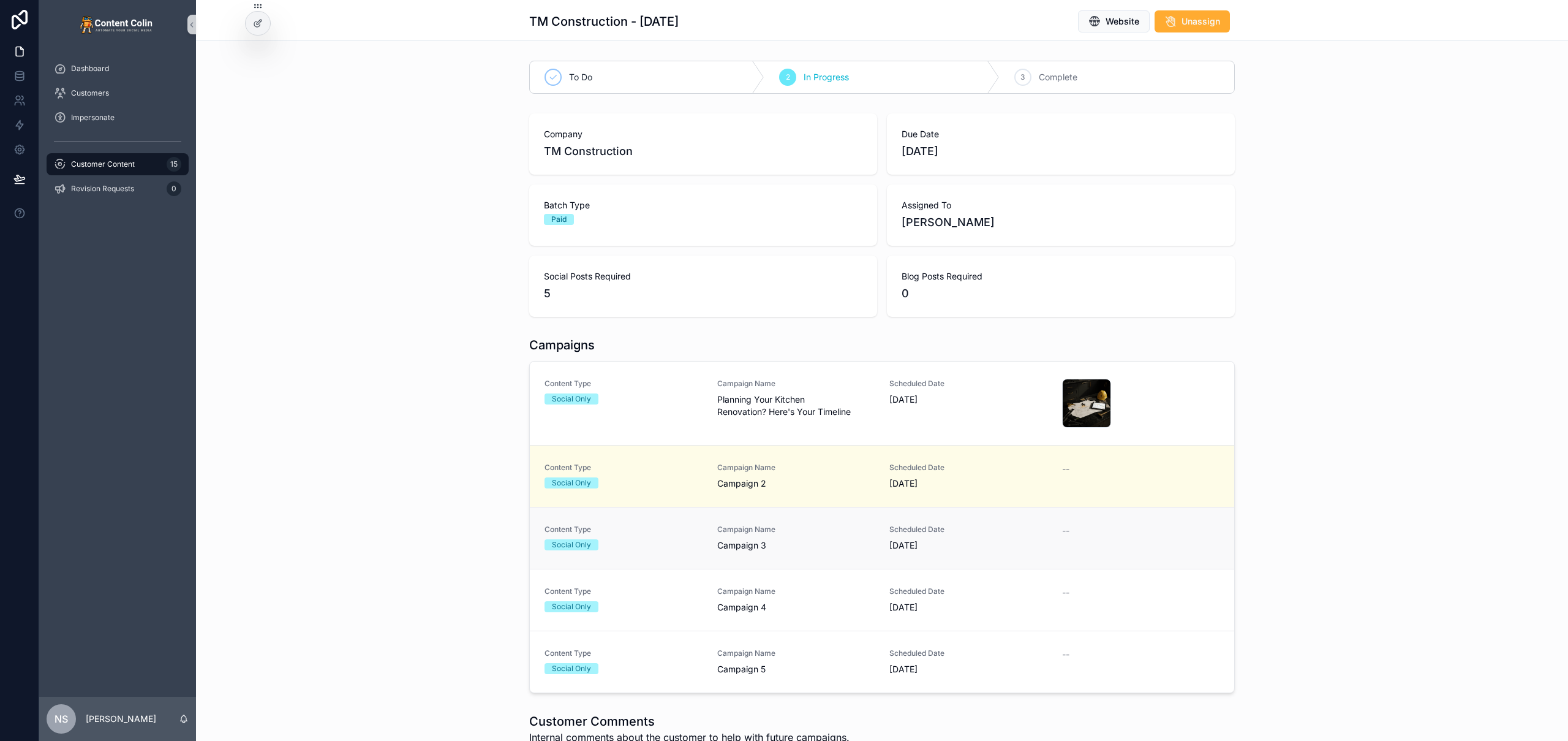
click at [760, 277] on div "Campaign Name Campaign 3" at bounding box center [796, 538] width 158 height 27
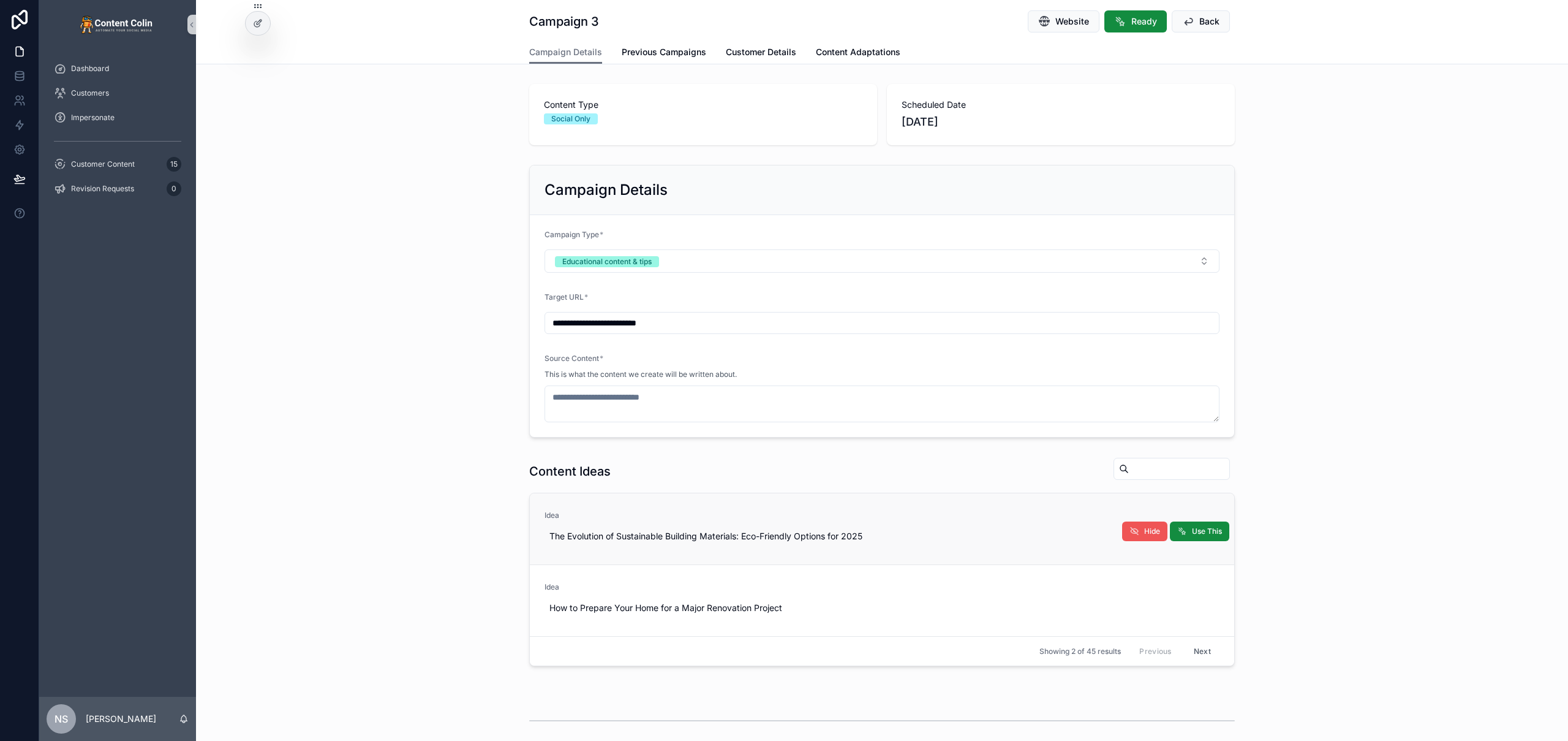
click at [1144, 277] on span "Hide" at bounding box center [1152, 531] width 16 height 10
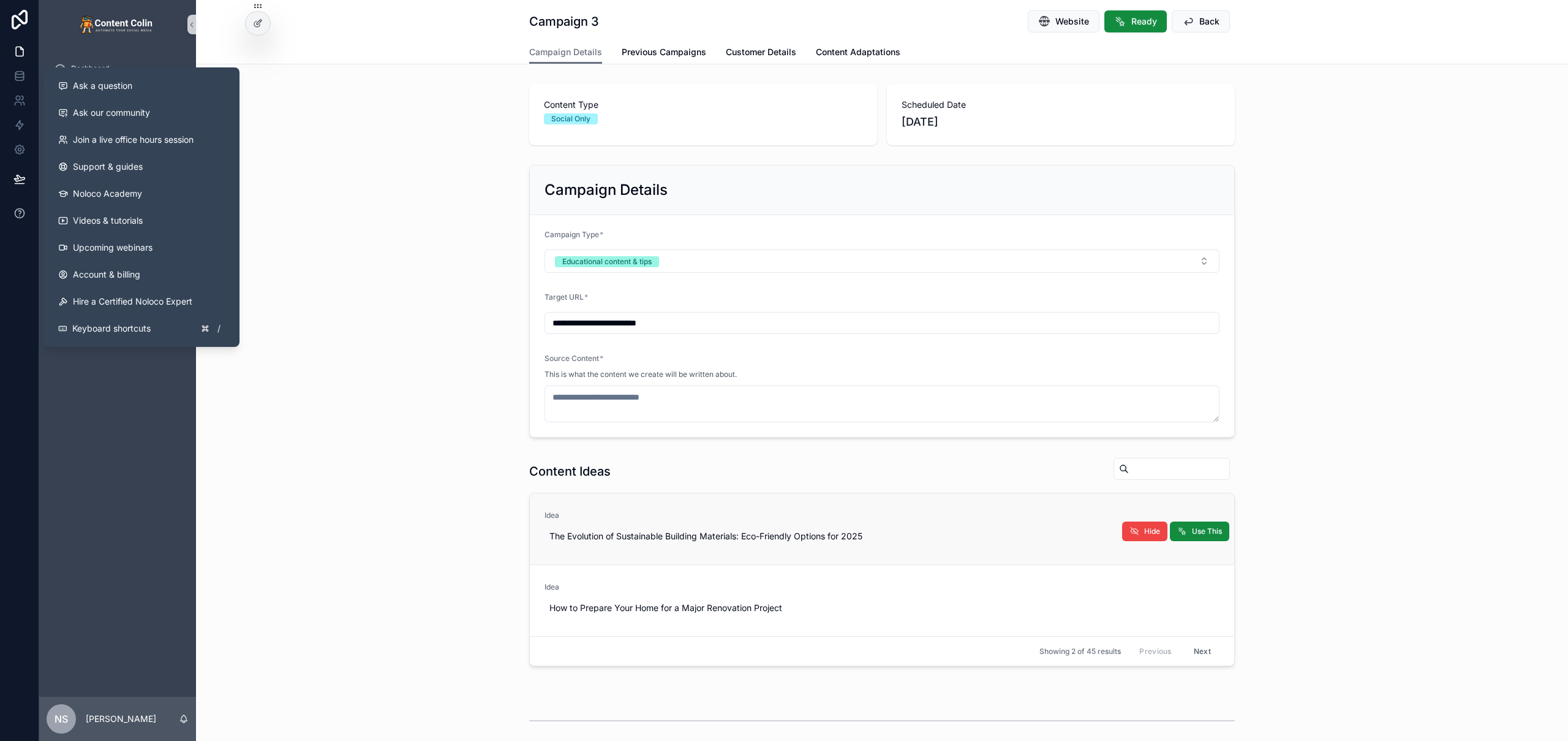
click at [12, 211] on button at bounding box center [19, 213] width 39 height 34
click at [146, 144] on span "Join a live office hours session" at bounding box center [133, 140] width 121 height 12
click at [119, 84] on span "Ask a question" at bounding box center [102, 86] width 59 height 12
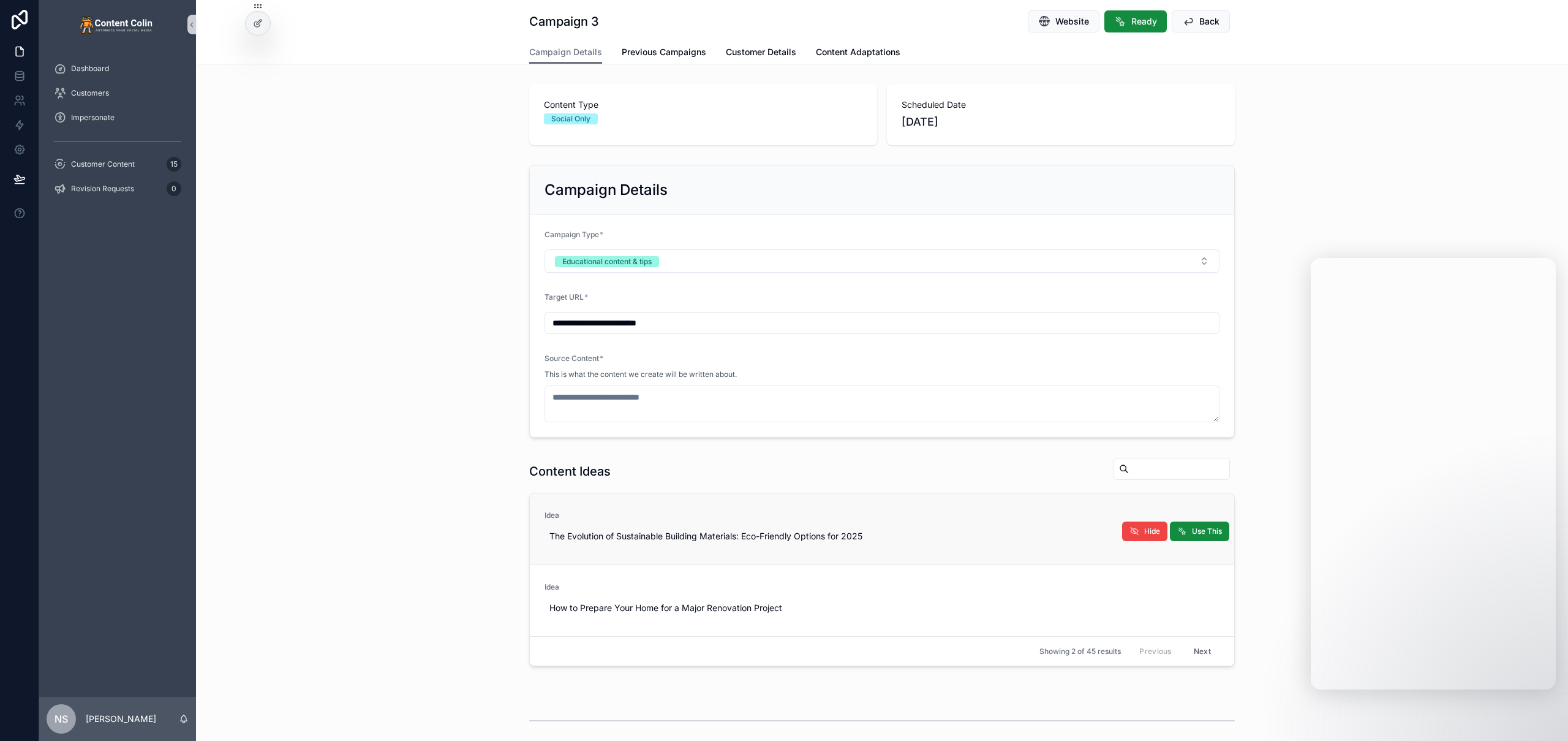
click at [1374, 171] on div "**********" at bounding box center [882, 301] width 1372 height 283
click at [1334, 203] on div "**********" at bounding box center [882, 301] width 1372 height 283
click at [319, 268] on div "**********" at bounding box center [882, 301] width 1372 height 283
click at [121, 168] on span "Customer Content" at bounding box center [102, 164] width 63 height 10
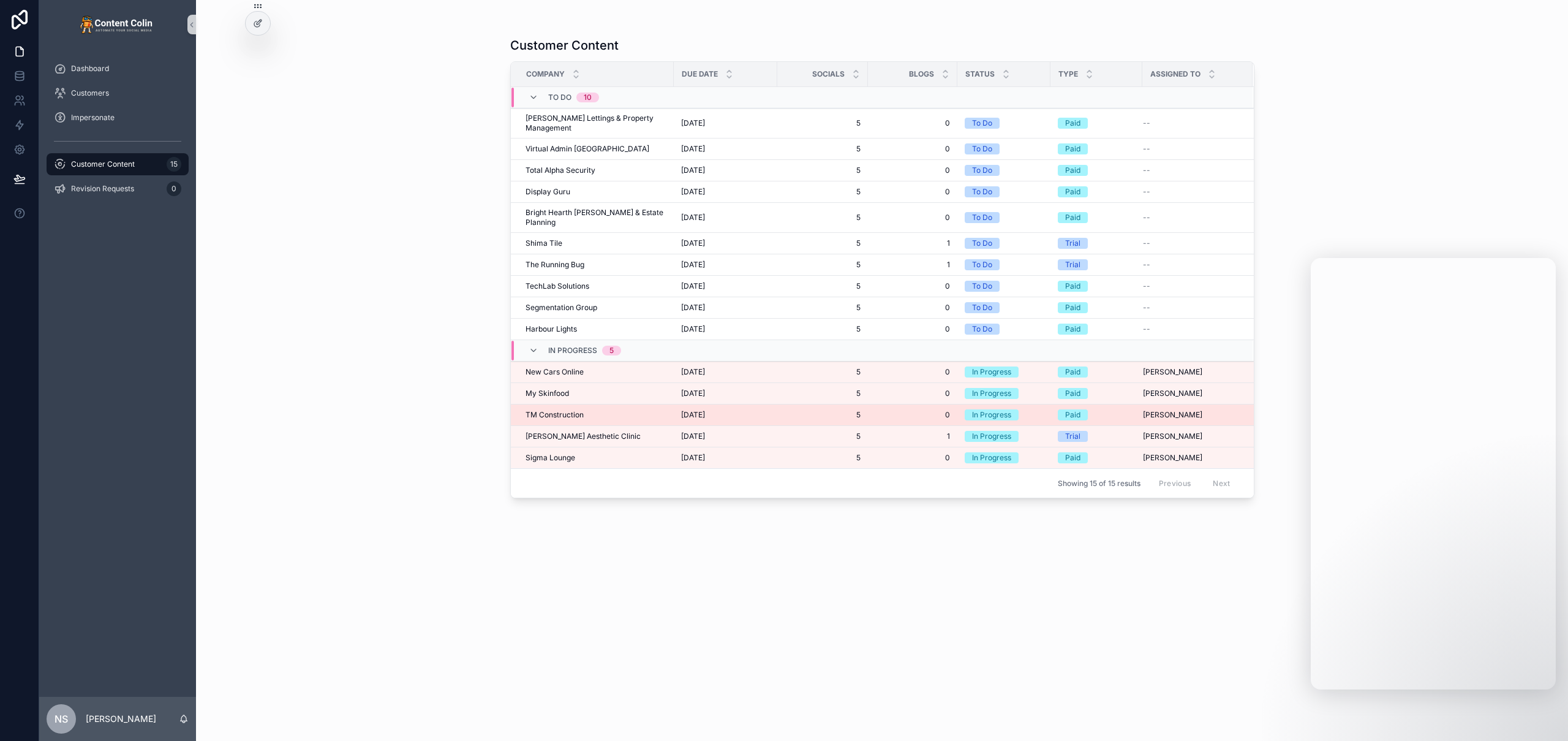
click at [585, 277] on div "TM Construction TM Construction" at bounding box center [596, 415] width 141 height 10
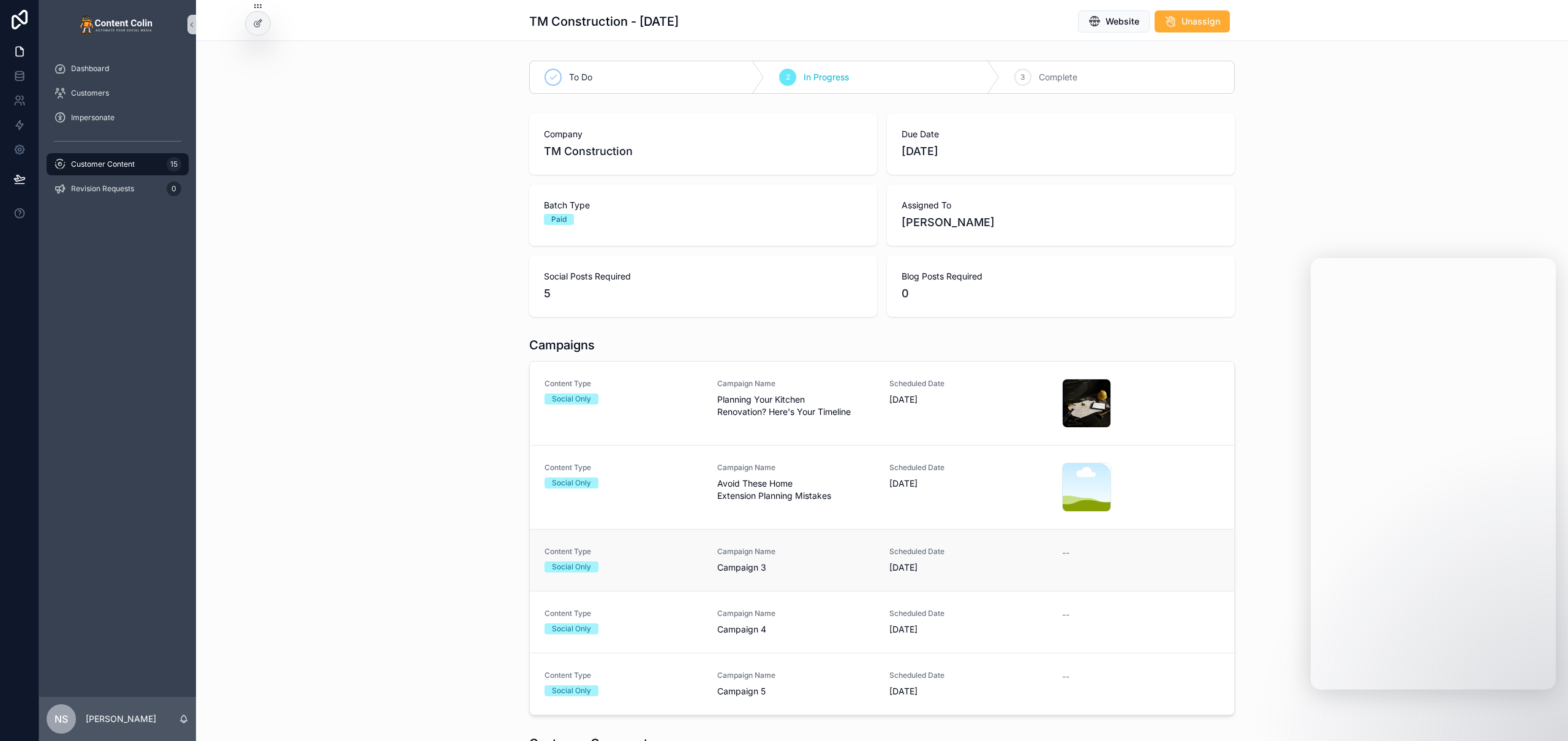
click at [784, 277] on span "Campaign Name" at bounding box center [796, 552] width 158 height 10
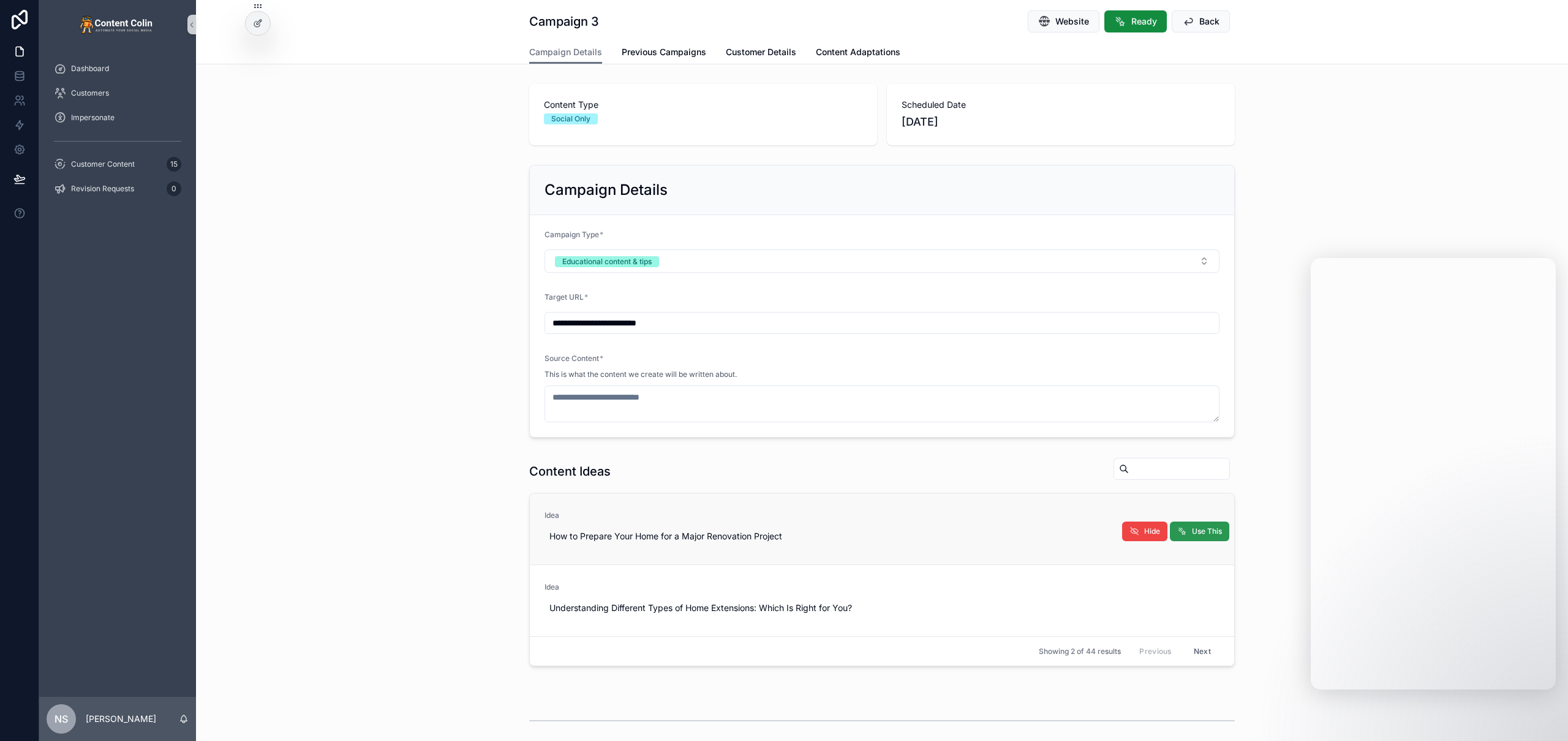
click at [1212, 277] on span "Use This" at bounding box center [1207, 531] width 30 height 10
click at [391, 277] on div "Content Ideas Idea How to Prepare Your Home for a Major Renovation Project Use …" at bounding box center [882, 561] width 1372 height 219
click at [403, 277] on div "**********" at bounding box center [882, 301] width 1372 height 283
